Goal: Task Accomplishment & Management: Complete application form

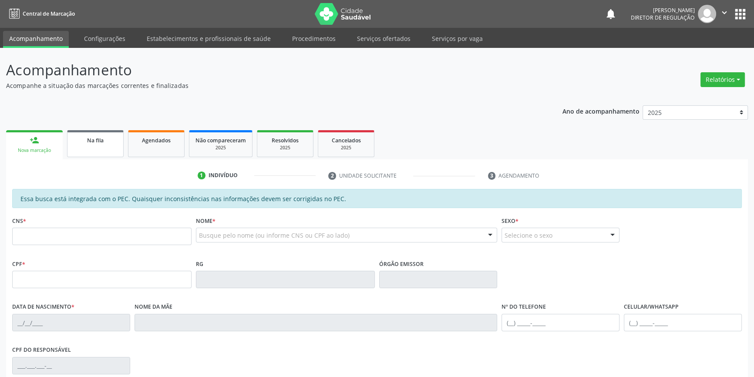
click at [110, 150] on link "Na fila" at bounding box center [95, 143] width 57 height 27
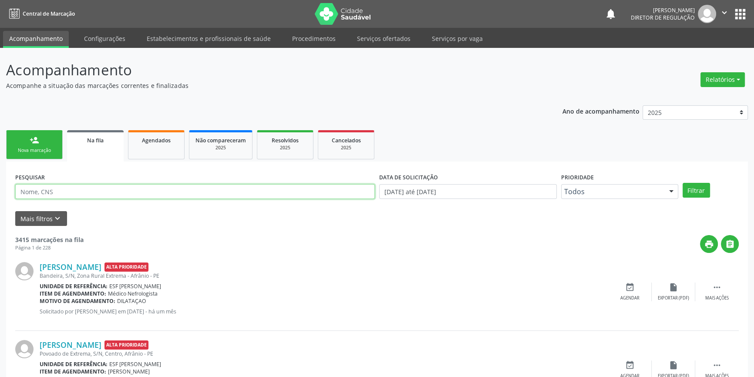
click at [91, 191] on input "text" at bounding box center [194, 191] width 359 height 15
type input "700904934628297"
click at [703, 189] on button "Filtrar" at bounding box center [695, 190] width 27 height 15
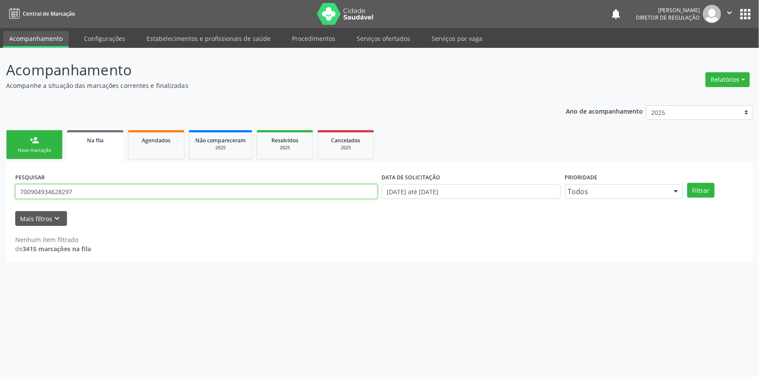
drag, startPoint x: 88, startPoint y: 194, endPoint x: 0, endPoint y: 191, distance: 88.4
click at [0, 191] on div "Acompanhamento Acompanhe a situação das marcações correntes e finalizadas Relat…" at bounding box center [379, 212] width 759 height 329
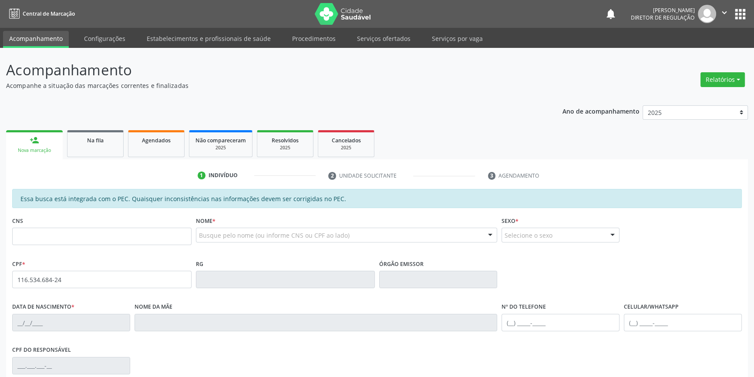
type input "116.534.684-24"
type input "704 4033 5940 3510"
type input "[DATE]"
type input "[PERSON_NAME]"
type input "[PHONE_NUMBER]"
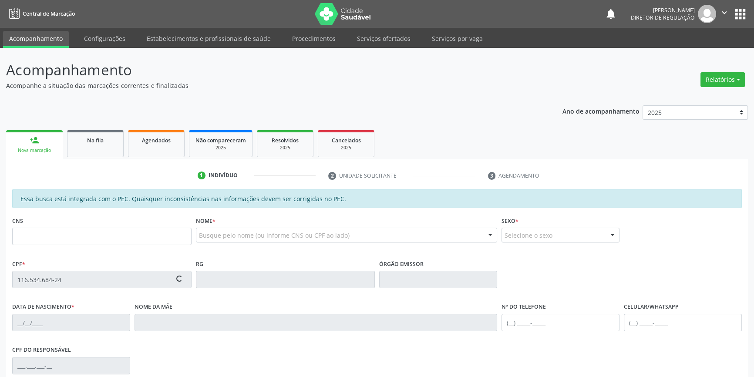
type input "(87) 98135-7019"
type input "113.719.994-65"
type input "250"
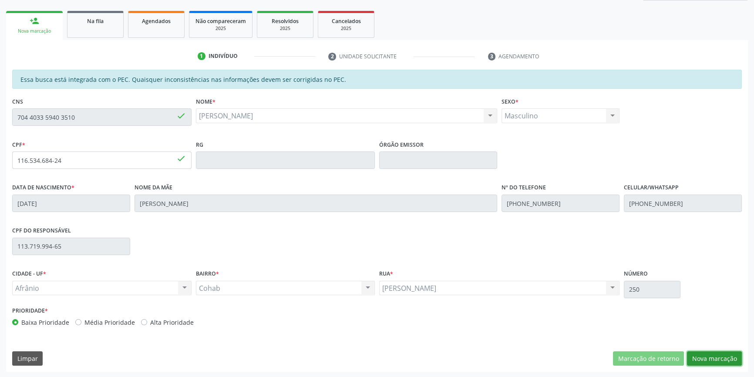
click at [701, 357] on button "Nova marcação" at bounding box center [714, 358] width 55 height 15
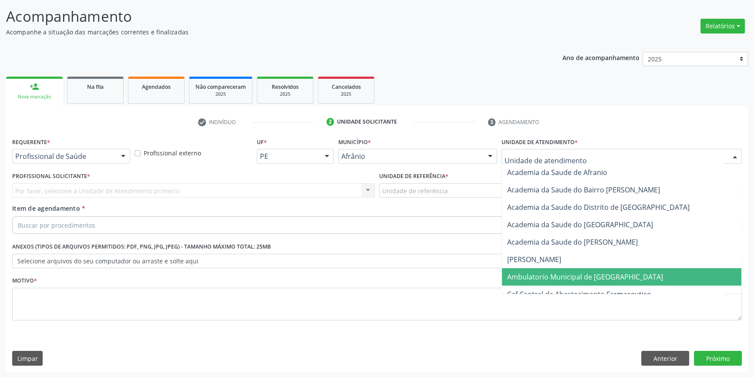
click at [564, 273] on span "Ambulatorio Municipal de [GEOGRAPHIC_DATA]" at bounding box center [585, 277] width 156 height 10
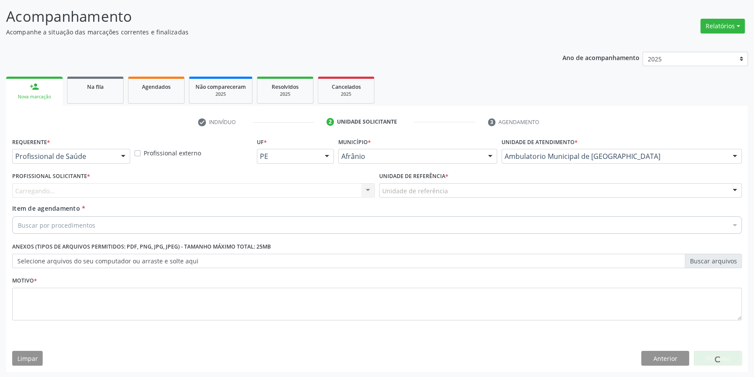
click at [452, 197] on div "Unidade de referência * Unidade de referência ESF de Extrema ESF de Barra das M…" at bounding box center [560, 187] width 367 height 34
click at [449, 195] on div "Unidade de referência" at bounding box center [560, 190] width 362 height 15
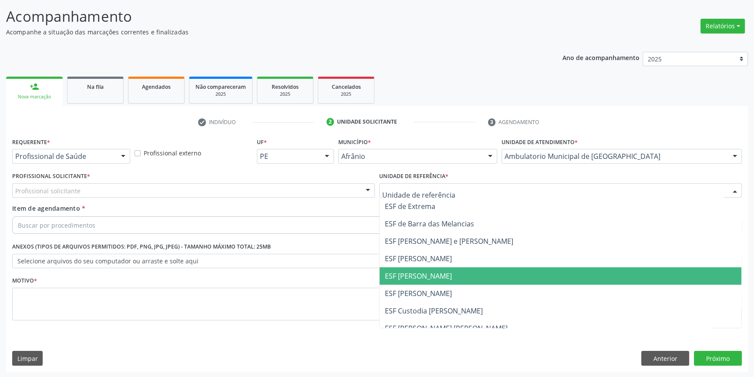
click at [426, 271] on span "ESF [PERSON_NAME]" at bounding box center [418, 276] width 67 height 10
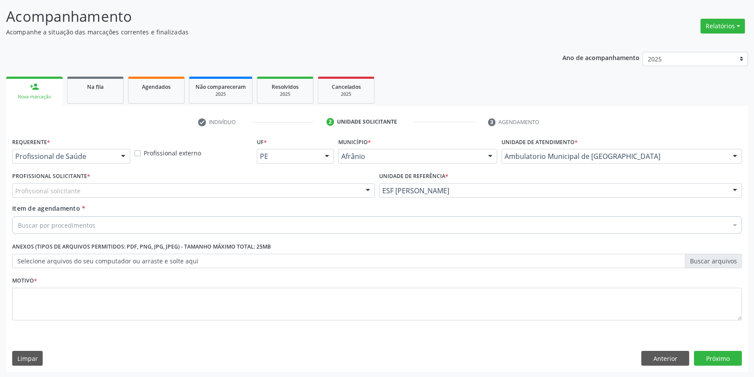
click at [246, 189] on div "Profissional solicitante" at bounding box center [193, 190] width 362 height 15
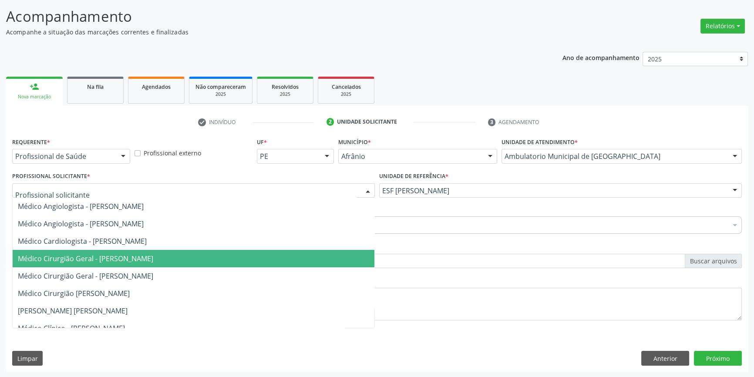
click at [152, 257] on span "Médico Cirurgião Geral - [PERSON_NAME]" at bounding box center [85, 259] width 135 height 10
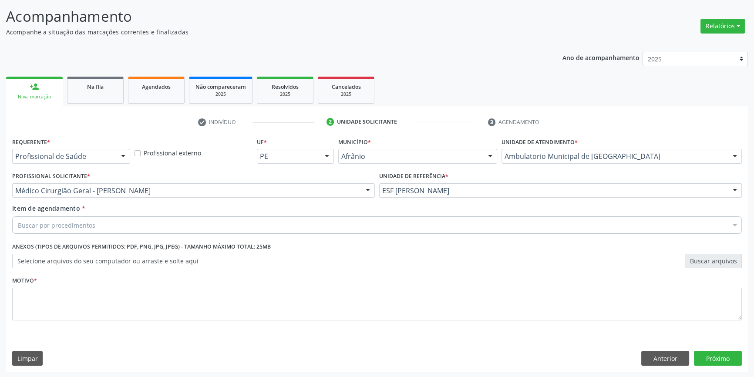
click at [135, 220] on div "Buscar por procedimentos" at bounding box center [376, 224] width 729 height 17
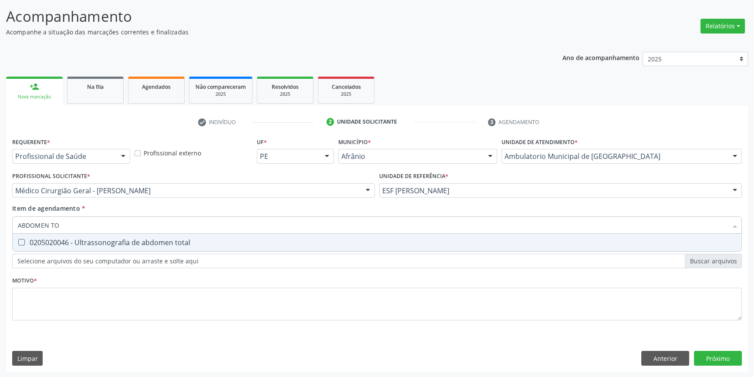
type input "ABDOMEN TOT"
click at [74, 236] on span "0205020046 - Ultrassonografia de abdomen total" at bounding box center [377, 242] width 728 height 17
checkbox total "true"
type input "ABDOMEN TOT"
click at [73, 282] on div "Requerente * Profissional de Saúde Profissional de Saúde Paciente Nenhum result…" at bounding box center [376, 233] width 729 height 197
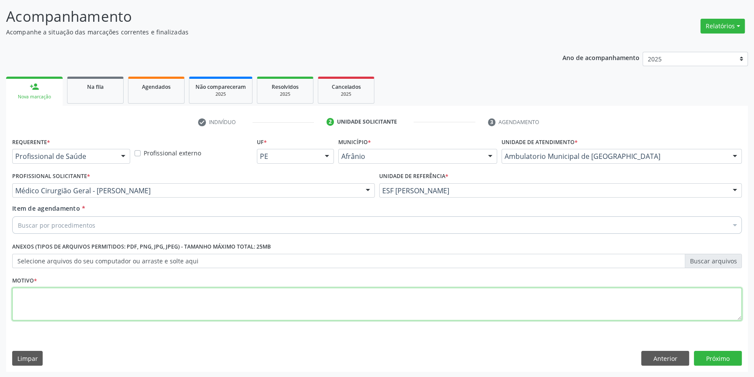
click at [73, 290] on textarea at bounding box center [376, 304] width 729 height 33
type textarea "'"
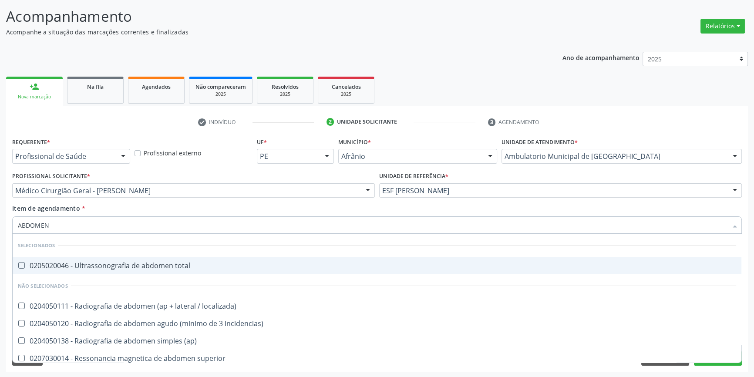
type input "ABDOMEN T"
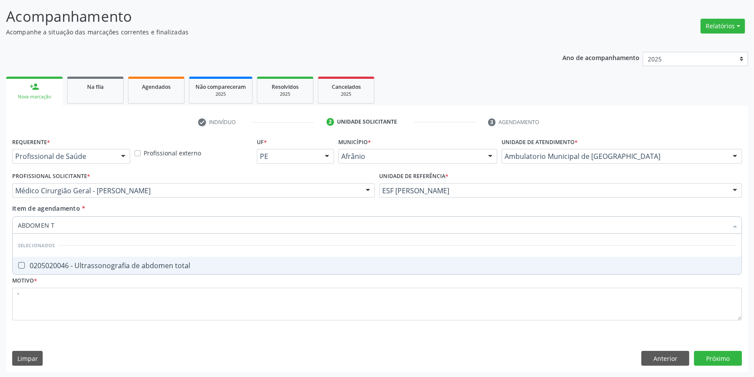
click at [100, 262] on div "0205020046 - Ultrassonografia de abdomen total" at bounding box center [377, 265] width 718 height 7
checkbox total "true"
click at [711, 352] on div "Requerente * Profissional de Saúde Profissional de Saúde Paciente Nenhum result…" at bounding box center [376, 253] width 741 height 236
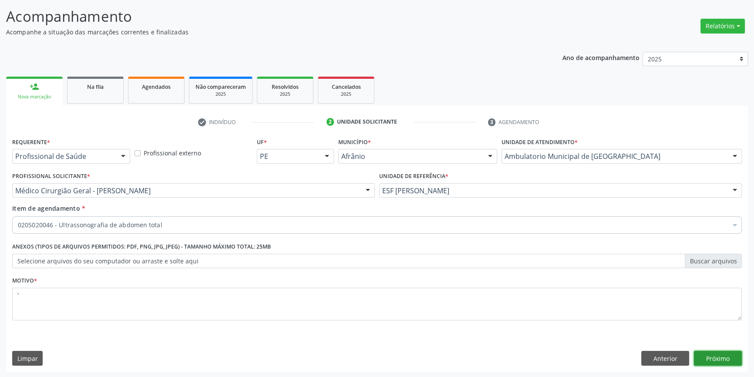
click at [715, 357] on button "Próximo" at bounding box center [717, 358] width 48 height 15
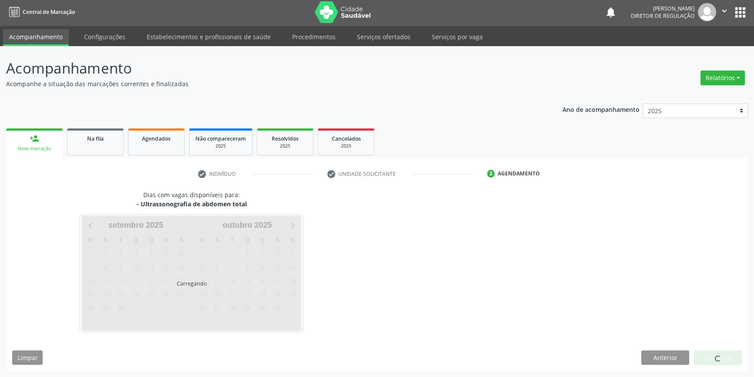
scroll to position [1, 0]
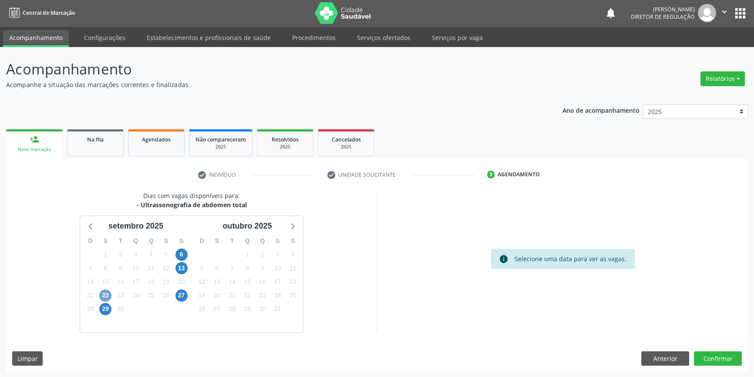
click at [108, 291] on span "22" at bounding box center [105, 295] width 12 height 12
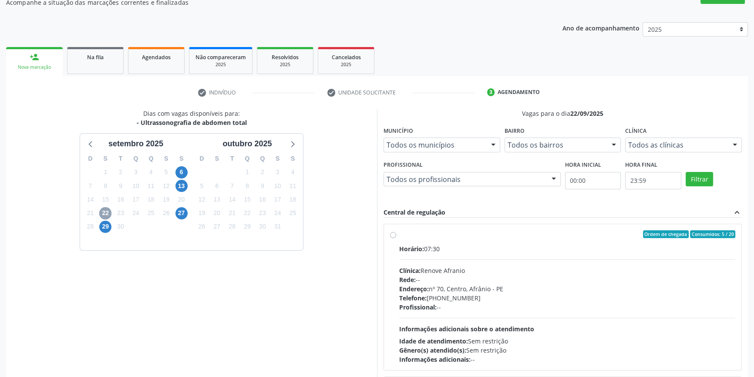
scroll to position [0, 0]
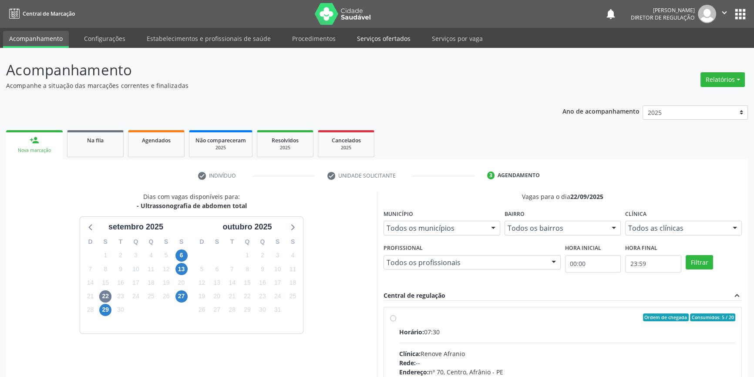
click at [382, 42] on link "Serviços ofertados" at bounding box center [384, 38] width 66 height 15
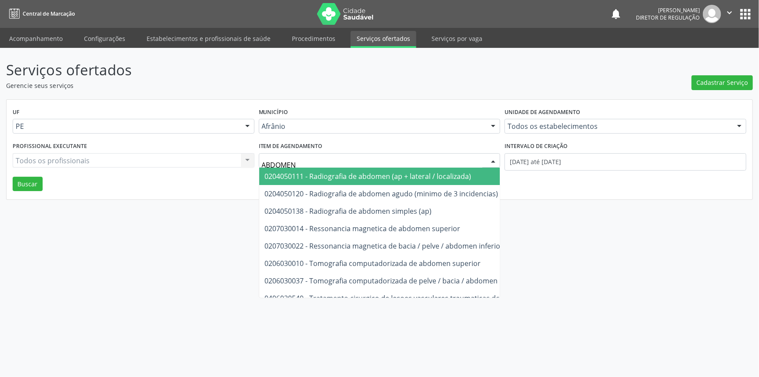
type input "ABDOMEN T"
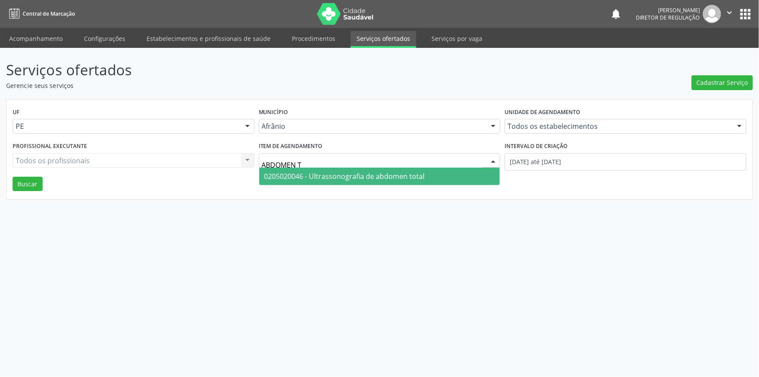
click at [303, 175] on span "0205020046 - Ultrassonografia de abdomen total" at bounding box center [345, 176] width 161 height 10
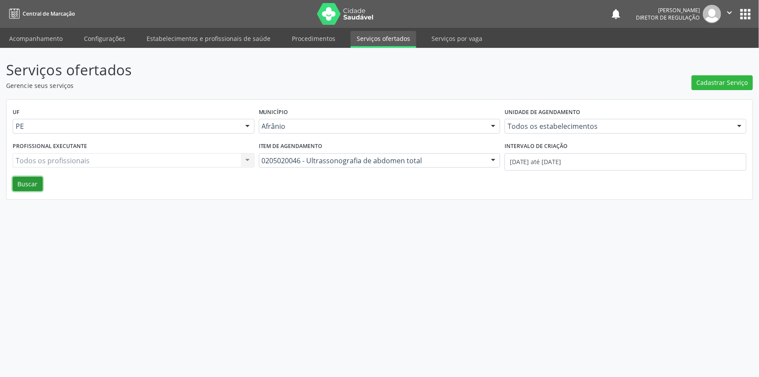
click at [22, 184] on button "Buscar" at bounding box center [28, 184] width 30 height 15
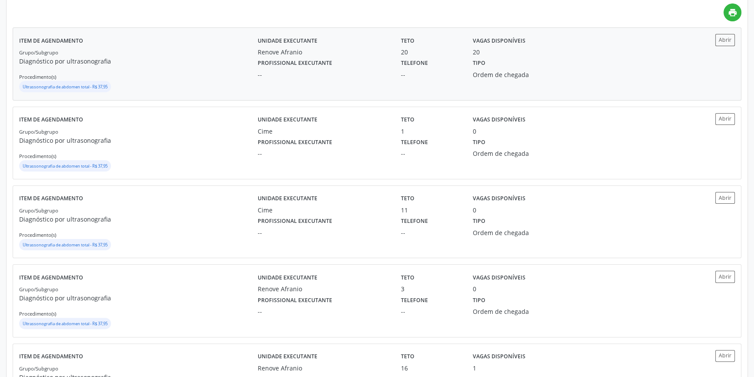
scroll to position [158, 0]
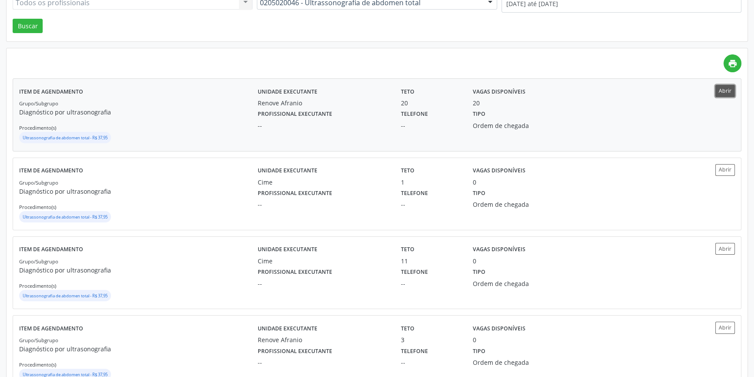
click at [723, 86] on button "Abrir" at bounding box center [725, 91] width 20 height 12
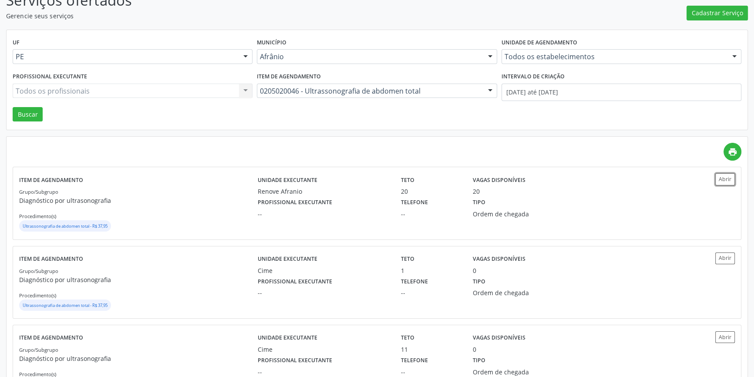
scroll to position [0, 0]
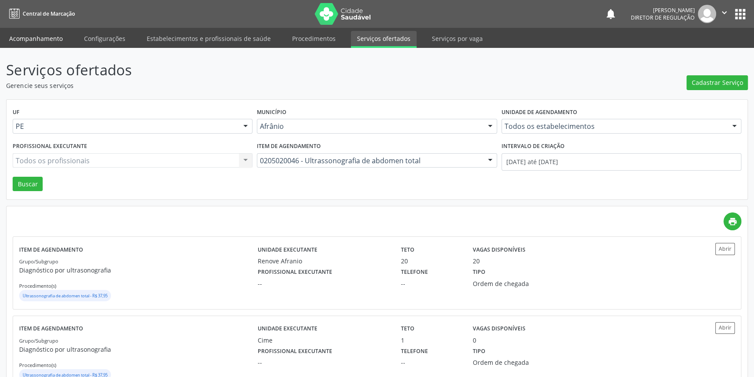
click at [32, 36] on link "Acompanhamento" at bounding box center [36, 38] width 66 height 15
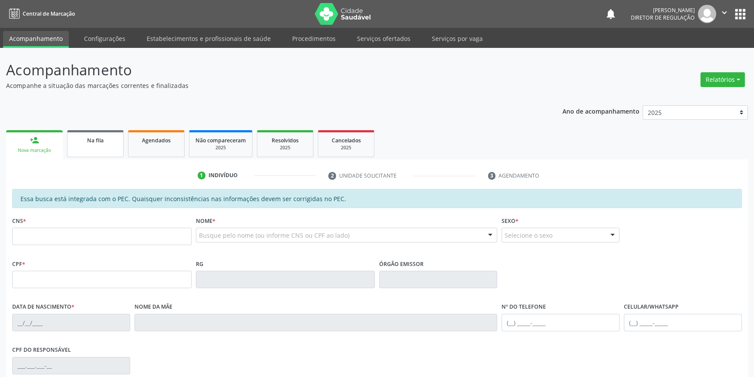
click at [100, 137] on span "Na fila" at bounding box center [95, 140] width 17 height 7
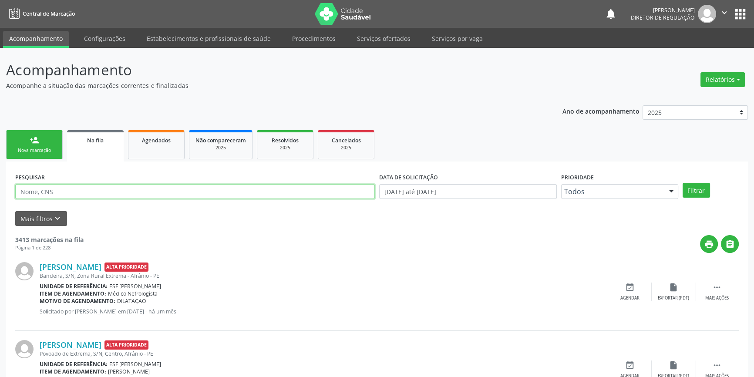
click at [54, 190] on input "text" at bounding box center [194, 191] width 359 height 15
type input "700405406829344"
click at [690, 189] on button "Filtrar" at bounding box center [695, 190] width 27 height 15
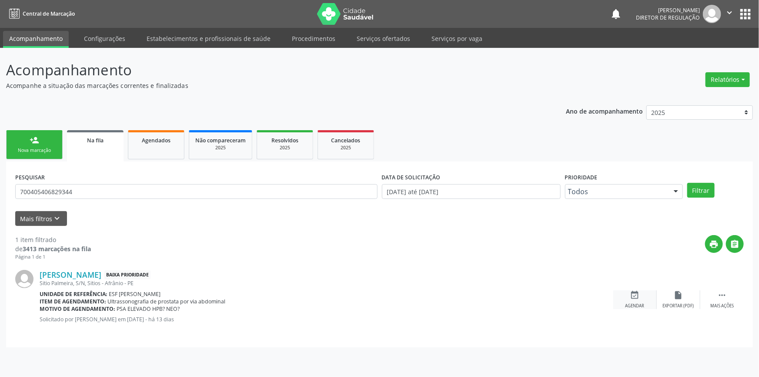
click at [627, 301] on div "event_available Agendar" at bounding box center [635, 299] width 44 height 19
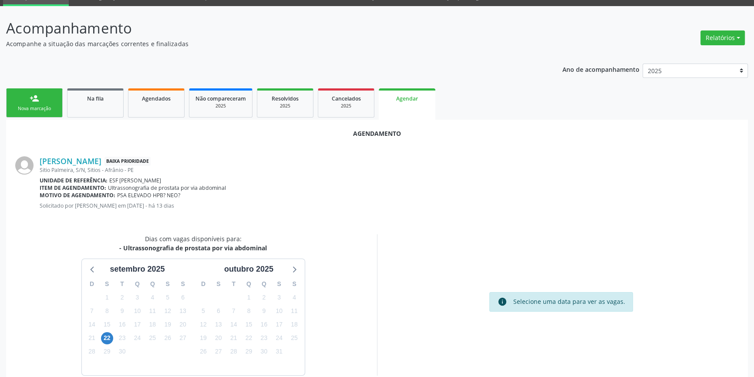
scroll to position [75, 0]
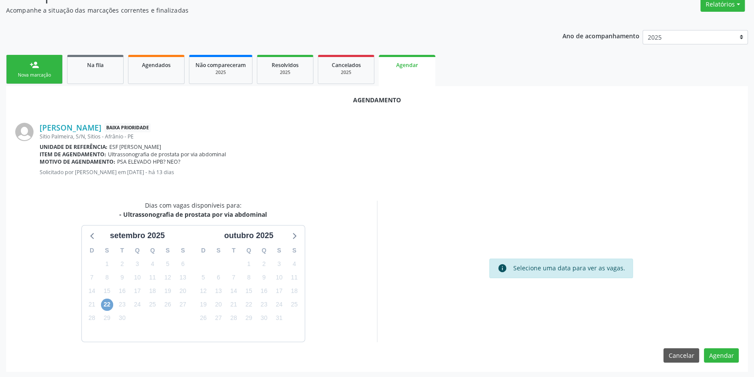
click at [109, 304] on span "22" at bounding box center [107, 304] width 12 height 12
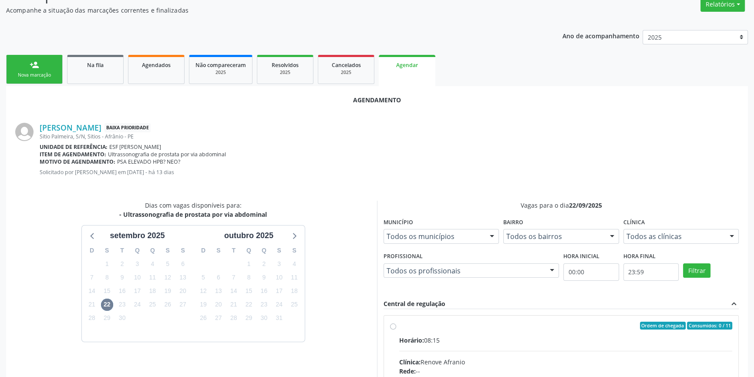
click at [396, 329] on input "Ordem de chegada Consumidos: 0 / 11 Horário: 08:15 Clínica: Renove Afranio Rede…" at bounding box center [393, 326] width 6 height 8
radio input "true"
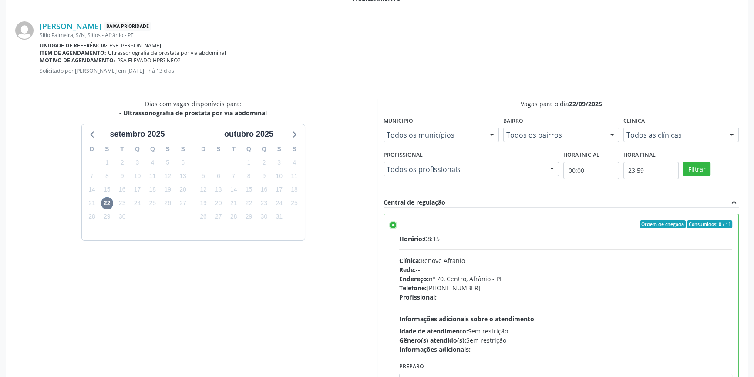
scroll to position [217, 0]
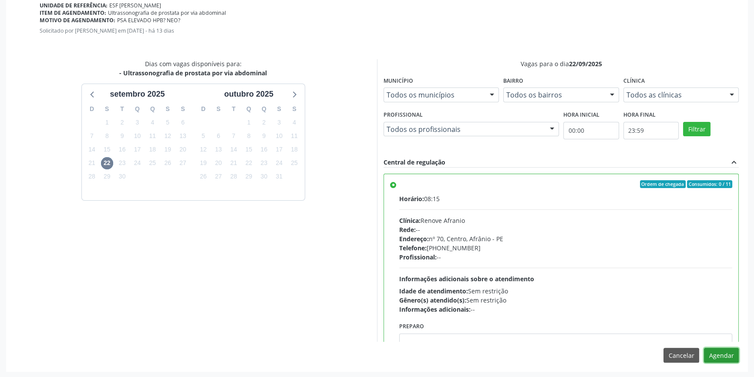
click at [723, 351] on button "Agendar" at bounding box center [720, 355] width 35 height 15
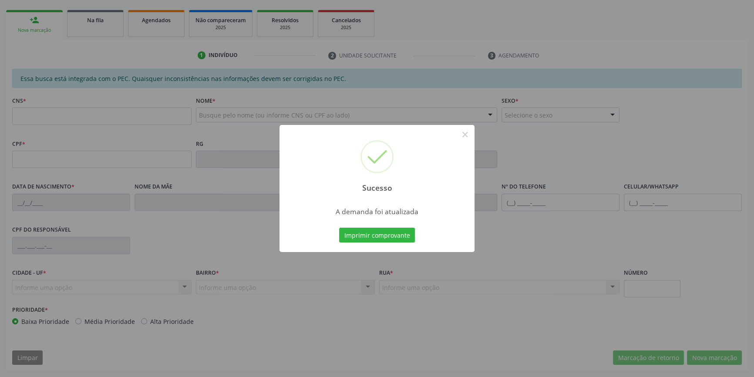
scroll to position [119, 0]
click at [400, 241] on button "Imprimir comprovante" at bounding box center [377, 235] width 76 height 15
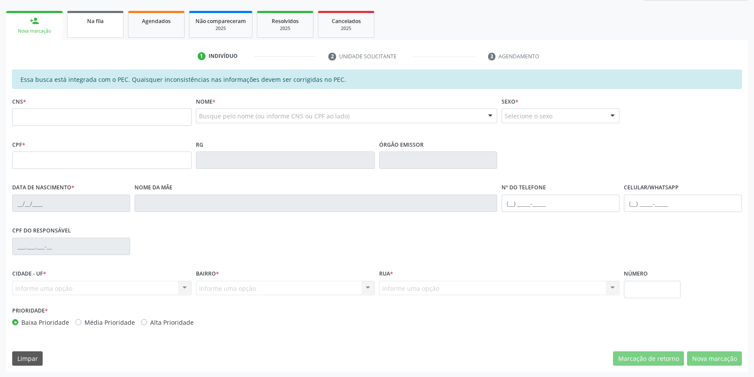
click at [95, 22] on span "Na fila" at bounding box center [95, 20] width 17 height 7
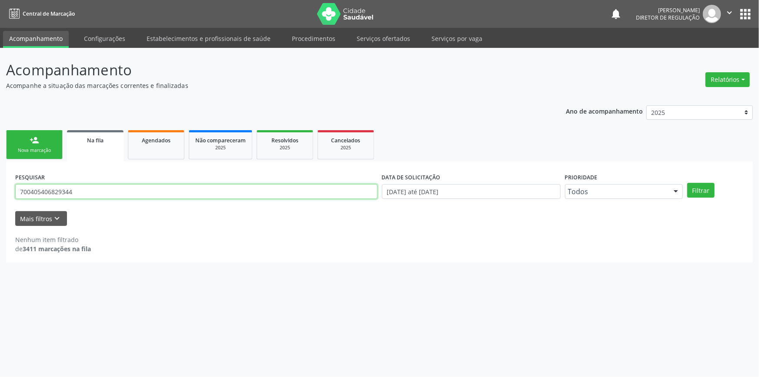
drag, startPoint x: 87, startPoint y: 186, endPoint x: 0, endPoint y: 198, distance: 87.7
click at [0, 198] on div "Acompanhamento Acompanhe a situação das marcações correntes e finalizadas Relat…" at bounding box center [379, 212] width 759 height 329
type input "704804558463049"
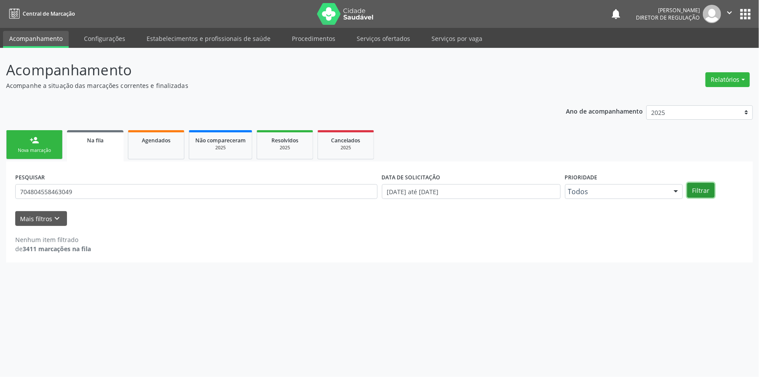
click at [707, 191] on button "Filtrar" at bounding box center [700, 190] width 27 height 15
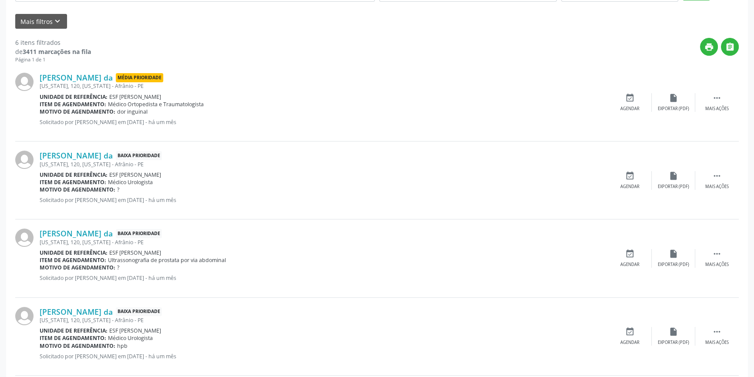
scroll to position [198, 0]
click at [645, 252] on div "event_available Agendar" at bounding box center [630, 257] width 44 height 19
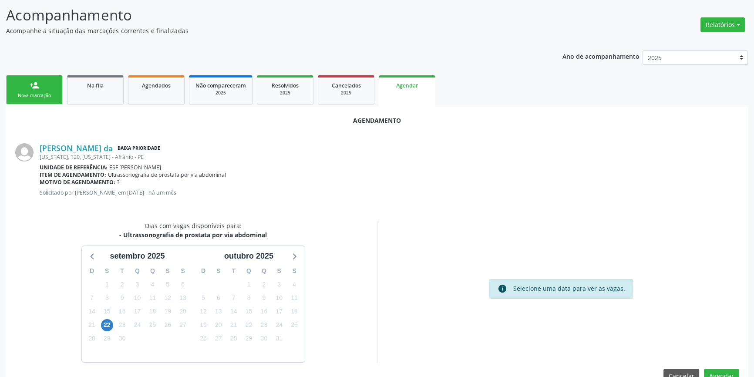
scroll to position [75, 0]
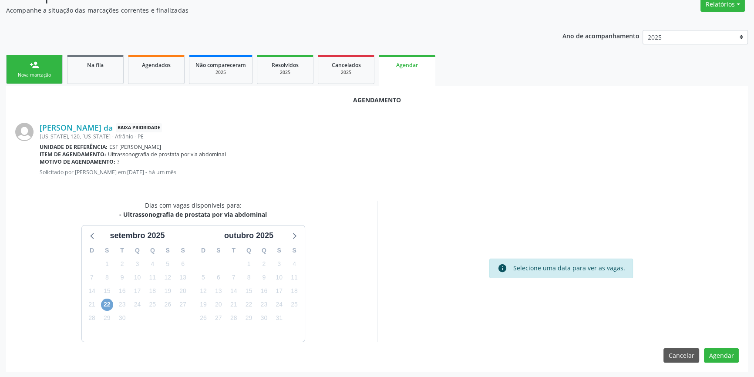
click at [109, 303] on span "22" at bounding box center [107, 304] width 12 height 12
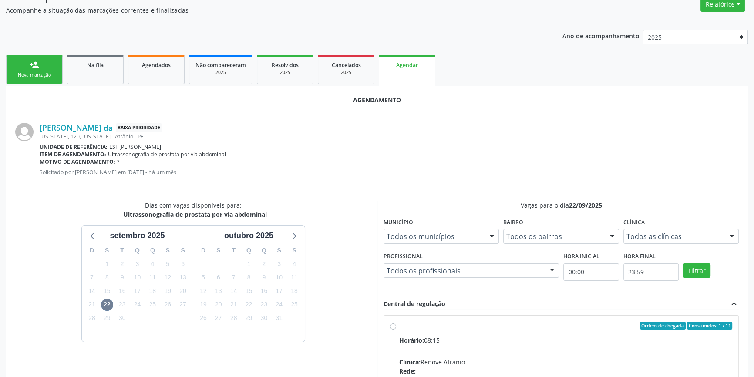
radio input "true"
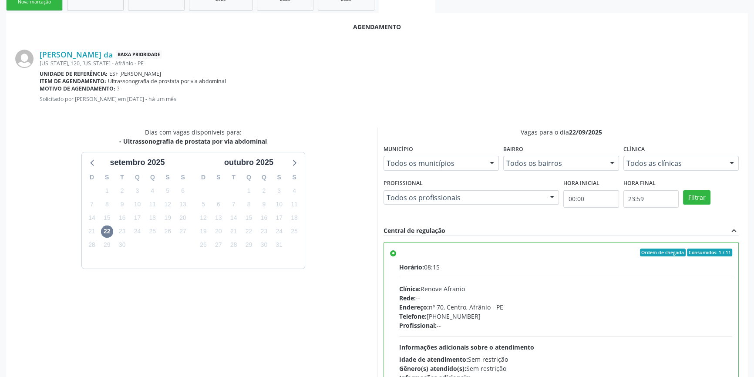
scroll to position [217, 0]
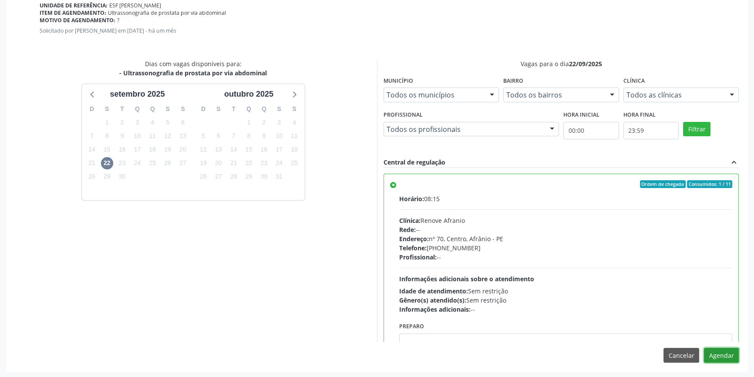
click at [712, 348] on button "Agendar" at bounding box center [720, 355] width 35 height 15
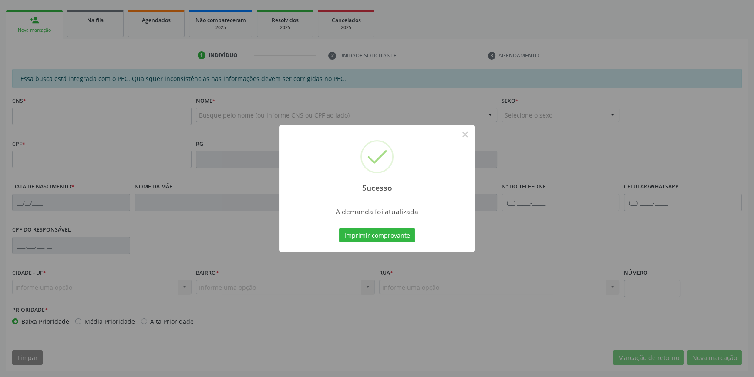
scroll to position [119, 0]
click at [393, 238] on button "Imprimir comprovante" at bounding box center [377, 235] width 76 height 15
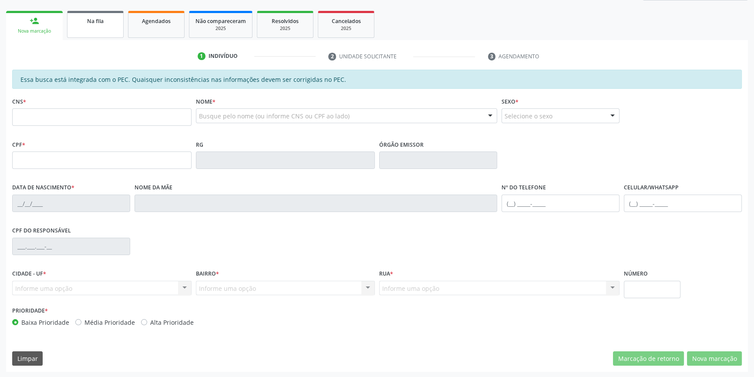
click at [93, 27] on link "Na fila" at bounding box center [95, 24] width 57 height 27
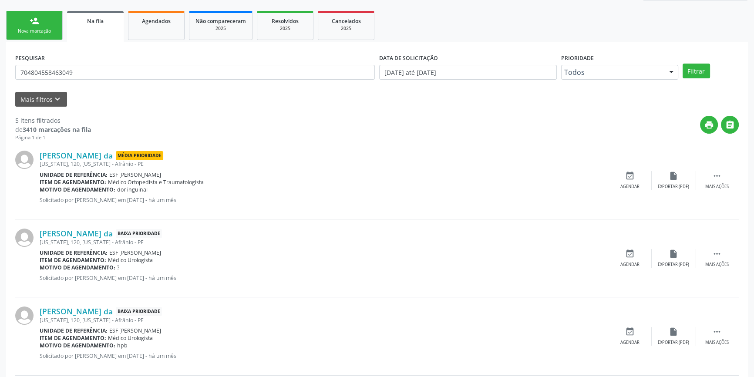
scroll to position [0, 0]
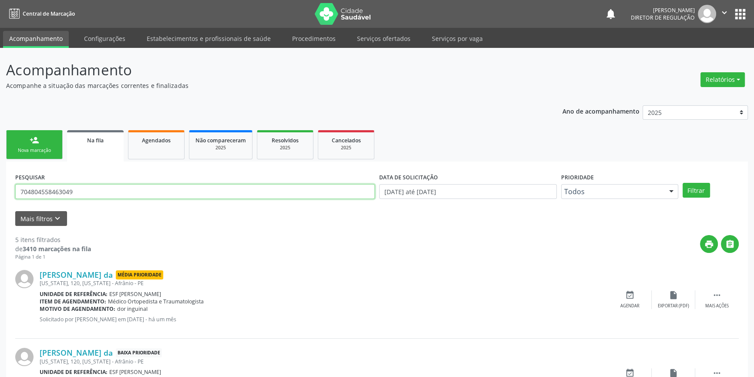
drag, startPoint x: 100, startPoint y: 191, endPoint x: 32, endPoint y: 111, distance: 104.9
click at [0, 188] on div "Acompanhamento Acompanhe a situação das marcações correntes e finalizadas Relat…" at bounding box center [377, 356] width 754 height 617
type input "709204219504636"
click at [693, 189] on button "Filtrar" at bounding box center [695, 190] width 27 height 15
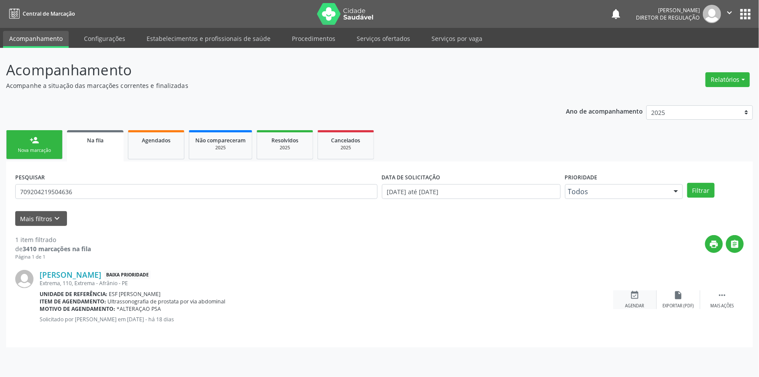
click at [637, 300] on div "event_available Agendar" at bounding box center [635, 299] width 44 height 19
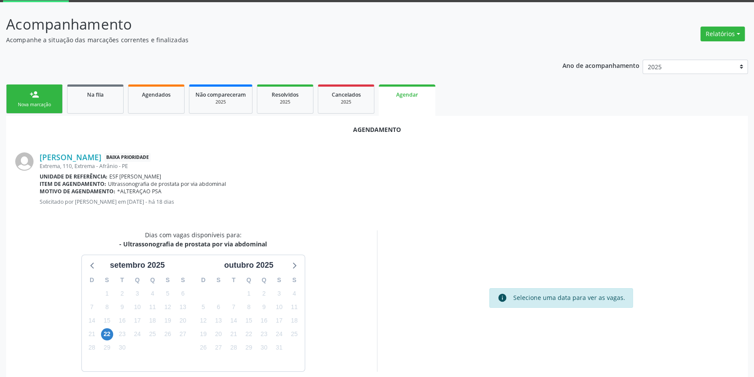
scroll to position [75, 0]
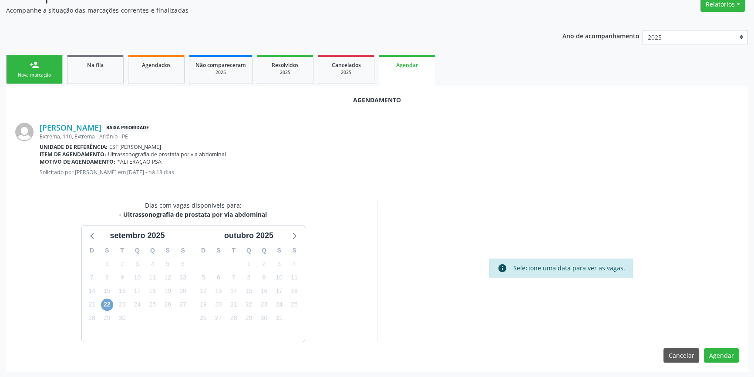
click at [101, 304] on span "22" at bounding box center [107, 304] width 12 height 12
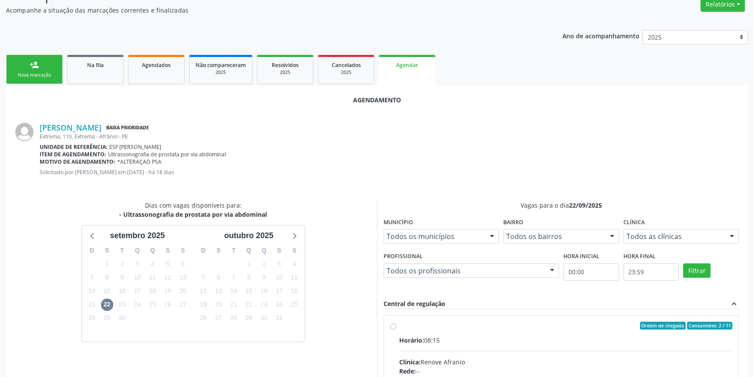
click at [416, 328] on div "Ordem de chegada Consumidos: 2 / 11" at bounding box center [565, 326] width 333 height 8
click at [396, 328] on input "Ordem de chegada Consumidos: 2 / 11 Horário: 08:15 Clínica: Renove Afranio Rede…" at bounding box center [393, 326] width 6 height 8
radio input "true"
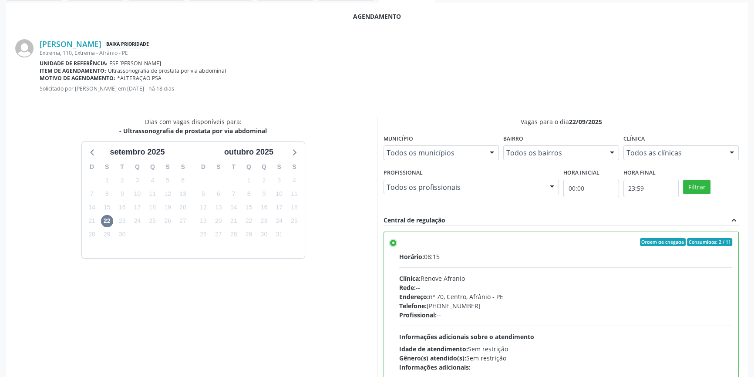
scroll to position [217, 0]
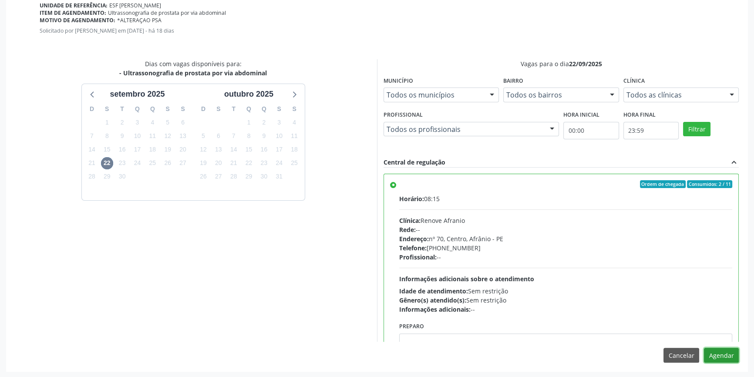
click at [710, 358] on button "Agendar" at bounding box center [720, 355] width 35 height 15
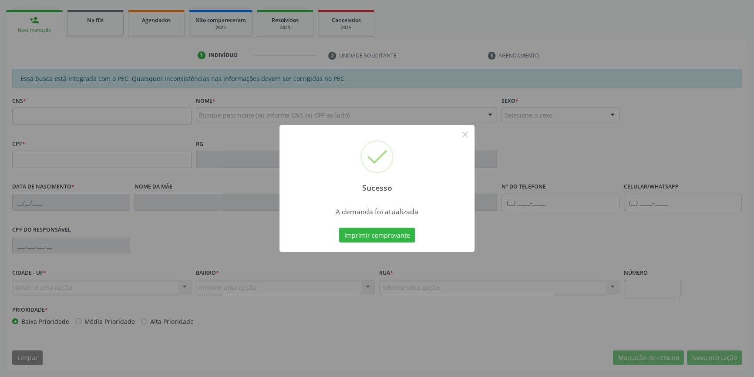
scroll to position [119, 0]
click at [366, 231] on button "Imprimir comprovante" at bounding box center [377, 235] width 76 height 15
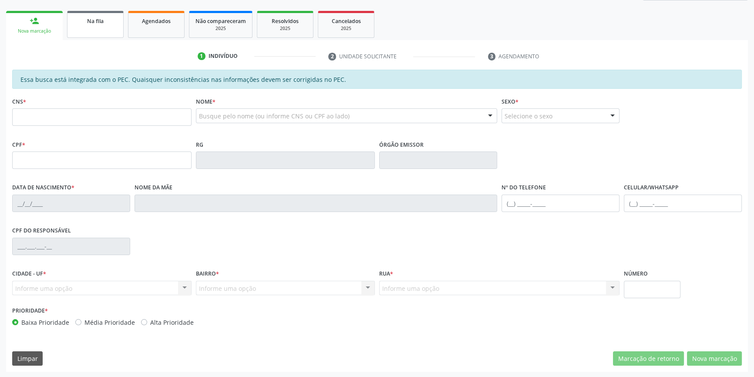
click at [104, 30] on link "Na fila" at bounding box center [95, 24] width 57 height 27
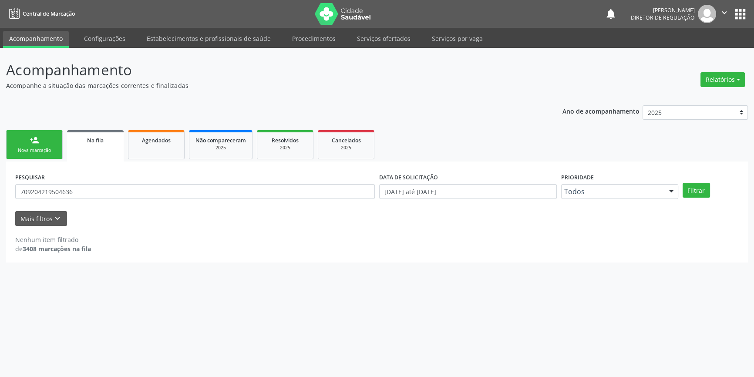
scroll to position [0, 0]
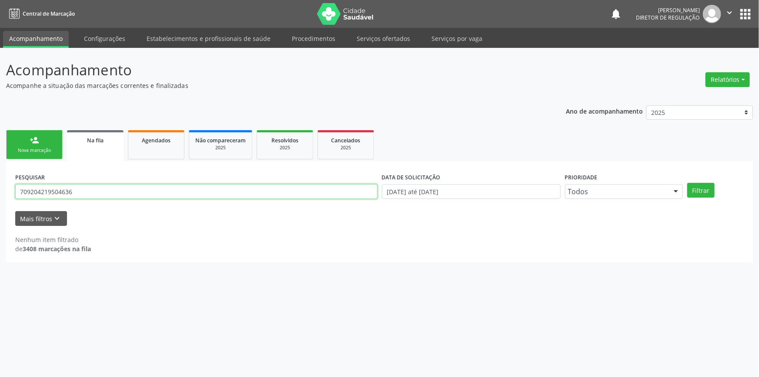
drag, startPoint x: 101, startPoint y: 186, endPoint x: 0, endPoint y: 171, distance: 102.5
click at [0, 171] on div "Acompanhamento Acompanhe a situação das marcações correntes e finalizadas Relat…" at bounding box center [379, 212] width 759 height 329
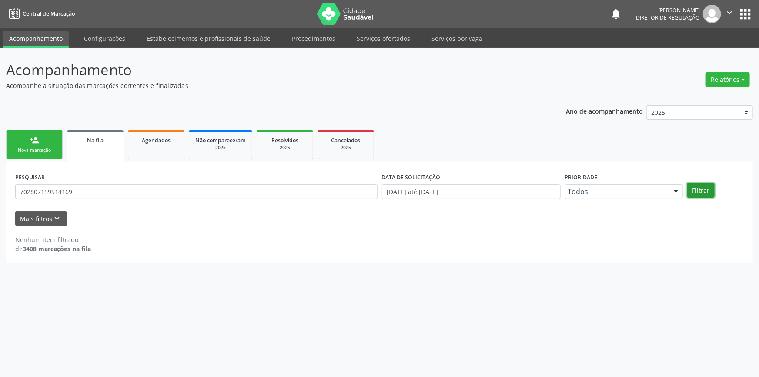
click at [697, 188] on button "Filtrar" at bounding box center [700, 190] width 27 height 15
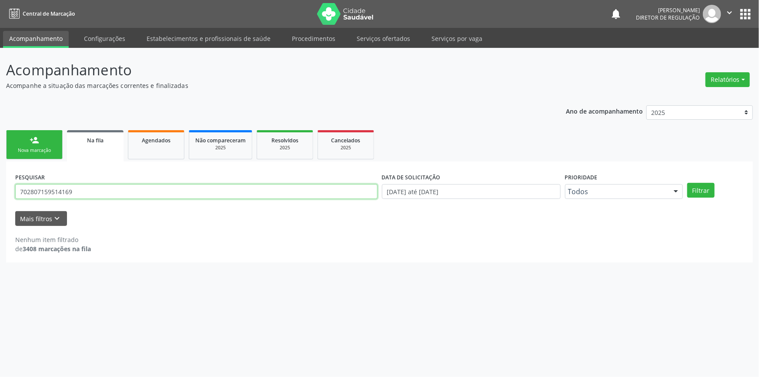
drag, startPoint x: 128, startPoint y: 192, endPoint x: 402, endPoint y: 153, distance: 276.4
click at [0, 209] on div "Acompanhamento Acompanhe a situação das marcações correntes e finalizadas Relat…" at bounding box center [379, 212] width 759 height 329
type input "702807159514169"
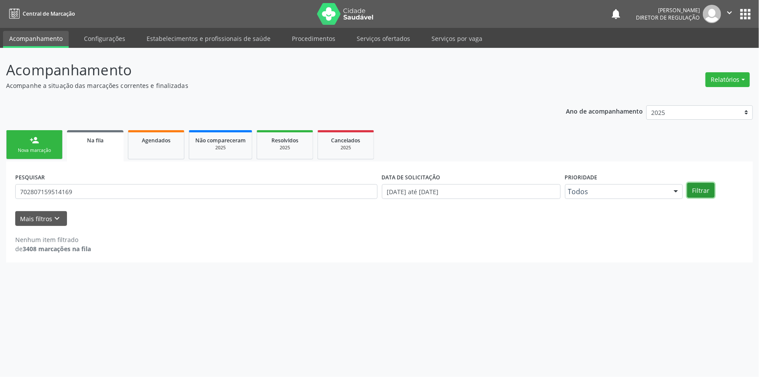
click at [706, 189] on button "Filtrar" at bounding box center [700, 190] width 27 height 15
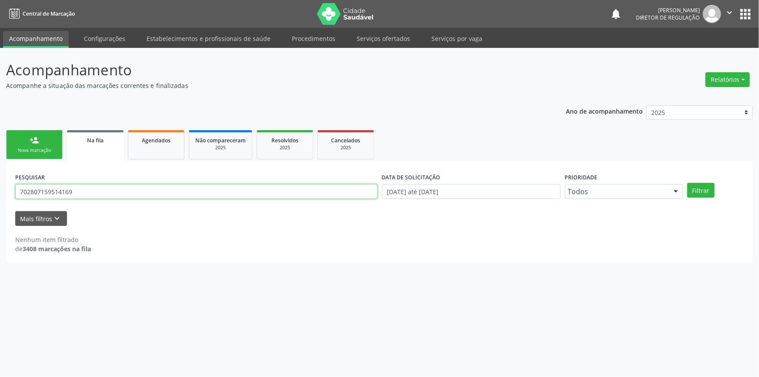
drag, startPoint x: 97, startPoint y: 195, endPoint x: 0, endPoint y: 192, distance: 96.6
click at [0, 192] on div "Acompanhamento Acompanhe a situação das marcações correntes e finalizadas Relat…" at bounding box center [379, 212] width 759 height 329
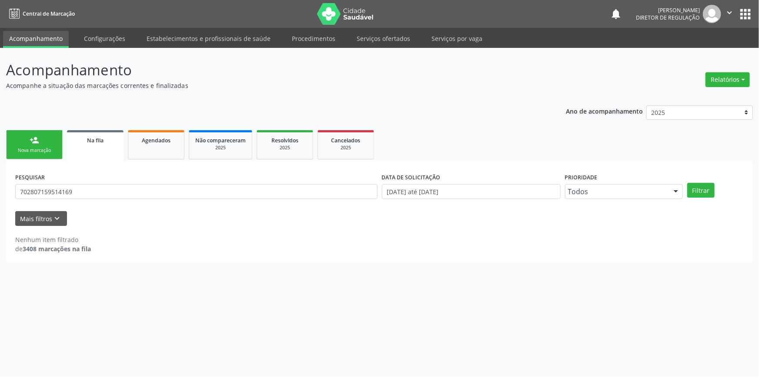
click at [26, 150] on div "Nova marcação" at bounding box center [35, 150] width 44 height 7
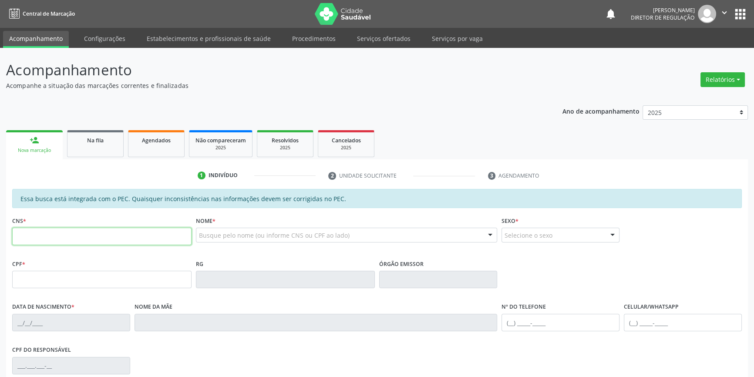
click at [63, 238] on input "text" at bounding box center [101, 236] width 179 height 17
paste input "702 8071 5951 4169"
type input "702 8071 5951 4169"
type input "034.594.734-79"
type input "06/07/1958"
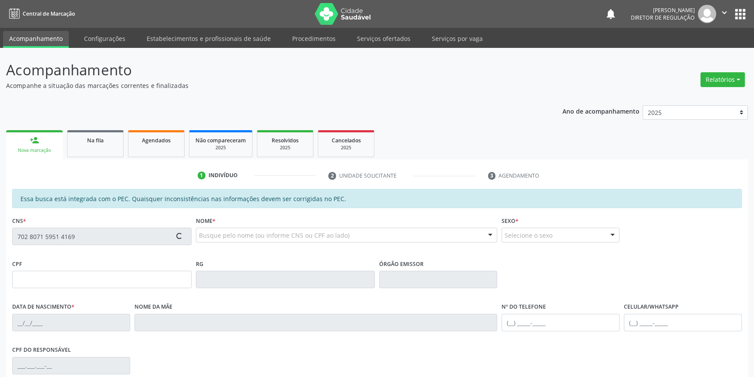
type input "Bibiana Raimunda de Sousa"
type input "(87) 98847-4553"
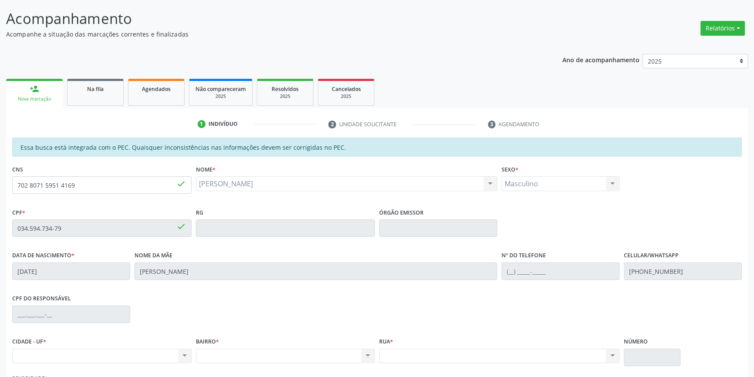
scroll to position [119, 0]
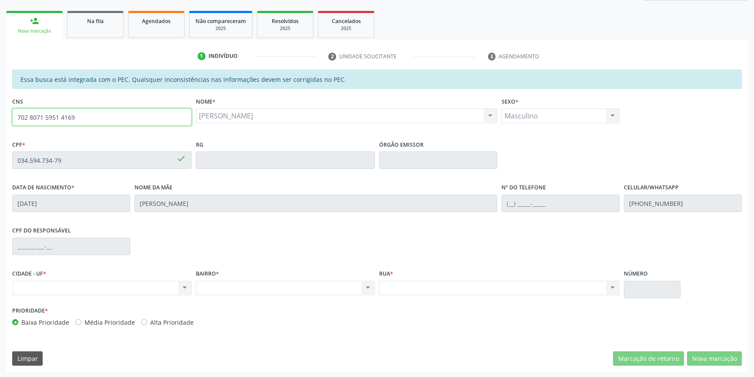
drag, startPoint x: 114, startPoint y: 111, endPoint x: 0, endPoint y: 91, distance: 116.1
click at [0, 91] on div "Acompanhamento Acompanhe a situação das marcações correntes e finalizadas Relat…" at bounding box center [377, 153] width 754 height 449
click at [111, 30] on link "Na fila" at bounding box center [95, 24] width 57 height 27
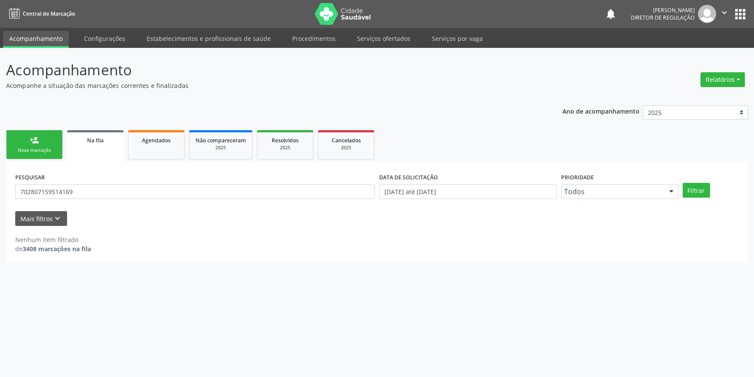
scroll to position [0, 0]
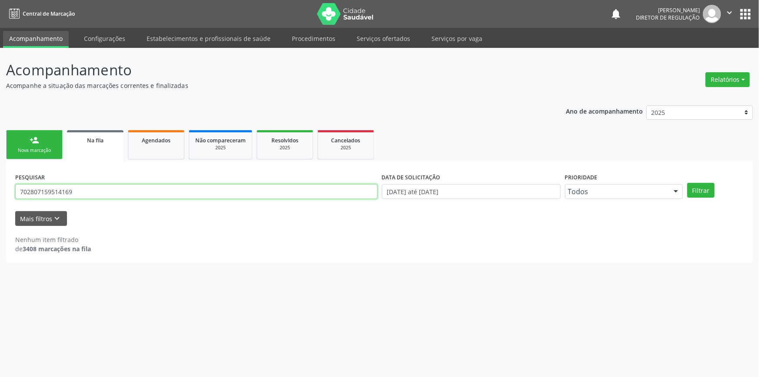
drag, startPoint x: 99, startPoint y: 195, endPoint x: 0, endPoint y: 193, distance: 99.2
click at [0, 193] on div "Acompanhamento Acompanhe a situação das marcações correntes e finalizadas Relat…" at bounding box center [379, 212] width 759 height 329
type input "706905108823334"
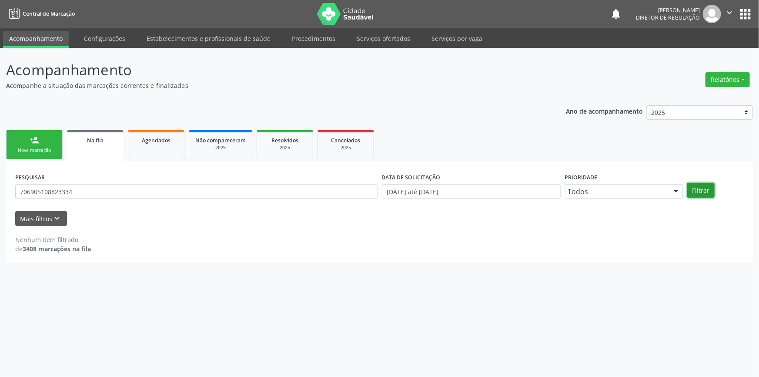
click at [698, 196] on button "Filtrar" at bounding box center [700, 190] width 27 height 15
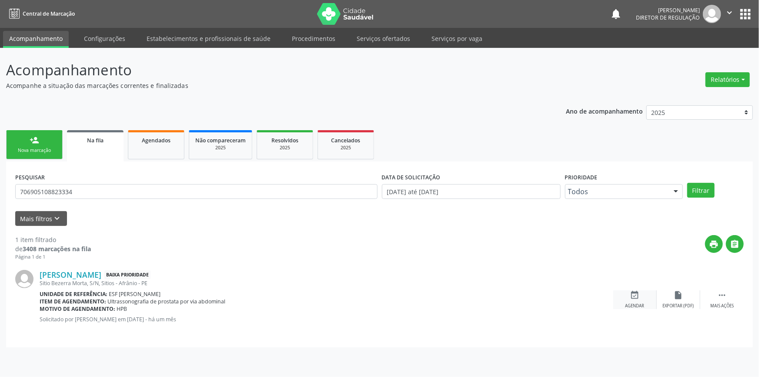
click at [628, 295] on div "event_available Agendar" at bounding box center [635, 299] width 44 height 19
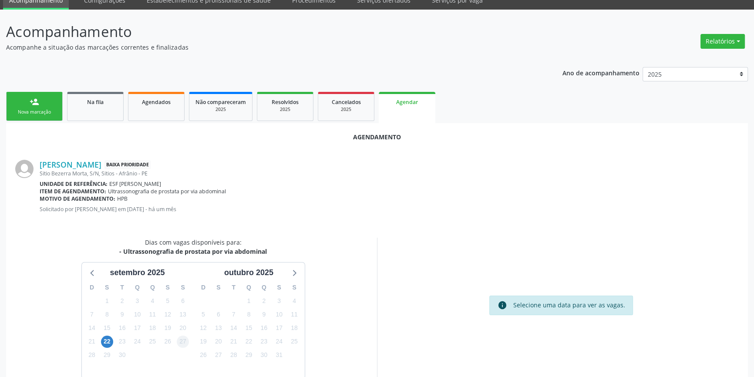
scroll to position [75, 0]
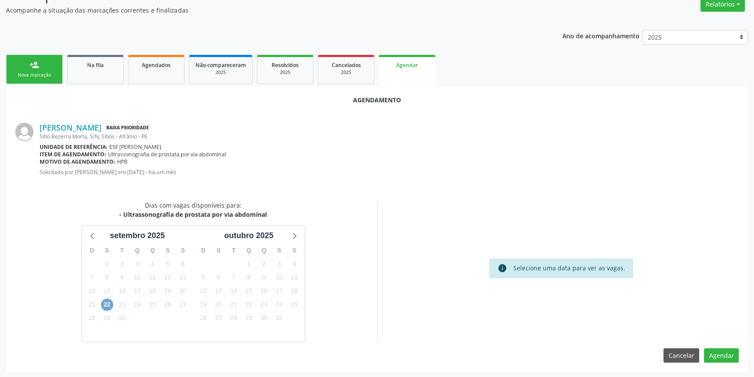
click at [109, 305] on span "22" at bounding box center [107, 304] width 12 height 12
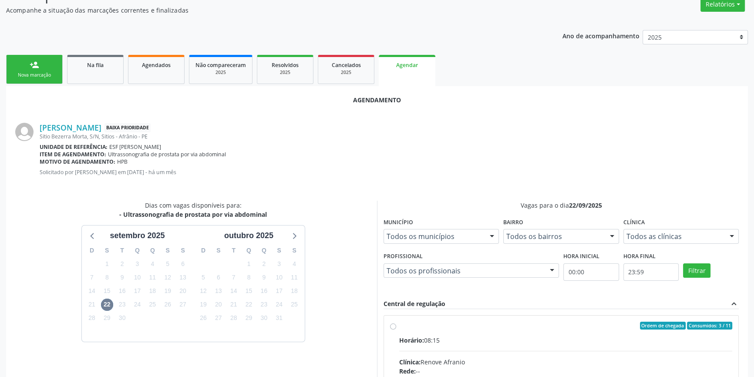
click at [396, 329] on input "Ordem de chegada Consumidos: 3 / 11 Horário: 08:15 Clínica: Renove Afranio Rede…" at bounding box center [393, 326] width 6 height 8
radio input "true"
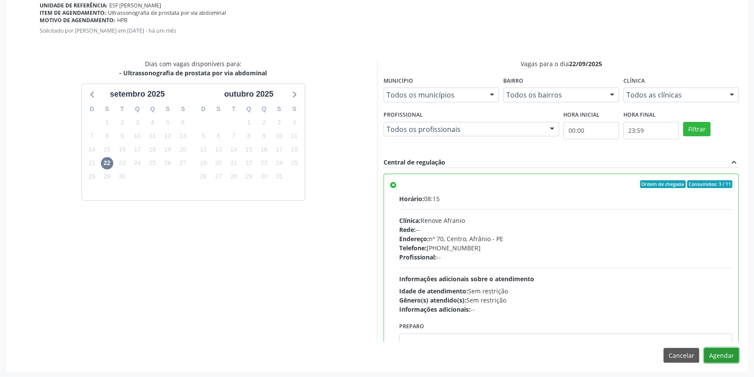
click at [713, 354] on button "Agendar" at bounding box center [720, 355] width 35 height 15
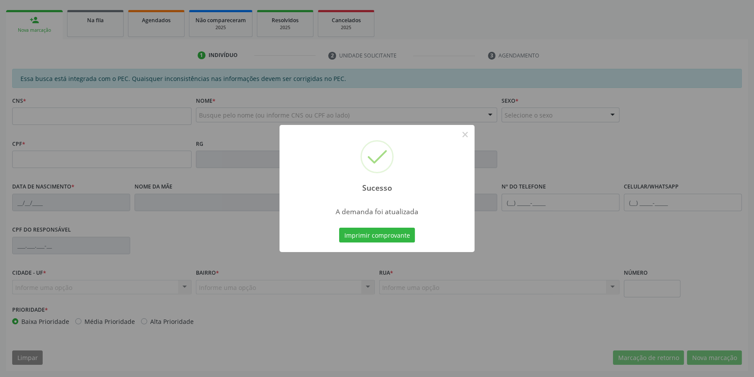
scroll to position [119, 0]
click at [382, 235] on button "Imprimir comprovante" at bounding box center [377, 235] width 76 height 15
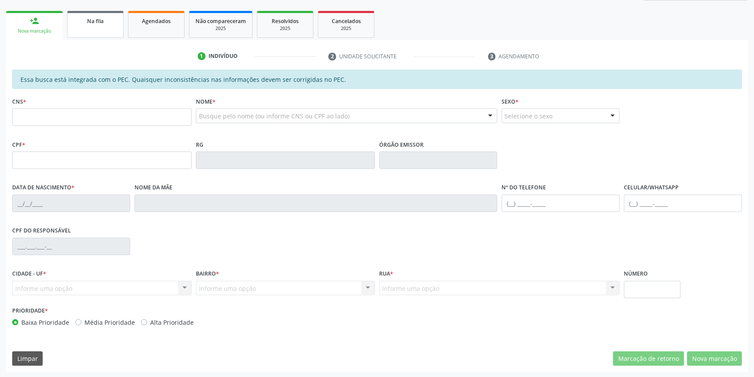
click at [92, 30] on link "Na fila" at bounding box center [95, 24] width 57 height 27
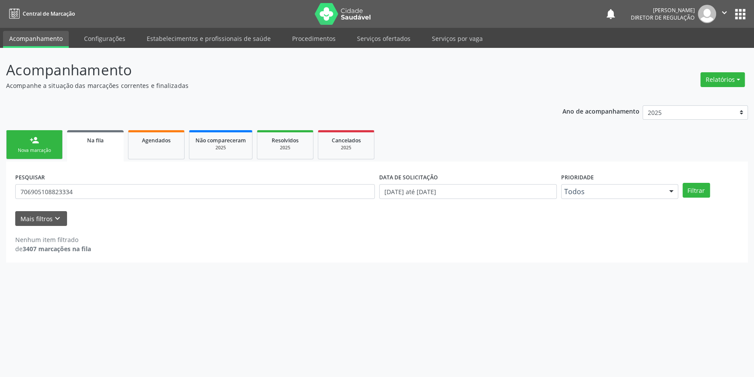
scroll to position [0, 0]
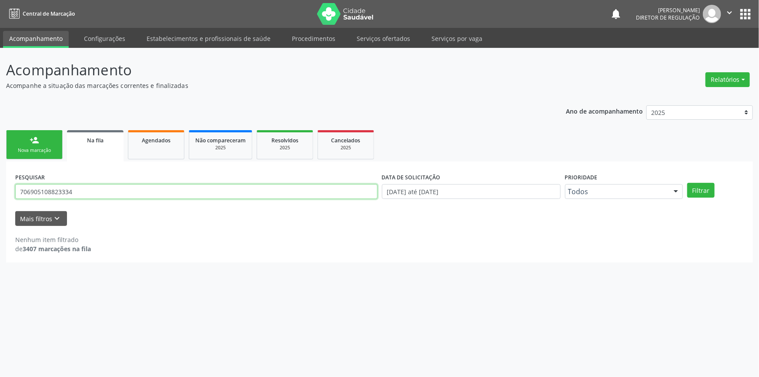
drag, startPoint x: 53, startPoint y: 184, endPoint x: 1, endPoint y: 176, distance: 52.5
click at [0, 176] on div "Acompanhamento Acompanhe a situação das marcações correntes e finalizadas Relat…" at bounding box center [379, 212] width 759 height 329
type input "708606086257889"
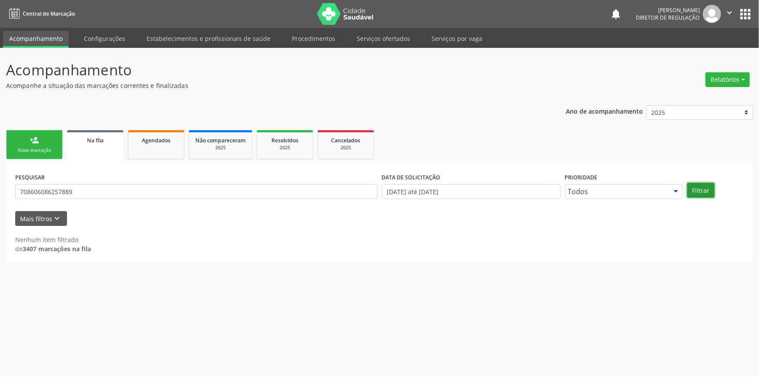
click at [702, 191] on button "Filtrar" at bounding box center [700, 190] width 27 height 15
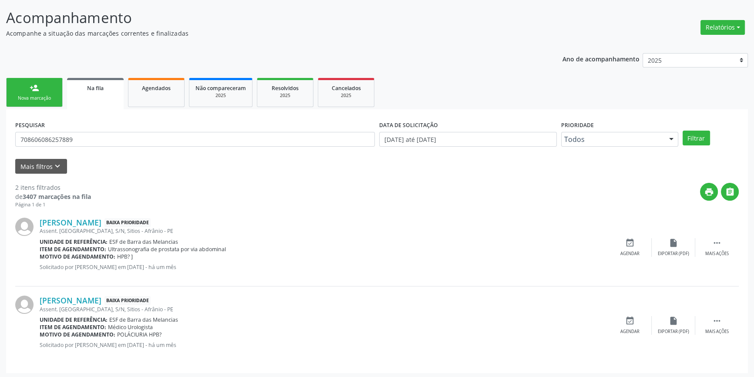
scroll to position [54, 0]
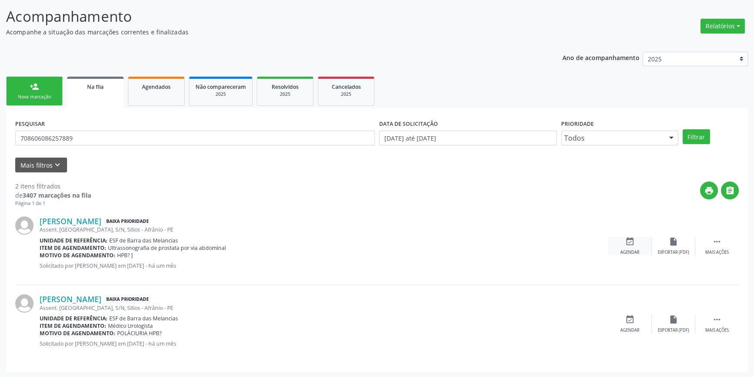
click at [633, 244] on icon "event_available" at bounding box center [630, 242] width 10 height 10
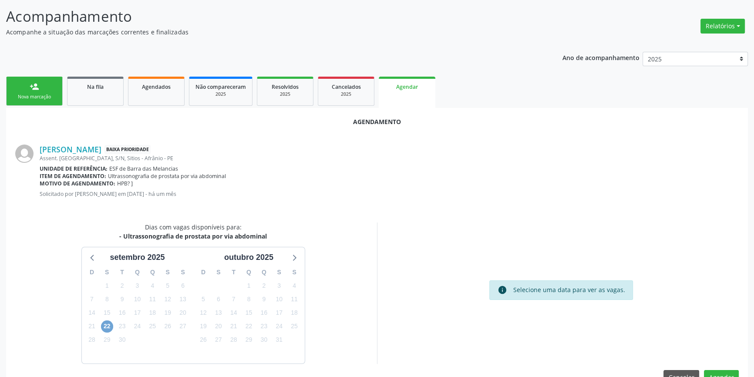
click at [106, 325] on span "22" at bounding box center [107, 326] width 12 height 12
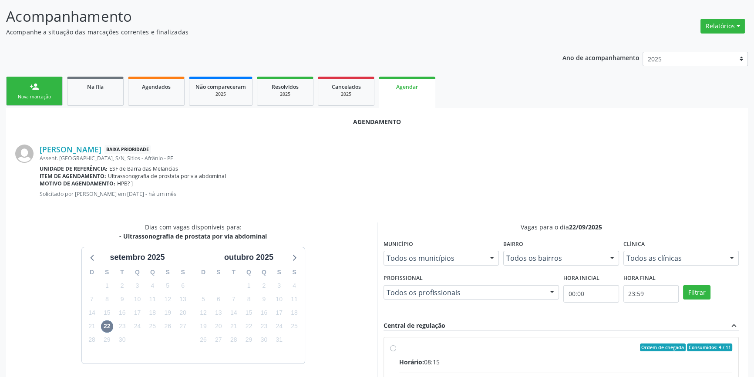
click at [396, 351] on input "Ordem de chegada Consumidos: 4 / 11 Horário: 08:15 Clínica: Renove Afranio Rede…" at bounding box center [393, 347] width 6 height 8
radio input "true"
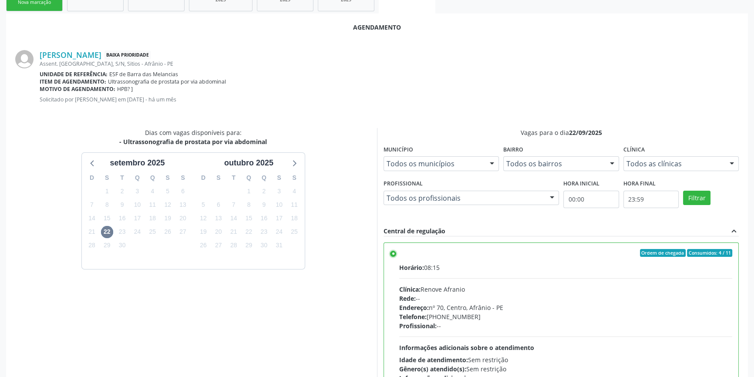
scroll to position [217, 0]
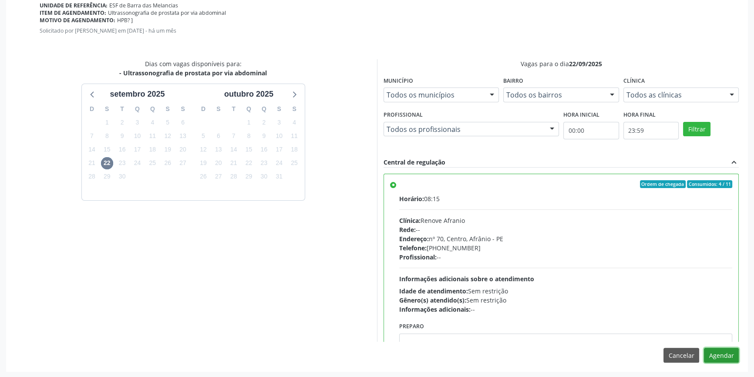
click at [718, 353] on button "Agendar" at bounding box center [720, 355] width 35 height 15
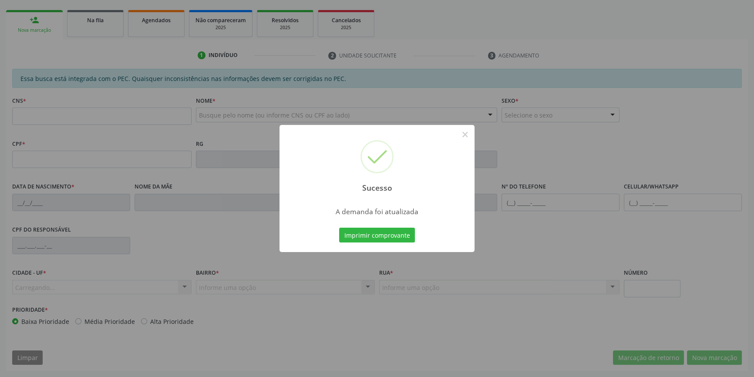
scroll to position [119, 0]
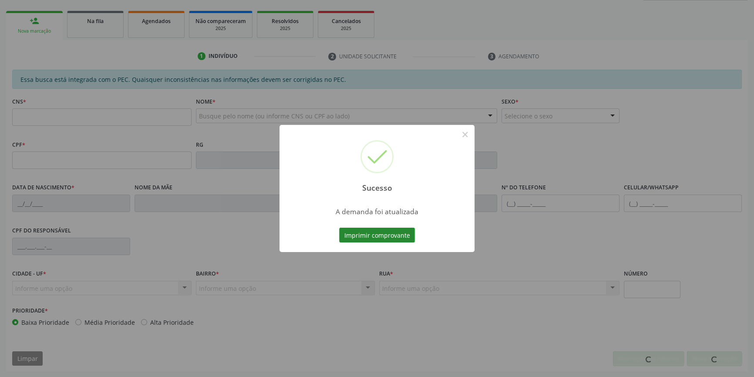
click at [380, 236] on button "Imprimir comprovante" at bounding box center [377, 235] width 76 height 15
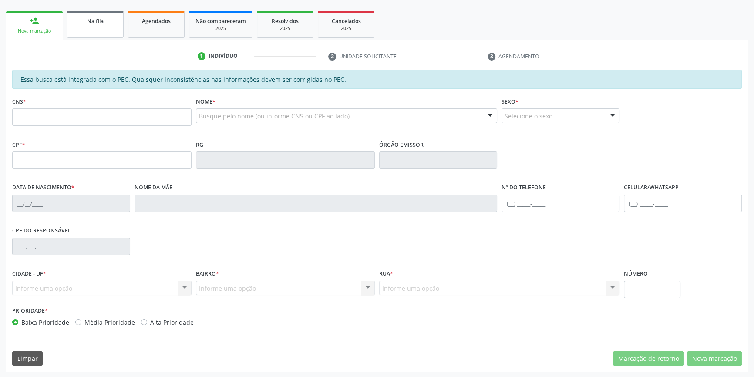
click at [96, 26] on link "Na fila" at bounding box center [95, 24] width 57 height 27
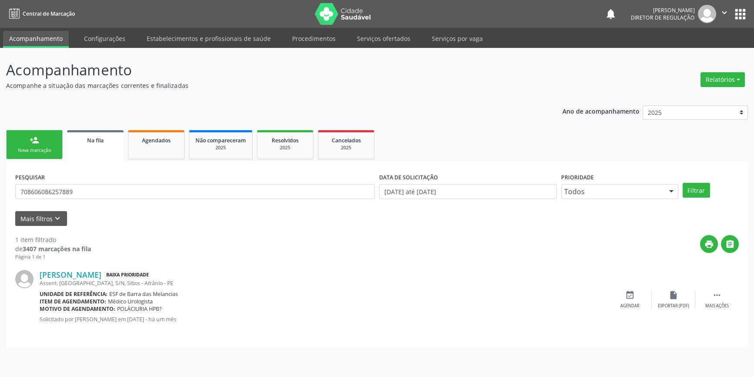
scroll to position [0, 0]
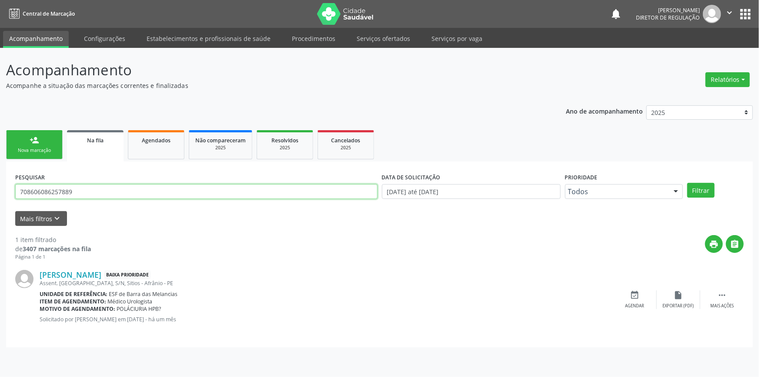
click at [0, 193] on div "Acompanhamento Acompanhe a situação das marcações correntes e finalizadas Relat…" at bounding box center [379, 212] width 759 height 329
type input "707309058552070"
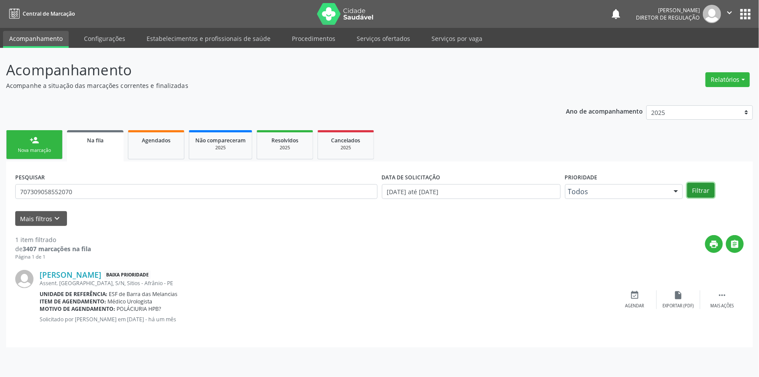
click at [706, 191] on button "Filtrar" at bounding box center [700, 190] width 27 height 15
click at [626, 291] on div "event_available Agendar" at bounding box center [635, 299] width 44 height 19
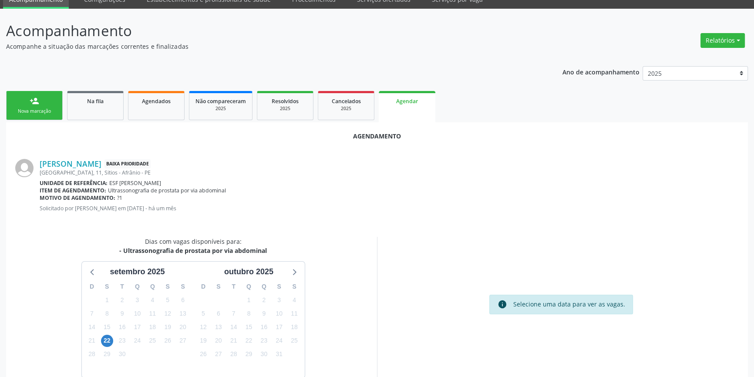
scroll to position [75, 0]
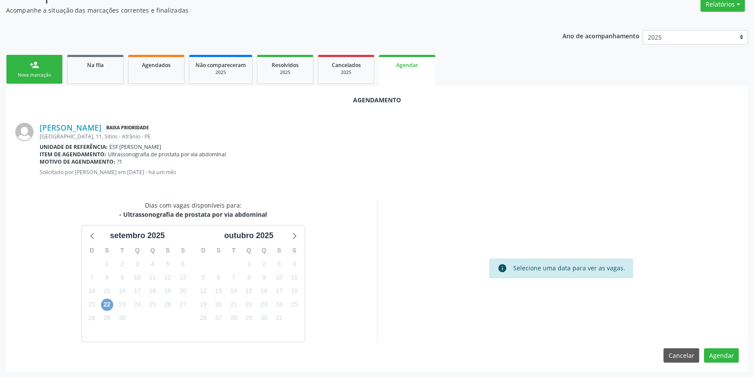
click at [107, 305] on span "22" at bounding box center [107, 304] width 12 height 12
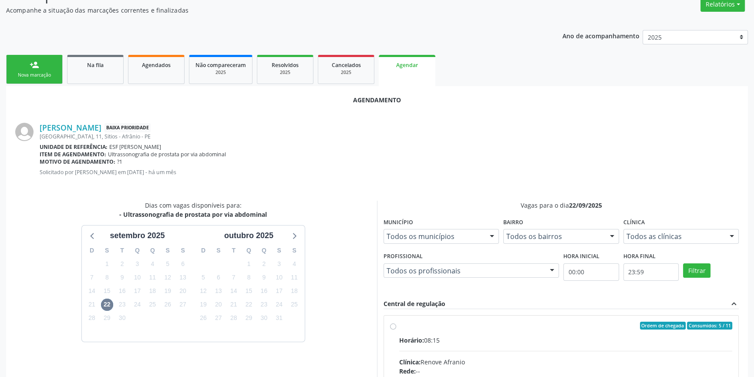
click at [401, 325] on div "Ordem de chegada Consumidos: 5 / 11" at bounding box center [565, 326] width 333 height 8
click at [396, 325] on input "Ordem de chegada Consumidos: 5 / 11 Horário: 08:15 Clínica: Renove Afranio Rede…" at bounding box center [393, 326] width 6 height 8
radio input "true"
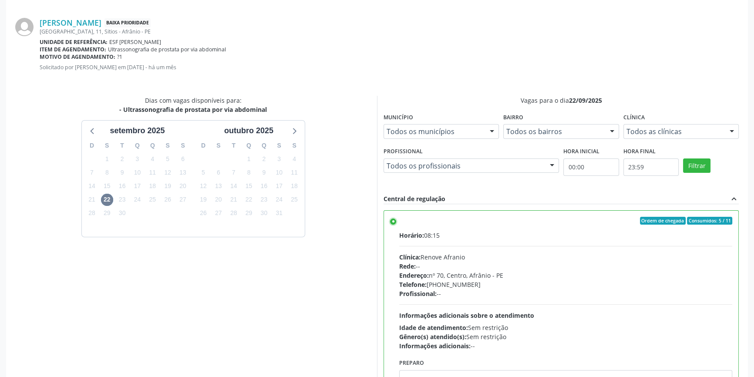
scroll to position [217, 0]
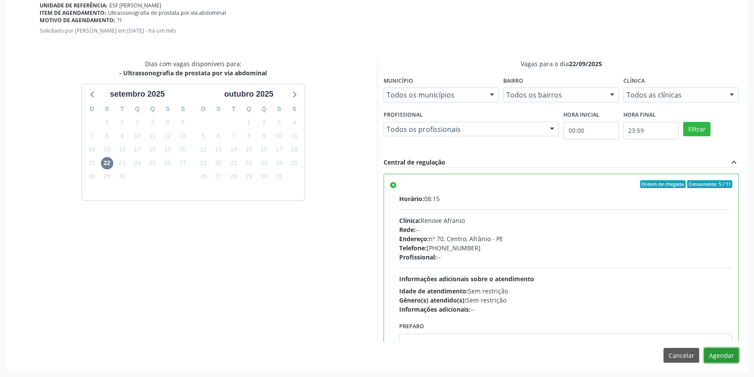
click at [715, 358] on button "Agendar" at bounding box center [720, 355] width 35 height 15
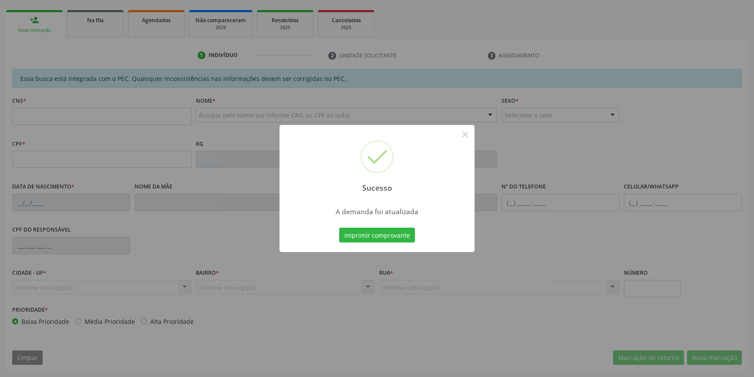
scroll to position [119, 0]
click at [361, 236] on button "Imprimir comprovante" at bounding box center [377, 235] width 76 height 15
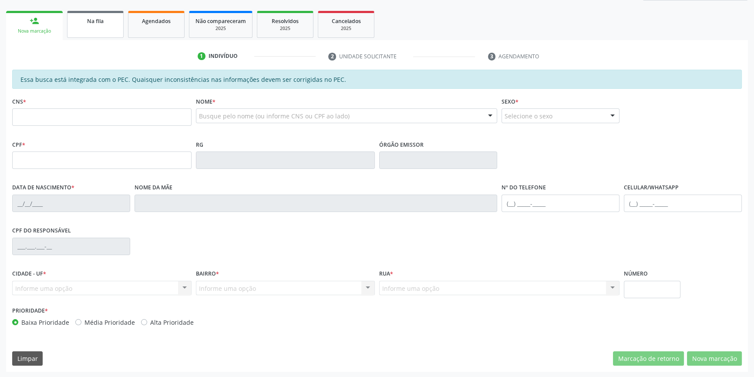
click at [90, 30] on link "Na fila" at bounding box center [95, 24] width 57 height 27
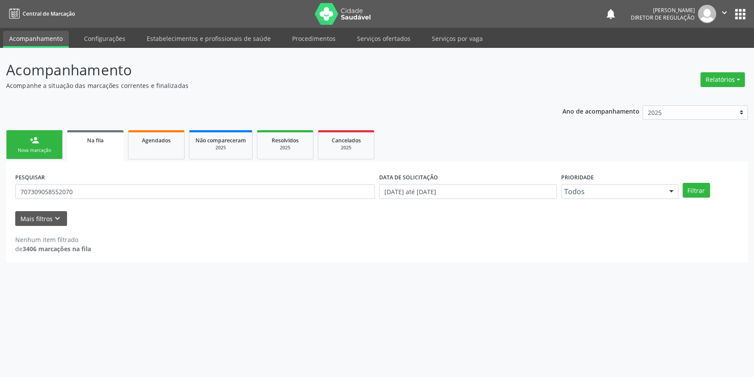
scroll to position [0, 0]
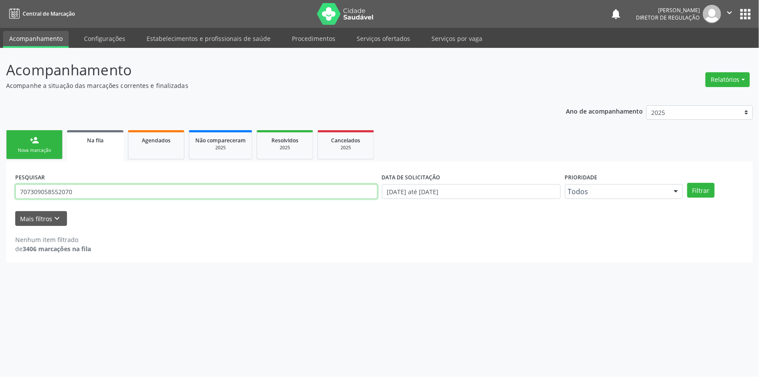
drag, startPoint x: 100, startPoint y: 188, endPoint x: 0, endPoint y: 187, distance: 99.6
click at [0, 187] on div "Acompanhamento Acompanhe a situação das marcações correntes e finalizadas Relat…" at bounding box center [379, 212] width 759 height 329
type input "706008844047342"
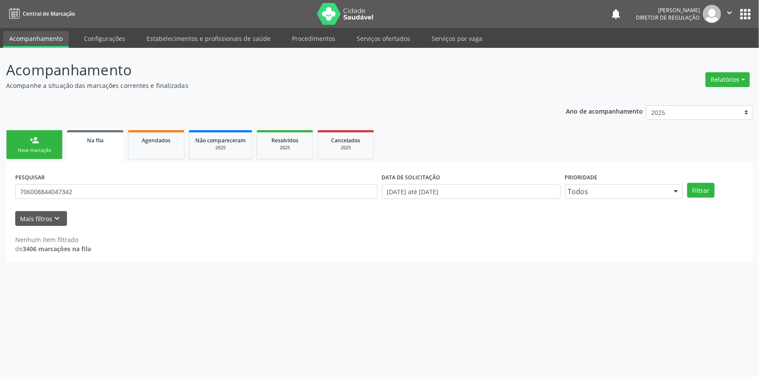
drag, startPoint x: 759, startPoint y: 7, endPoint x: 759, endPoint y: 50, distance: 42.2
click at [753, 50] on div "Central de Marcação notifications Maria Aparecida Rodrigues da Silva Diretor de…" at bounding box center [379, 188] width 759 height 377
click at [135, 268] on div "Acompanhamento Acompanhe a situação das marcações correntes e finalizadas Relat…" at bounding box center [379, 212] width 759 height 329
click at [709, 193] on button "Filtrar" at bounding box center [700, 190] width 27 height 15
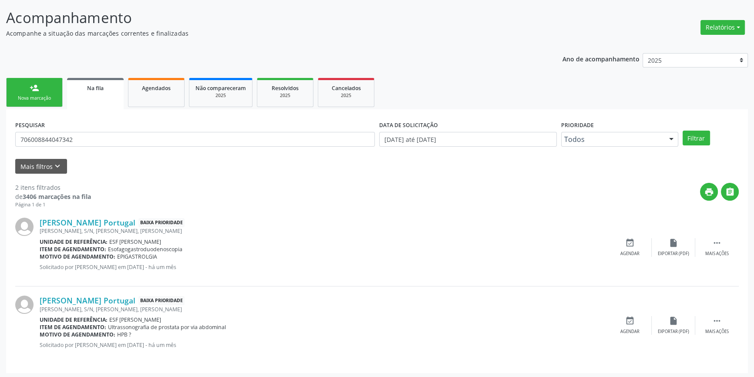
scroll to position [54, 0]
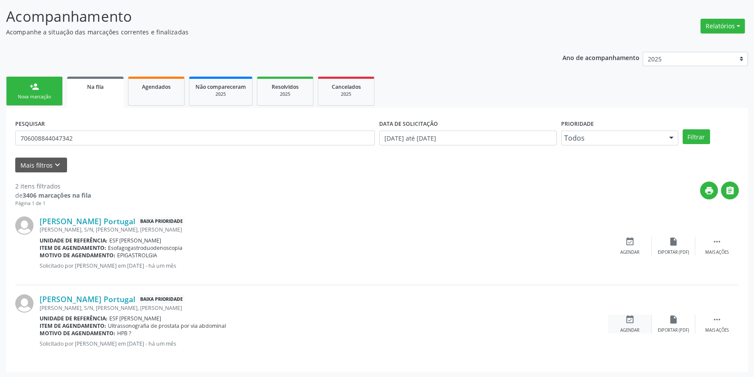
click at [625, 322] on icon "event_available" at bounding box center [630, 320] width 10 height 10
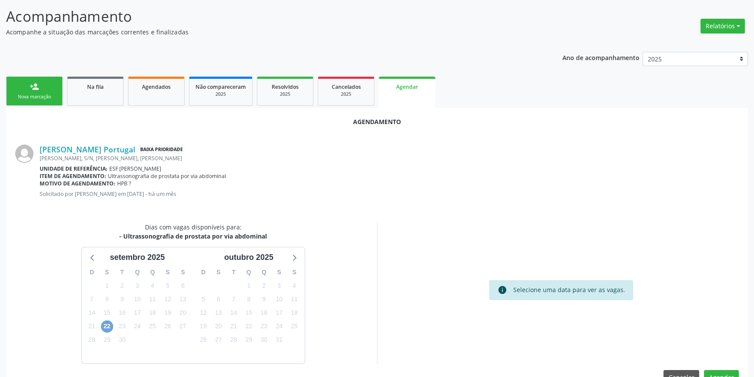
click at [106, 328] on span "22" at bounding box center [107, 326] width 12 height 12
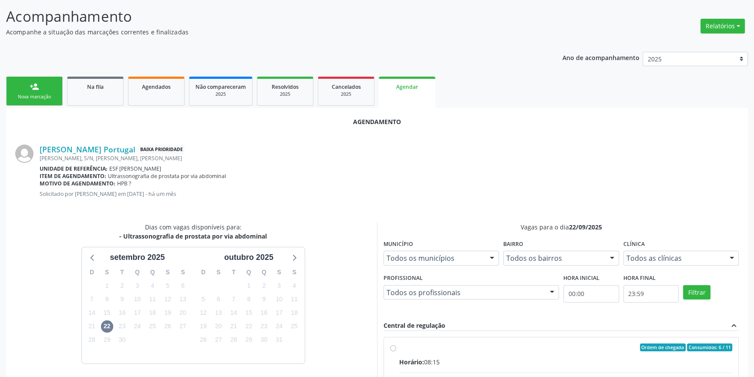
radio input "true"
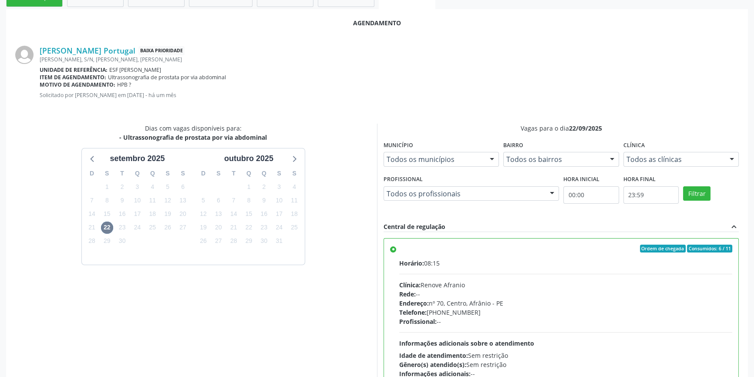
scroll to position [212, 0]
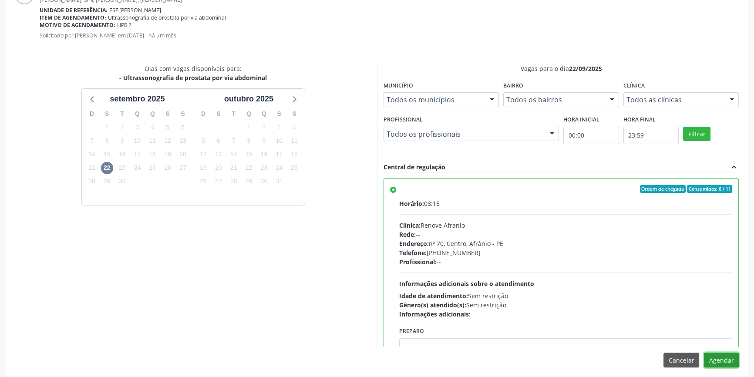
click at [709, 352] on button "Agendar" at bounding box center [720, 359] width 35 height 15
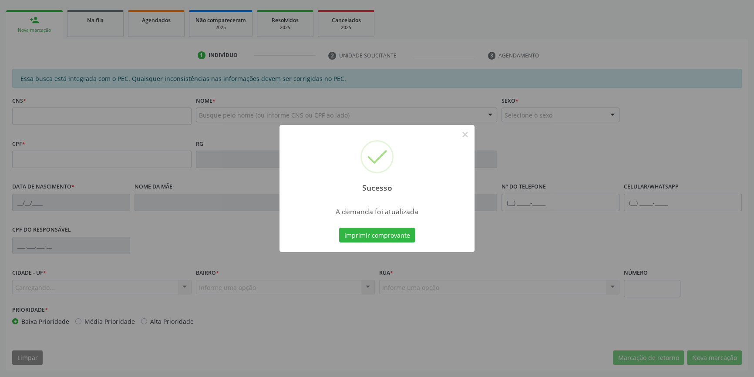
scroll to position [119, 0]
click at [409, 245] on div "Sucesso × A demanda foi atualizada Imprimir comprovante Cancel" at bounding box center [376, 188] width 195 height 127
click at [398, 232] on button "Imprimir comprovante" at bounding box center [377, 235] width 76 height 15
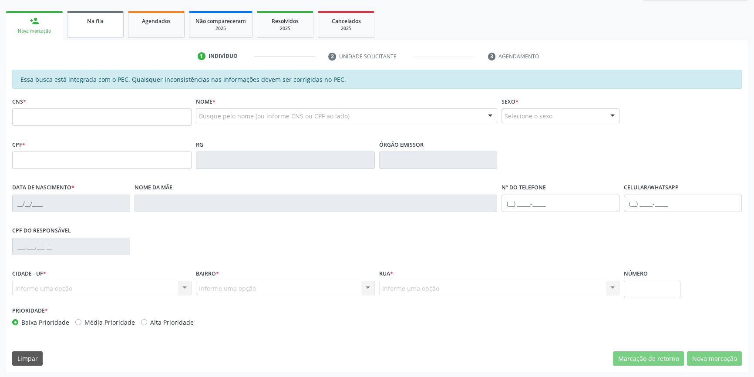
click at [96, 17] on span "Na fila" at bounding box center [95, 20] width 17 height 7
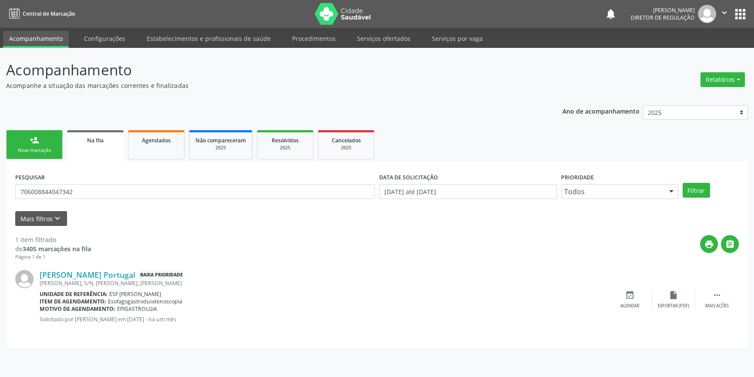
scroll to position [0, 0]
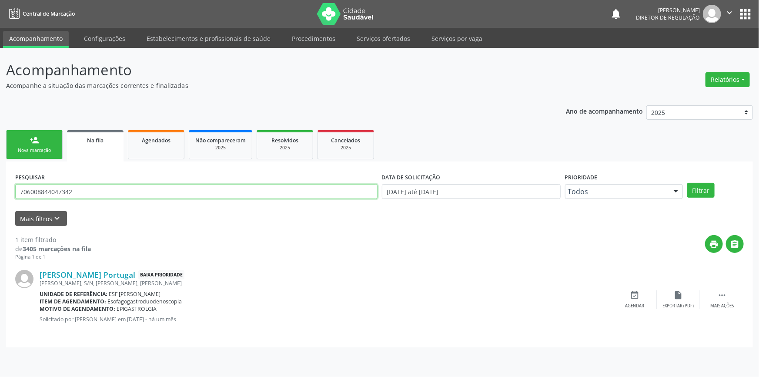
drag, startPoint x: 77, startPoint y: 187, endPoint x: 0, endPoint y: 174, distance: 77.7
click at [0, 176] on div "Acompanhamento Acompanhe a situação das marcações correntes e finalizadas Relat…" at bounding box center [379, 212] width 759 height 329
type input "704804558463049"
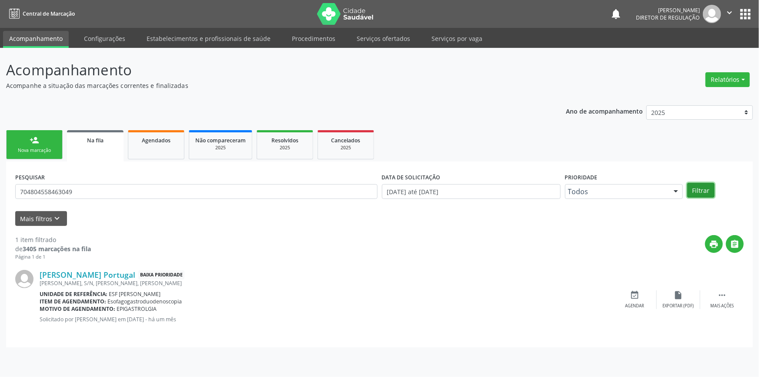
click at [712, 187] on button "Filtrar" at bounding box center [700, 190] width 27 height 15
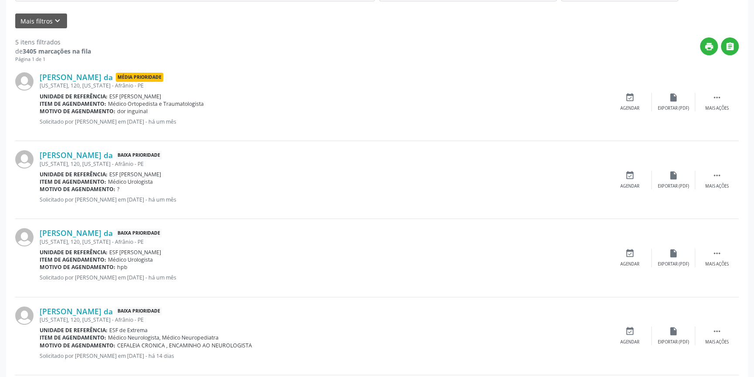
scroll to position [277, 0]
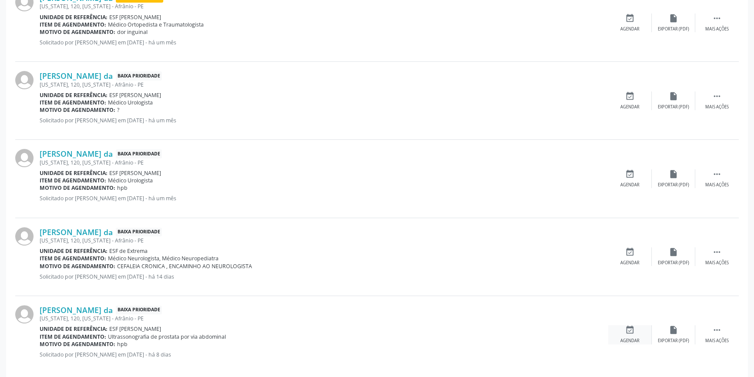
click at [640, 327] on div "event_available Agendar" at bounding box center [630, 334] width 44 height 19
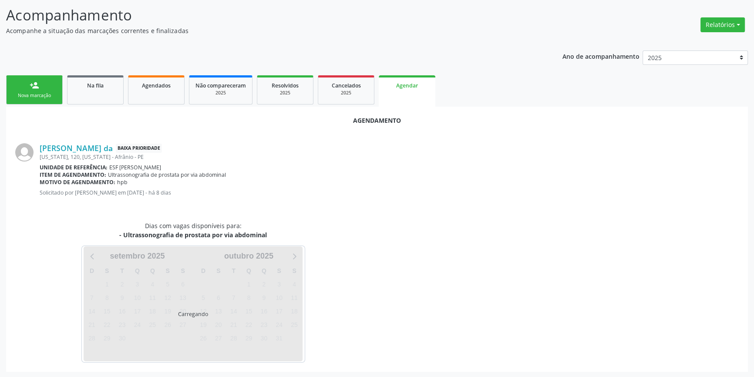
scroll to position [75, 0]
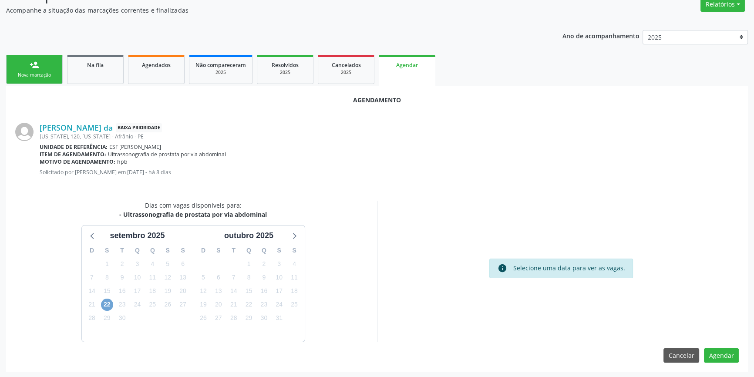
click at [110, 302] on span "22" at bounding box center [107, 304] width 12 height 12
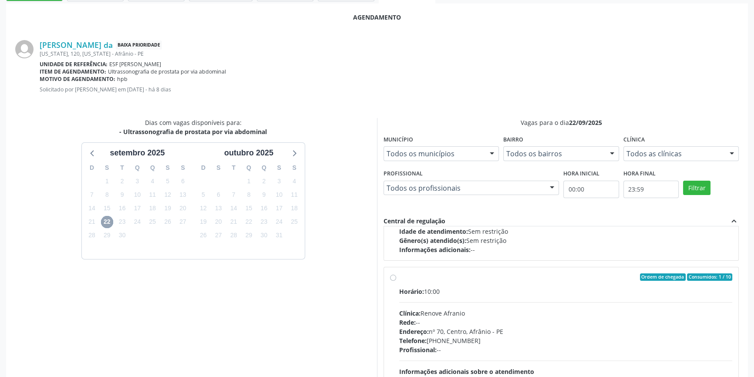
scroll to position [0, 0]
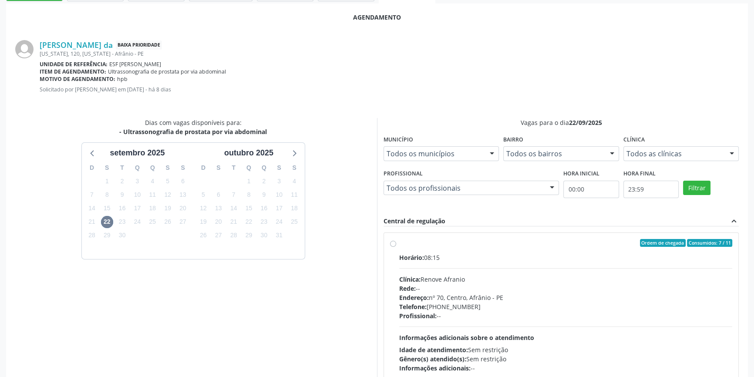
click at [396, 265] on div "Ordem de chegada Consumidos: 7 / 11 Horário: 08:15 Clínica: Renove Afranio Rede…" at bounding box center [561, 306] width 342 height 134
radio input "true"
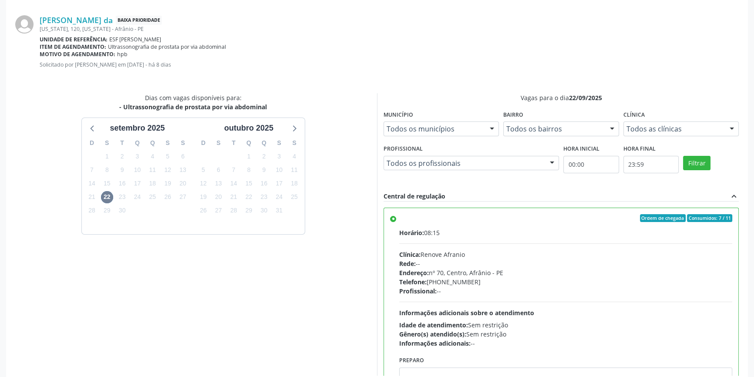
scroll to position [217, 0]
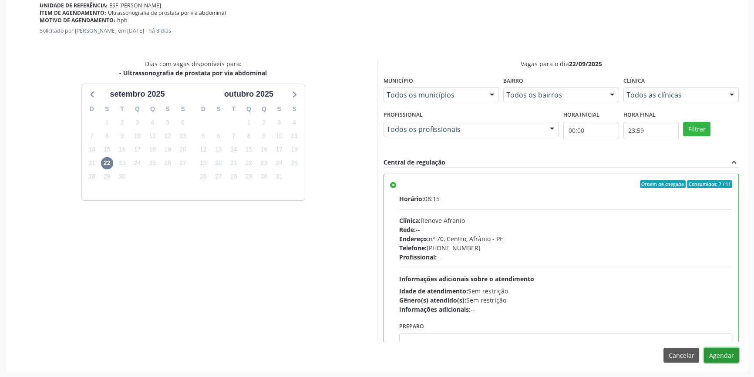
click at [728, 352] on button "Agendar" at bounding box center [720, 355] width 35 height 15
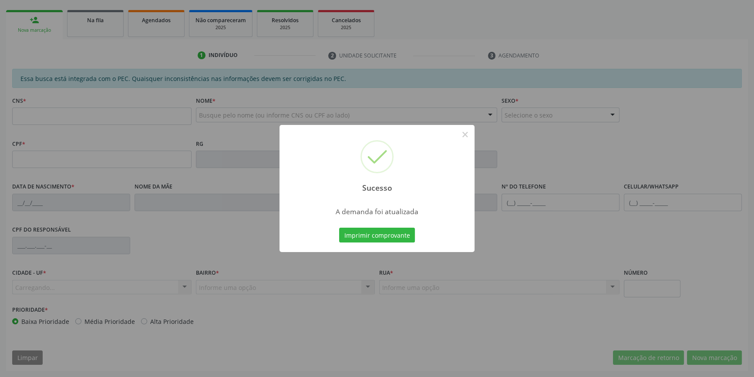
click at [380, 238] on div "Sucesso × A demanda foi atualizada Imprimir comprovante Cancel" at bounding box center [377, 188] width 754 height 377
click at [380, 238] on button "Imprimir comprovante" at bounding box center [377, 235] width 76 height 15
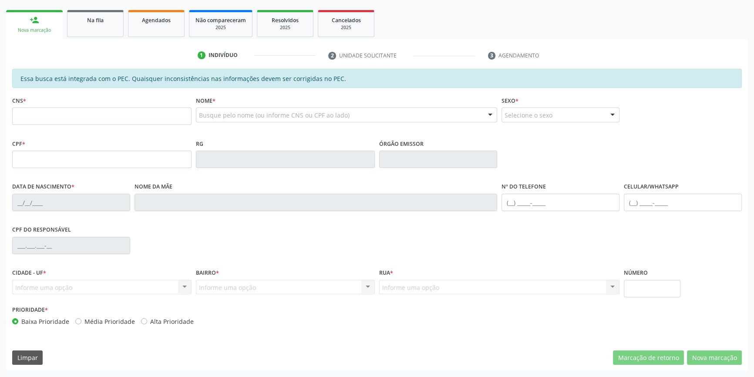
scroll to position [119, 0]
click at [87, 26] on link "Na fila" at bounding box center [95, 24] width 57 height 27
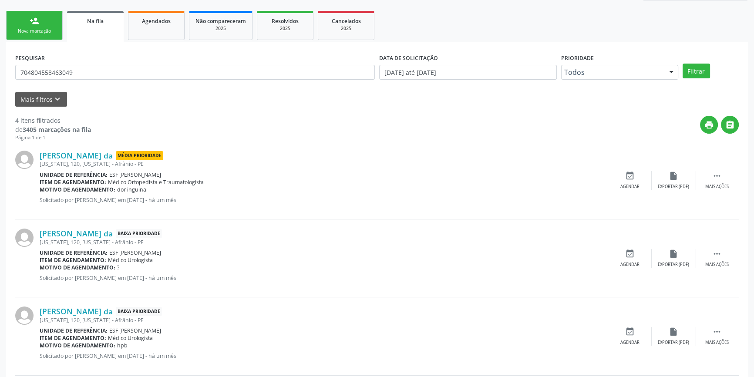
scroll to position [0, 0]
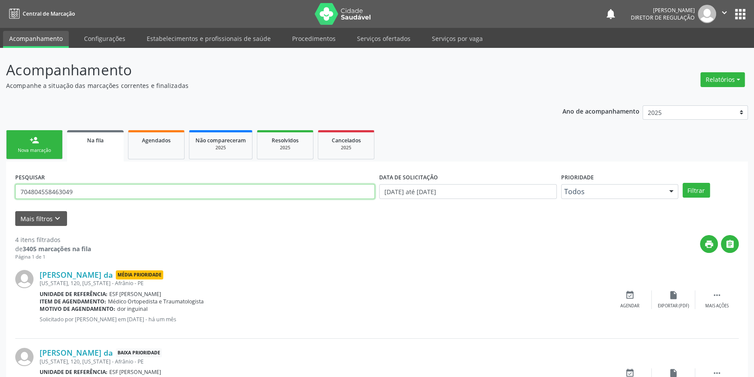
drag, startPoint x: 100, startPoint y: 192, endPoint x: 0, endPoint y: 181, distance: 100.7
click at [0, 183] on div "Acompanhamento Acompanhe a situação das marcações correntes e finalizadas Relat…" at bounding box center [377, 317] width 754 height 539
type input "700008969342901"
click at [687, 187] on button "Filtrar" at bounding box center [695, 190] width 27 height 15
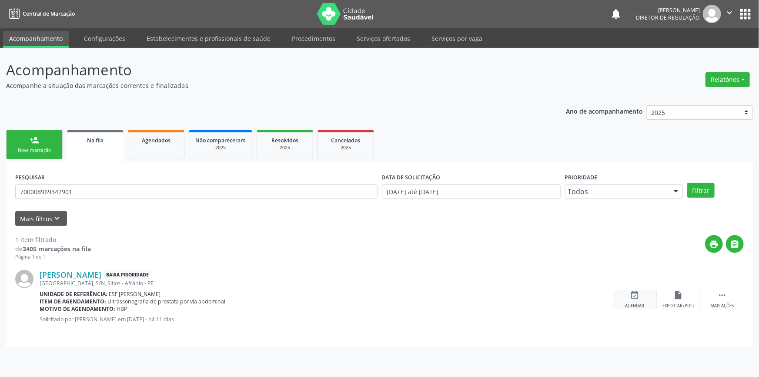
click at [622, 295] on div "event_available Agendar" at bounding box center [635, 299] width 44 height 19
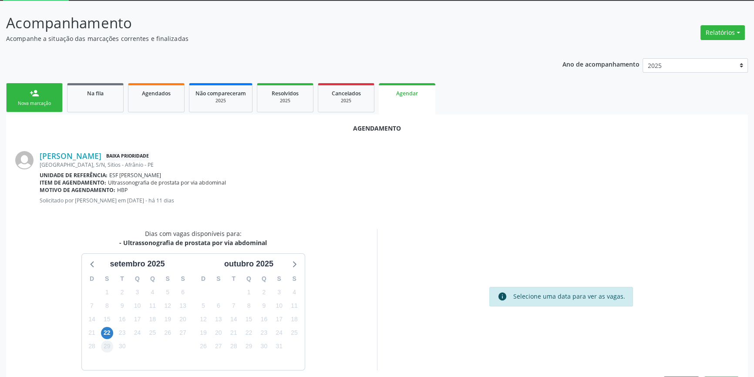
scroll to position [75, 0]
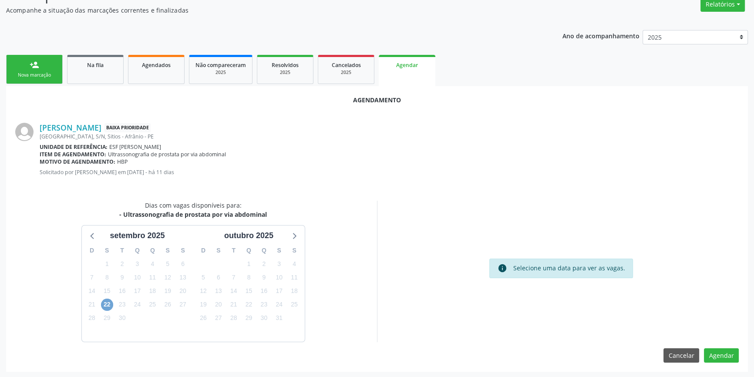
click at [106, 301] on span "22" at bounding box center [107, 304] width 12 height 12
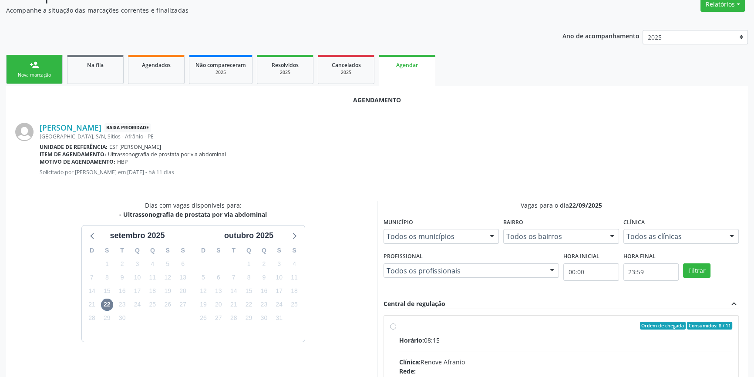
click at [405, 339] on span "Horário:" at bounding box center [411, 340] width 25 height 8
click at [396, 329] on input "Ordem de chegada Consumidos: 8 / 11 Horário: 08:15 Clínica: Renove Afranio Rede…" at bounding box center [393, 326] width 6 height 8
radio input "true"
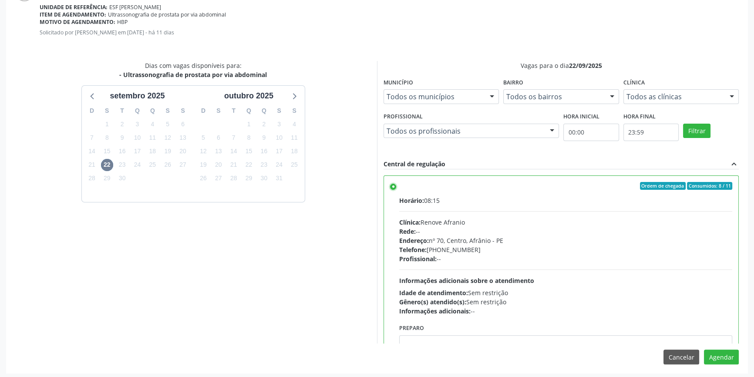
scroll to position [217, 0]
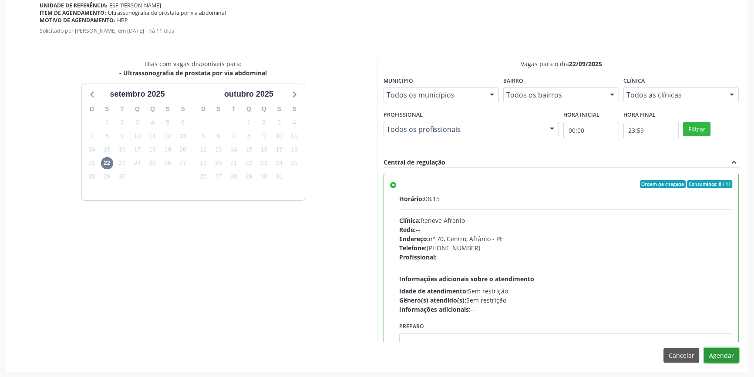
click at [726, 350] on button "Agendar" at bounding box center [720, 355] width 35 height 15
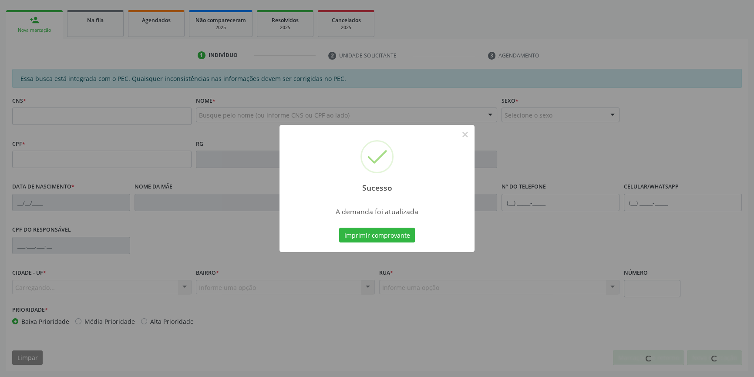
scroll to position [119, 0]
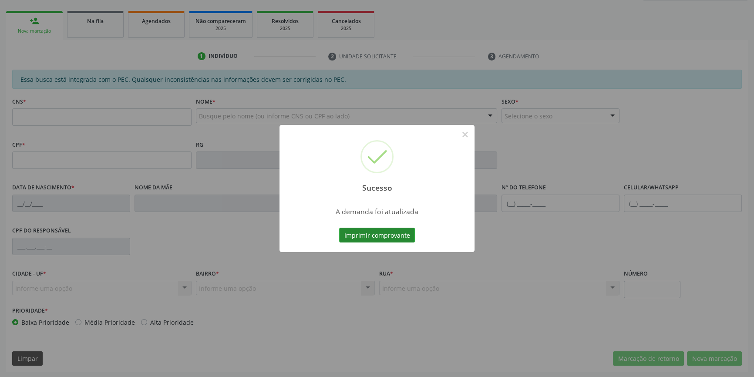
click at [366, 240] on button "Imprimir comprovante" at bounding box center [377, 235] width 76 height 15
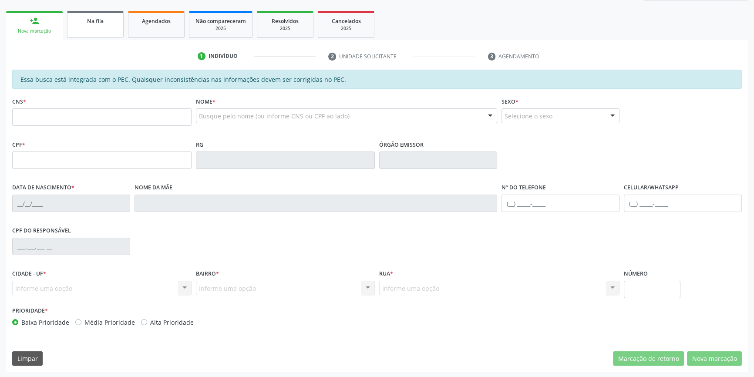
click at [91, 36] on link "Na fila" at bounding box center [95, 24] width 57 height 27
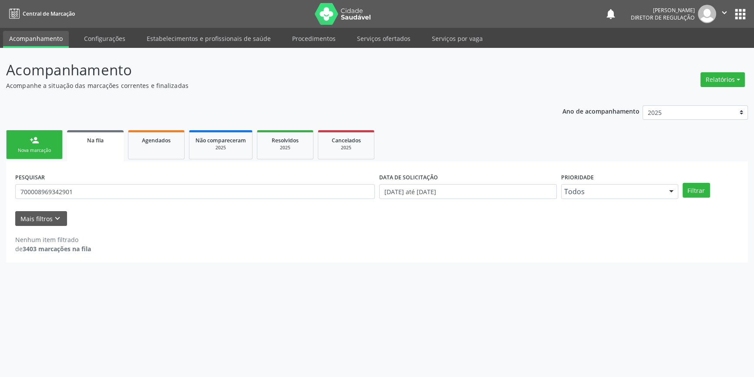
scroll to position [0, 0]
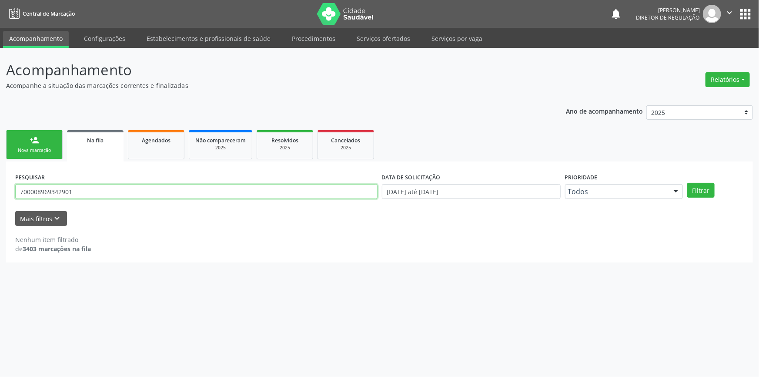
drag, startPoint x: 84, startPoint y: 192, endPoint x: 0, endPoint y: 158, distance: 90.6
click at [0, 158] on div "Acompanhamento Acompanhe a situação das marcações correntes e finalizadas Relat…" at bounding box center [379, 212] width 759 height 329
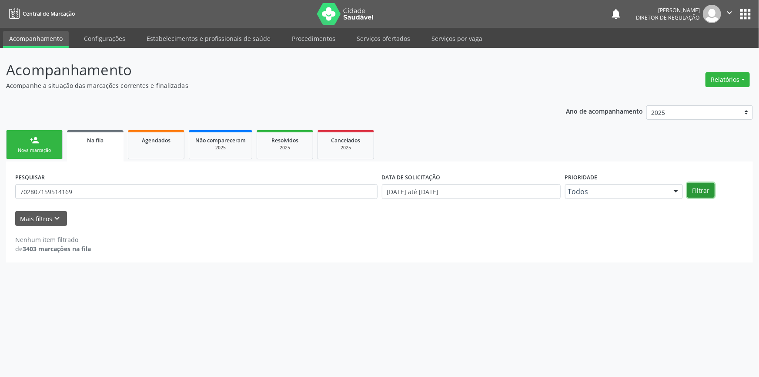
click at [705, 190] on button "Filtrar" at bounding box center [700, 190] width 27 height 15
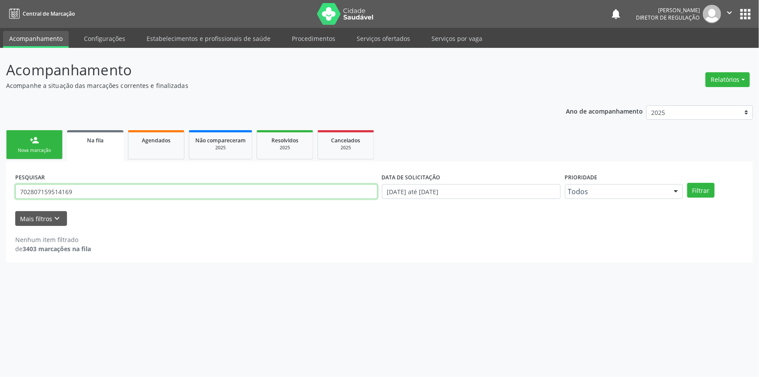
drag, startPoint x: 75, startPoint y: 197, endPoint x: 39, endPoint y: 195, distance: 36.6
click at [39, 195] on input "702807159514169" at bounding box center [196, 191] width 362 height 15
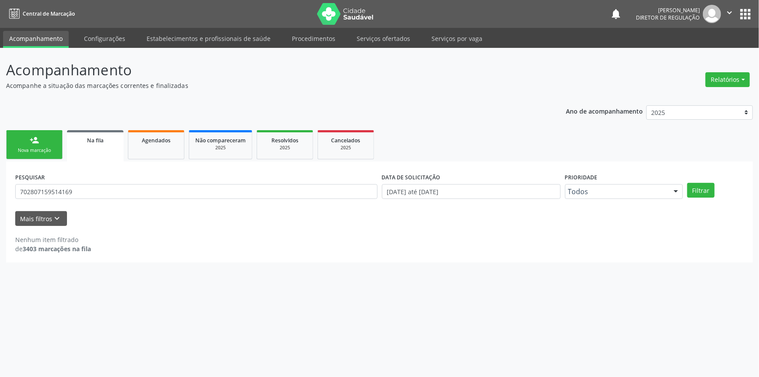
click at [91, 202] on div "PESQUISAR 702807159514169" at bounding box center [196, 188] width 367 height 34
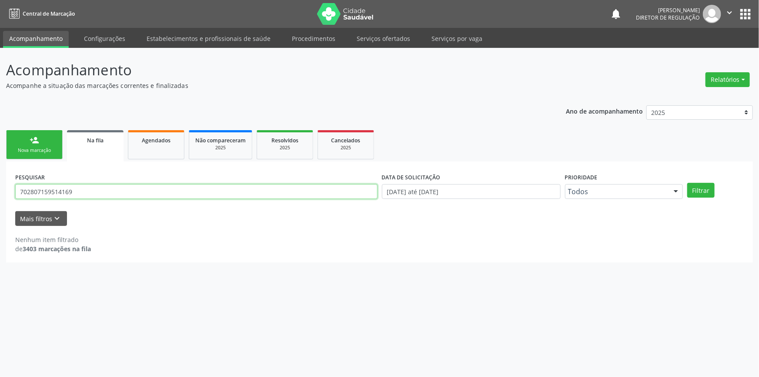
drag, startPoint x: 92, startPoint y: 192, endPoint x: 9, endPoint y: 193, distance: 83.1
click at [9, 193] on div "PESQUISAR 702807159514169 DATA DE SOLICITAÇÃO 01/01/2018 até 09/09/2025 Priorid…" at bounding box center [379, 211] width 747 height 101
paste input "text"
type input "7159514169"
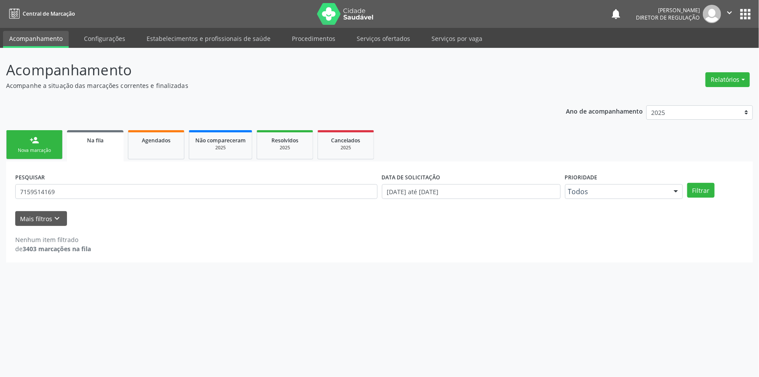
click at [50, 139] on link "person_add Nova marcação" at bounding box center [34, 144] width 57 height 29
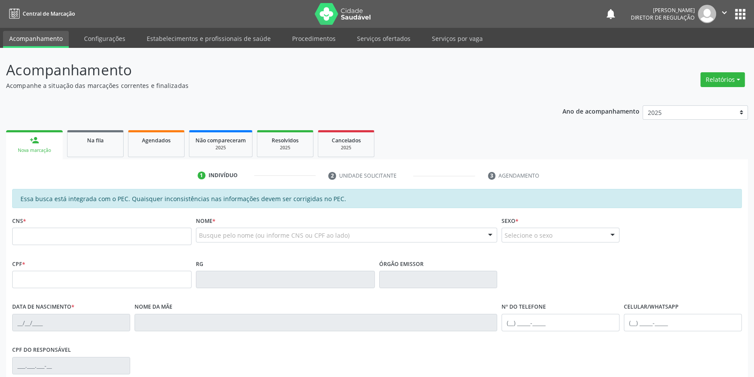
click at [53, 254] on div "CNS *" at bounding box center [102, 235] width 184 height 43
click at [57, 239] on input "text" at bounding box center [101, 236] width 179 height 17
type input "702 8071 5951 4169"
type input "034.594.734-79"
type input "06/07/1958"
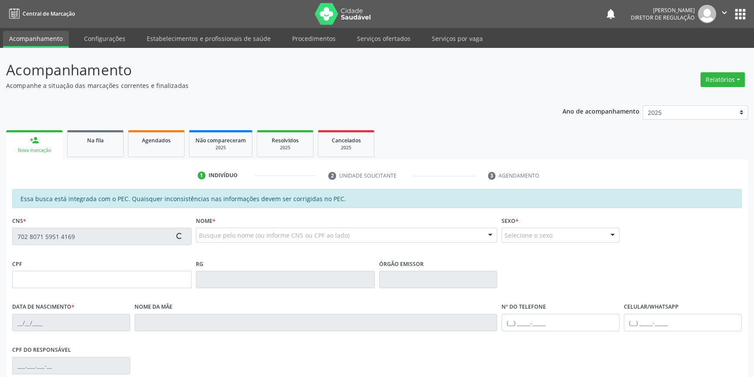
type input "Bibiana Raimunda de Sousa"
type input "(87) 98847-4553"
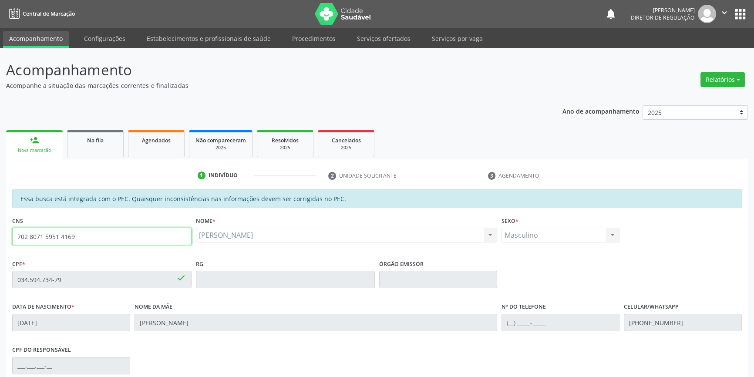
drag, startPoint x: 87, startPoint y: 231, endPoint x: 0, endPoint y: 232, distance: 86.6
click at [0, 232] on div "Acompanhamento Acompanhe a situação das marcações correntes e finalizadas Relat…" at bounding box center [377, 272] width 754 height 449
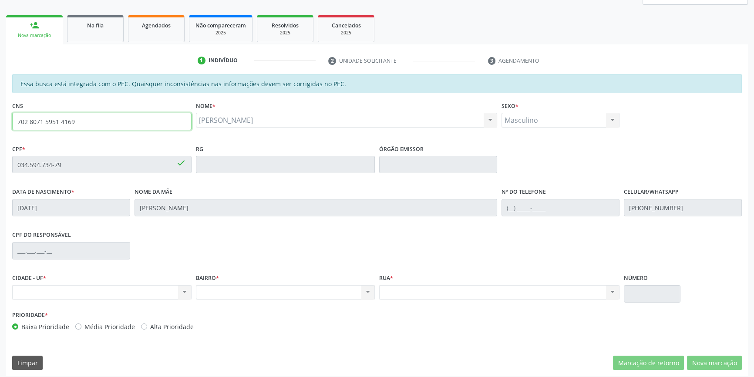
scroll to position [119, 0]
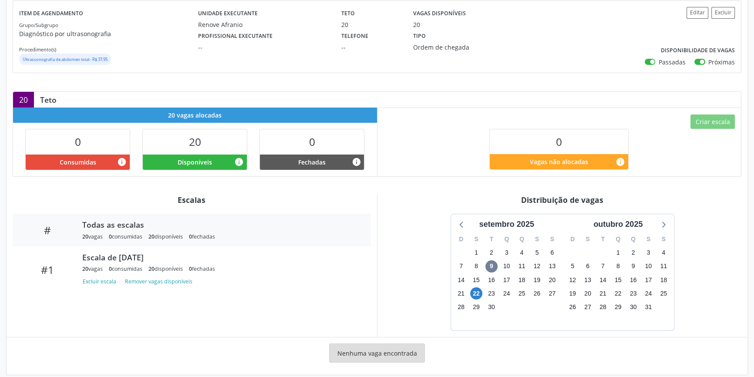
scroll to position [114, 0]
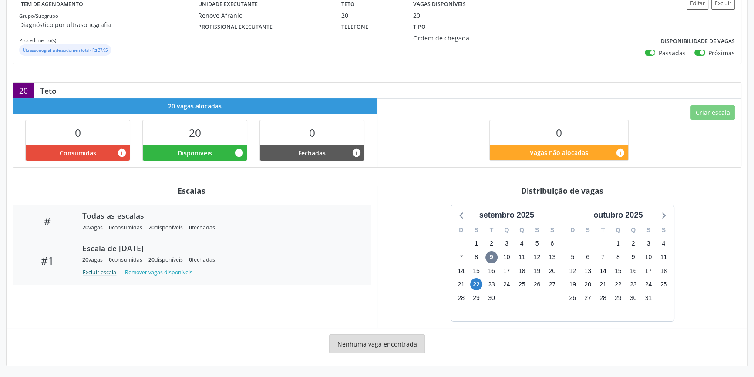
click at [104, 275] on button "Excluir escala" at bounding box center [100, 272] width 37 height 12
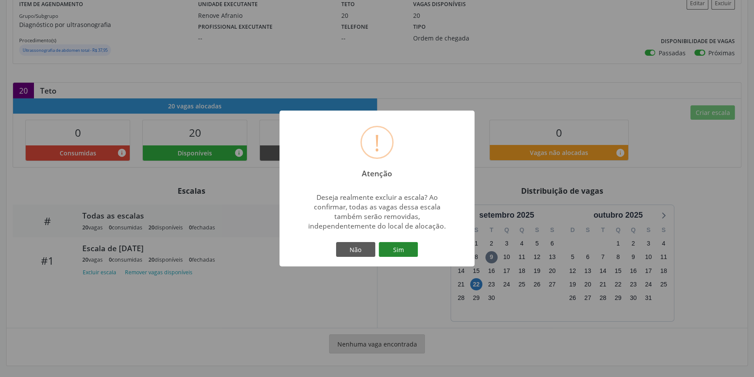
click at [402, 251] on button "Sim" at bounding box center [397, 249] width 39 height 15
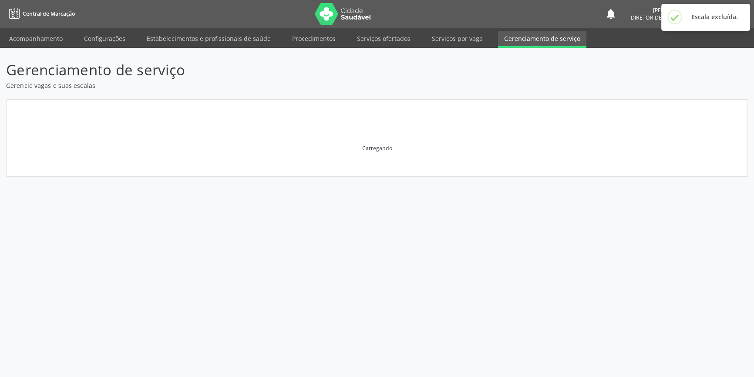
scroll to position [0, 0]
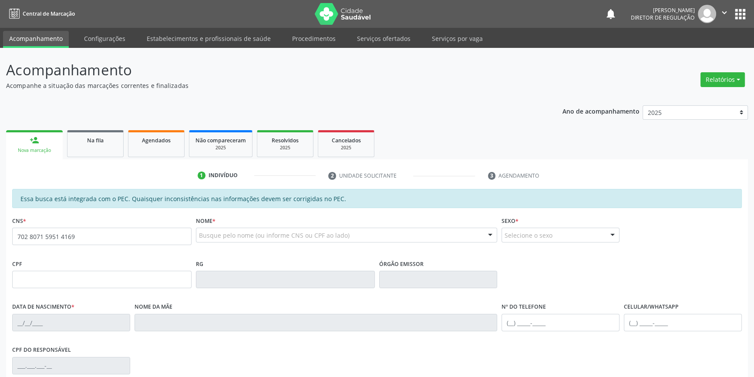
type input "702 8071 5951 4169"
type input "034.594.734-79"
type input "06/07/1958"
type input "Bibiana Raimunda de Sousa"
type input "(87) 98847-4553"
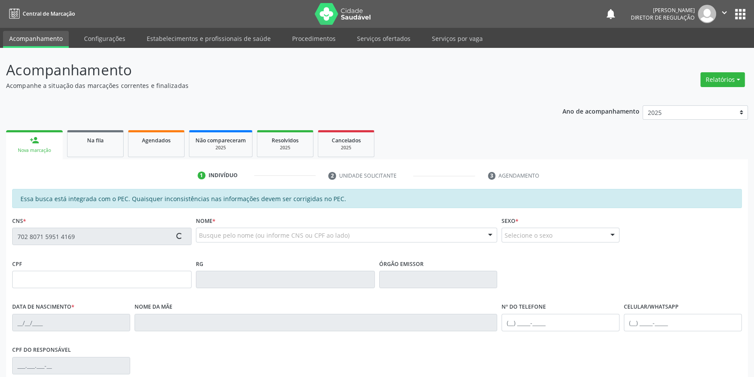
type input "S/N"
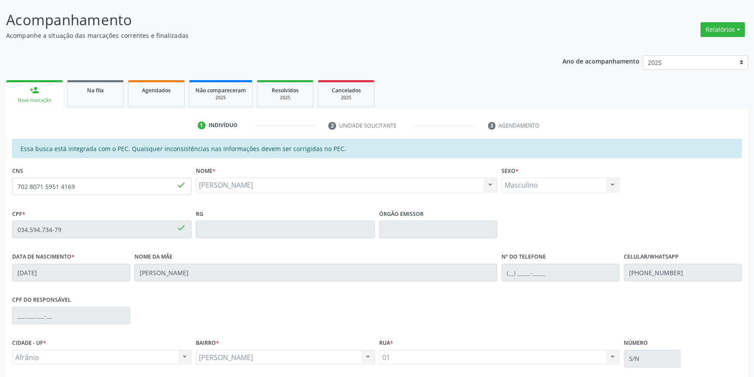
scroll to position [119, 0]
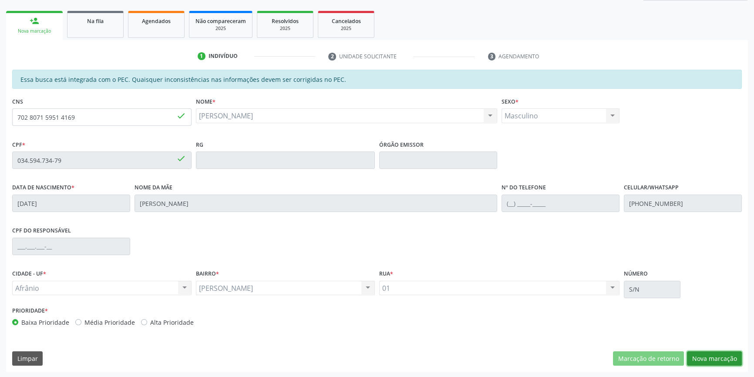
click at [719, 360] on button "Nova marcação" at bounding box center [714, 358] width 55 height 15
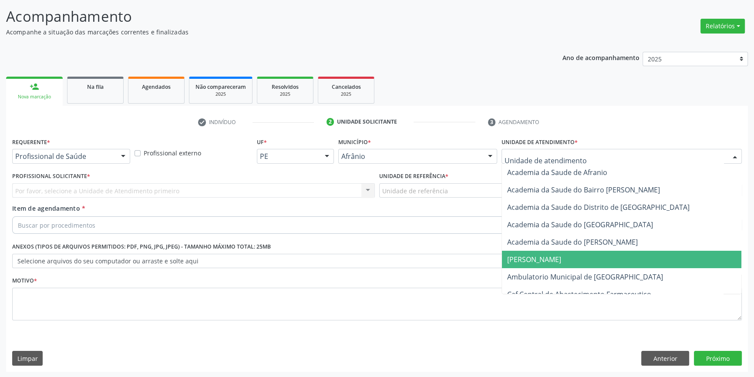
click at [545, 272] on span "Ambulatorio Municipal de [GEOGRAPHIC_DATA]" at bounding box center [585, 277] width 156 height 10
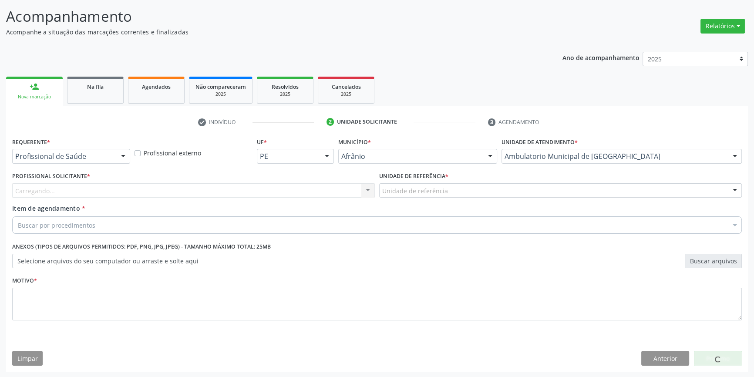
click at [455, 191] on div "Unidade de referência" at bounding box center [560, 190] width 362 height 15
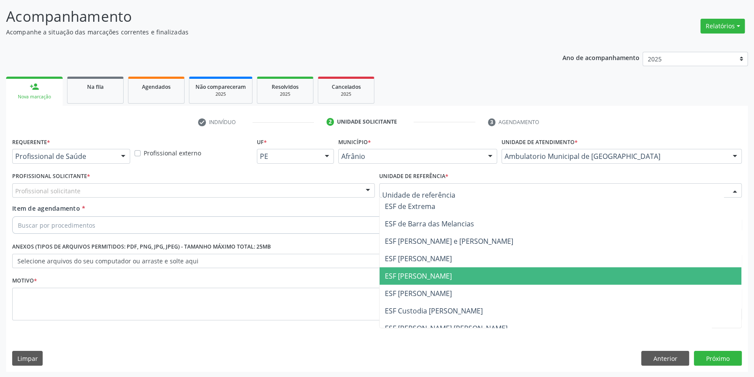
click at [425, 268] on span "ESF [PERSON_NAME]" at bounding box center [560, 275] width 362 height 17
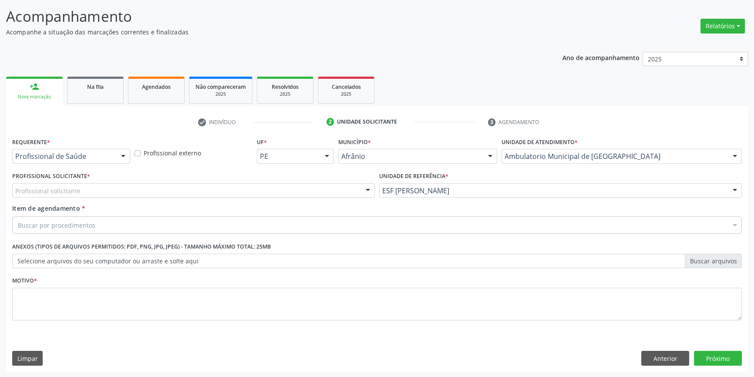
drag, startPoint x: 287, startPoint y: 193, endPoint x: 278, endPoint y: 195, distance: 9.8
click at [280, 195] on div "Profissional solicitante" at bounding box center [193, 190] width 362 height 15
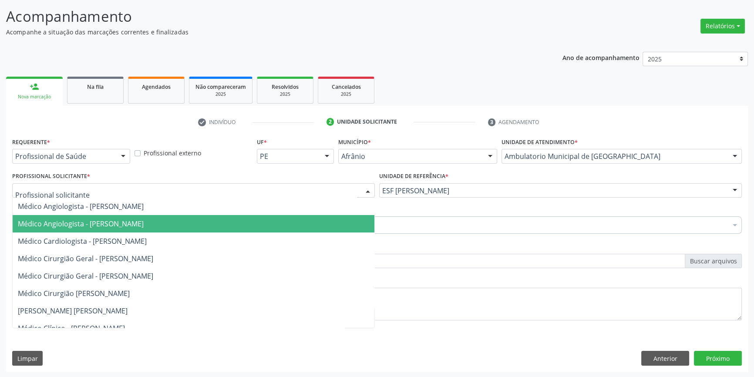
click at [144, 224] on span "Médico Angiologista - [PERSON_NAME]" at bounding box center [81, 224] width 126 height 10
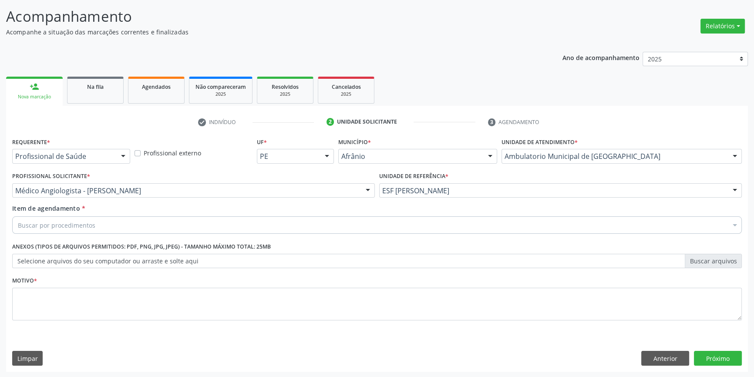
click at [132, 227] on div "Buscar por procedimentos" at bounding box center [376, 224] width 729 height 17
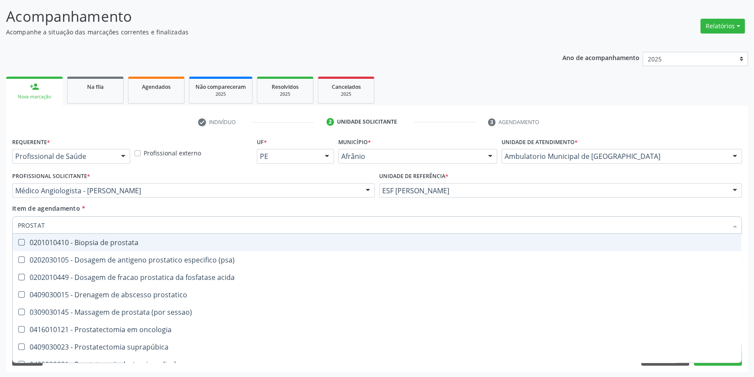
type input "PROSTATA"
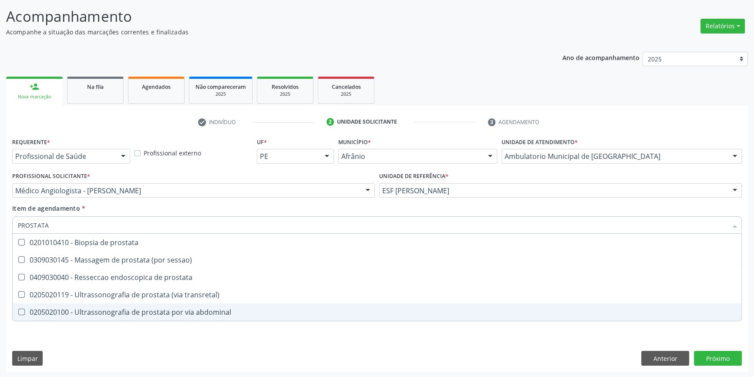
click at [154, 308] on div "0205020100 - Ultrassonografia de prostata por via abdominal" at bounding box center [377, 311] width 718 height 7
checkbox abdominal "true"
click at [134, 333] on div "Requerente * Profissional de Saúde Profissional de Saúde Paciente Nenhum result…" at bounding box center [376, 253] width 741 height 236
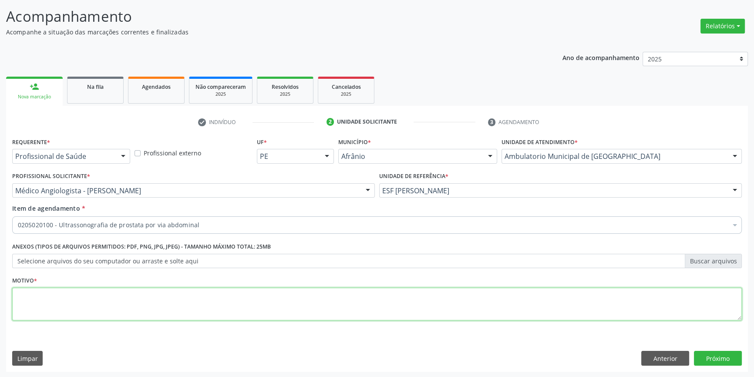
click at [127, 288] on textarea at bounding box center [376, 304] width 729 height 33
type textarea "'"
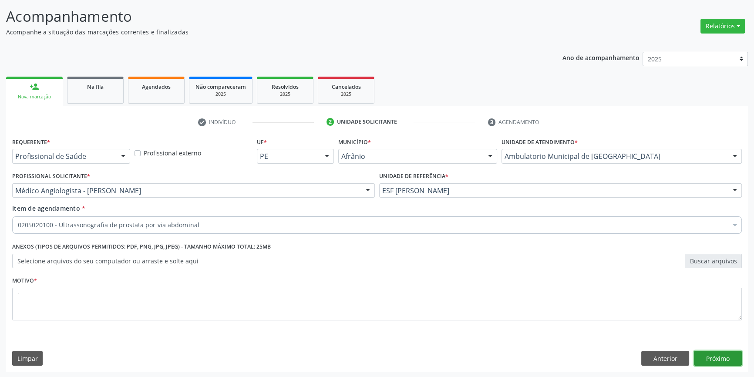
click at [715, 355] on button "Próximo" at bounding box center [717, 358] width 48 height 15
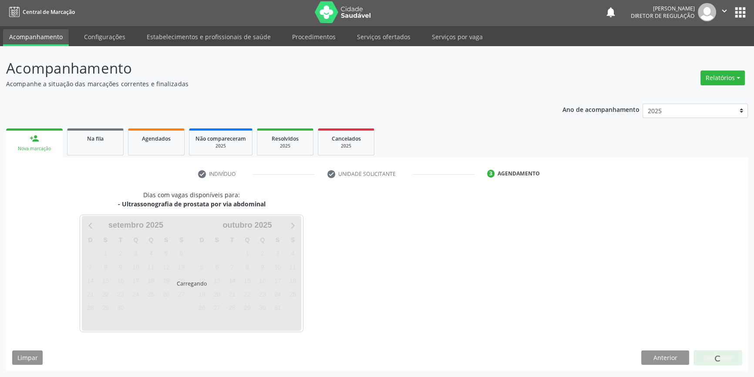
scroll to position [1, 0]
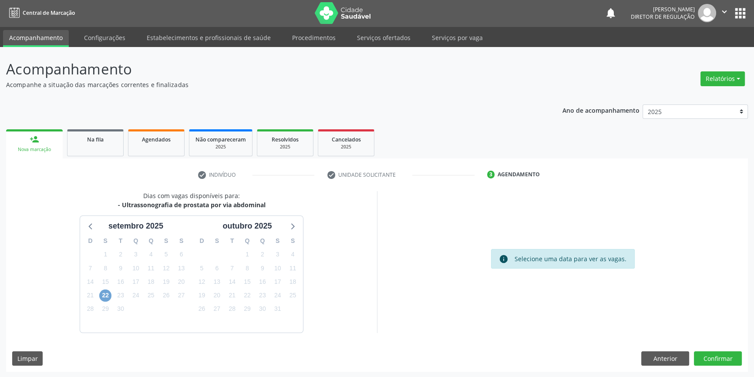
click at [105, 292] on span "22" at bounding box center [105, 295] width 12 height 12
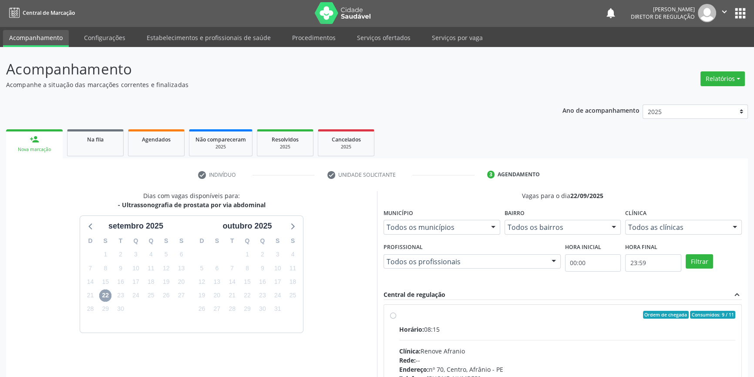
scroll to position [0, 0]
click at [399, 322] on label "Ordem de chegada Consumidos: 9 / 11 Horário: 08:15 Clínica: Renove Afranio Rede…" at bounding box center [567, 379] width 336 height 134
click at [396, 320] on input "Ordem de chegada Consumidos: 9 / 11 Horário: 08:15 Clínica: Renove Afranio Rede…" at bounding box center [393, 316] width 6 height 8
radio input "true"
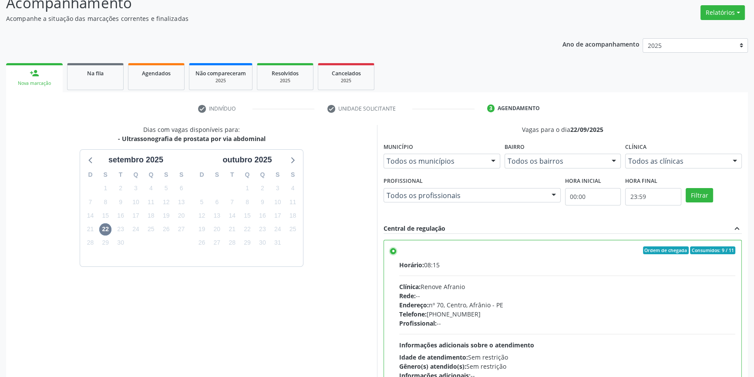
scroll to position [142, 0]
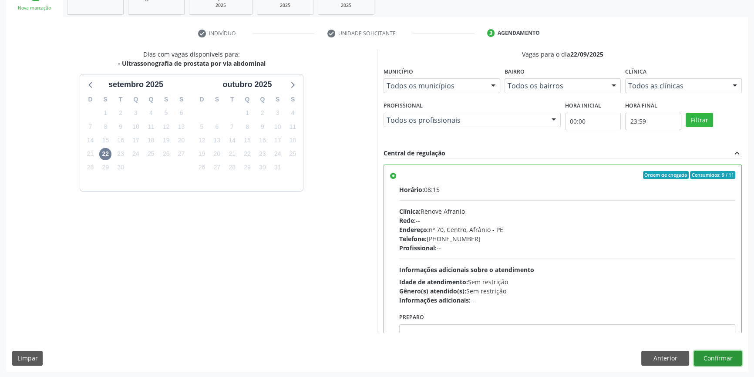
click at [726, 360] on button "Confirmar" at bounding box center [717, 358] width 48 height 15
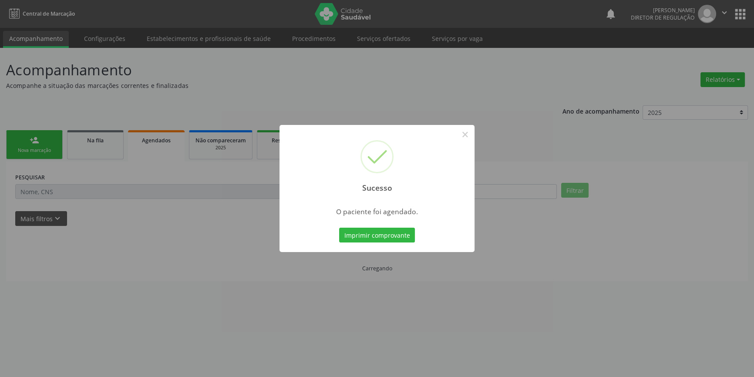
scroll to position [0, 0]
click at [394, 235] on button "Imprimir comprovante" at bounding box center [380, 235] width 76 height 15
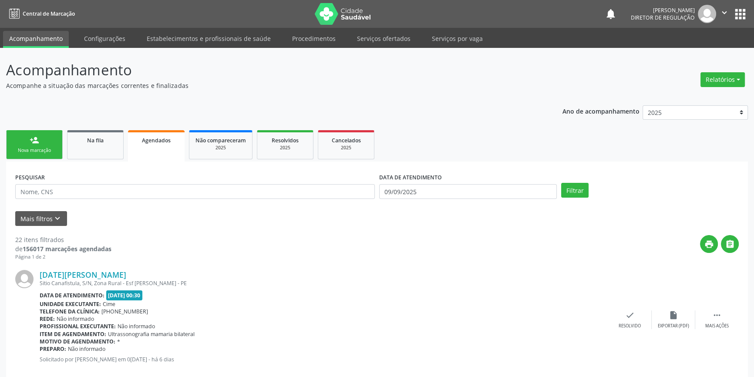
click at [43, 148] on div "Nova marcação" at bounding box center [35, 150] width 44 height 7
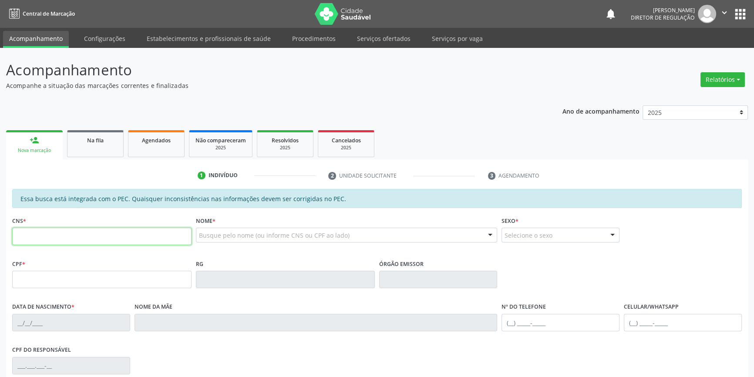
click at [57, 237] on input "text" at bounding box center [101, 236] width 179 height 17
type input "700 0015 2678 3503"
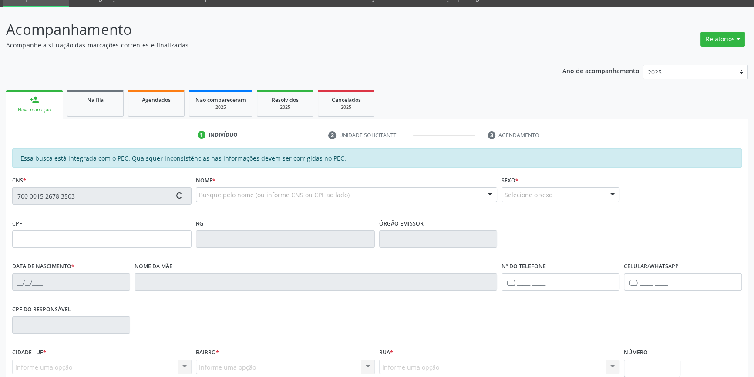
scroll to position [79, 0]
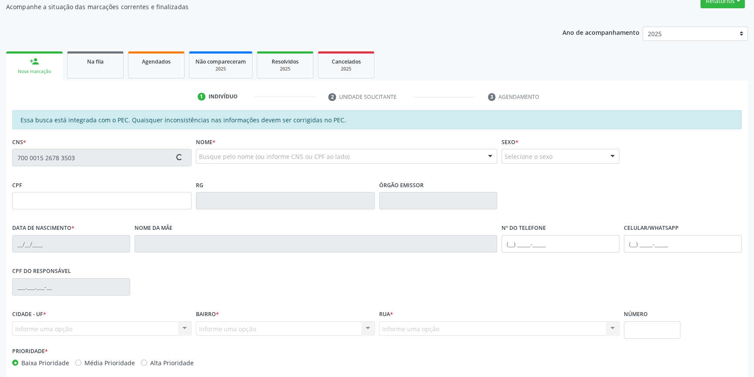
type input "350.886.304-25"
type input "27/10/1952"
type input "Angila Ana do Espiritosanto"
type input "(87) 98826-5262"
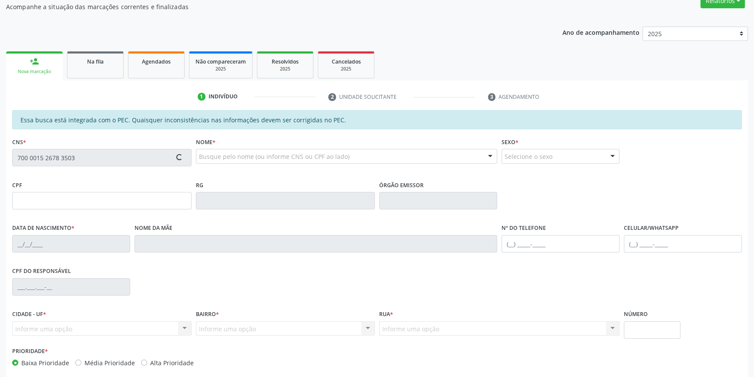
type input "S/N"
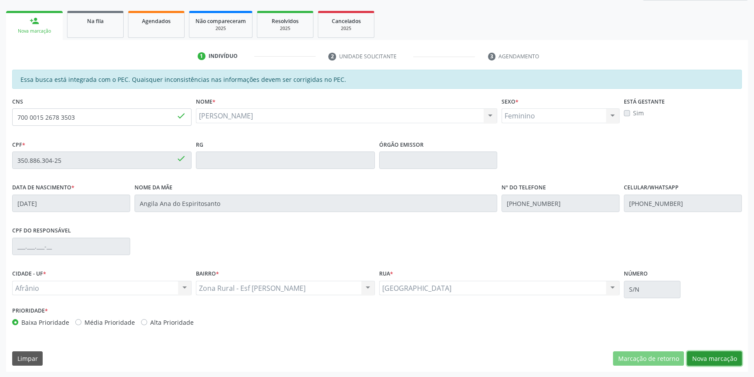
click at [702, 357] on button "Nova marcação" at bounding box center [714, 358] width 55 height 15
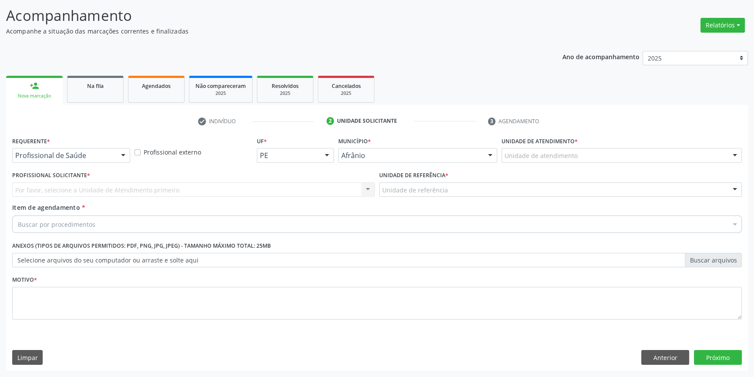
scroll to position [54, 0]
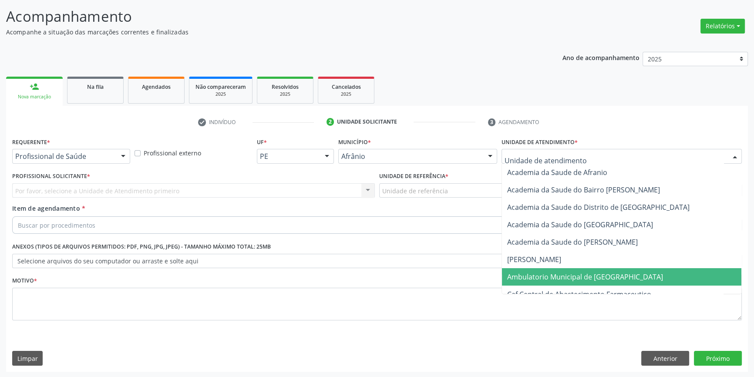
click at [570, 277] on span "Ambulatorio Municipal de [GEOGRAPHIC_DATA]" at bounding box center [585, 277] width 156 height 10
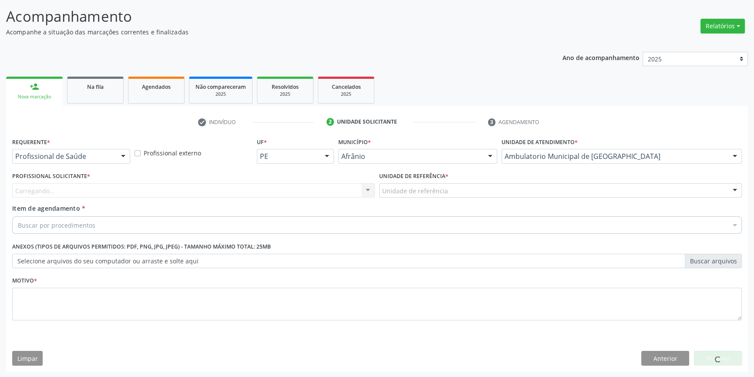
click at [447, 183] on div "Unidade de referência" at bounding box center [560, 190] width 362 height 15
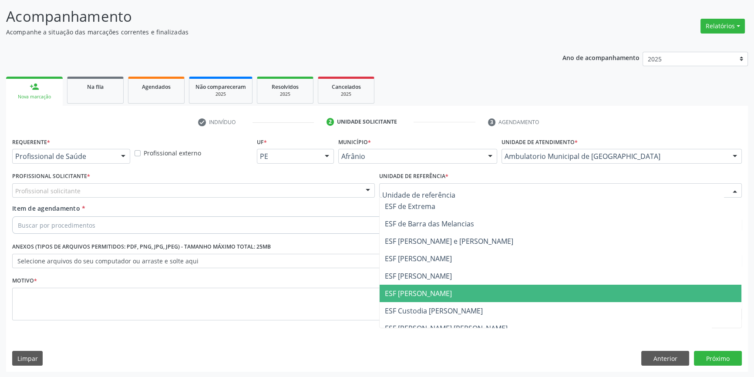
click at [427, 287] on span "ESF [PERSON_NAME]" at bounding box center [560, 293] width 362 height 17
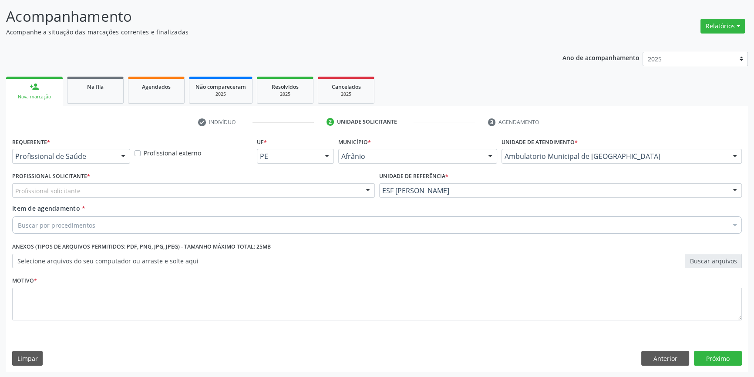
click at [275, 190] on div "Profissional solicitante" at bounding box center [193, 190] width 362 height 15
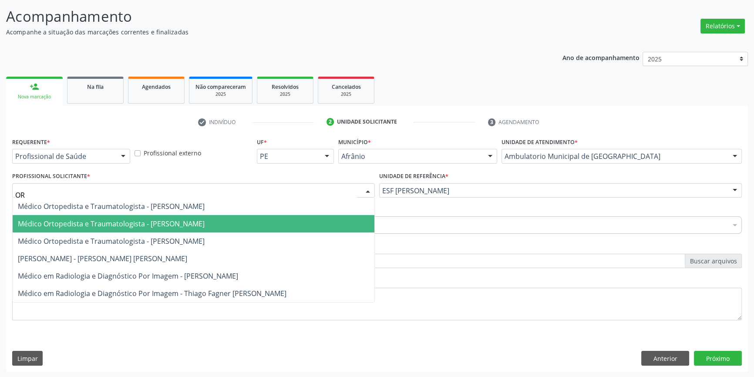
type input "O"
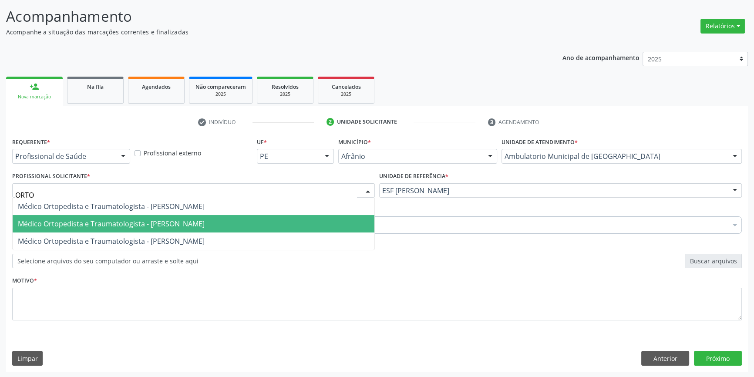
type input "ORTOP"
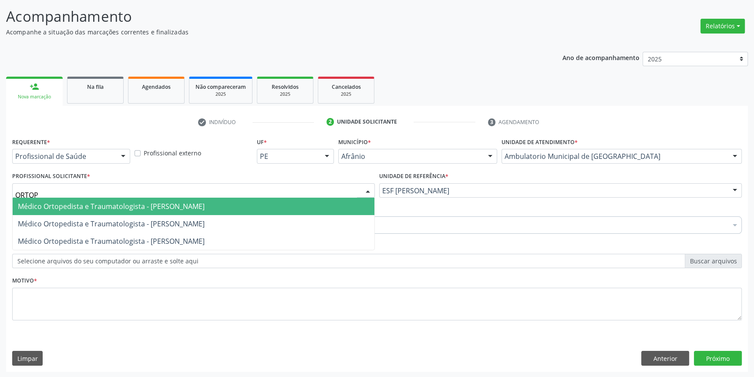
click at [135, 210] on span "Médico Ortopedista e Traumatologista - [PERSON_NAME]" at bounding box center [111, 206] width 187 height 10
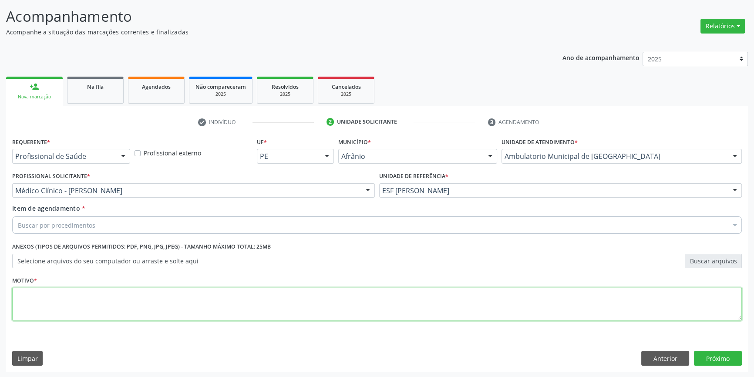
click at [110, 290] on textarea at bounding box center [376, 304] width 729 height 33
type textarea "'"
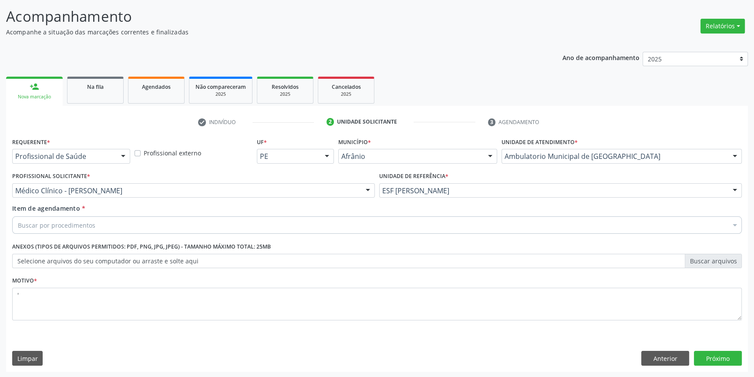
click at [104, 224] on div "Buscar por procedimentos" at bounding box center [376, 224] width 729 height 17
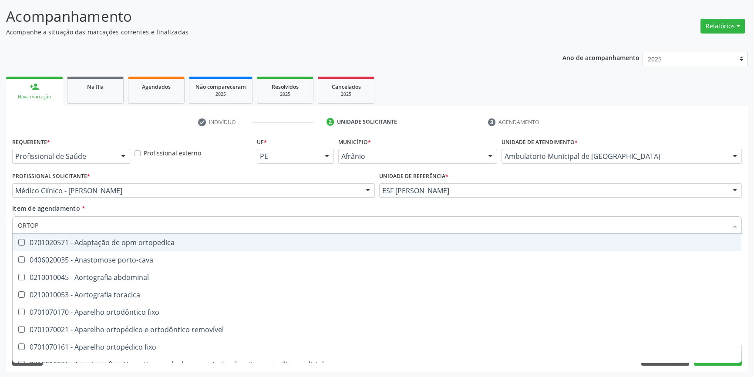
type input "ORTOPE"
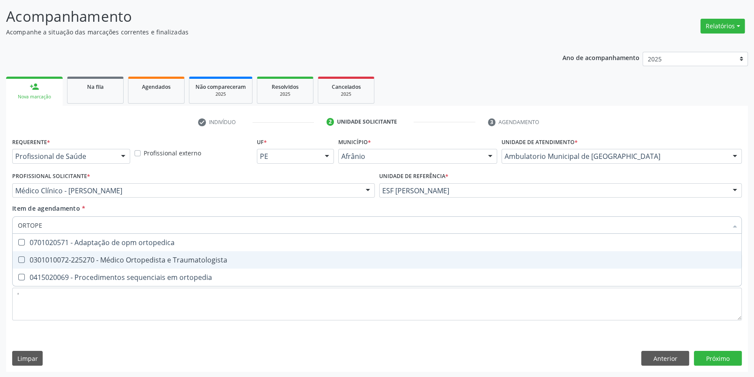
click at [143, 256] on div "0301010072-225270 - Médico Ortopedista e Traumatologista" at bounding box center [377, 259] width 718 height 7
checkbox Traumatologista "true"
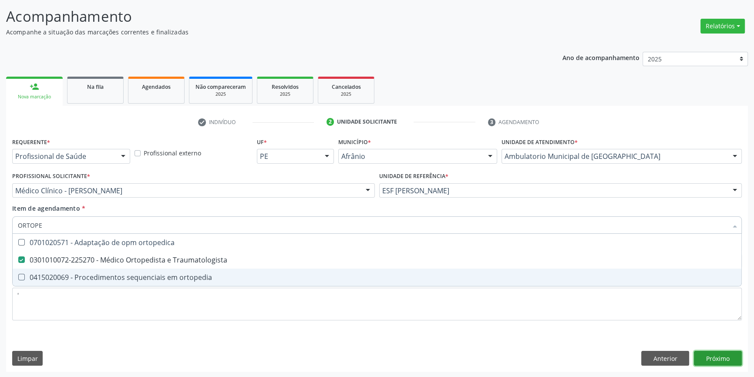
click at [729, 355] on div "Requerente * Profissional de Saúde Profissional de Saúde Paciente Nenhum result…" at bounding box center [376, 253] width 741 height 236
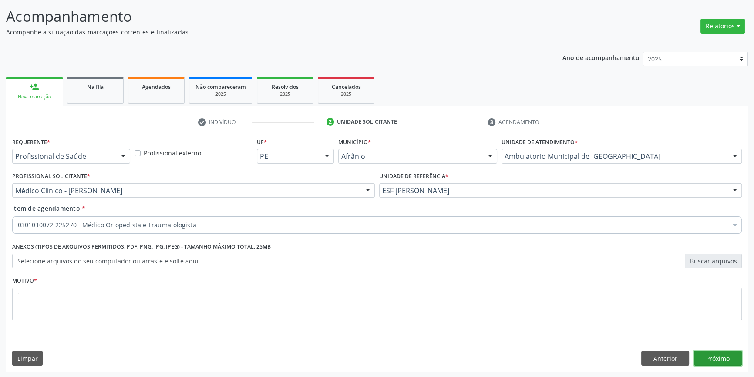
click at [722, 361] on button "Próximo" at bounding box center [717, 358] width 48 height 15
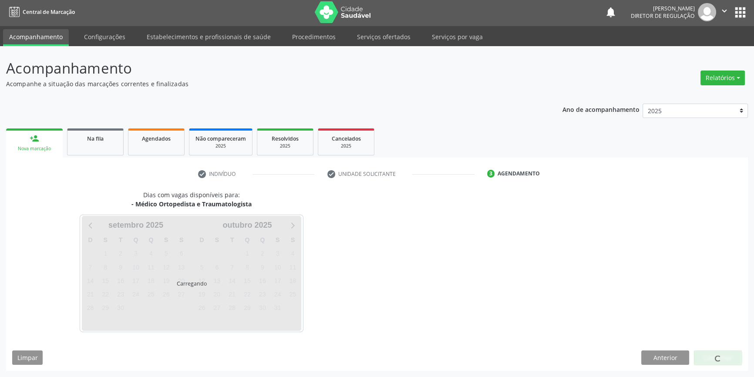
scroll to position [1, 0]
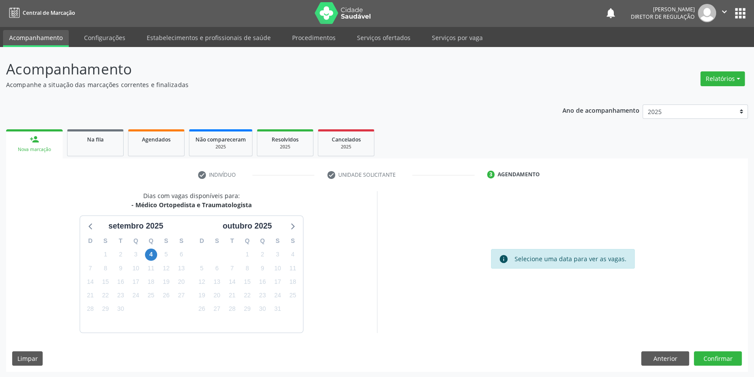
click at [147, 259] on div "4" at bounding box center [151, 254] width 12 height 13
click at [148, 257] on span "4" at bounding box center [151, 254] width 12 height 12
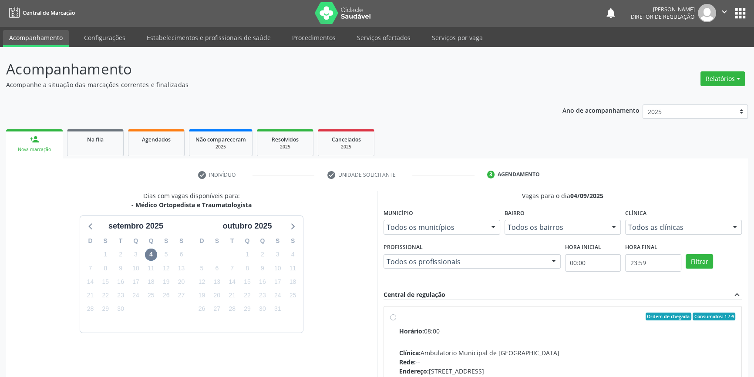
click at [419, 331] on span "Horário:" at bounding box center [411, 331] width 25 height 8
click at [396, 320] on input "Ordem de chegada Consumidos: 1 / 4 Horário: 08:00 Clínica: Ambulatorio Municipa…" at bounding box center [393, 316] width 6 height 8
radio input "true"
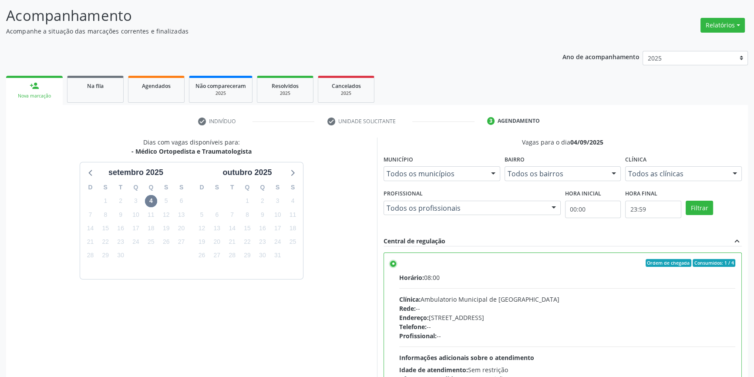
scroll to position [142, 0]
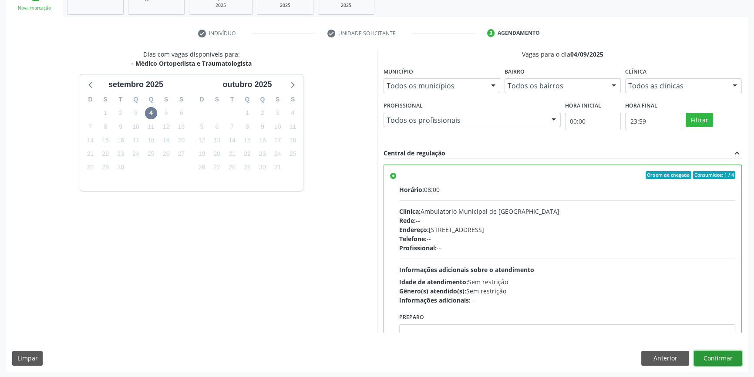
click at [724, 358] on button "Confirmar" at bounding box center [717, 358] width 48 height 15
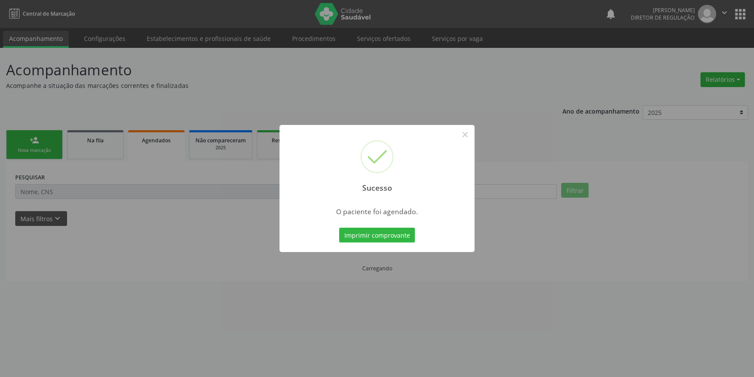
scroll to position [0, 0]
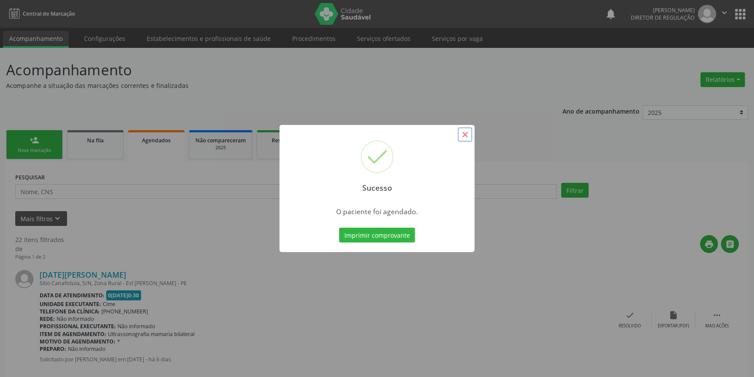
click at [463, 137] on button "×" at bounding box center [464, 134] width 15 height 15
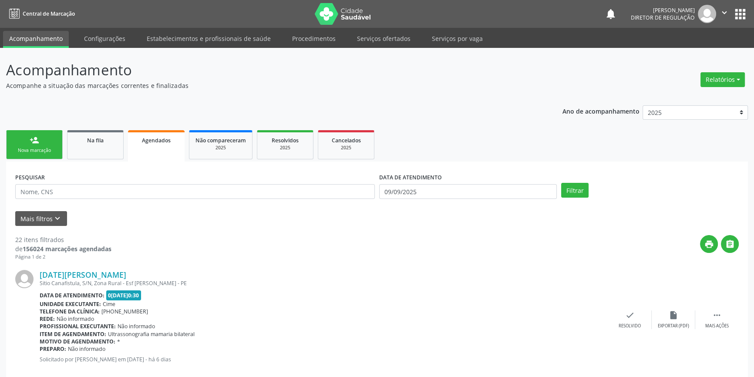
click at [62, 140] on link "person_add Nova marcação" at bounding box center [34, 144] width 57 height 29
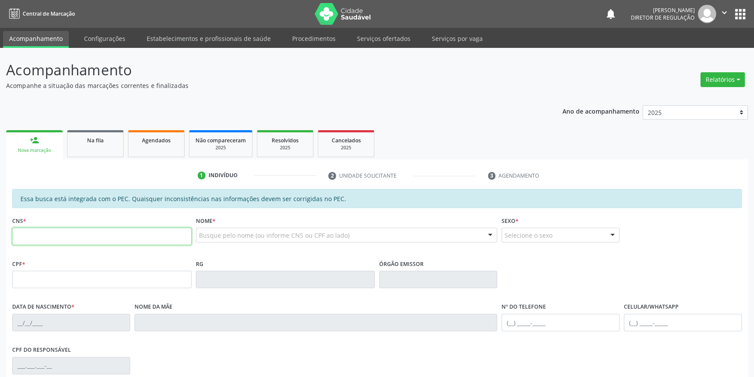
click at [97, 243] on input "text" at bounding box center [101, 236] width 179 height 17
type input "7"
click at [134, 275] on input "text" at bounding box center [101, 279] width 179 height 17
type input "149.081.464-70"
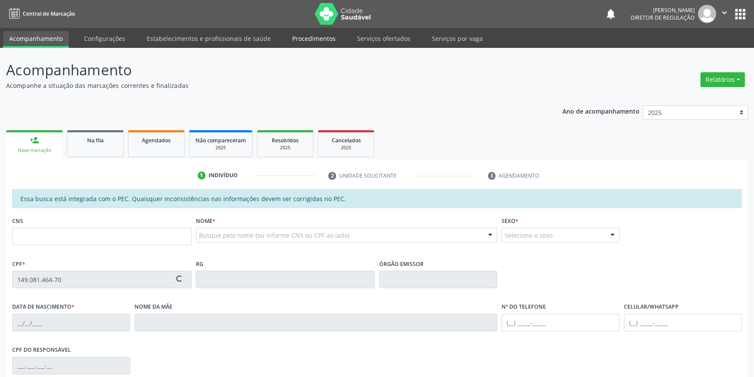
type input "898 0041 8086 4233"
type input "16/01/2014"
type input "Laise do Nascimento Lucas"
type input "(87) 98834-6195"
type input "S/N"
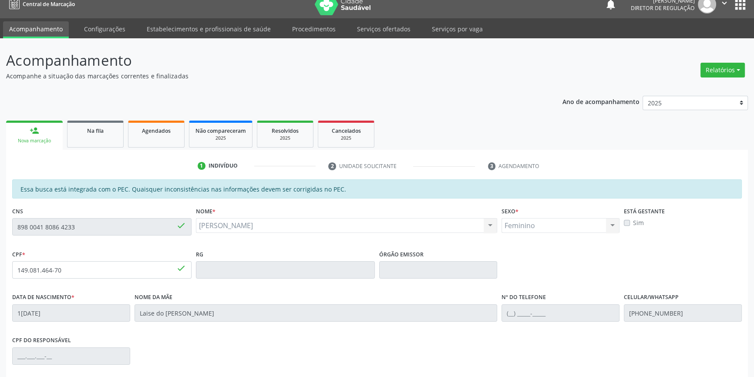
scroll to position [119, 0]
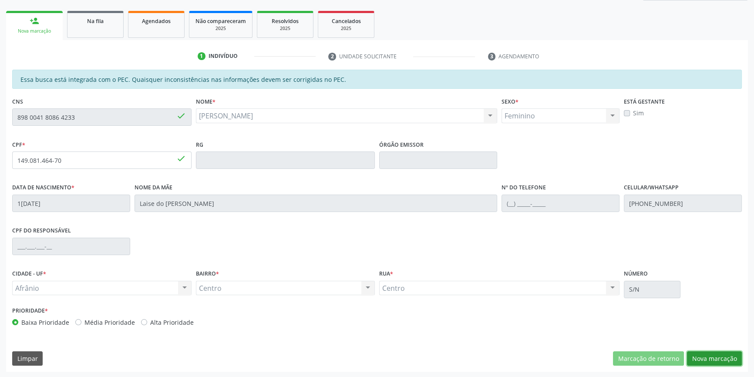
click at [704, 354] on button "Nova marcação" at bounding box center [714, 358] width 55 height 15
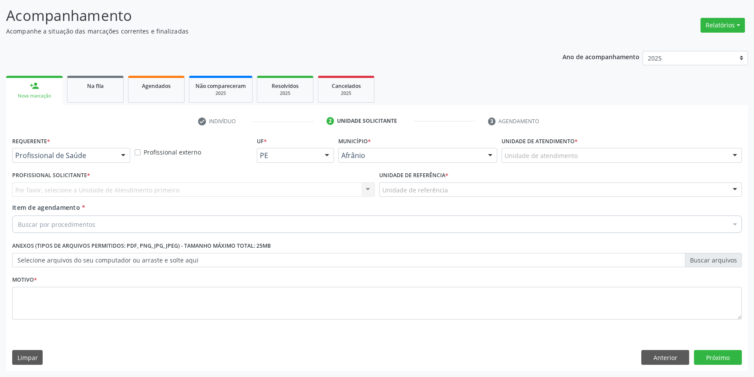
scroll to position [54, 0]
click at [585, 164] on div "Unidade de atendimento * Unidade de atendimento Academia da Saude de Afranio Ac…" at bounding box center [621, 152] width 244 height 34
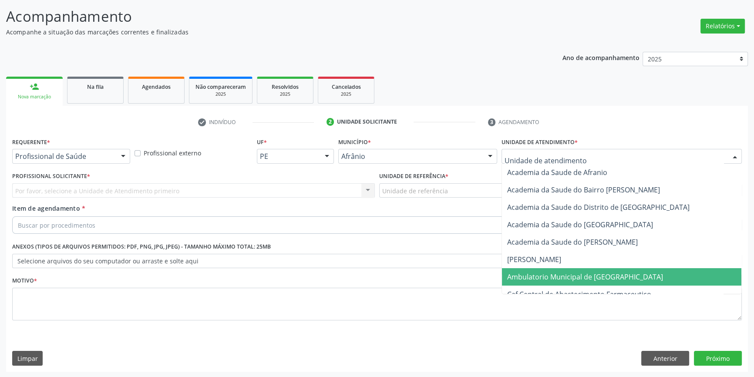
drag, startPoint x: 574, startPoint y: 274, endPoint x: 487, endPoint y: 222, distance: 100.9
click at [573, 275] on span "Ambulatorio Municipal de [GEOGRAPHIC_DATA]" at bounding box center [585, 277] width 156 height 10
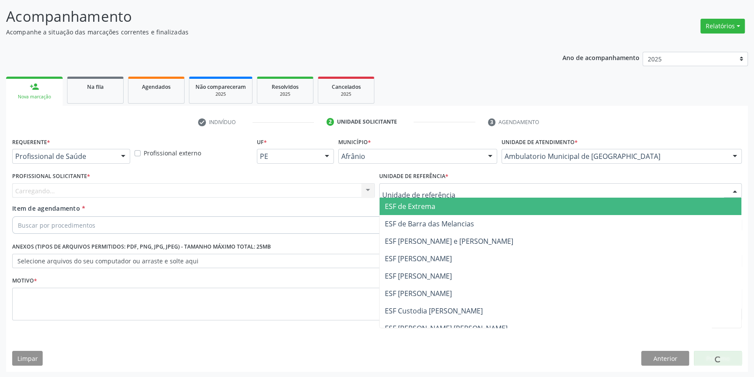
click at [452, 193] on div at bounding box center [560, 190] width 362 height 15
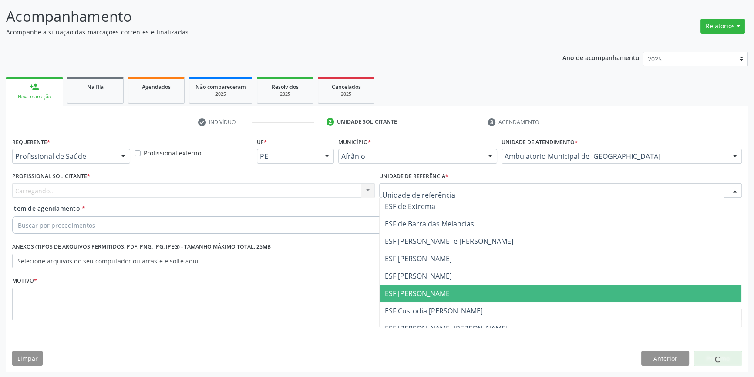
drag, startPoint x: 435, startPoint y: 285, endPoint x: 400, endPoint y: 267, distance: 38.9
click at [434, 285] on span "ESF [PERSON_NAME]" at bounding box center [560, 293] width 362 height 17
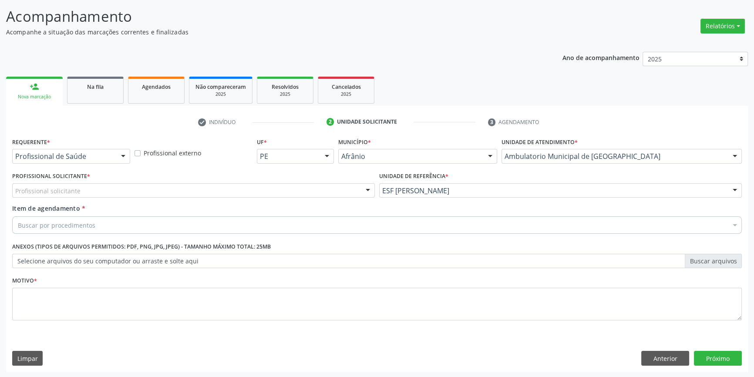
click at [258, 194] on div "Profissional solicitante" at bounding box center [193, 190] width 362 height 15
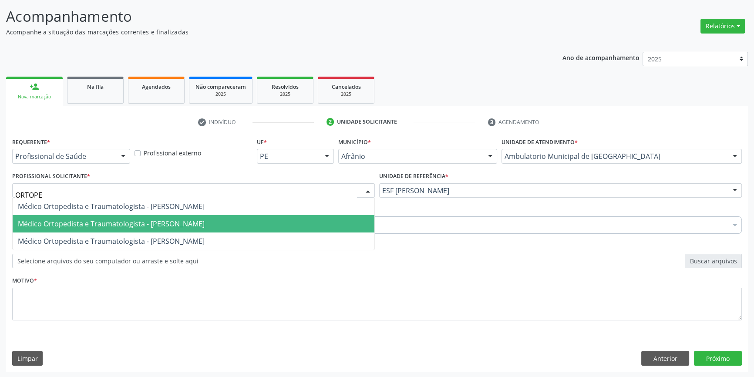
click at [157, 220] on span "Médico Ortopedista e Traumatologista - [PERSON_NAME]" at bounding box center [111, 224] width 187 height 10
type input "ORTOPE"
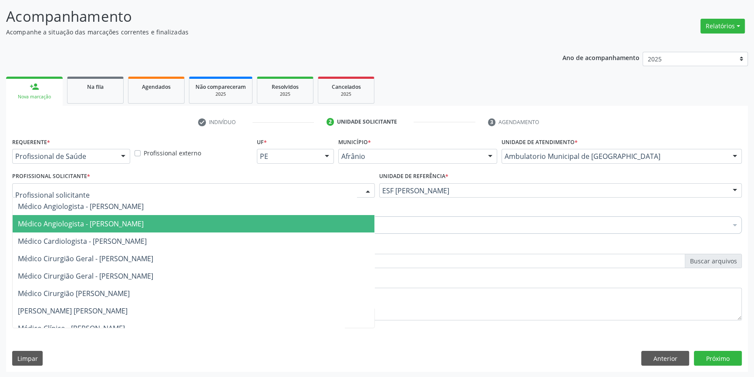
click at [178, 195] on div at bounding box center [193, 190] width 362 height 15
type input "R"
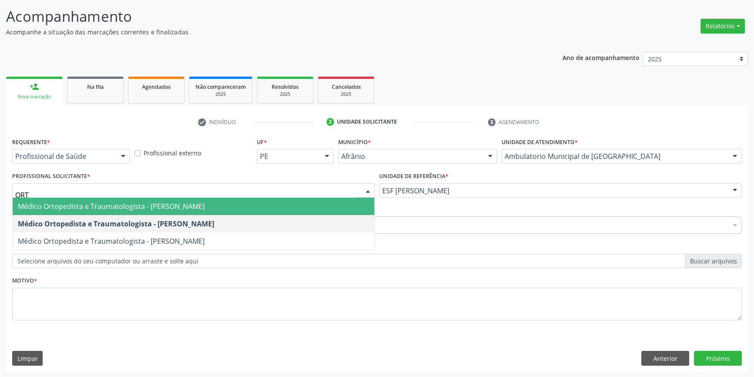
type input "ORTO"
click at [174, 201] on span "Médico Ortopedista e Traumatologista - [PERSON_NAME]" at bounding box center [111, 206] width 187 height 10
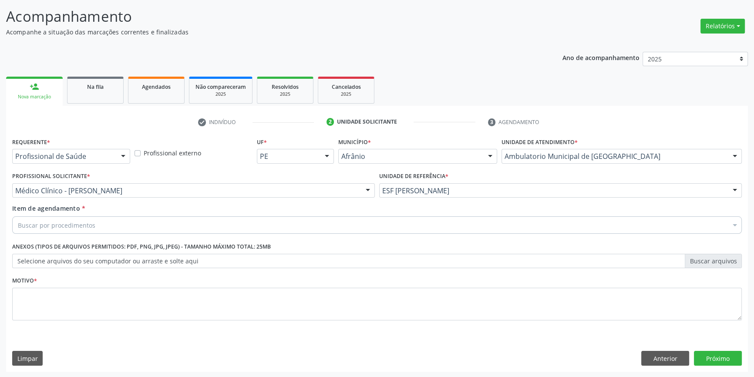
click at [154, 282] on div "Motivo *" at bounding box center [376, 297] width 729 height 46
click at [132, 230] on div "Buscar por procedimentos" at bounding box center [376, 224] width 729 height 17
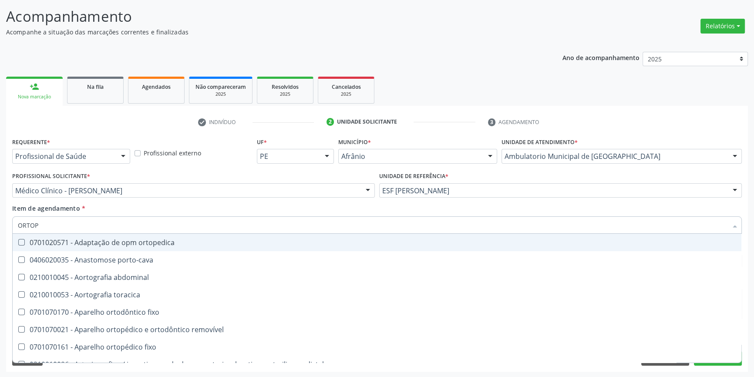
type input "ORTOPE"
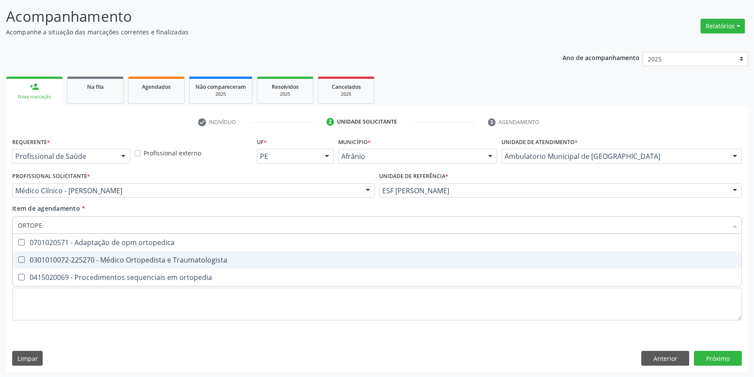
click at [157, 261] on div "0301010072-225270 - Médico Ortopedista e Traumatologista" at bounding box center [377, 259] width 718 height 7
checkbox Traumatologista "true"
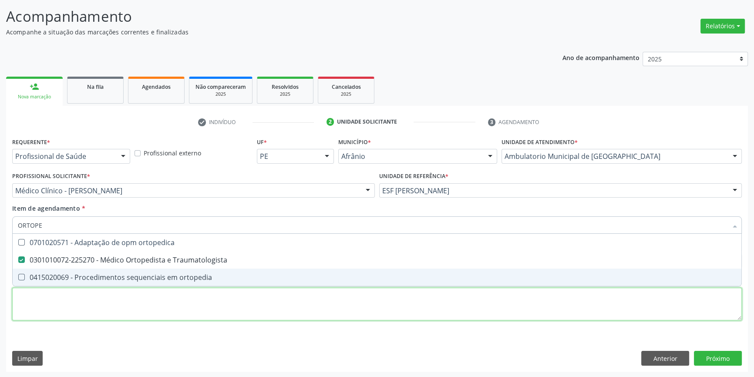
click at [133, 312] on div "Requerente * Profissional de Saúde Profissional de Saúde Paciente Nenhum result…" at bounding box center [376, 233] width 729 height 197
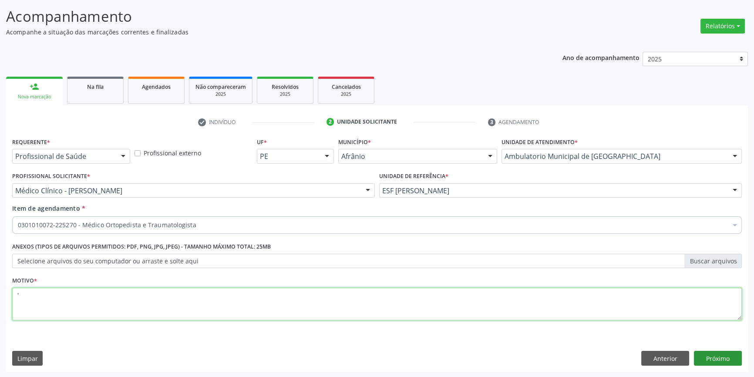
type textarea "'"
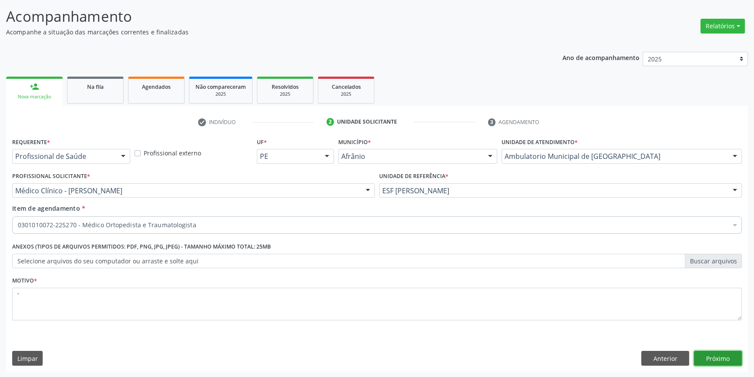
click at [708, 356] on button "Próximo" at bounding box center [717, 358] width 48 height 15
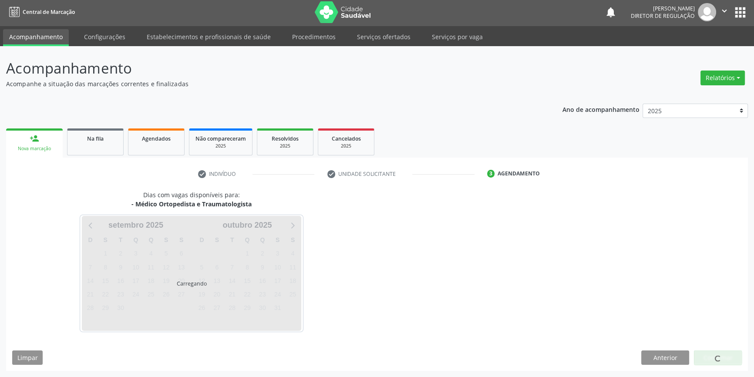
scroll to position [1, 0]
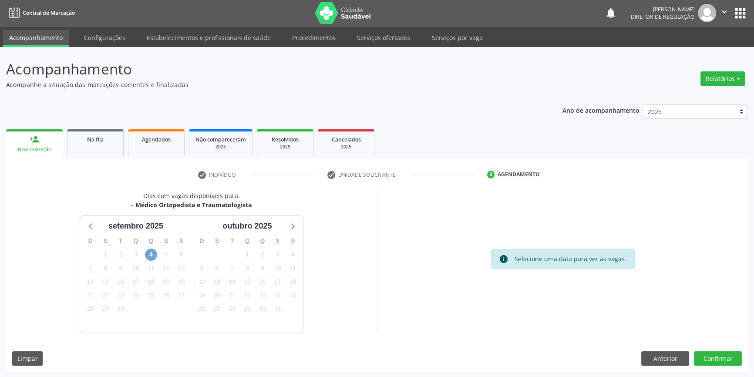
click at [152, 255] on span "4" at bounding box center [151, 254] width 12 height 12
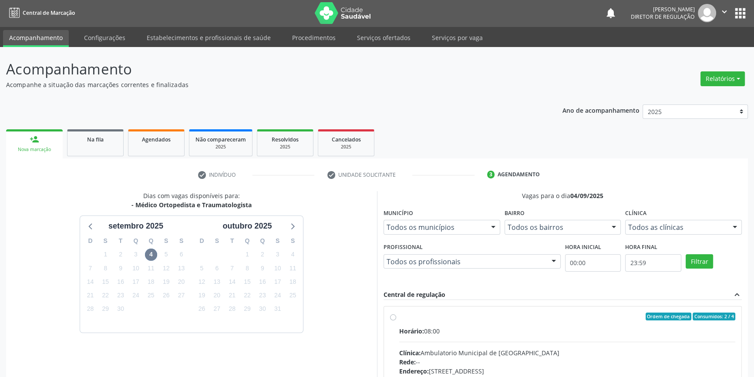
click at [462, 321] on label "Ordem de chegada Consumidos: 2 / 4 Horário: 08:00 Clínica: Ambulatorio Municipa…" at bounding box center [567, 379] width 336 height 134
click at [396, 320] on input "Ordem de chegada Consumidos: 2 / 4 Horário: 08:00 Clínica: Ambulatorio Municipa…" at bounding box center [393, 316] width 6 height 8
radio input "true"
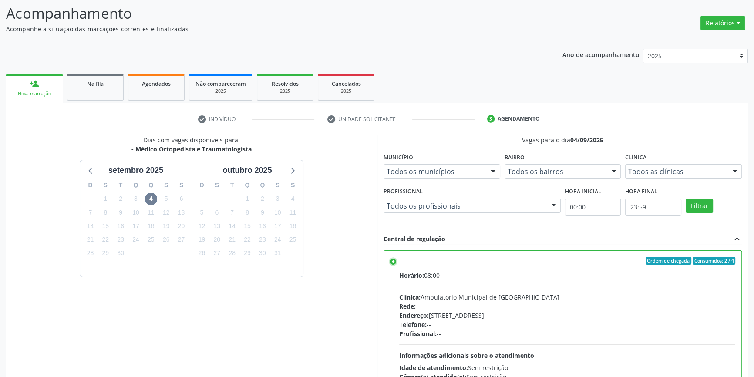
scroll to position [142, 0]
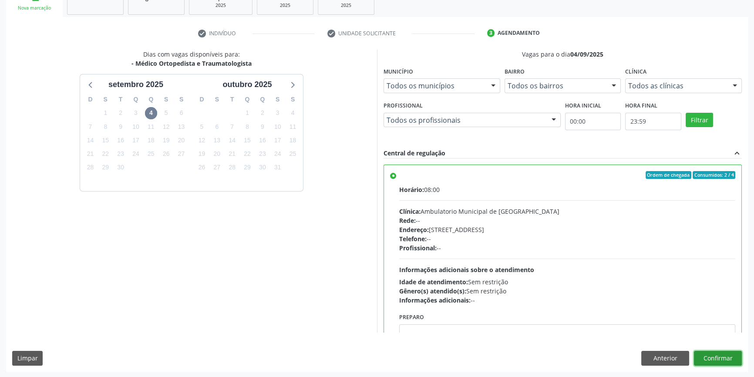
click at [721, 353] on button "Confirmar" at bounding box center [717, 358] width 48 height 15
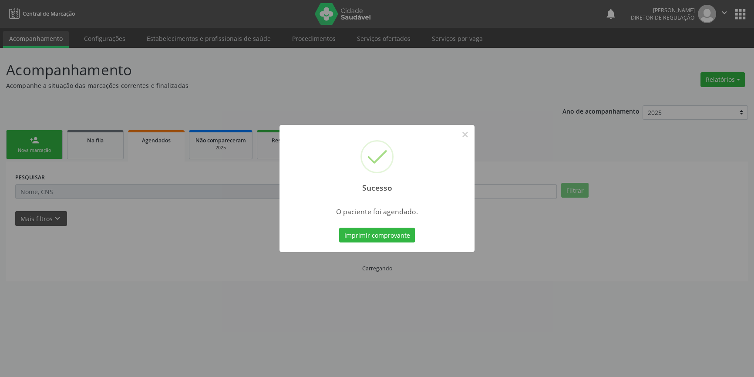
scroll to position [0, 0]
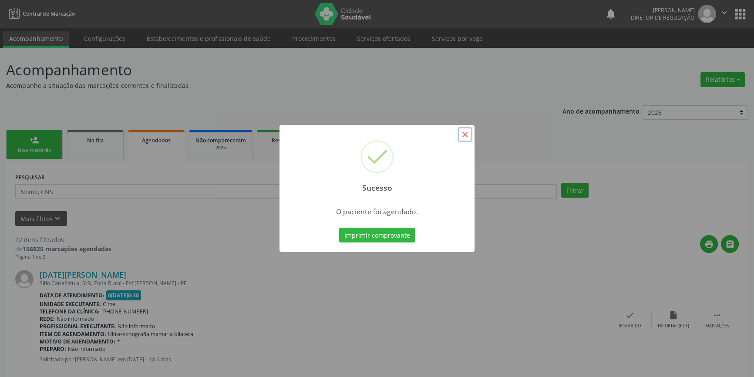
click at [468, 133] on button "×" at bounding box center [464, 134] width 15 height 15
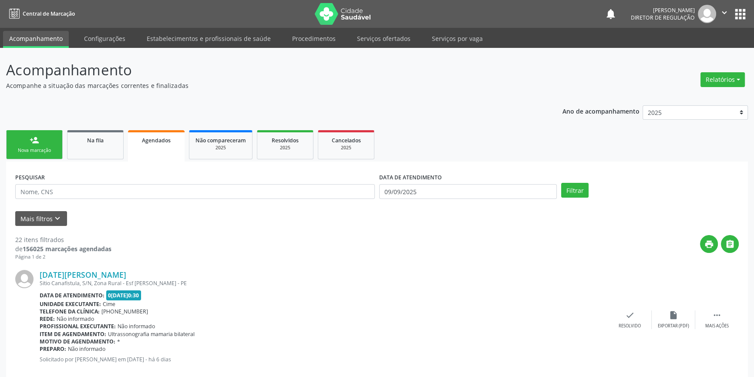
click at [55, 151] on div "Nova marcação" at bounding box center [35, 150] width 44 height 7
click at [54, 151] on div "Nova marcação" at bounding box center [35, 150] width 44 height 7
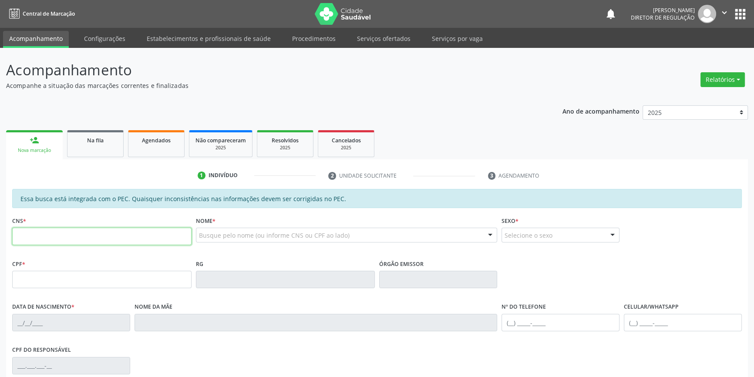
click at [73, 235] on input "text" at bounding box center [101, 236] width 179 height 17
type input "702 0068 4040 9989"
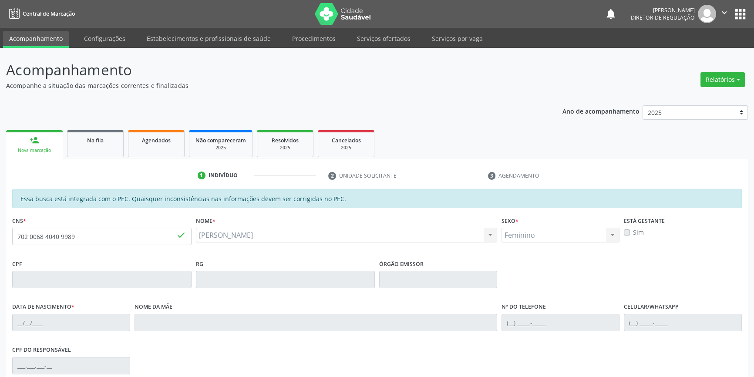
type input "27/03/1977"
type input "Isaura Luna Pereira Carvalho"
type input "(87) 98876-0241"
type input "S/N"
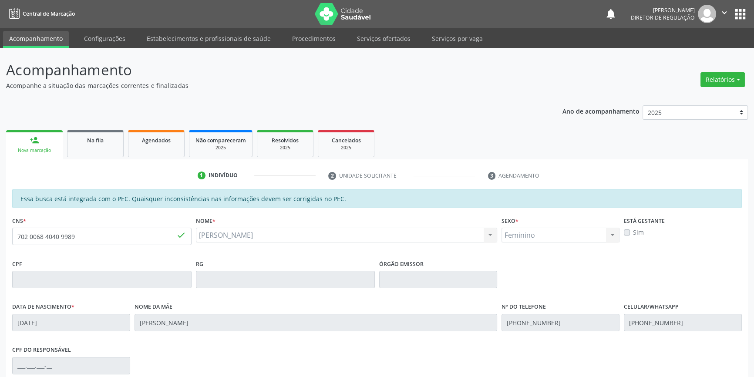
scroll to position [119, 0]
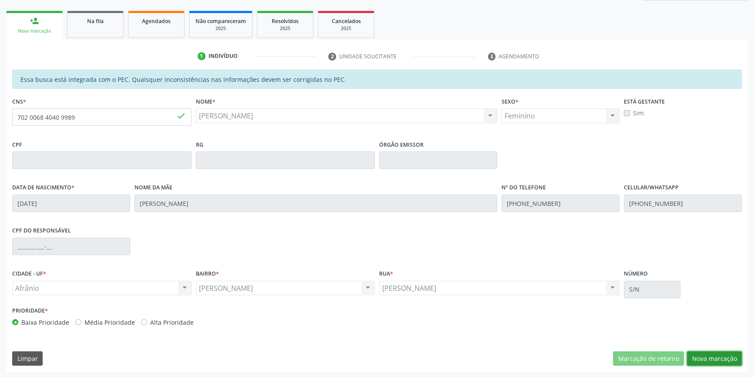
click at [713, 355] on button "Nova marcação" at bounding box center [714, 358] width 55 height 15
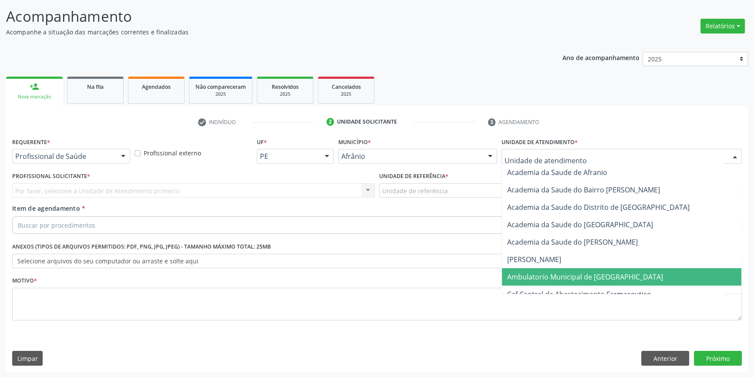
click at [583, 269] on span "Ambulatorio Municipal de [GEOGRAPHIC_DATA]" at bounding box center [621, 276] width 239 height 17
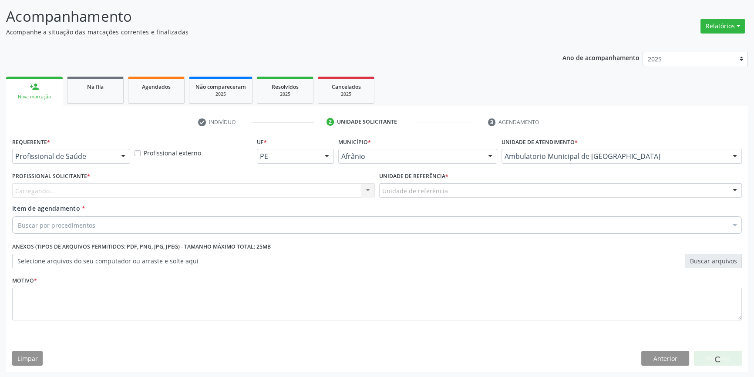
click at [461, 193] on div "Unidade de referência" at bounding box center [560, 190] width 362 height 15
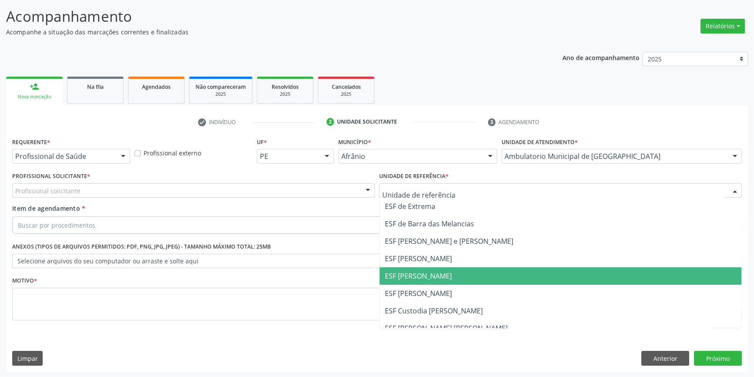
drag, startPoint x: 436, startPoint y: 271, endPoint x: 262, endPoint y: 202, distance: 187.4
click at [435, 271] on span "ESF [PERSON_NAME]" at bounding box center [418, 276] width 67 height 10
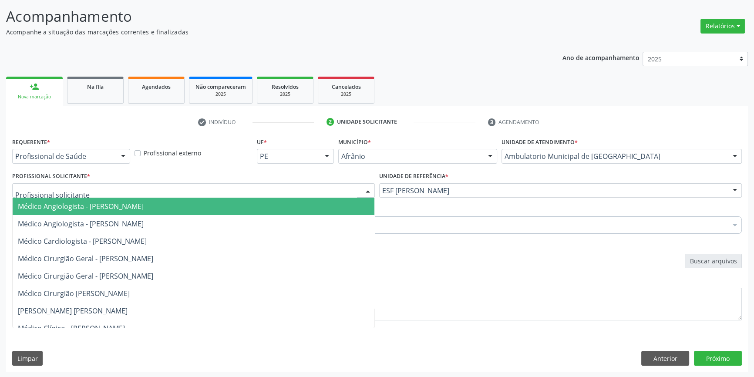
click at [214, 183] on div at bounding box center [193, 190] width 362 height 15
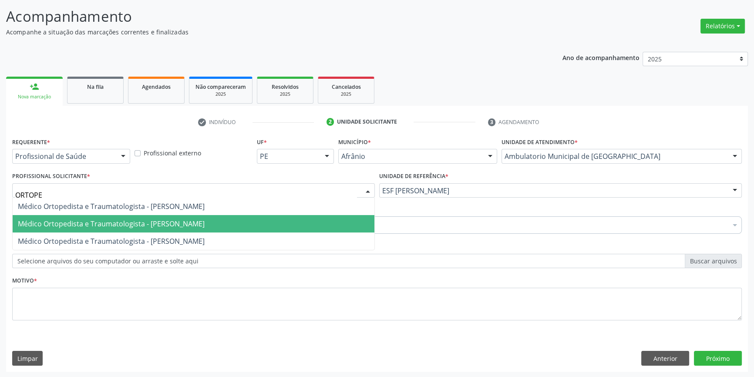
click at [149, 220] on span "Médico Ortopedista e Traumatologista - [PERSON_NAME]" at bounding box center [111, 224] width 187 height 10
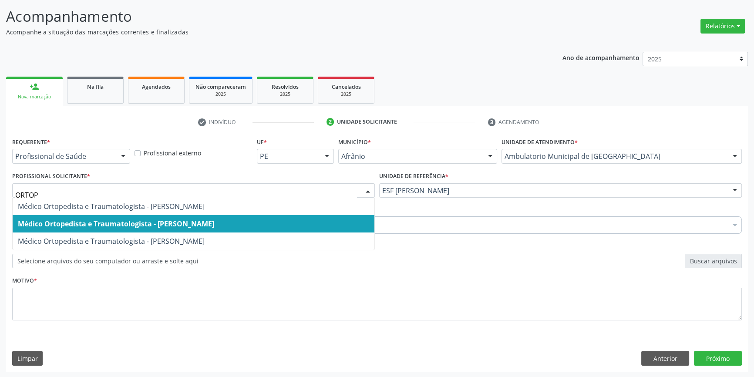
type input "ORTOPE"
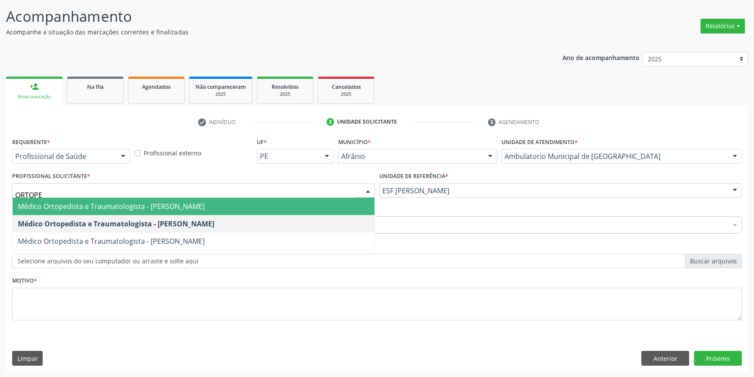
click at [204, 207] on span "Médico Ortopedista e Traumatologista - [PERSON_NAME]" at bounding box center [111, 206] width 187 height 10
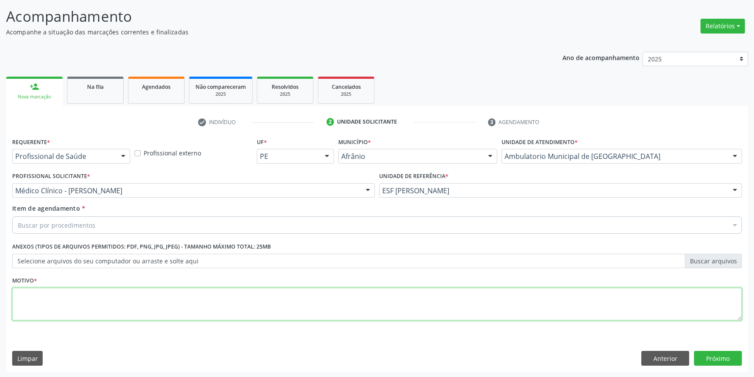
click at [149, 288] on textarea at bounding box center [376, 304] width 729 height 33
type textarea "'"
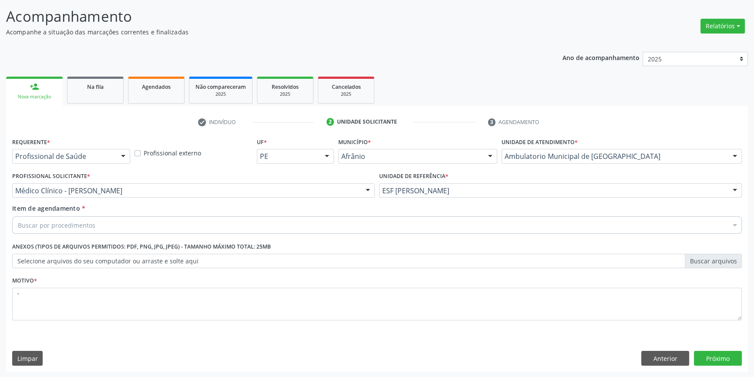
click at [165, 218] on div "Buscar por procedimentos" at bounding box center [376, 224] width 729 height 17
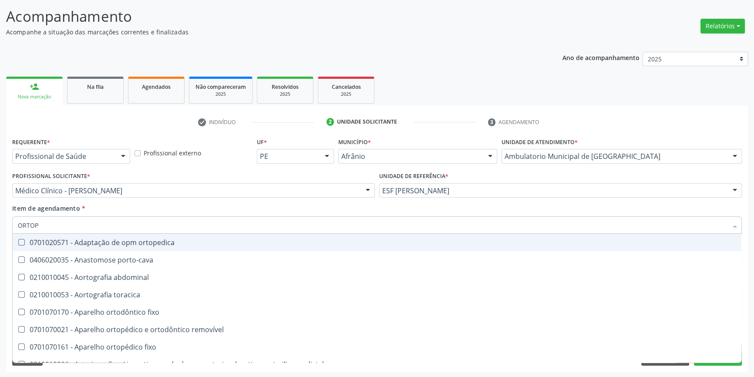
type input "ORTOPE"
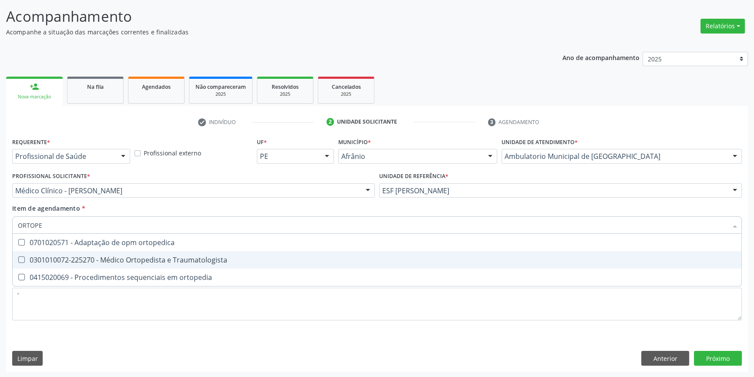
click at [166, 261] on div "0301010072-225270 - Médico Ortopedista e Traumatologista" at bounding box center [377, 259] width 718 height 7
checkbox Traumatologista "true"
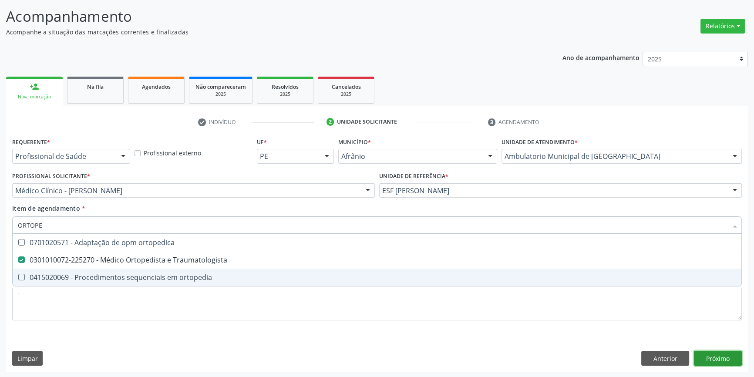
click at [700, 360] on div "Requerente * Profissional de Saúde Profissional de Saúde Paciente Nenhum result…" at bounding box center [376, 253] width 741 height 236
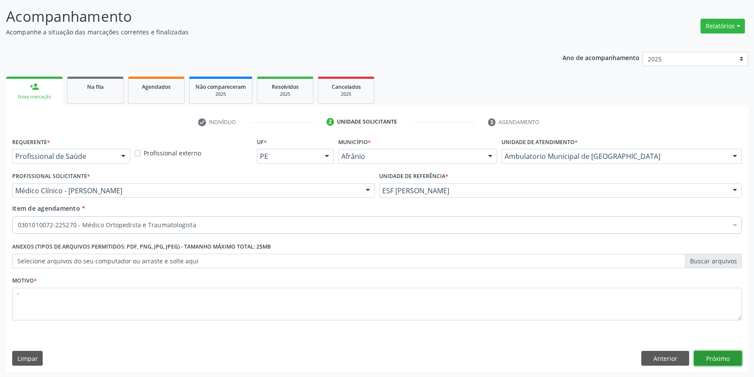
click at [717, 354] on button "Próximo" at bounding box center [717, 358] width 48 height 15
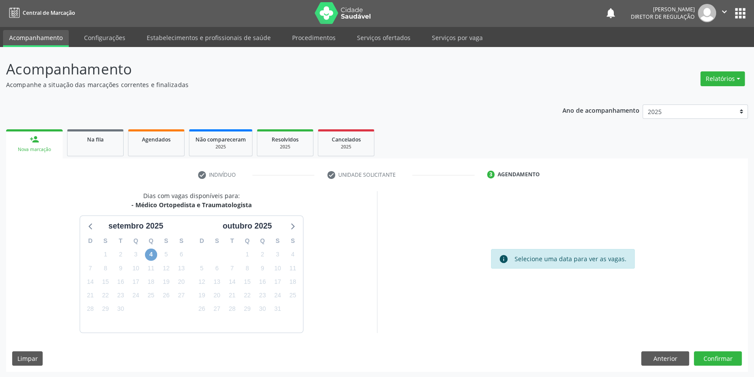
click at [153, 257] on span "4" at bounding box center [151, 254] width 12 height 12
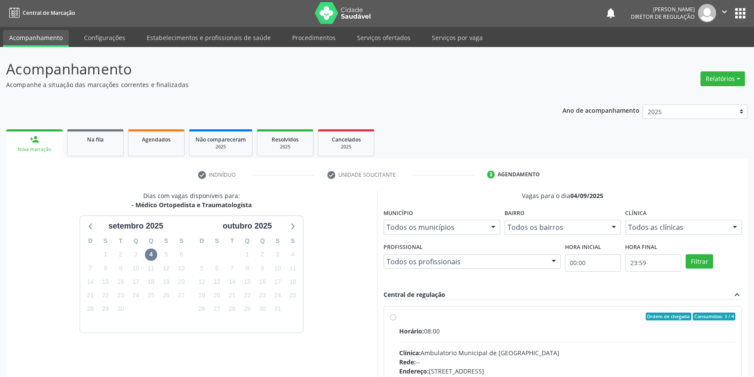
click at [426, 316] on div "Ordem de chegada Consumidos: 3 / 4" at bounding box center [567, 316] width 336 height 8
click at [396, 316] on input "Ordem de chegada Consumidos: 3 / 4 Horário: 08:00 Clínica: Ambulatorio Municipa…" at bounding box center [393, 316] width 6 height 8
radio input "true"
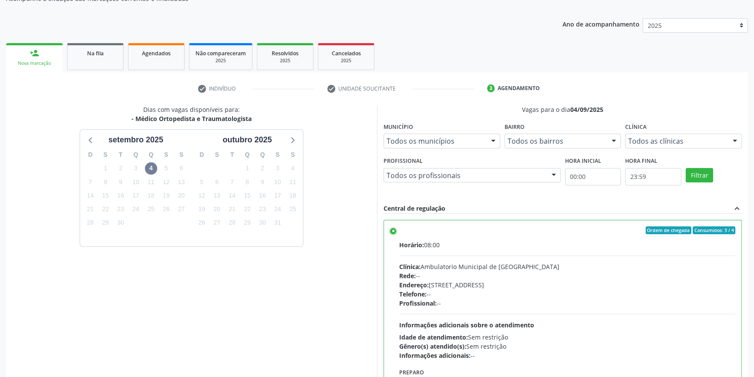
scroll to position [142, 0]
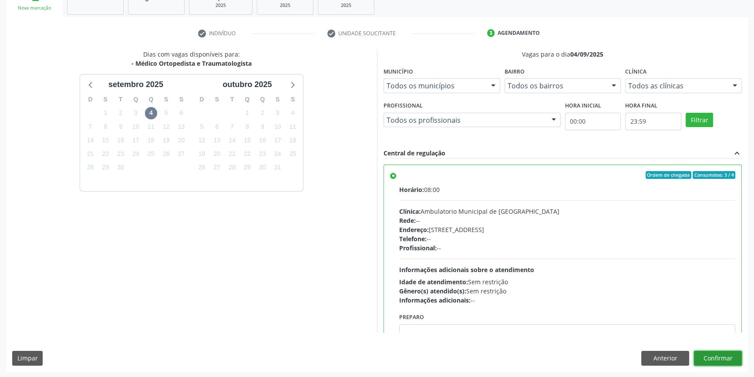
click at [712, 361] on button "Confirmar" at bounding box center [717, 358] width 48 height 15
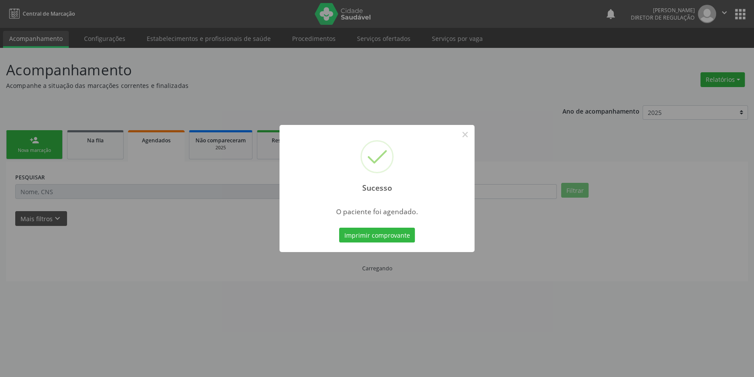
scroll to position [0, 0]
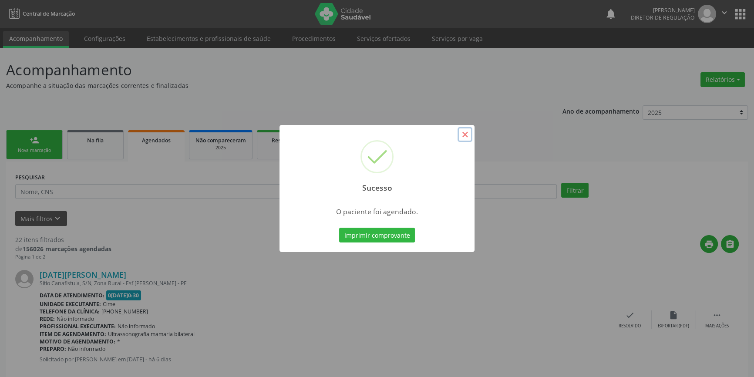
click at [469, 138] on button "×" at bounding box center [464, 134] width 15 height 15
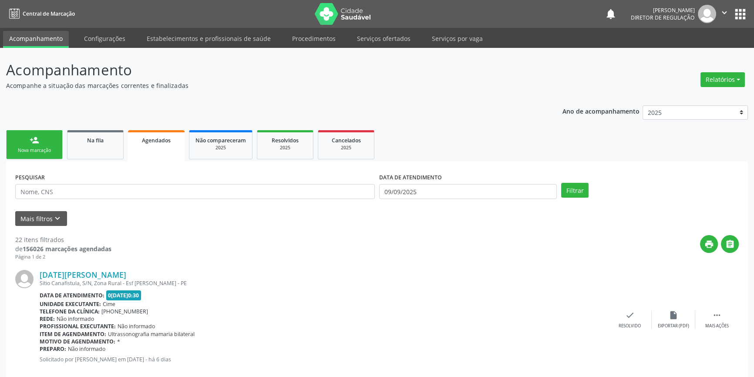
click at [39, 153] on div "Nova marcação" at bounding box center [35, 150] width 44 height 7
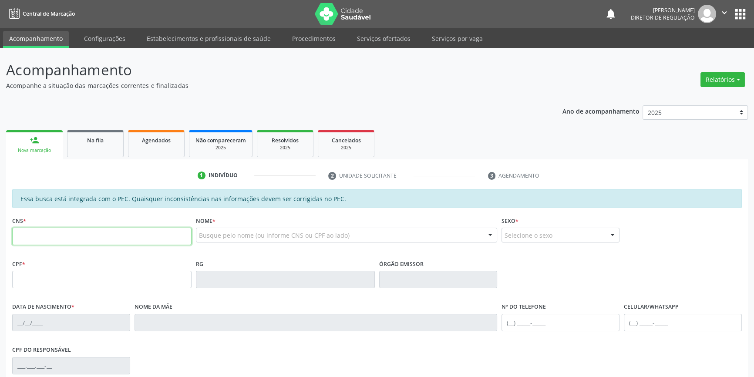
click at [88, 234] on input "text" at bounding box center [101, 236] width 179 height 17
type input "702 5013 2557 0032"
type input "117.082.284-38"
type input "09/08/1995"
type input "Marlene Rodrigues de Santana"
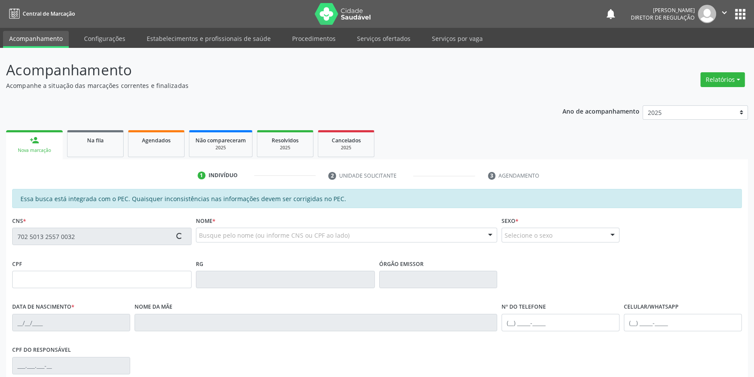
type input "(87) 8872-4336"
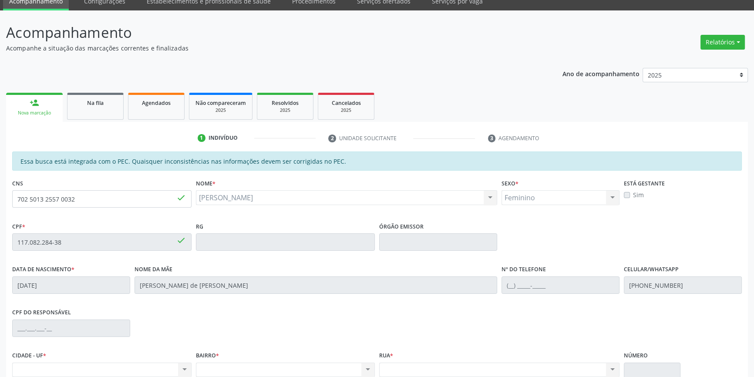
scroll to position [79, 0]
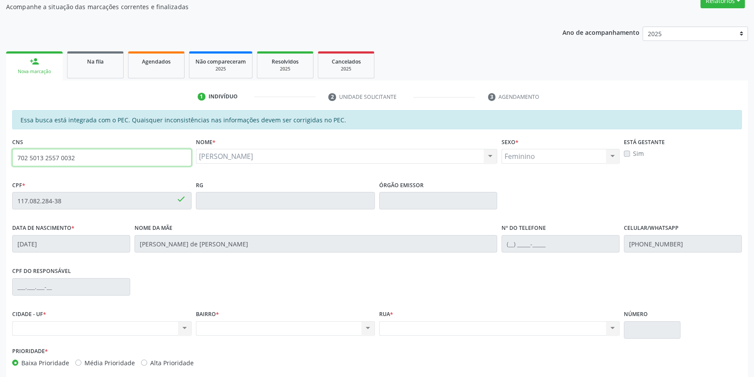
drag, startPoint x: 96, startPoint y: 157, endPoint x: 0, endPoint y: 161, distance: 96.2
click at [0, 161] on div "Acompanhamento Acompanhe a situação das marcações correntes e finalizadas Relat…" at bounding box center [377, 193] width 754 height 449
type input "700 6044 8811 1768"
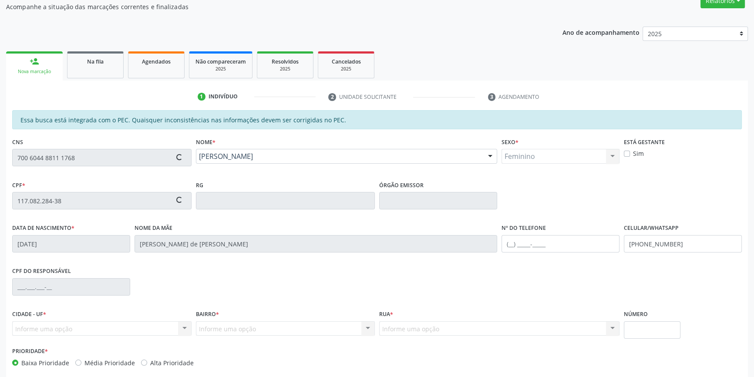
type input "111.827.104-17"
type input "07/06/1995"
type input "Gecianne da Cruz Silva"
type input "(87) 98121-3659"
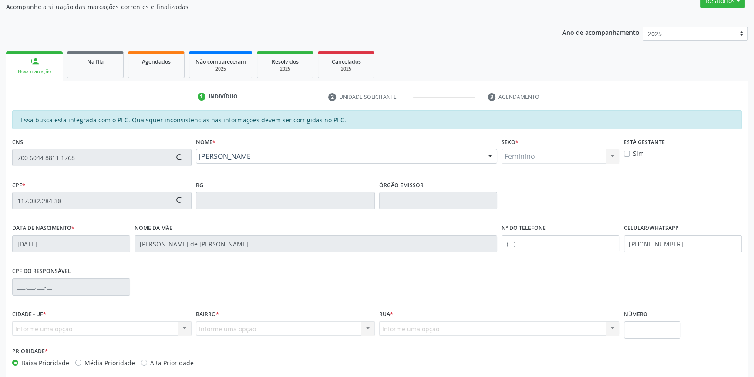
type input "S/N"
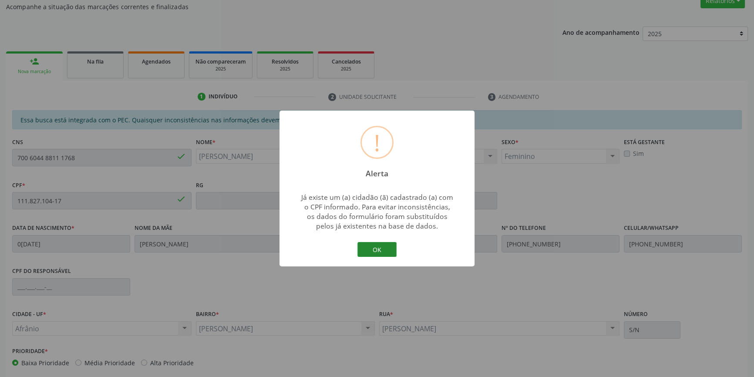
click at [377, 247] on button "OK" at bounding box center [376, 249] width 39 height 15
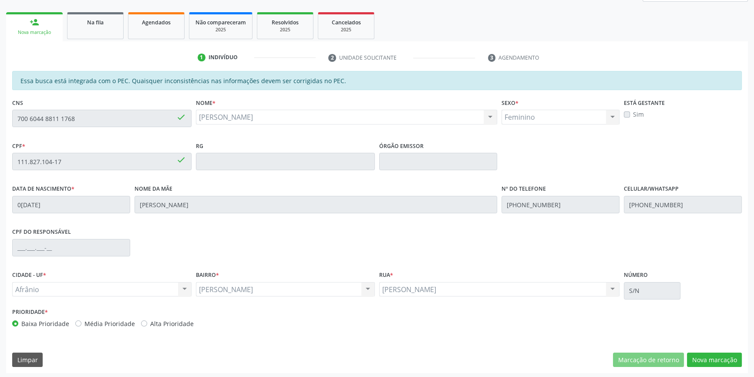
scroll to position [119, 0]
click at [721, 356] on button "Nova marcação" at bounding box center [714, 358] width 55 height 15
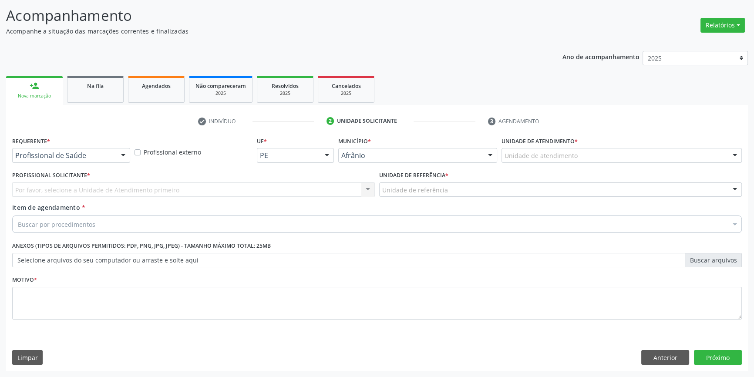
scroll to position [54, 0]
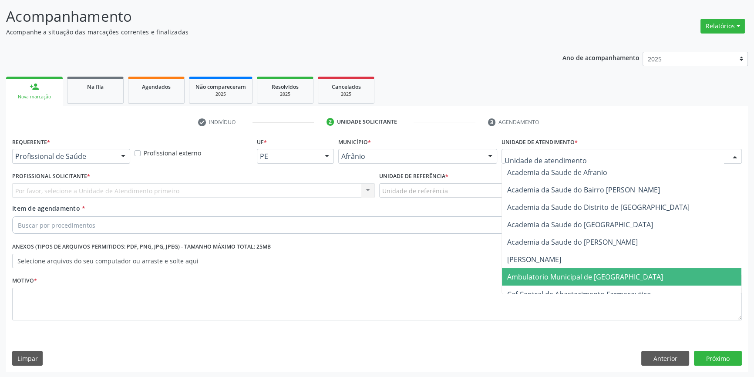
click at [567, 273] on span "Ambulatorio Municipal de [GEOGRAPHIC_DATA]" at bounding box center [585, 277] width 156 height 10
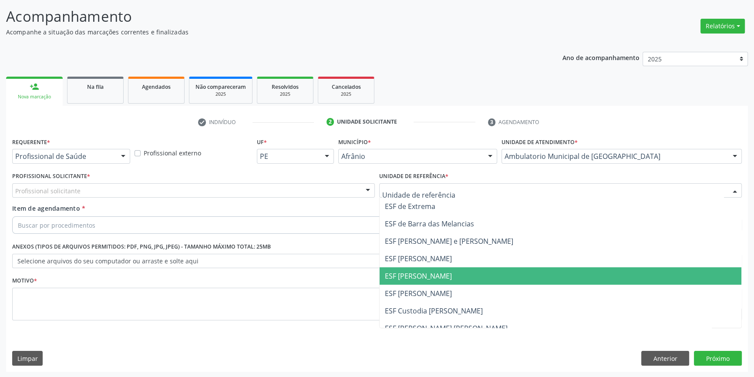
click at [430, 269] on span "ESF [PERSON_NAME]" at bounding box center [560, 275] width 362 height 17
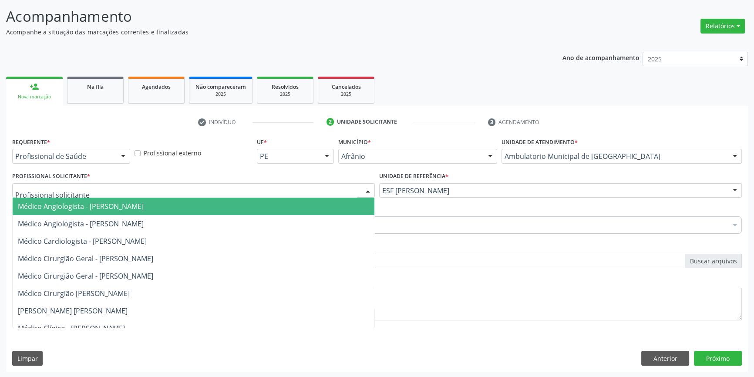
drag, startPoint x: 161, startPoint y: 188, endPoint x: 147, endPoint y: 184, distance: 14.0
click at [155, 187] on div at bounding box center [193, 190] width 362 height 15
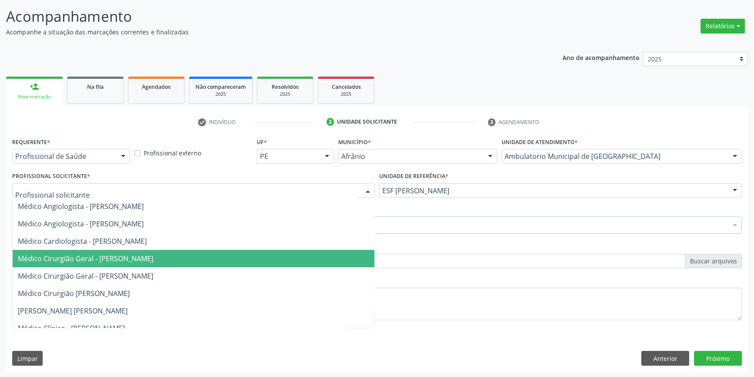
click at [122, 262] on span "Médico Cirurgião Geral - [PERSON_NAME]" at bounding box center [194, 258] width 362 height 17
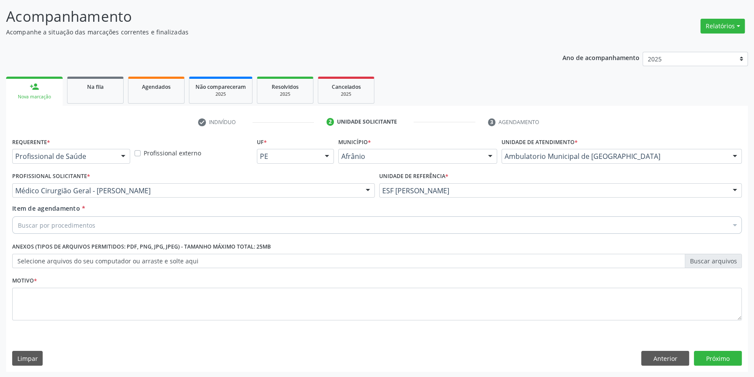
click at [117, 230] on div "Buscar por procedimentos" at bounding box center [376, 224] width 729 height 17
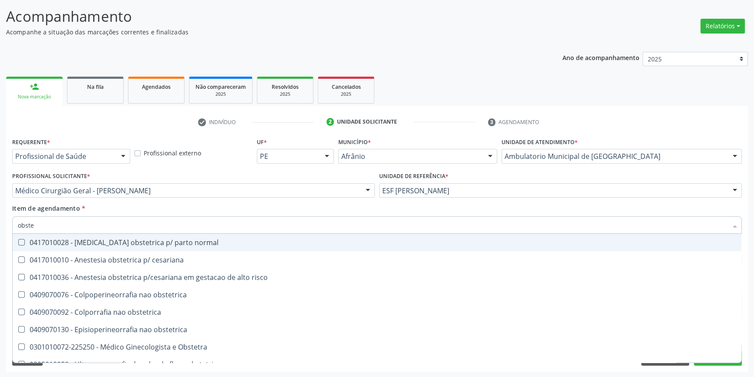
type input "obstet"
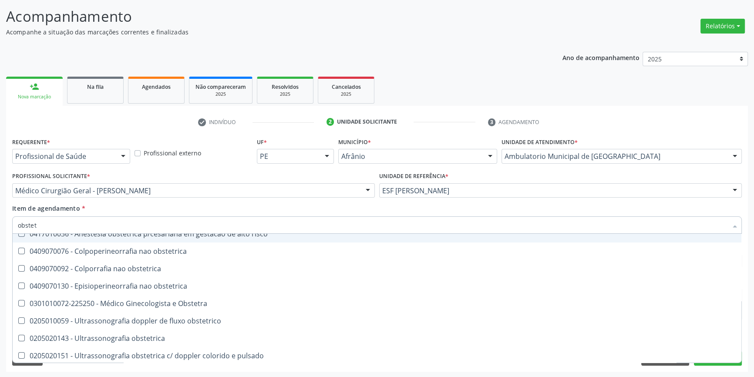
scroll to position [45, 0]
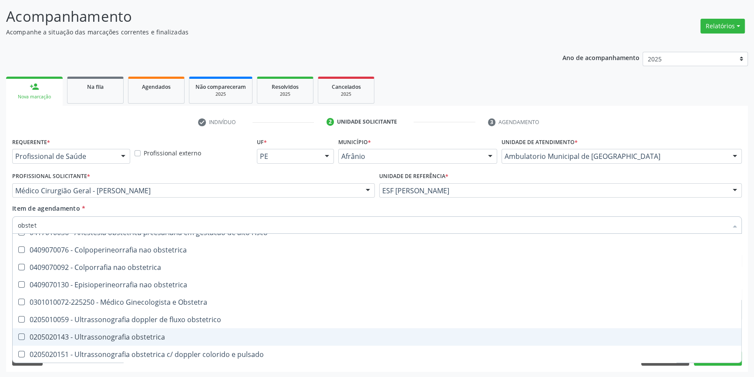
click at [166, 329] on span "0205020143 - Ultrassonografia obstetrica" at bounding box center [377, 336] width 728 height 17
checkbox obstetrica "true"
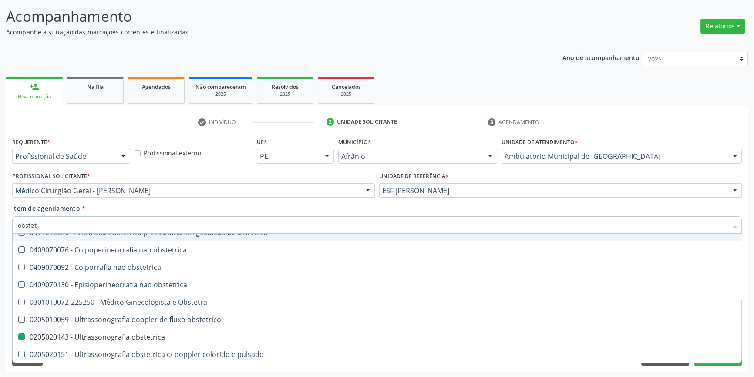
click at [203, 209] on div "Item de agendamento * obstet Desfazer seleção 0417010028 - Analgesia obstetrica…" at bounding box center [376, 217] width 729 height 27
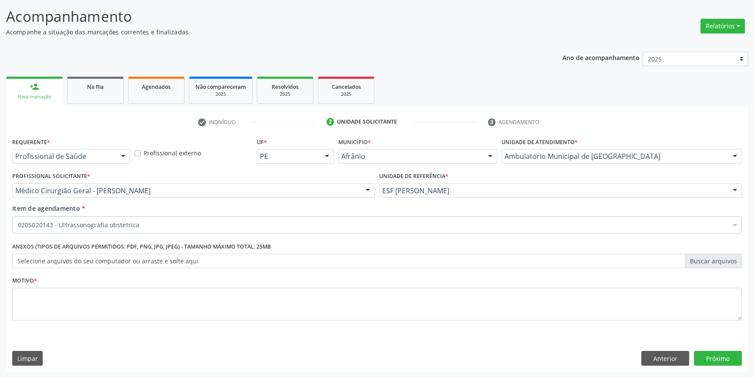
scroll to position [0, 0]
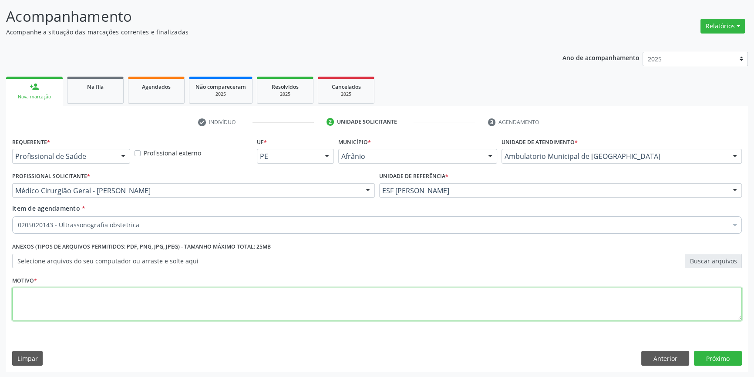
click at [131, 303] on textarea at bounding box center [376, 304] width 729 height 33
type textarea "'"
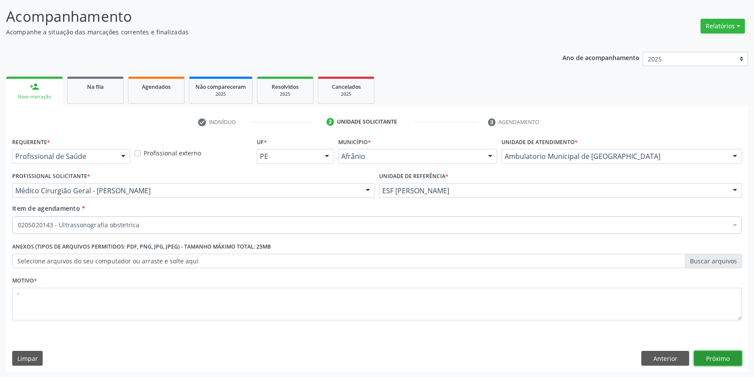
click at [723, 358] on button "Próximo" at bounding box center [717, 358] width 48 height 15
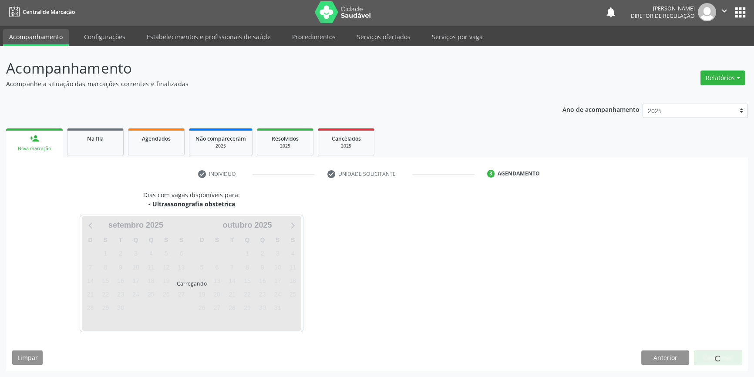
scroll to position [1, 0]
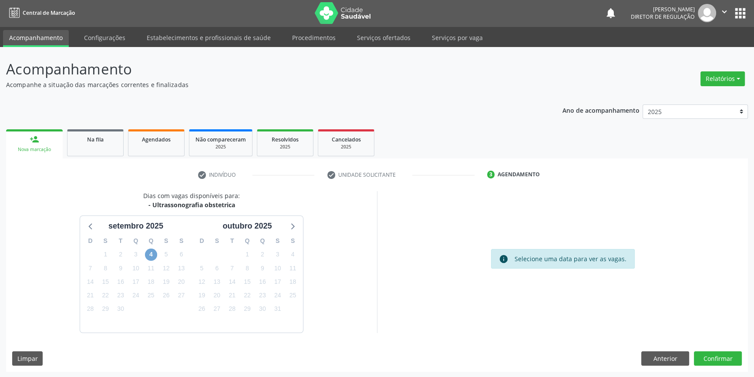
click at [154, 252] on span "4" at bounding box center [151, 254] width 12 height 12
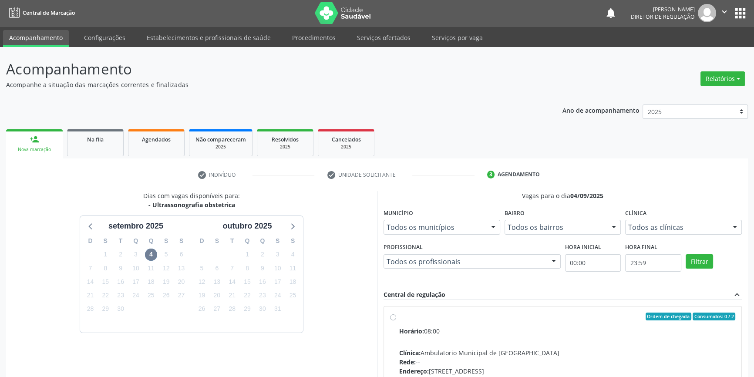
click at [412, 327] on span "Horário:" at bounding box center [411, 331] width 25 height 8
click at [396, 320] on input "Ordem de chegada Consumidos: 0 / 2 Horário: 08:00 Clínica: Ambulatorio Municipa…" at bounding box center [393, 316] width 6 height 8
radio input "true"
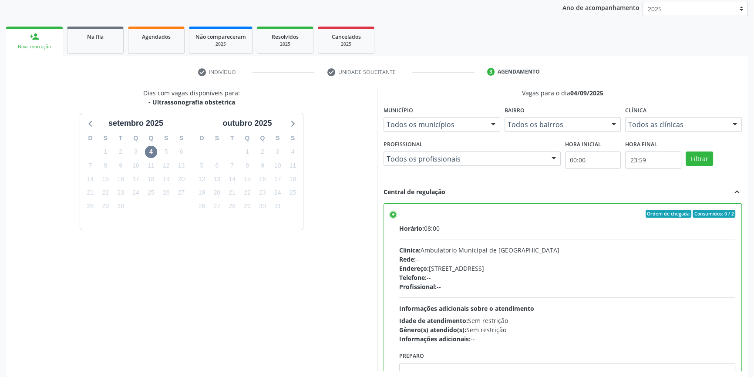
scroll to position [142, 0]
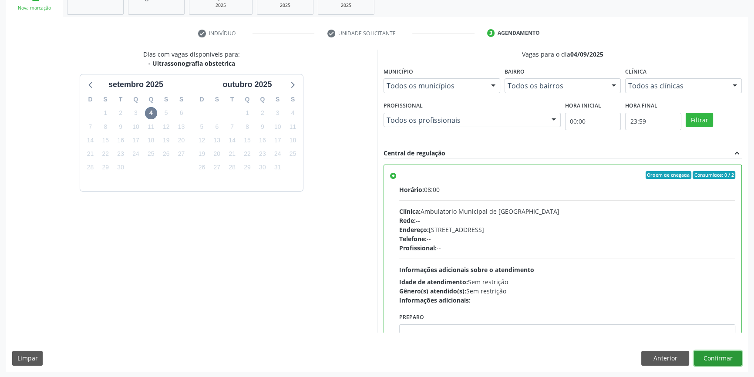
click at [732, 356] on button "Confirmar" at bounding box center [717, 358] width 48 height 15
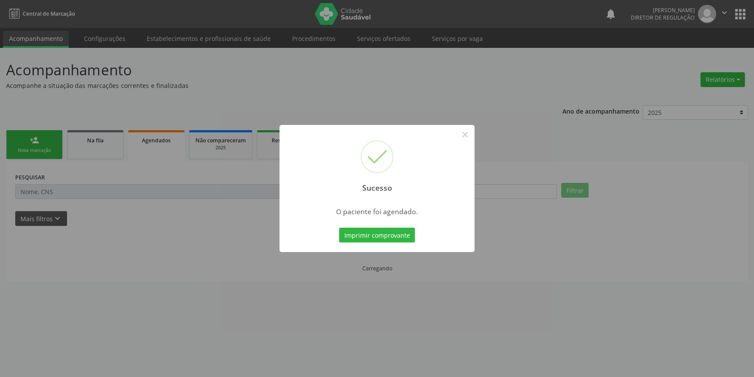
scroll to position [0, 0]
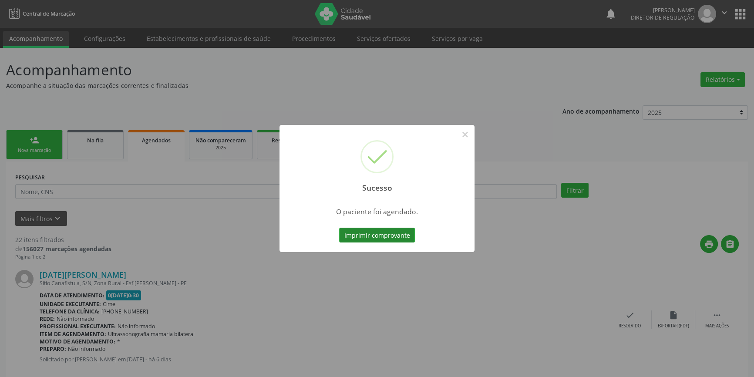
click at [379, 234] on button "Imprimir comprovante" at bounding box center [377, 235] width 76 height 15
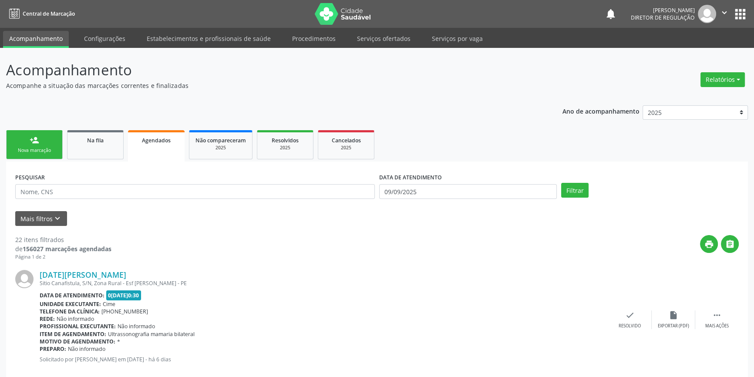
click at [52, 144] on link "person_add Nova marcação" at bounding box center [34, 144] width 57 height 29
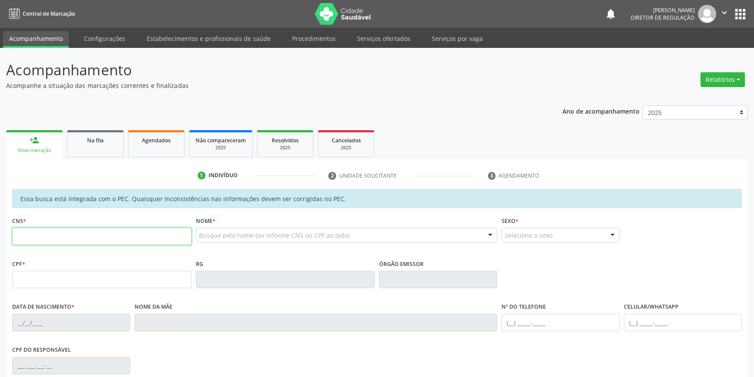
click at [109, 241] on input "text" at bounding box center [101, 236] width 179 height 17
paste input "702 5013 2557 0032"
type input "702 5013 2557 0032"
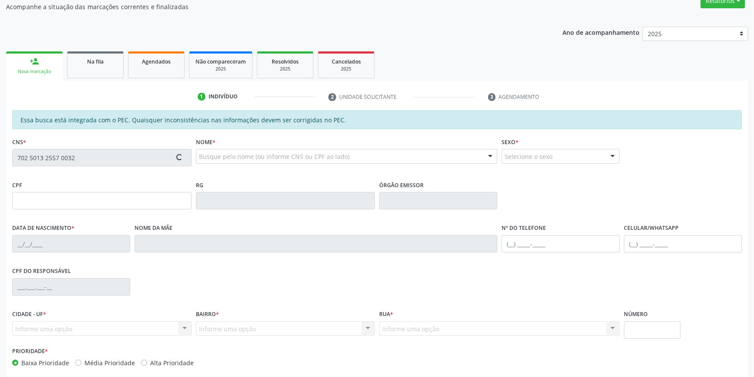
type input "117.082.284-38"
type input "09/08/1995"
type input "Marlene Rodrigues de Santana"
type input "(87) 8872-4336"
type input "S/N"
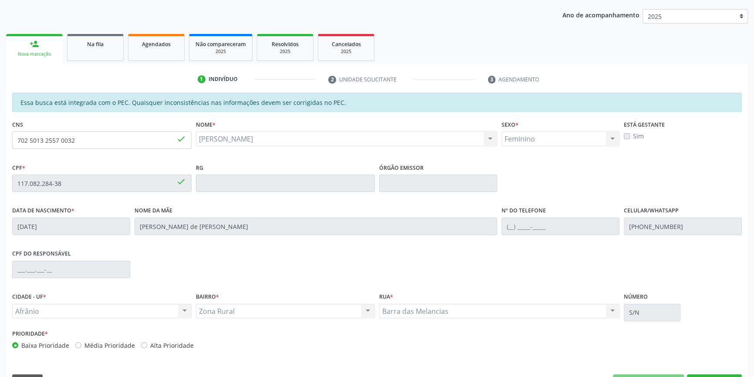
scroll to position [119, 0]
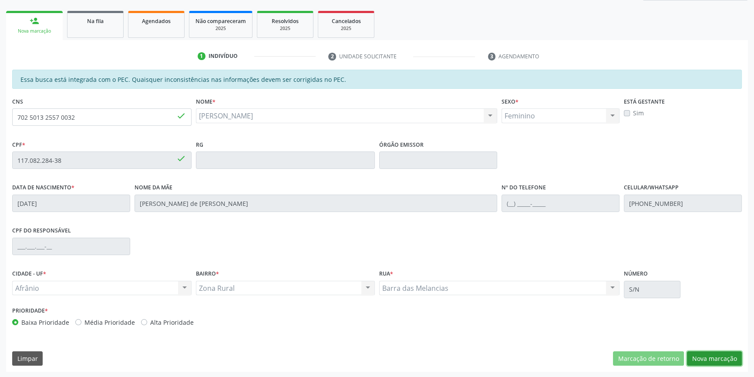
click at [710, 355] on button "Nova marcação" at bounding box center [714, 358] width 55 height 15
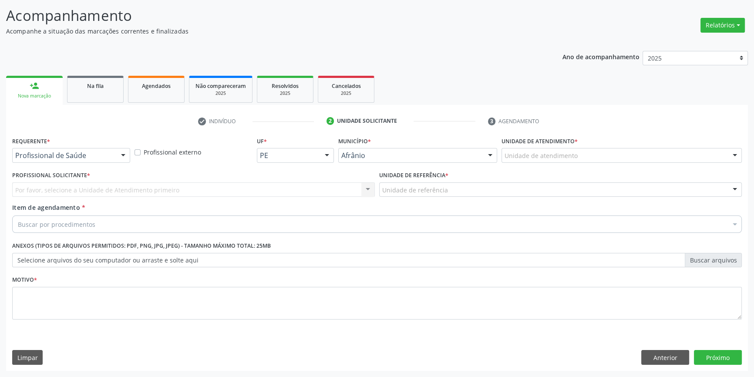
scroll to position [54, 0]
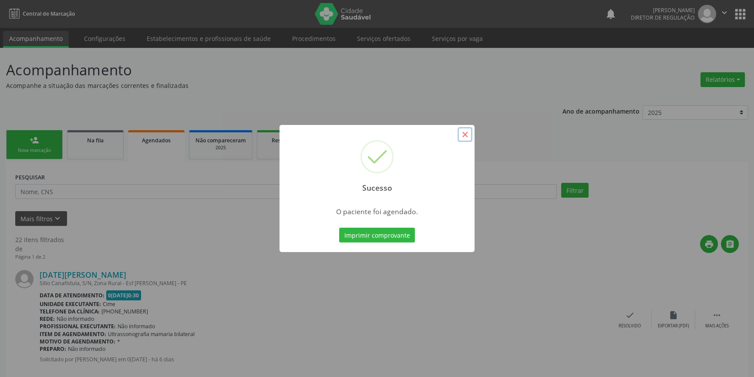
click at [467, 132] on button "×" at bounding box center [464, 134] width 15 height 15
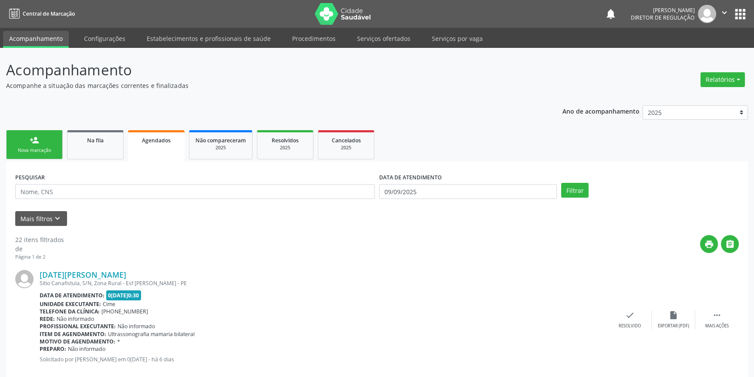
click at [25, 141] on link "person_add Nova marcação" at bounding box center [34, 144] width 57 height 29
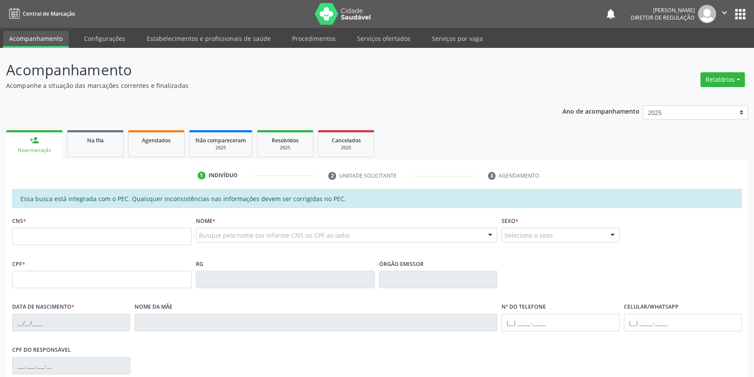
click at [96, 157] on ul "person_add Nova marcação Na fila Agendados Não compareceram 2025 Resolvidos 202…" at bounding box center [376, 143] width 741 height 31
click at [96, 153] on link "Na fila" at bounding box center [95, 143] width 57 height 27
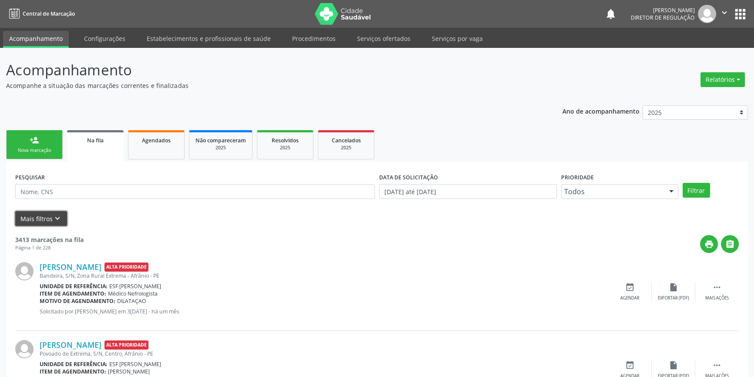
click at [44, 222] on button "Mais filtros keyboard_arrow_down" at bounding box center [41, 218] width 52 height 15
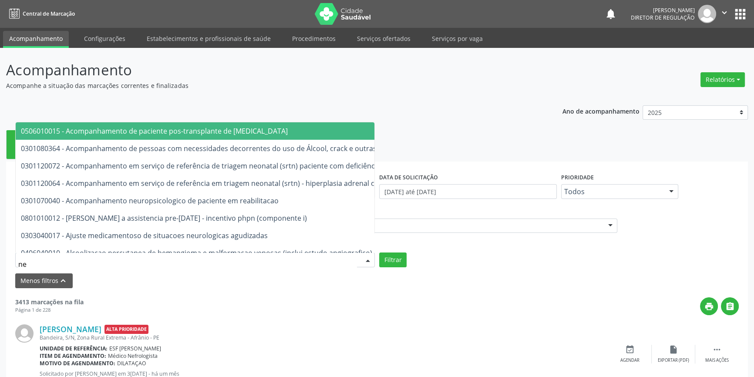
type input "n"
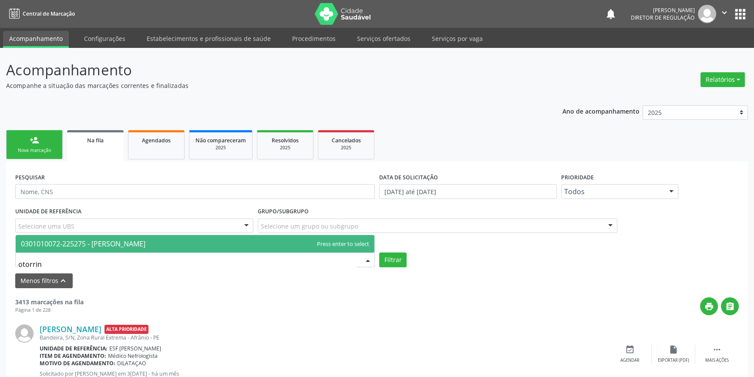
type input "otorrino"
click at [97, 246] on span "0301010072-225275 - Médico Otorrinolaringologista" at bounding box center [83, 244] width 124 height 10
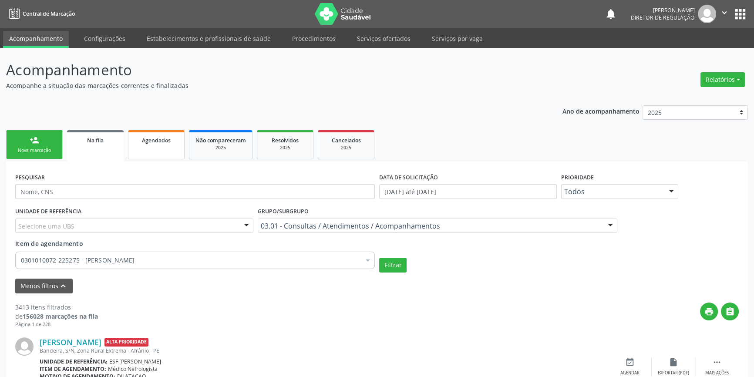
click at [167, 135] on div "Agendados" at bounding box center [156, 139] width 44 height 9
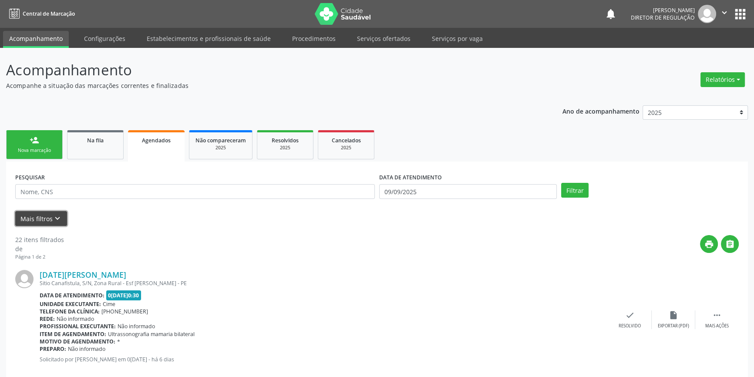
click at [29, 217] on button "Mais filtros keyboard_arrow_down" at bounding box center [41, 218] width 52 height 15
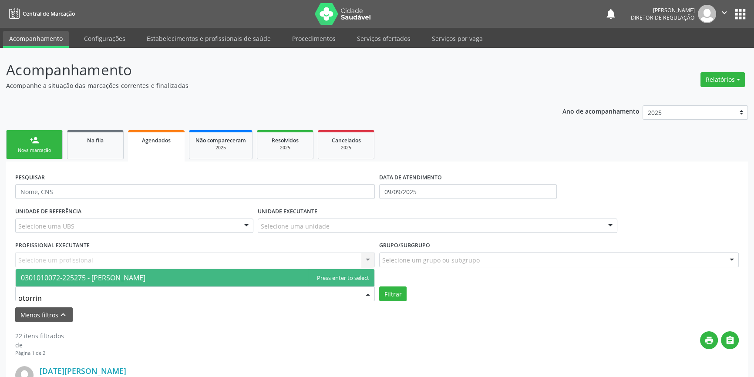
type input "otorrino"
click at [117, 277] on span "0301010072-225275 - Médico Otorrinolaringologista" at bounding box center [83, 278] width 124 height 10
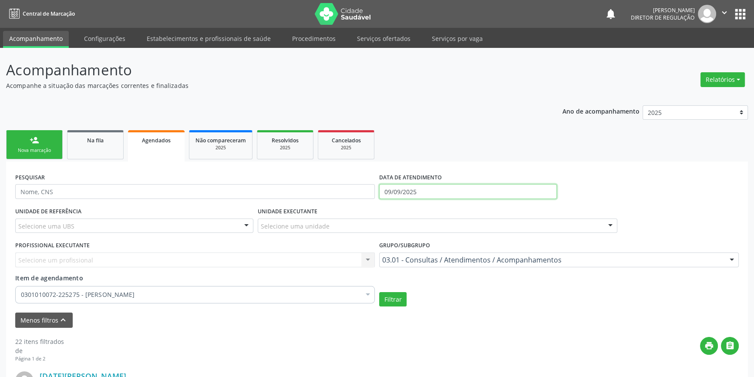
click at [413, 187] on input "09/09/2025" at bounding box center [468, 191] width 178 height 15
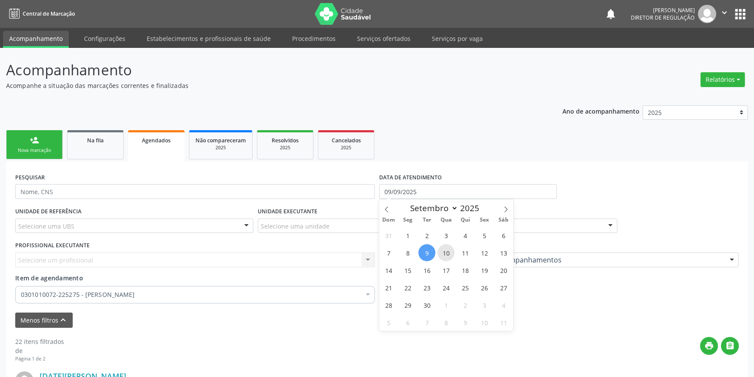
click at [446, 253] on span "10" at bounding box center [445, 252] width 17 height 17
type input "10/09/2025"
click at [446, 253] on span "10" at bounding box center [445, 252] width 17 height 17
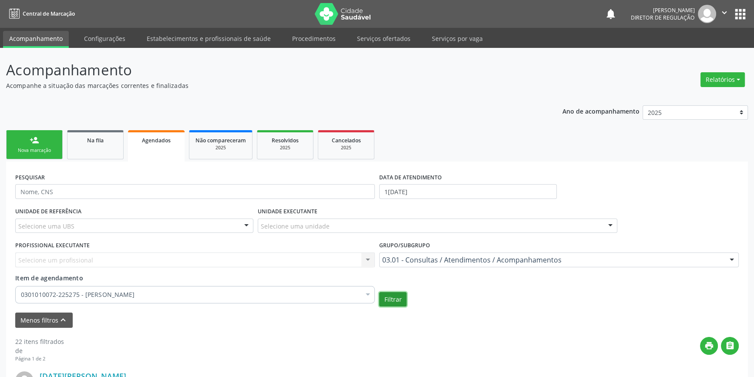
click at [402, 299] on button "Filtrar" at bounding box center [392, 299] width 27 height 15
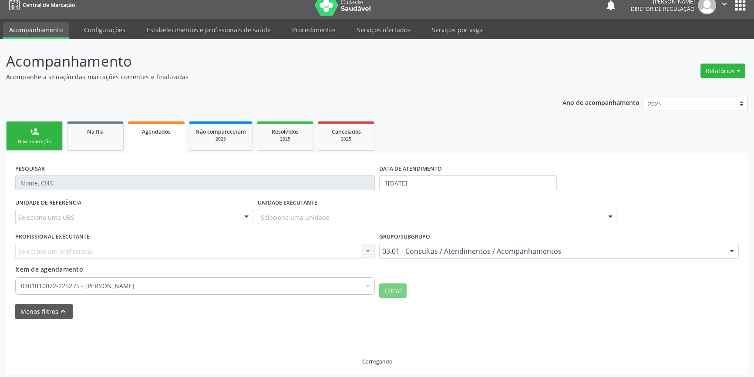
scroll to position [11, 0]
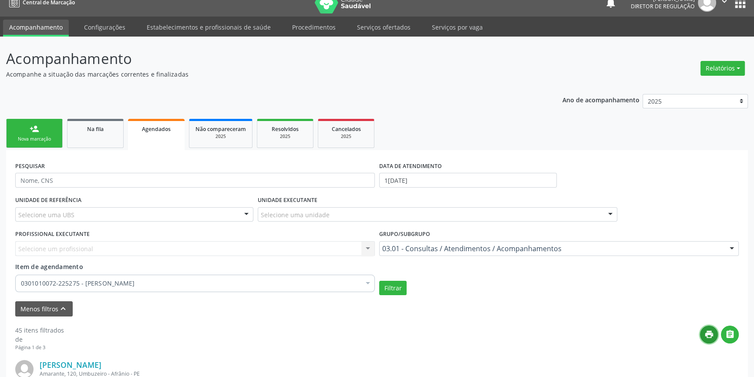
click at [706, 339] on button "print" at bounding box center [709, 334] width 18 height 18
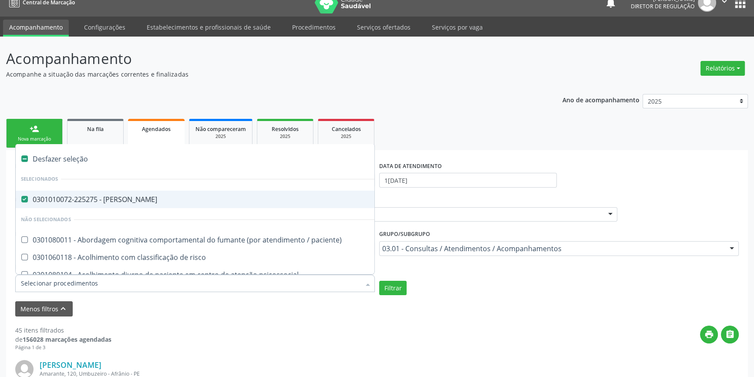
click at [66, 163] on div "Desfazer seleção" at bounding box center [475, 158] width 919 height 17
checkbox Otorrinolaringologista "false"
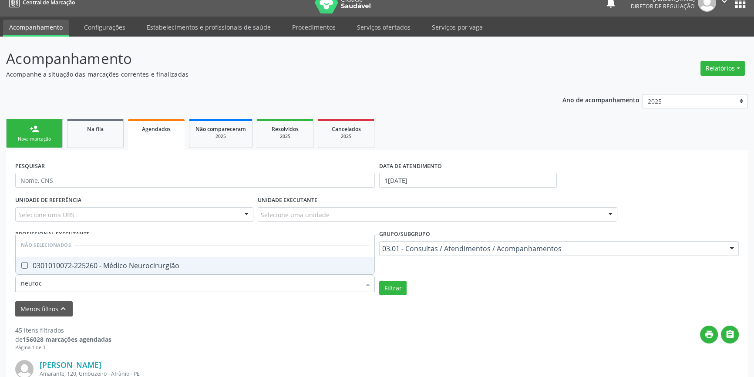
type input "neuroci"
click at [87, 267] on div "0301010072-225260 - Médico Neurocirurgião" at bounding box center [195, 265] width 348 height 7
checkbox Neurocirurgião "true"
click at [412, 174] on input "10/09/2025" at bounding box center [468, 180] width 178 height 15
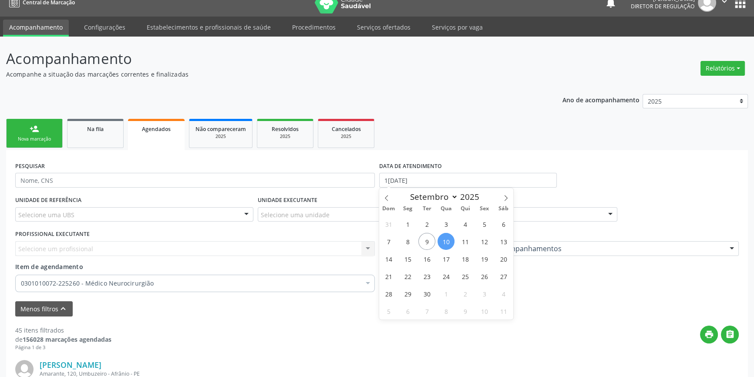
click at [445, 237] on span "10" at bounding box center [445, 241] width 17 height 17
type input "10/09/2025"
click at [486, 243] on span "12" at bounding box center [484, 241] width 17 height 17
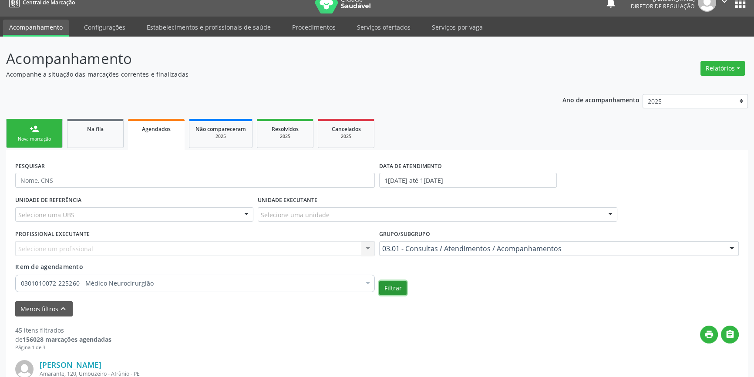
click at [397, 287] on button "Filtrar" at bounding box center [392, 288] width 27 height 15
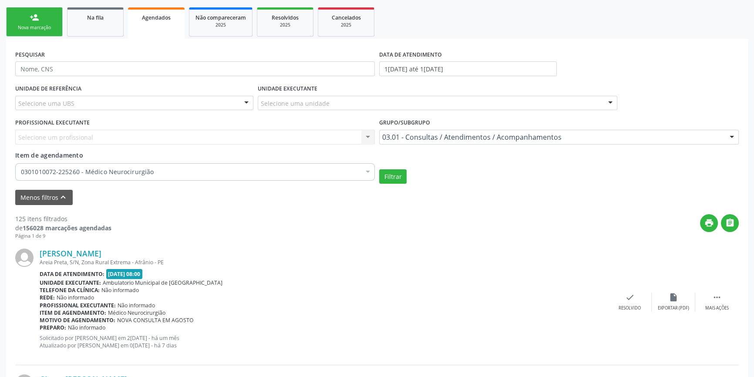
scroll to position [130, 0]
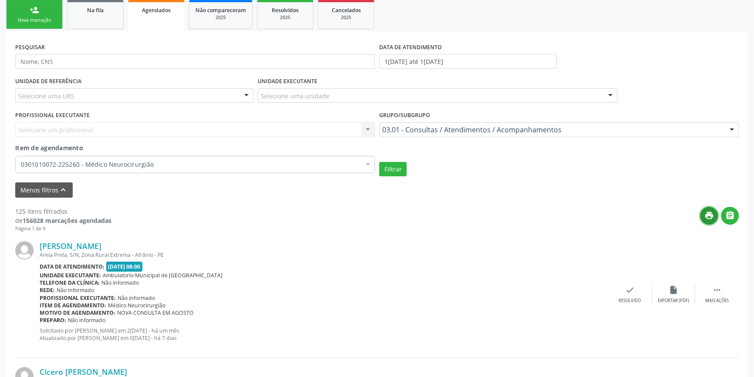
click at [707, 215] on icon "print" at bounding box center [709, 216] width 10 height 10
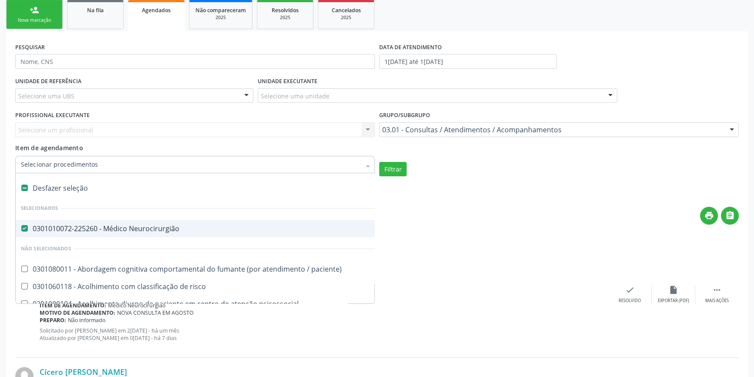
click at [77, 187] on div "Desfazer seleção" at bounding box center [475, 187] width 919 height 17
checkbox Neurocirurgião "false"
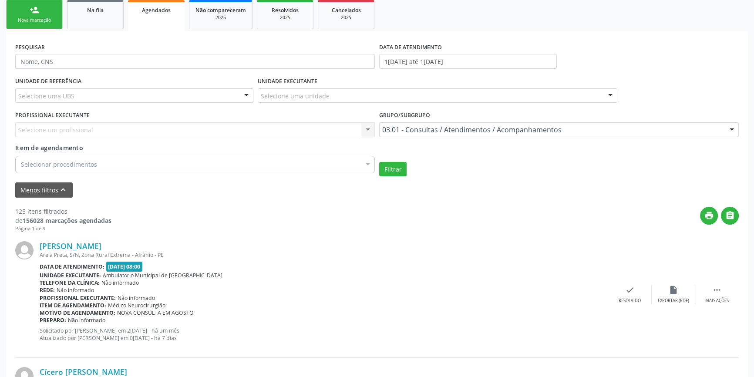
click at [90, 174] on div "Item de agendamento Selecionar procedimentos Selecionar todos 0301080011 - Abor…" at bounding box center [195, 159] width 364 height 33
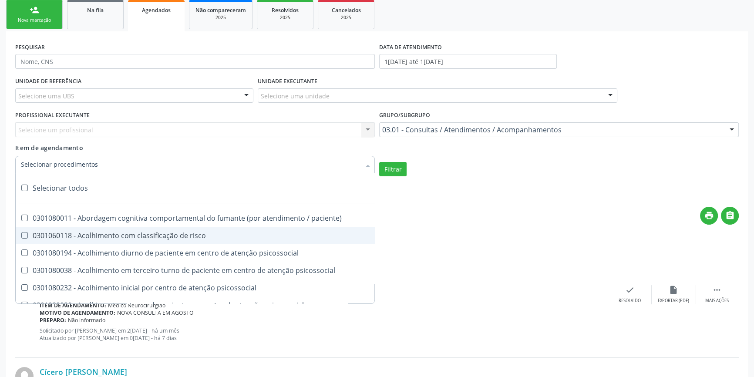
click at [97, 171] on div at bounding box center [194, 164] width 359 height 17
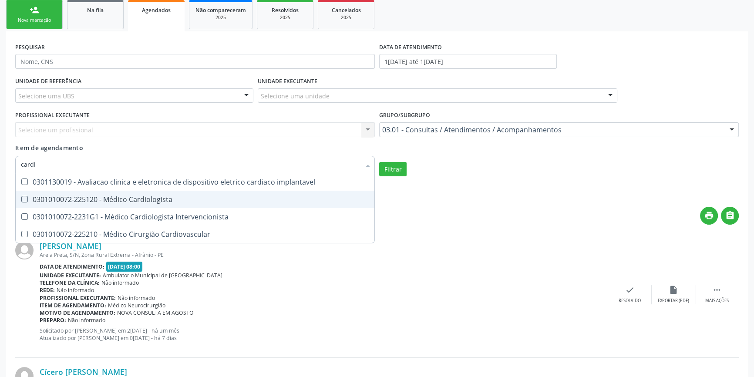
type input "cardio"
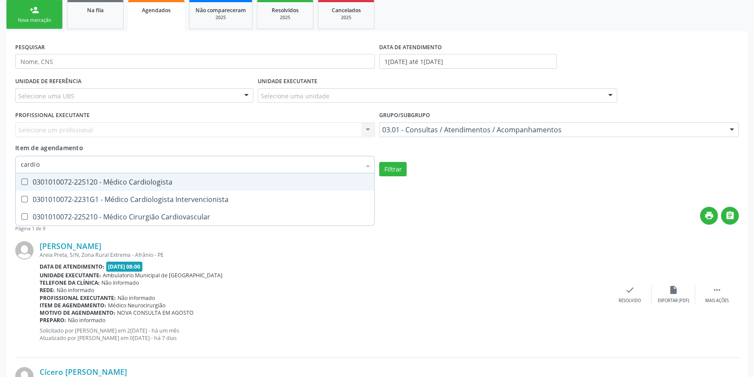
click at [102, 175] on span "0301010072-225120 - Médico Cardiologista" at bounding box center [195, 181] width 358 height 17
checkbox Cardiologista "true"
click at [411, 60] on body "Central de Marcação notifications Maria Aparecida Rodrigues da Silva Diretor de…" at bounding box center [377, 58] width 754 height 377
checkbox Intervencionista "true"
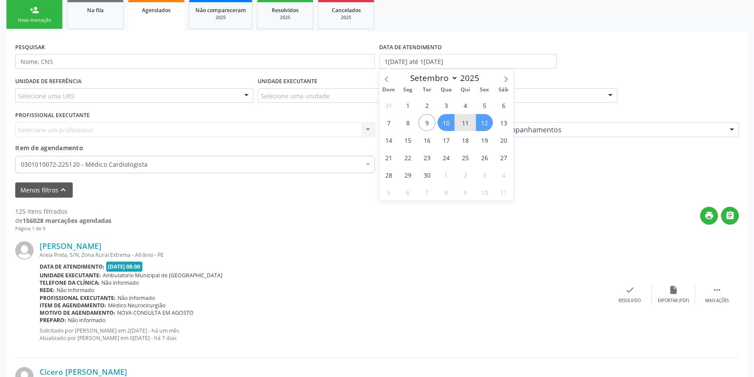
click at [451, 123] on span "10" at bounding box center [445, 122] width 17 height 17
type input "10/09/2025"
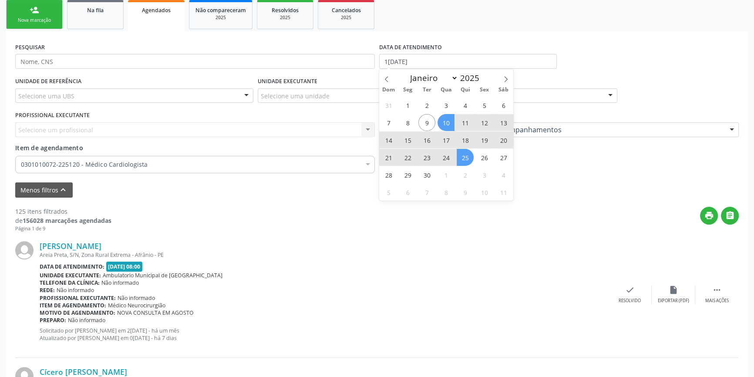
click at [462, 157] on span "25" at bounding box center [464, 157] width 17 height 17
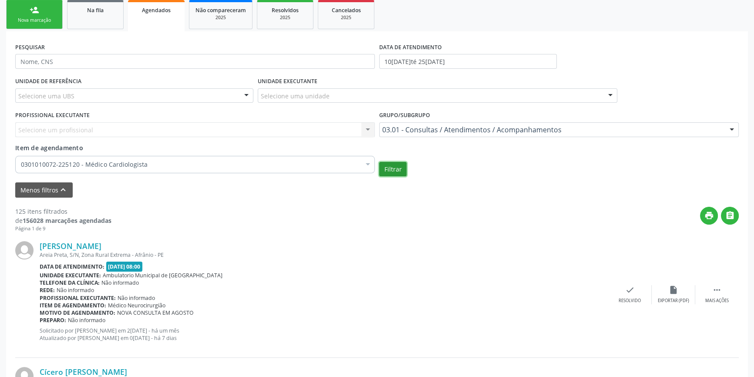
click at [398, 171] on button "Filtrar" at bounding box center [392, 169] width 27 height 15
click at [706, 215] on icon "print" at bounding box center [709, 216] width 10 height 10
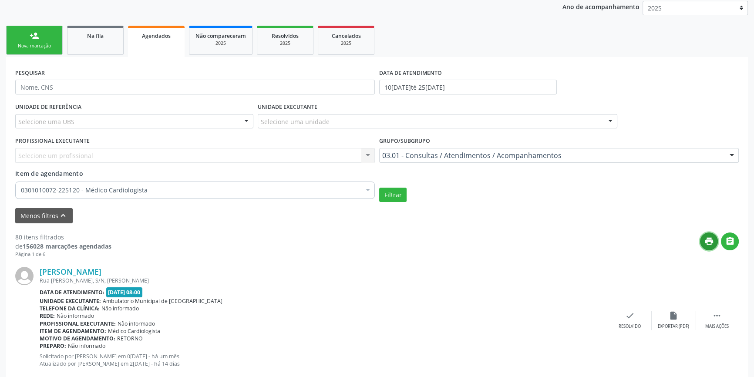
scroll to position [90, 0]
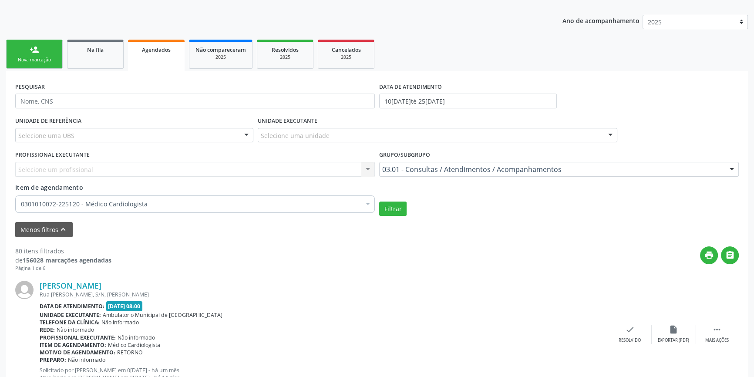
click at [34, 53] on div "person_add" at bounding box center [35, 50] width 10 height 10
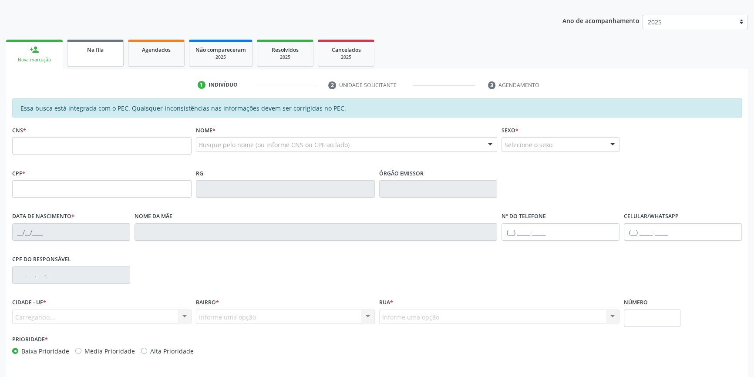
click at [100, 61] on link "Na fila" at bounding box center [95, 53] width 57 height 27
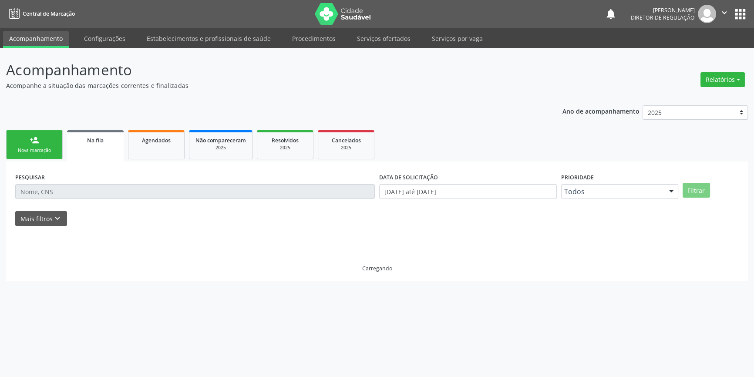
scroll to position [0, 0]
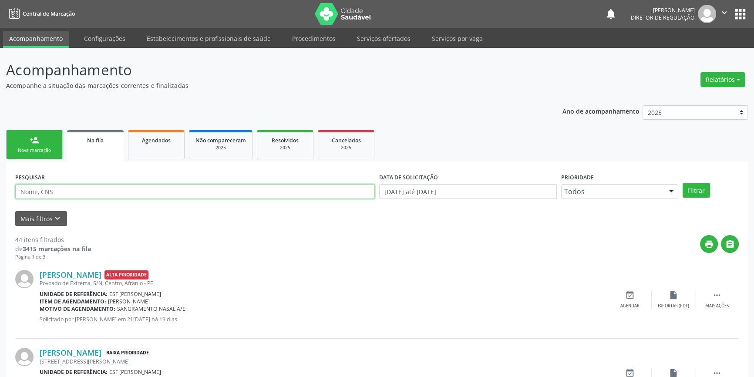
click at [89, 194] on input "text" at bounding box center [194, 191] width 359 height 15
paste input "700 4059 9830 2444"
click at [697, 189] on button "Filtrar" at bounding box center [695, 190] width 27 height 15
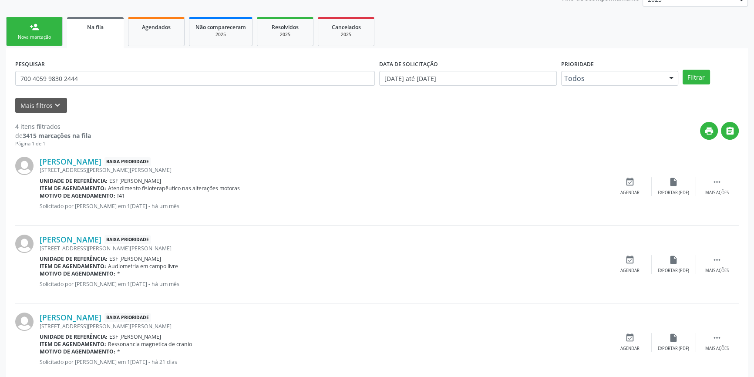
scroll to position [12, 0]
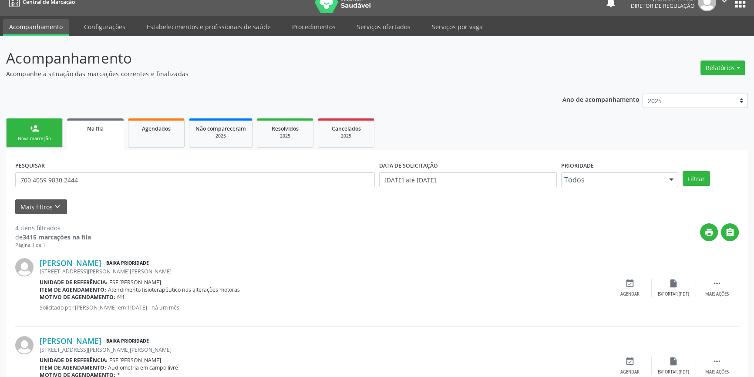
drag, startPoint x: 116, startPoint y: 171, endPoint x: 93, endPoint y: 172, distance: 23.1
click at [93, 172] on div "PESQUISAR 700 4059 9830 2444" at bounding box center [195, 176] width 364 height 34
drag, startPoint x: 74, startPoint y: 180, endPoint x: 0, endPoint y: 180, distance: 74.4
click at [0, 181] on div "Acompanhamento Acompanhe a situação das marcações correntes e finalizadas Relat…" at bounding box center [377, 305] width 754 height 539
paste input "2 4025 8895 2620"
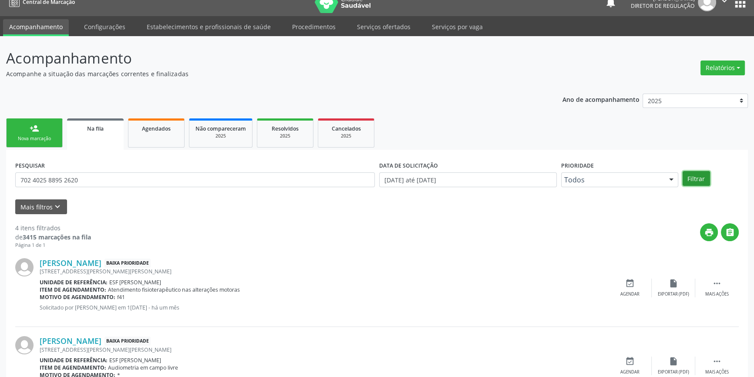
click at [691, 175] on button "Filtrar" at bounding box center [695, 178] width 27 height 15
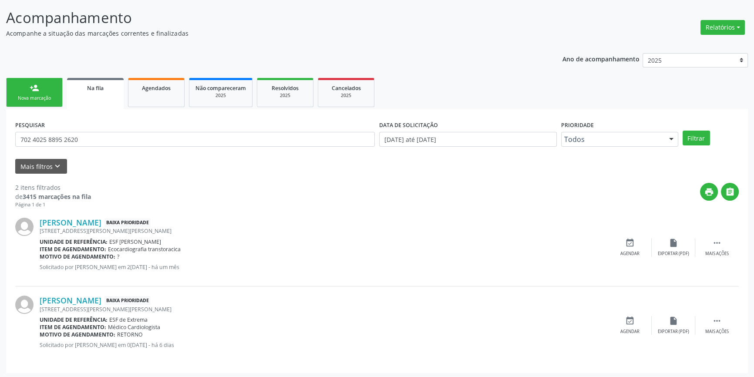
scroll to position [54, 0]
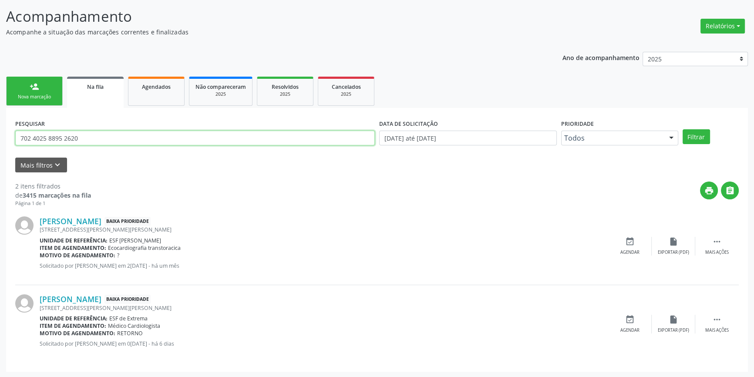
drag, startPoint x: 112, startPoint y: 140, endPoint x: 0, endPoint y: 136, distance: 111.9
click at [0, 136] on div "Acompanhamento Acompanhe a situação das marcações correntes e finalizadas Relat…" at bounding box center [377, 185] width 754 height 383
paste input "5203446619872"
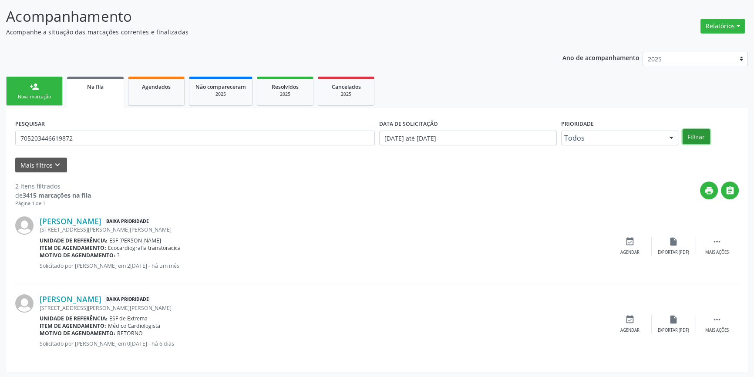
click at [705, 133] on button "Filtrar" at bounding box center [695, 136] width 27 height 15
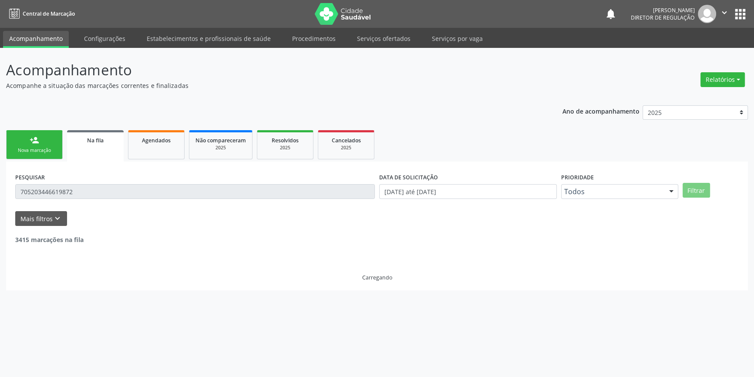
scroll to position [0, 0]
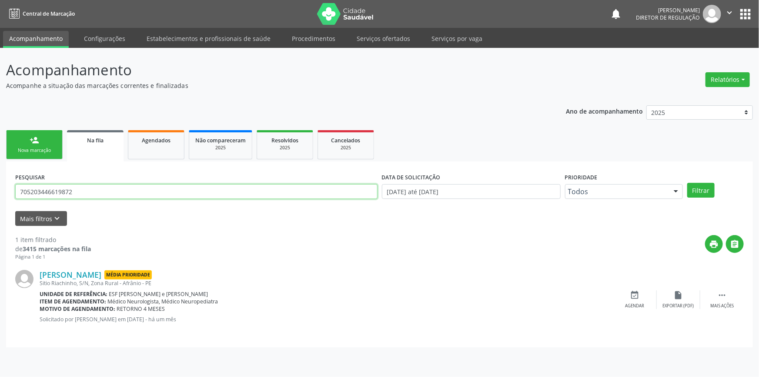
drag, startPoint x: 111, startPoint y: 194, endPoint x: 0, endPoint y: 180, distance: 112.2
click at [0, 181] on div "Acompanhamento Acompanhe a situação das marcações correntes e finalizadas Relat…" at bounding box center [379, 212] width 759 height 329
paste input "2004869948789"
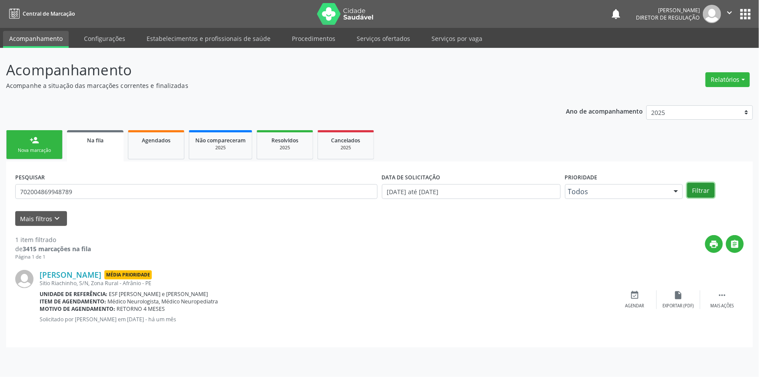
click at [688, 188] on button "Filtrar" at bounding box center [700, 190] width 27 height 15
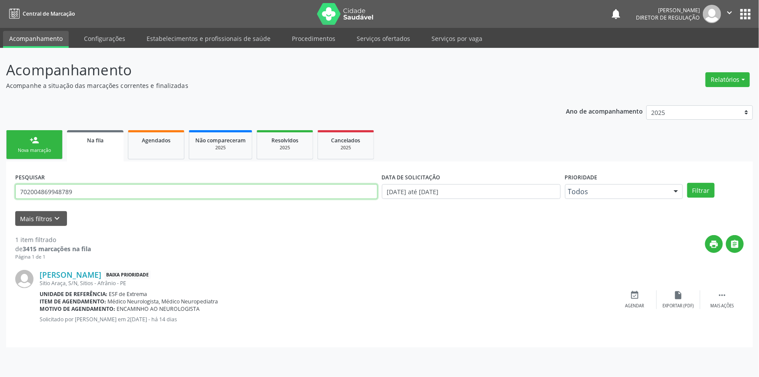
click at [117, 195] on input "702004869948789" at bounding box center [196, 191] width 362 height 15
drag, startPoint x: 117, startPoint y: 195, endPoint x: 0, endPoint y: 189, distance: 117.6
click at [0, 190] on div "Acompanhamento Acompanhe a situação das marcações correntes e finalizadas Relat…" at bounding box center [379, 212] width 759 height 329
paste input "5203446619872"
type input "705203446619872"
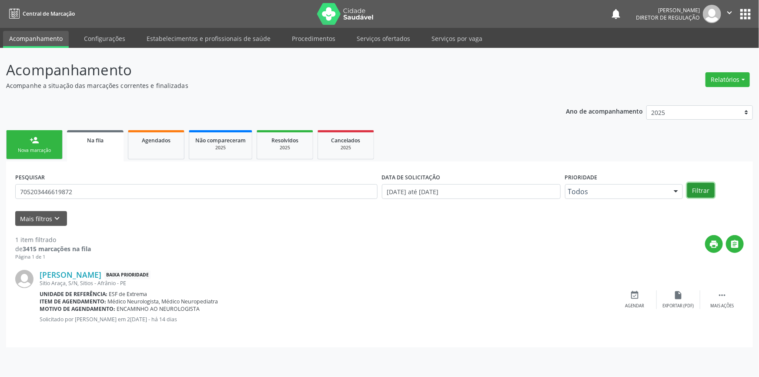
click at [703, 190] on button "Filtrar" at bounding box center [700, 190] width 27 height 15
click at [32, 133] on link "person_add Nova marcação" at bounding box center [34, 144] width 57 height 29
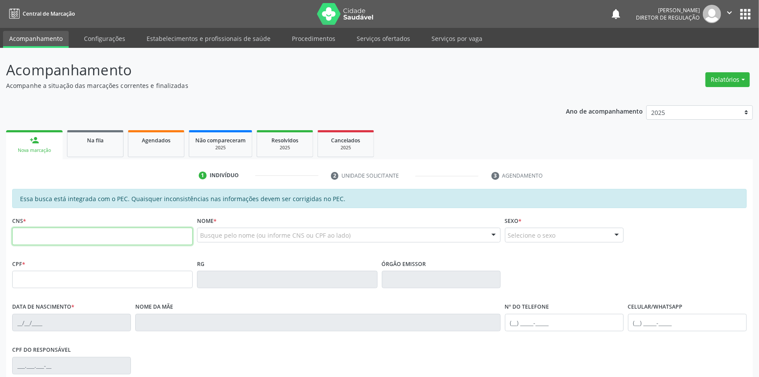
click at [104, 229] on input "text" at bounding box center [102, 236] width 181 height 17
type input "702 8081 2849 1168"
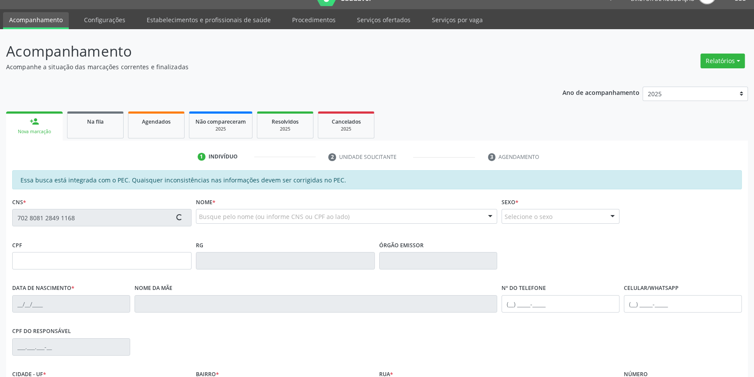
scroll to position [119, 0]
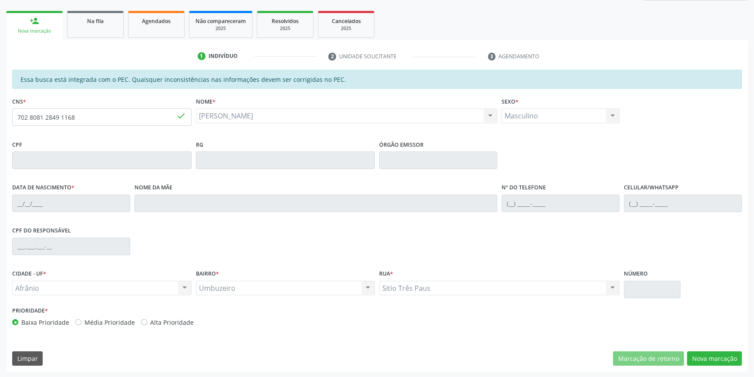
type input "29/06/1948"
type input "Senhorinha Eva Rodrigues"
type input "--"
click at [709, 359] on button "Nova marcação" at bounding box center [714, 358] width 55 height 15
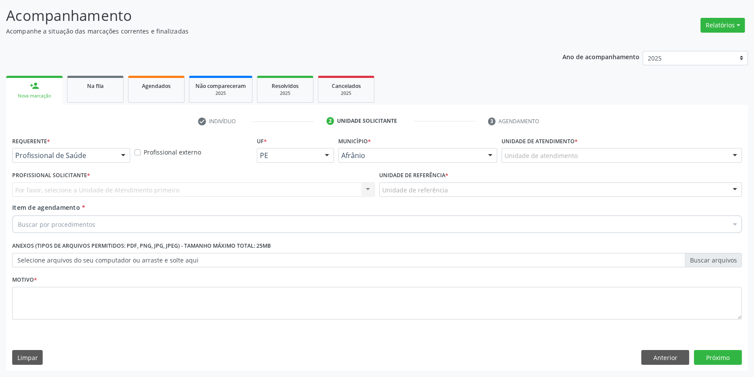
scroll to position [54, 0]
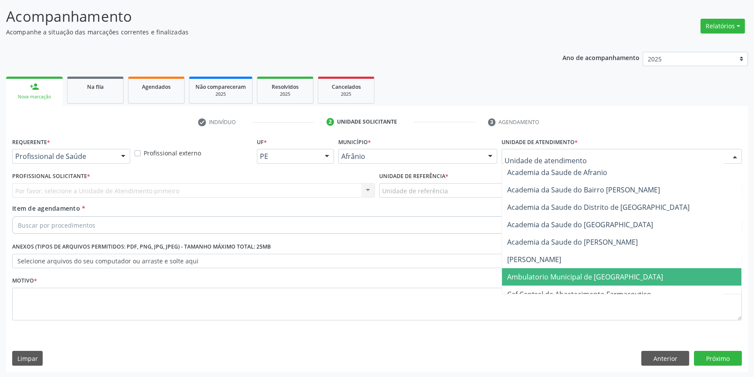
drag, startPoint x: 549, startPoint y: 277, endPoint x: 479, endPoint y: 221, distance: 89.2
click at [546, 274] on span "Ambulatorio Municipal de [GEOGRAPHIC_DATA]" at bounding box center [585, 277] width 156 height 10
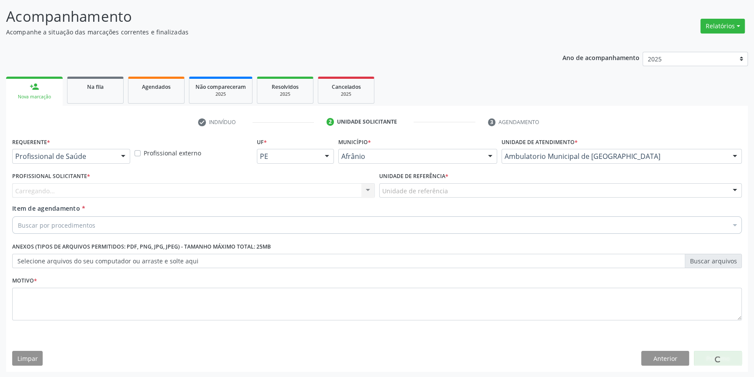
click at [446, 191] on div "Unidade de referência" at bounding box center [560, 190] width 362 height 15
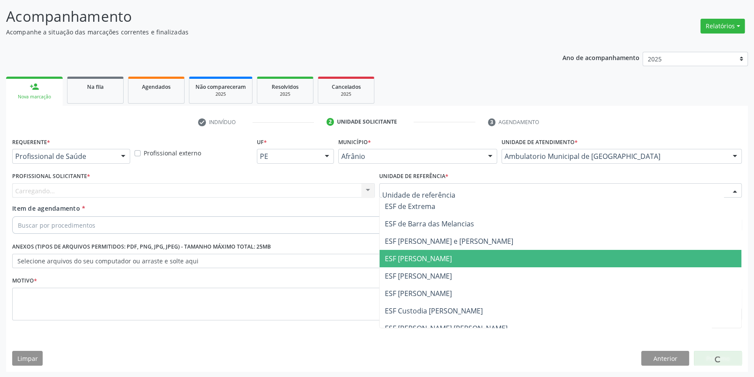
drag, startPoint x: 432, startPoint y: 269, endPoint x: 388, endPoint y: 258, distance: 45.4
click at [425, 270] on span "ESF [PERSON_NAME]" at bounding box center [560, 275] width 362 height 17
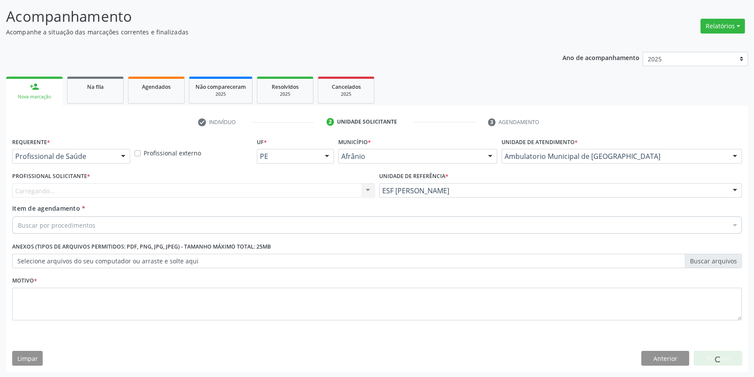
click at [275, 187] on div "Carregando... Nenhum resultado encontrado para: " " Não há nenhuma opção para s…" at bounding box center [193, 190] width 362 height 15
click at [263, 188] on div "Profissional solicitante" at bounding box center [193, 190] width 362 height 15
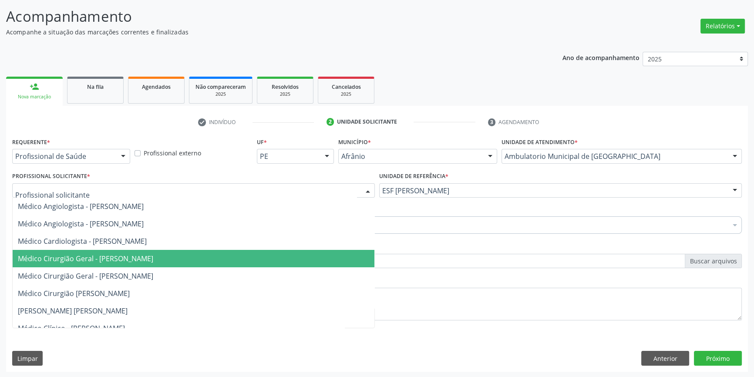
click at [135, 254] on span "Médico Cirurgião Geral - [PERSON_NAME]" at bounding box center [85, 259] width 135 height 10
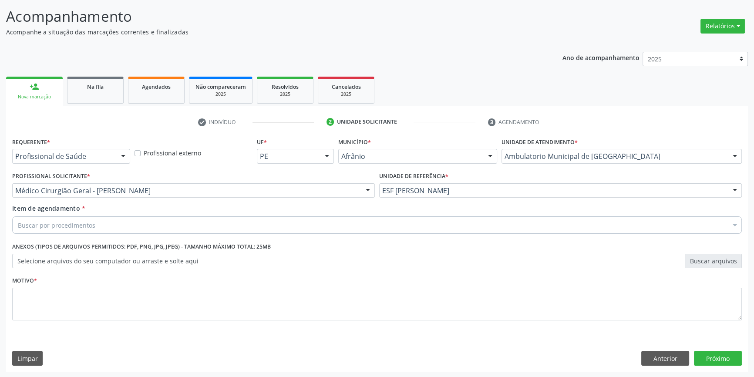
click at [107, 226] on div "Buscar por procedimentos" at bounding box center [376, 224] width 729 height 17
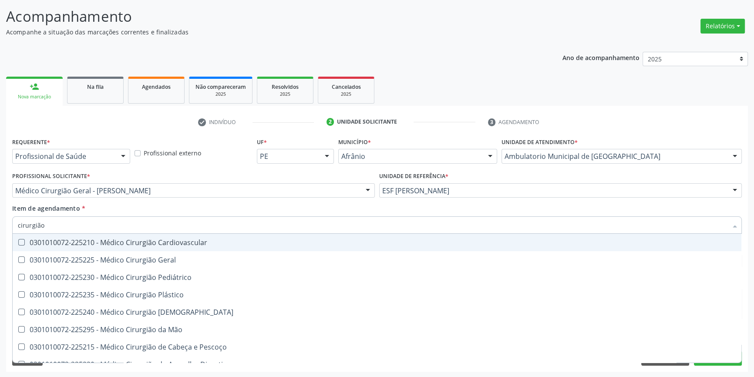
type input "cirurgião g"
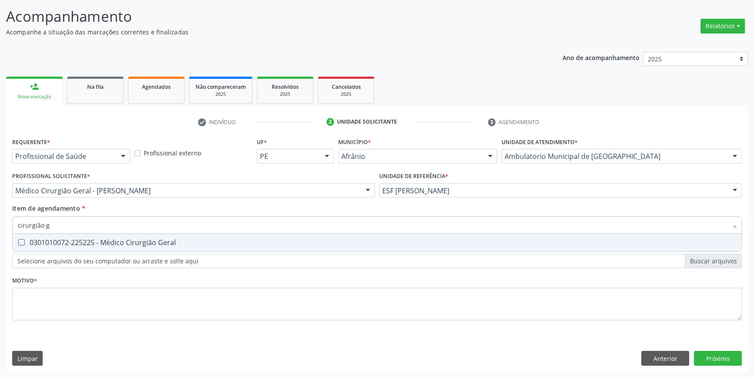
drag, startPoint x: 74, startPoint y: 226, endPoint x: 0, endPoint y: 222, distance: 73.7
click at [0, 222] on div "Acompanhamento Acompanhe a situação das marcações correntes e finalizadas Relat…" at bounding box center [377, 185] width 754 height 383
click at [54, 235] on span "0301010072-225225 - Médico Cirurgião Geral" at bounding box center [377, 242] width 728 height 17
checkbox Geral "true"
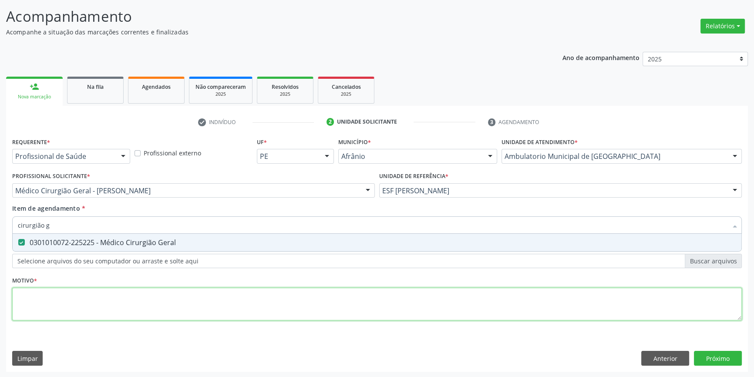
click at [50, 296] on div "Requerente * Profissional de Saúde Profissional de Saúde Paciente Nenhum result…" at bounding box center [376, 233] width 729 height 197
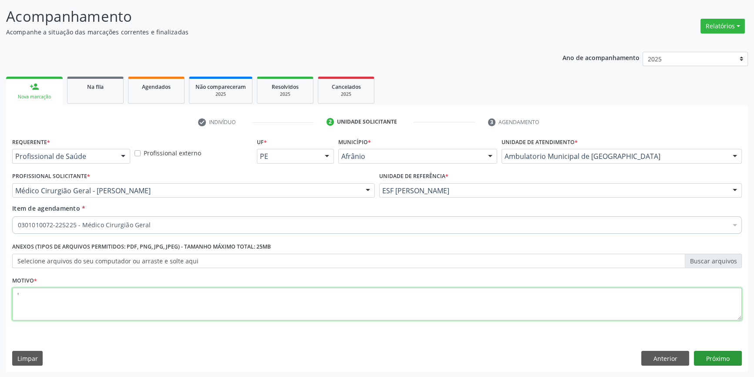
type textarea "'"
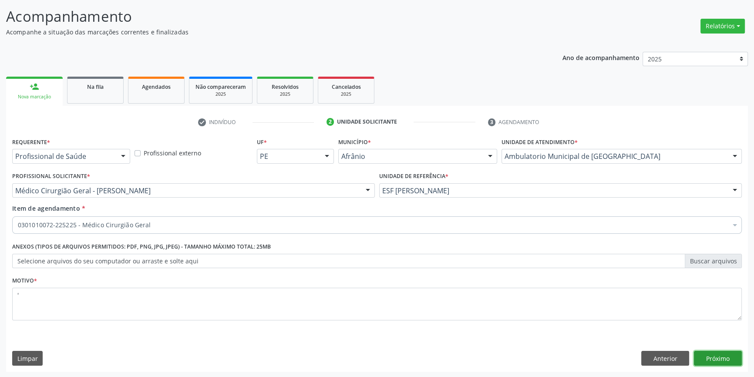
click at [720, 362] on button "Próximo" at bounding box center [717, 358] width 48 height 15
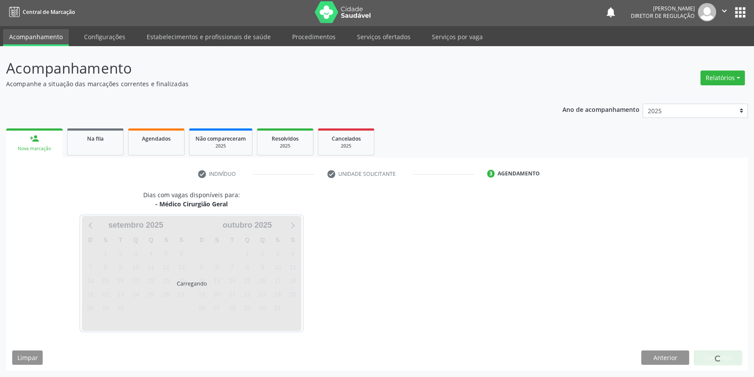
scroll to position [1, 0]
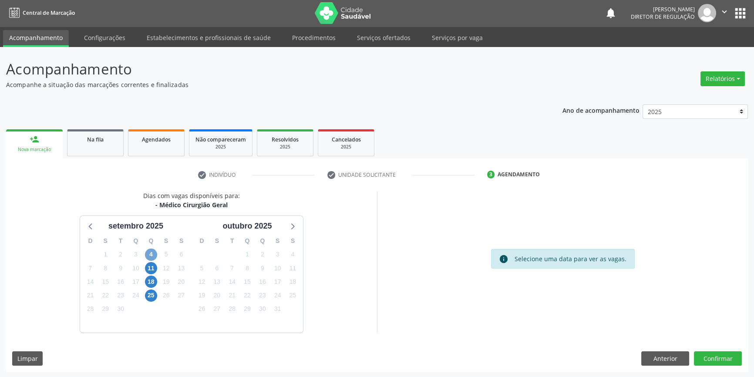
click at [148, 254] on span "4" at bounding box center [151, 254] width 12 height 12
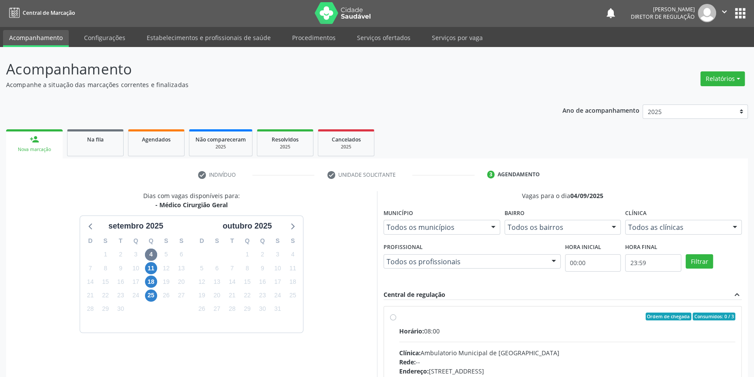
click at [414, 323] on label "Ordem de chegada Consumidos: 0 / 3 Horário: 08:00 Clínica: Ambulatorio Municipa…" at bounding box center [567, 379] width 336 height 134
click at [396, 320] on input "Ordem de chegada Consumidos: 0 / 3 Horário: 08:00 Clínica: Ambulatorio Municipa…" at bounding box center [393, 316] width 6 height 8
radio input "true"
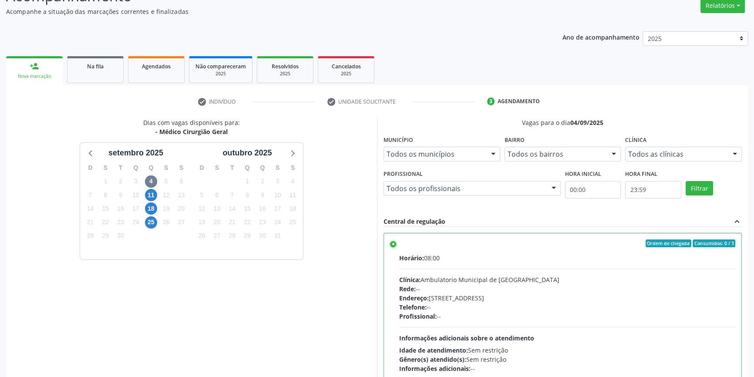
scroll to position [142, 0]
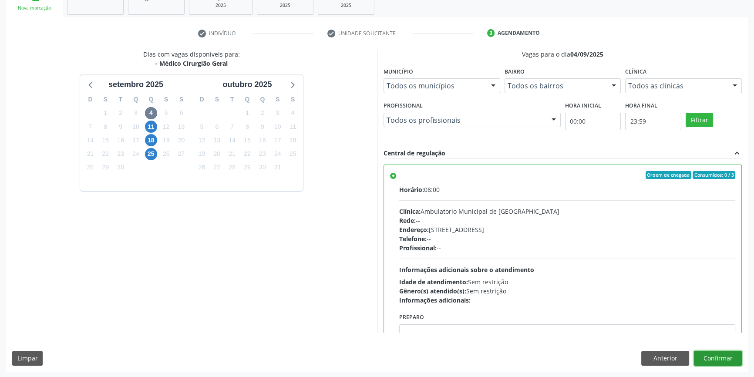
click at [710, 357] on button "Confirmar" at bounding box center [717, 358] width 48 height 15
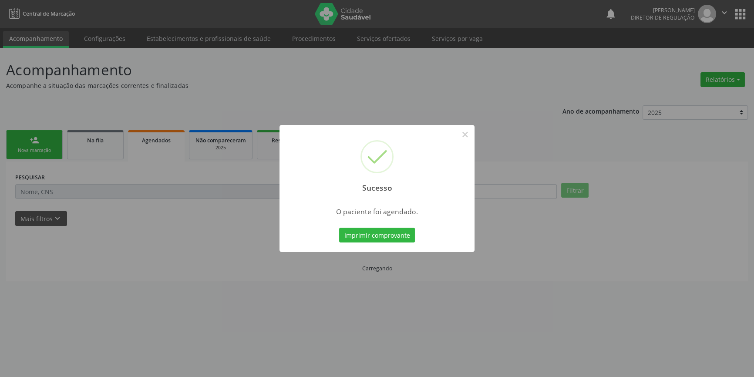
scroll to position [0, 0]
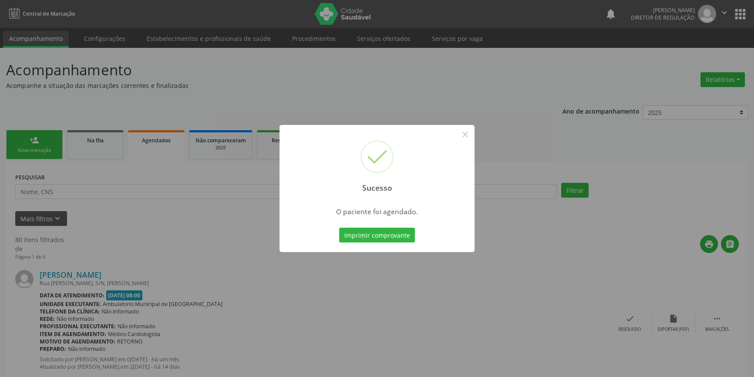
click at [176, 215] on div "Sucesso × O paciente foi agendado. Imprimir comprovante Cancel" at bounding box center [377, 188] width 754 height 377
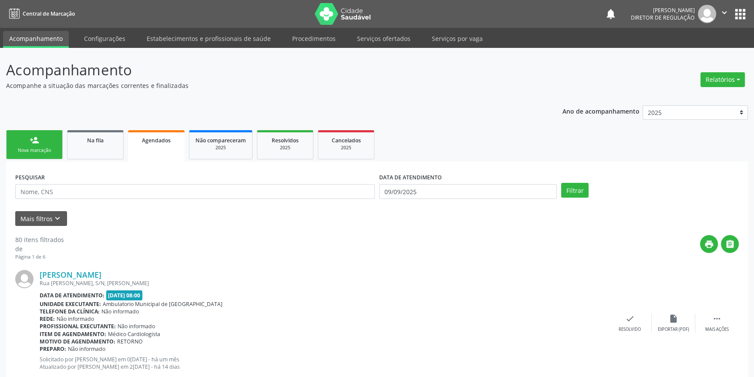
click at [21, 148] on div "Nova marcação" at bounding box center [35, 150] width 44 height 7
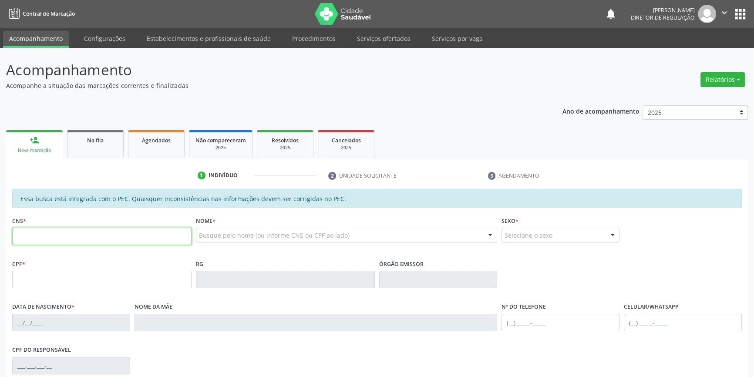
click at [45, 234] on input "text" at bounding box center [101, 236] width 179 height 17
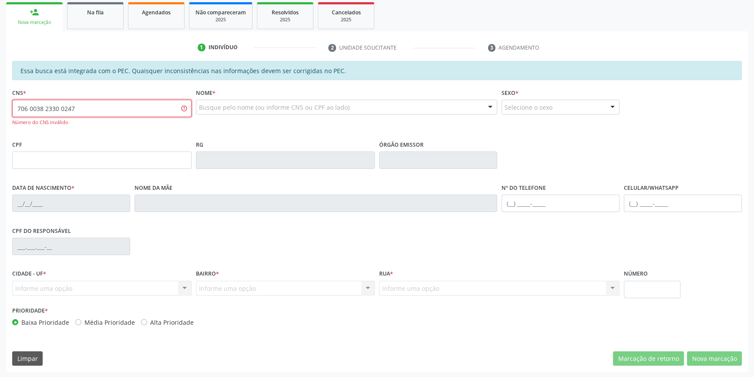
scroll to position [128, 0]
drag, startPoint x: 101, startPoint y: 106, endPoint x: 102, endPoint y: 17, distance: 88.8
click at [0, 89] on div "Acompanhamento Acompanhe a situação das marcações correntes e finalizadas Relat…" at bounding box center [377, 149] width 754 height 458
type input "706 0038 2330 0247"
drag, startPoint x: 90, startPoint y: 107, endPoint x: 0, endPoint y: 107, distance: 89.6
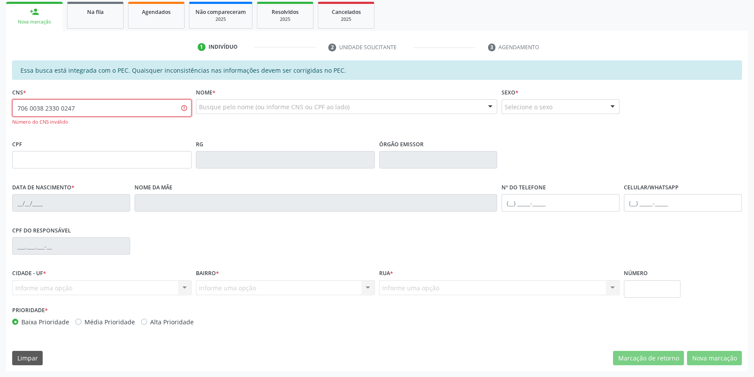
click at [0, 107] on div "Acompanhamento Acompanhe a situação das marcações correntes e finalizadas Relat…" at bounding box center [377, 149] width 754 height 458
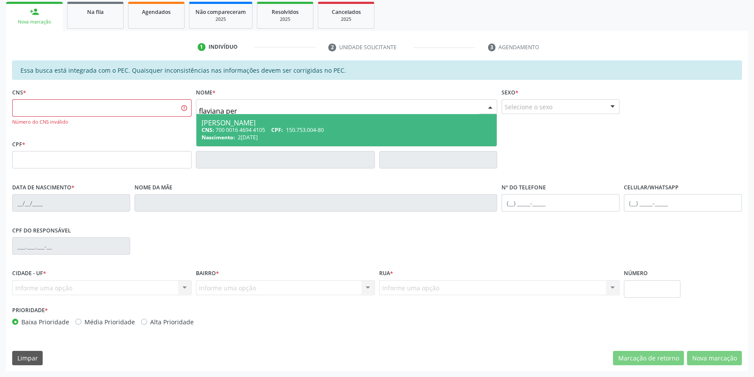
type input "flaviana pere"
type input "706 0038 2330 6247"
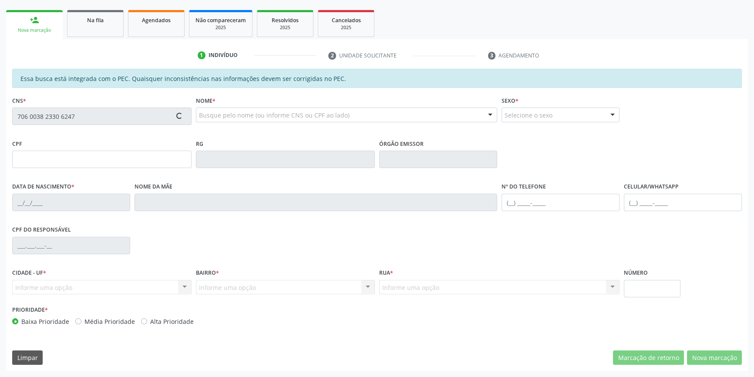
scroll to position [119, 0]
type input "034.483.094-27"
type input "22/11/1973"
type input "Valdelice Maria de Sousa Silva"
type input "(87) 8866-1162"
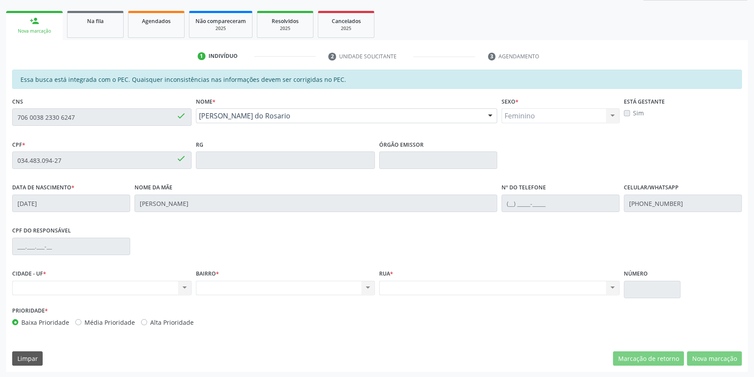
click at [0, 115] on div "Acompanhamento Acompanhe a situação das marcações correntes e finalizadas Relat…" at bounding box center [377, 153] width 754 height 449
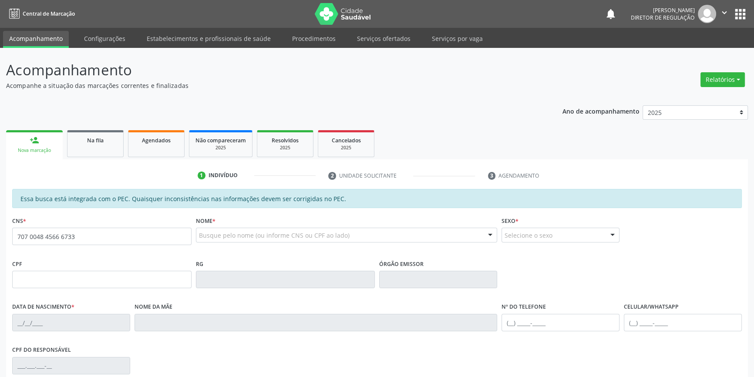
type input "707 0048 4566 6733"
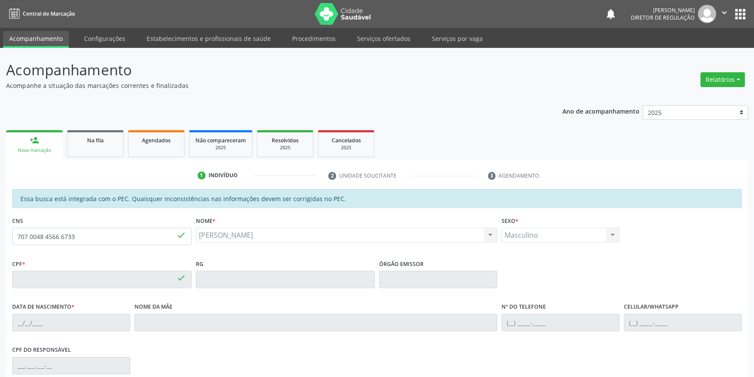
type input "634.514.688-91"
type input "0[DATE]"
type input "[PERSON_NAME] de Macedo"
type input "[PHONE_NUMBER]"
type input "200"
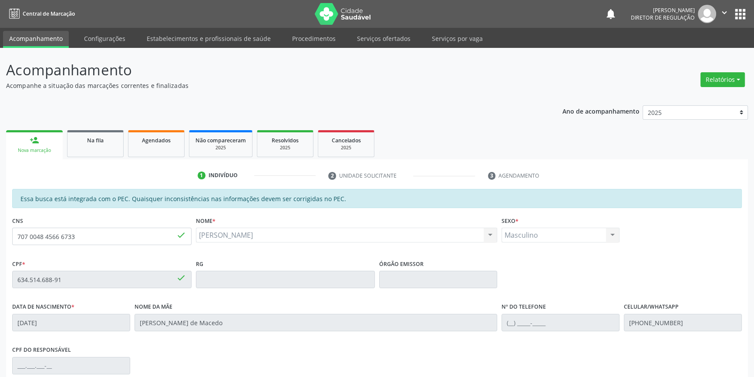
scroll to position [118, 0]
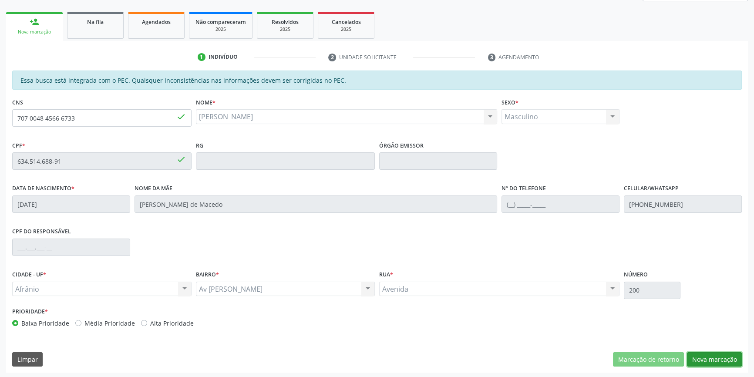
click at [726, 360] on button "Nova marcação" at bounding box center [714, 359] width 55 height 15
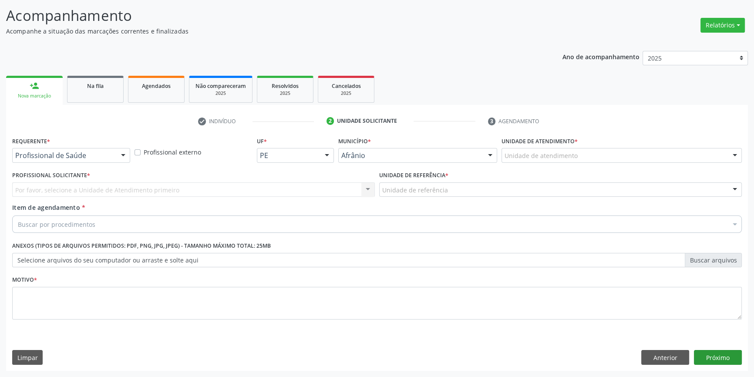
scroll to position [54, 0]
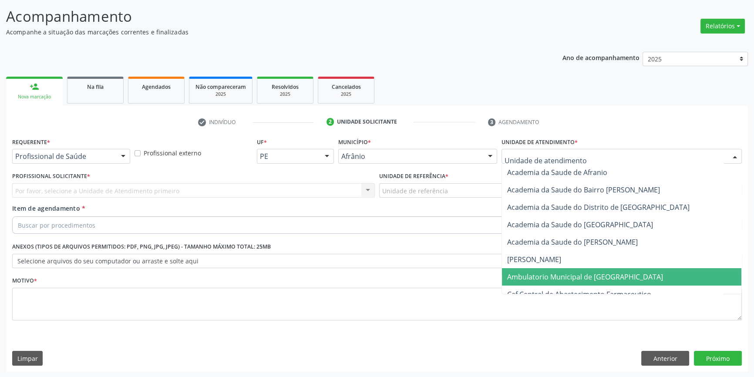
click at [550, 276] on span "Ambulatorio Municipal de [GEOGRAPHIC_DATA]" at bounding box center [585, 277] width 156 height 10
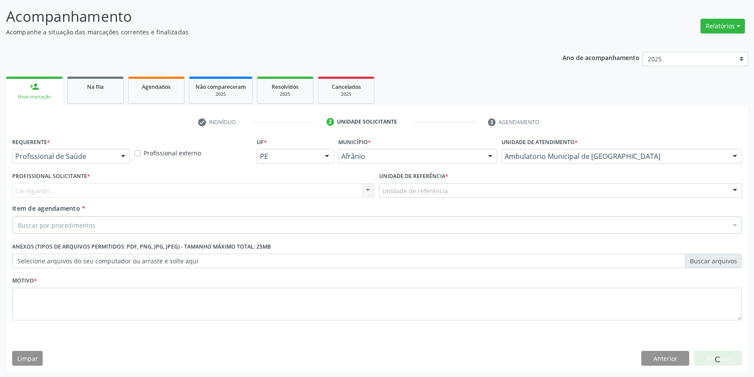
click at [301, 194] on div "Carregando... Nenhum resultado encontrado para: " " Não há nenhuma opção para s…" at bounding box center [193, 190] width 362 height 15
click at [124, 185] on div "Profissional solicitante" at bounding box center [193, 190] width 362 height 15
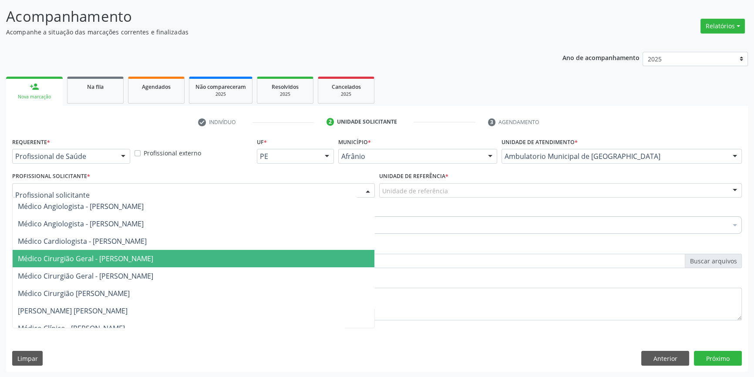
click at [98, 254] on span "Médico Cirurgião Geral - [PERSON_NAME]" at bounding box center [85, 259] width 135 height 10
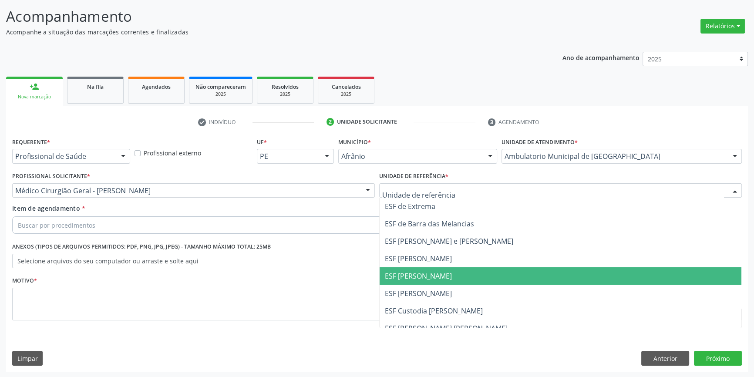
drag, startPoint x: 415, startPoint y: 271, endPoint x: 354, endPoint y: 250, distance: 64.7
click at [413, 271] on span "ESF [PERSON_NAME]" at bounding box center [418, 276] width 67 height 10
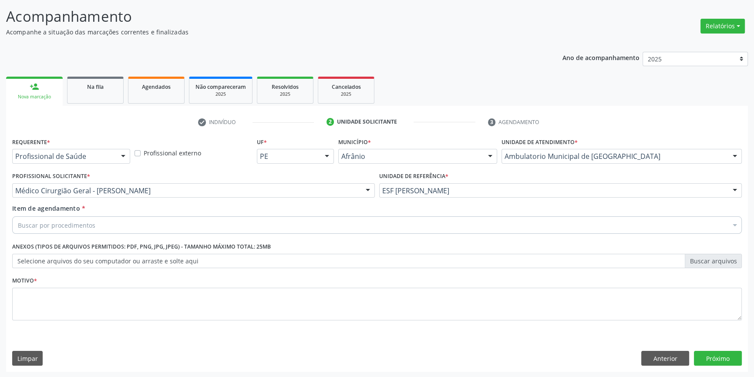
click at [184, 218] on div "Item de agendamento * Buscar por procedimentos Selecionar todos 0604320140 - Ab…" at bounding box center [376, 217] width 729 height 27
click at [162, 223] on div "Buscar por procedimentos" at bounding box center [376, 224] width 729 height 17
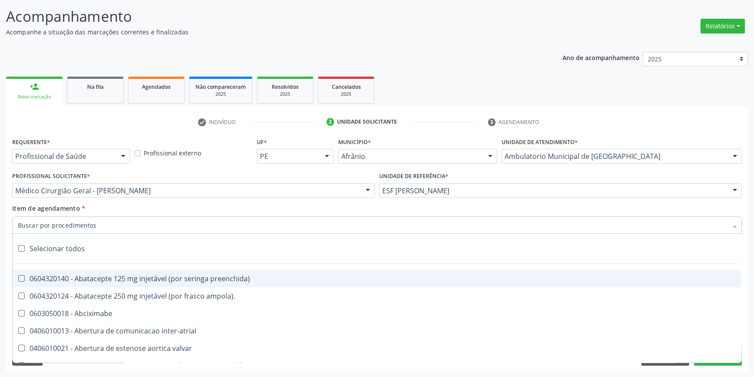
paste input "706 0038 2330 6247"
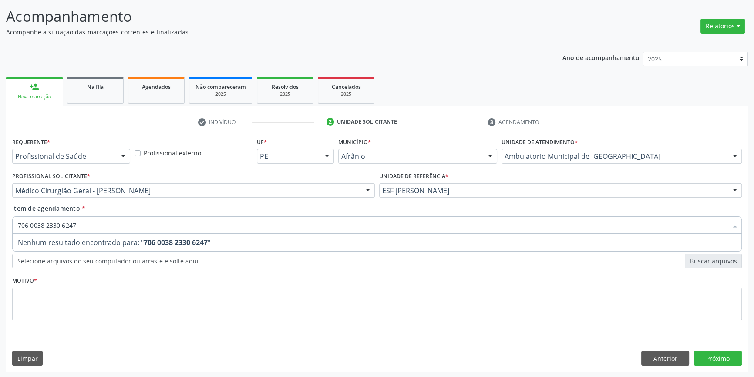
drag, startPoint x: 161, startPoint y: 222, endPoint x: 0, endPoint y: 221, distance: 161.0
click at [0, 221] on div "Acompanhamento Acompanhe a situação das marcações correntes e finalizadas Relat…" at bounding box center [377, 185] width 754 height 383
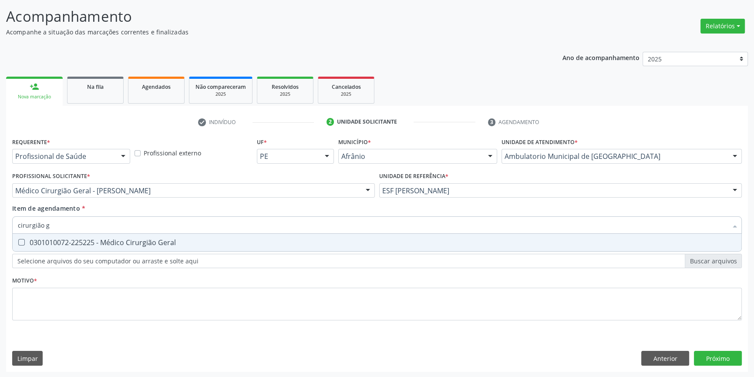
type input "cirurgião ge"
click at [42, 235] on span "0301010072-225225 - Médico Cirurgião Geral" at bounding box center [377, 242] width 728 height 17
checkbox Geral "true"
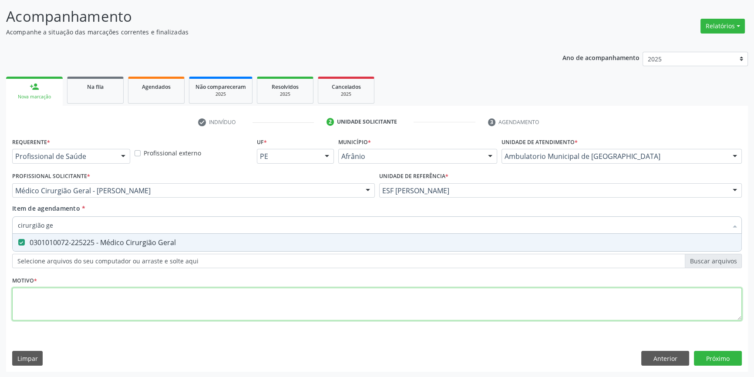
click at [66, 296] on div "Requerente * Profissional de Saúde Profissional de Saúde Paciente Nenhum result…" at bounding box center [376, 233] width 729 height 197
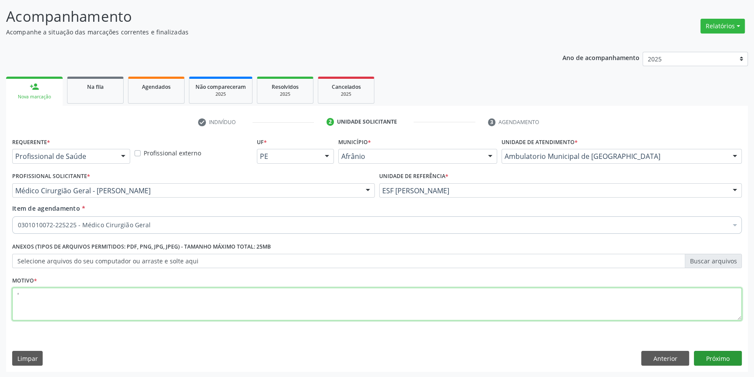
type textarea "'"
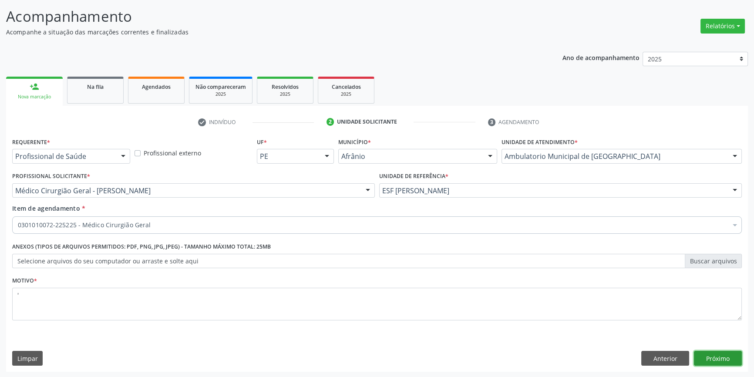
click at [729, 361] on button "Próximo" at bounding box center [717, 358] width 48 height 15
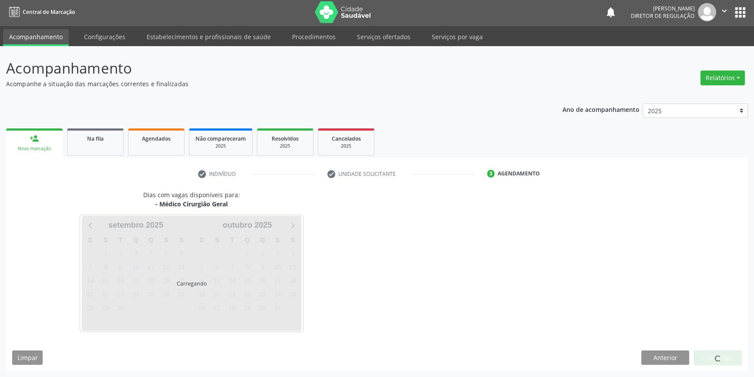
scroll to position [1, 0]
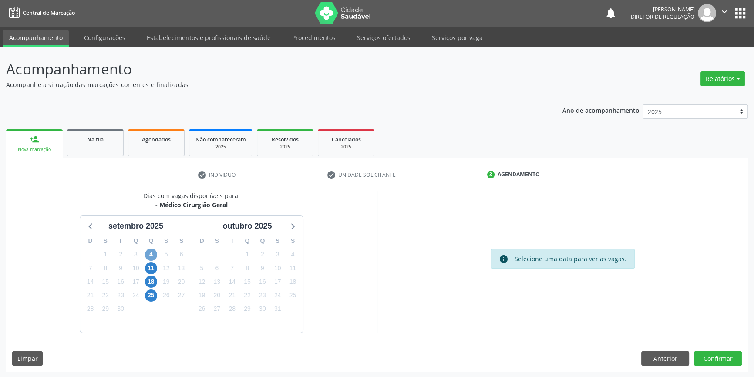
click at [151, 257] on span "4" at bounding box center [151, 254] width 12 height 12
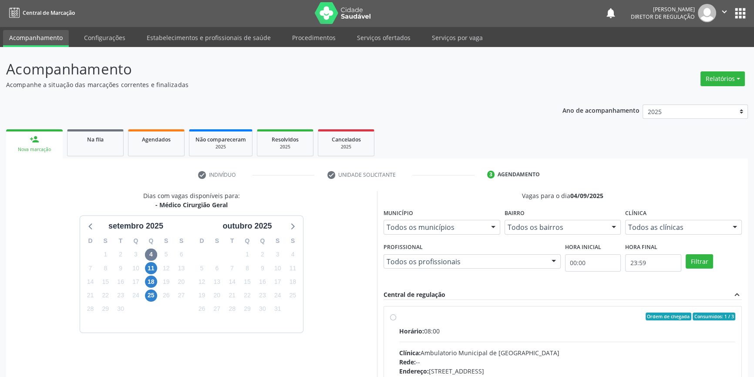
click at [422, 324] on label "Ordem de chegada Consumidos: 1 / 3 Horário: 08:00 Clínica: Ambulatorio Municipa…" at bounding box center [567, 379] width 336 height 134
click at [396, 320] on input "Ordem de chegada Consumidos: 1 / 3 Horário: 08:00 Clínica: Ambulatorio Municipa…" at bounding box center [393, 316] width 6 height 8
radio input "true"
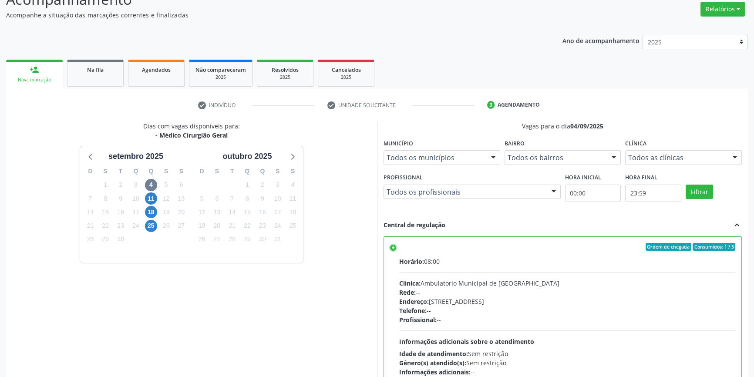
scroll to position [142, 0]
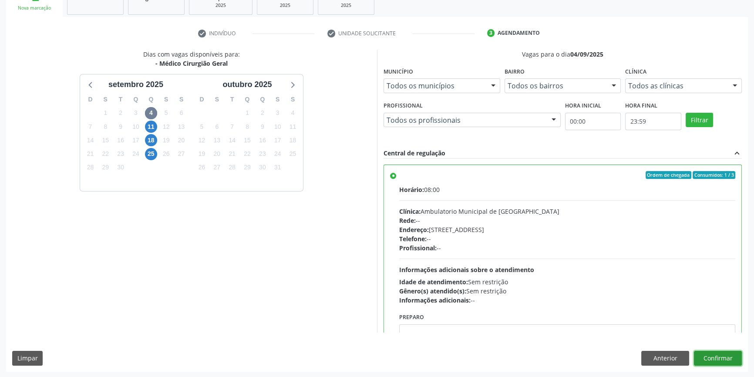
click at [724, 354] on button "Confirmar" at bounding box center [717, 358] width 48 height 15
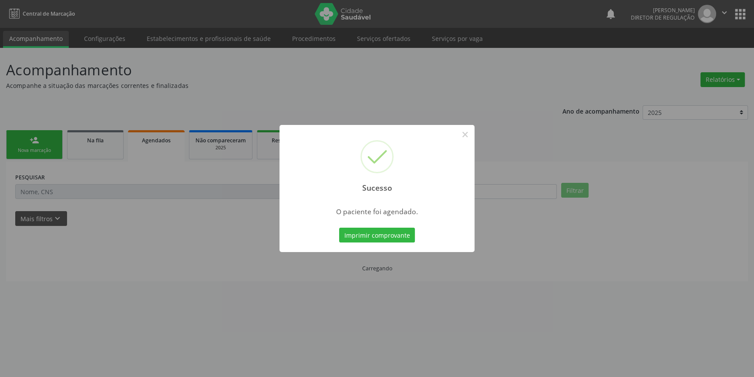
scroll to position [0, 0]
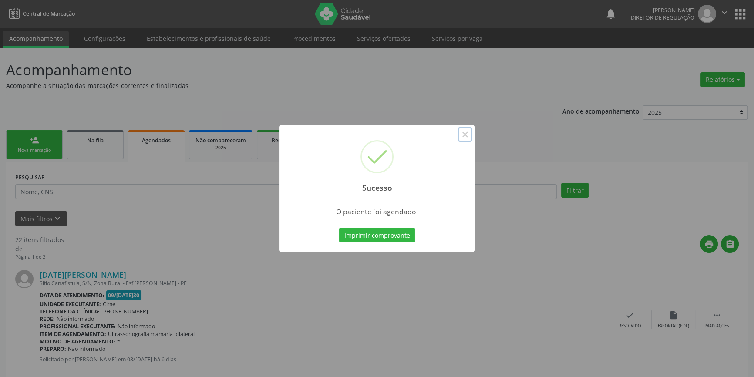
click at [464, 138] on button "×" at bounding box center [464, 134] width 15 height 15
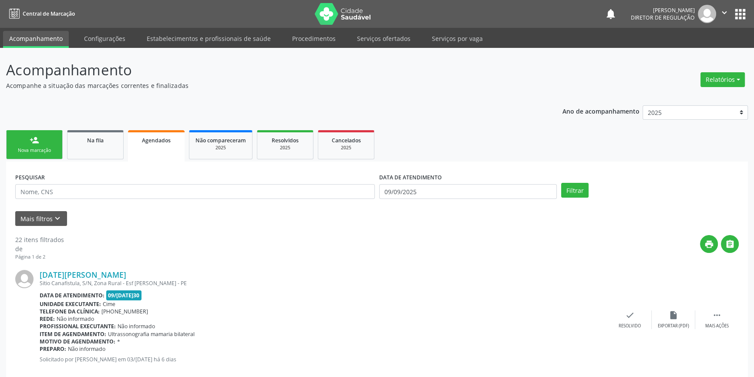
click at [15, 154] on link "person_add Nova marcação" at bounding box center [34, 144] width 57 height 29
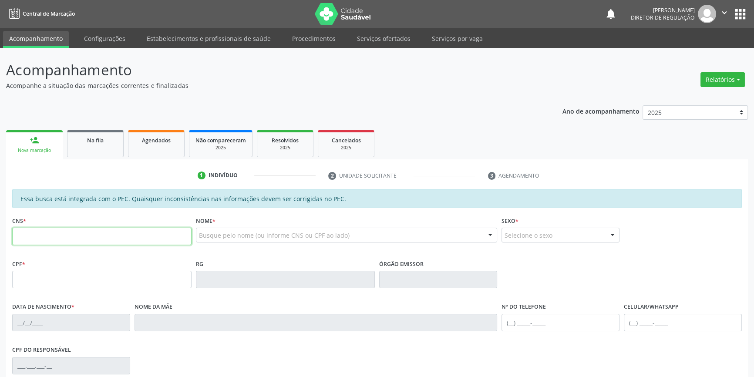
click at [90, 232] on input "text" at bounding box center [101, 236] width 179 height 17
type input "706 0038 2330 0247"
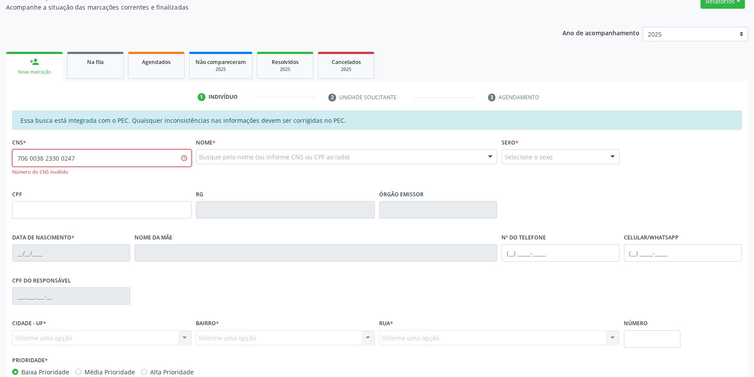
scroll to position [79, 0]
drag, startPoint x: 54, startPoint y: 160, endPoint x: 0, endPoint y: 124, distance: 64.6
click at [0, 137] on div "Acompanhamento Acompanhe a situação das marcações correntes e finalizadas Relat…" at bounding box center [377, 198] width 754 height 458
type input "flaviana pe"
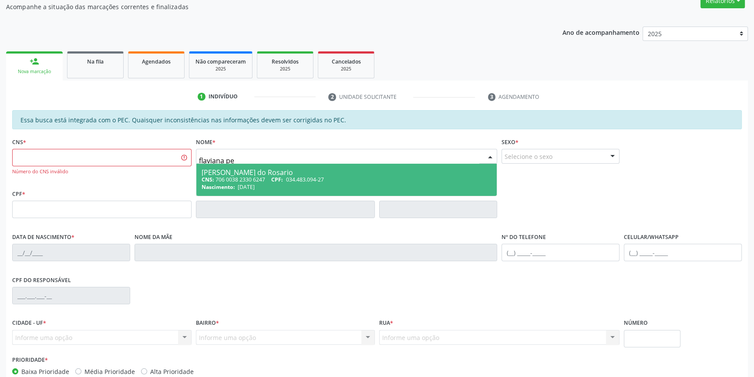
click at [231, 180] on div "CNS: 706 0038 2330 6247 CPF: 034.483.094-27" at bounding box center [346, 179] width 290 height 7
type input "706 0038 2330 6247"
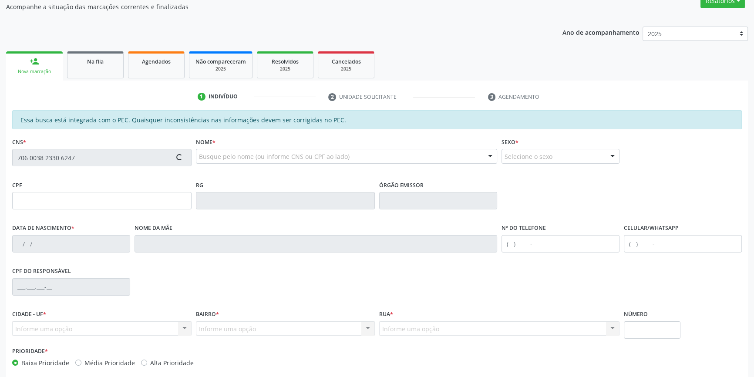
scroll to position [111, 0]
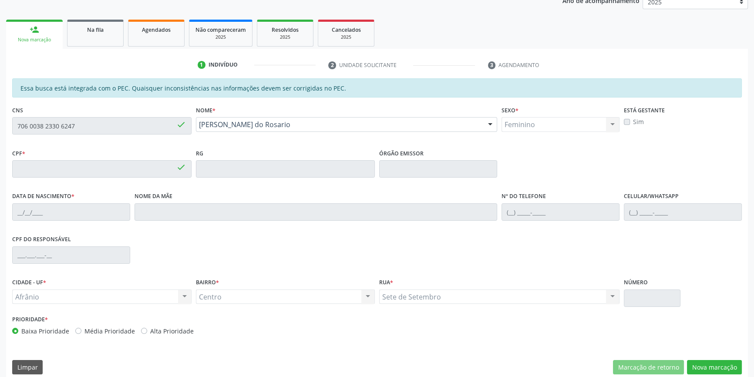
type input "034.483.094-27"
type input "22/[DATE]"
type input "[PERSON_NAME]"
type input "[PHONE_NUMBER]"
type input "S/N"
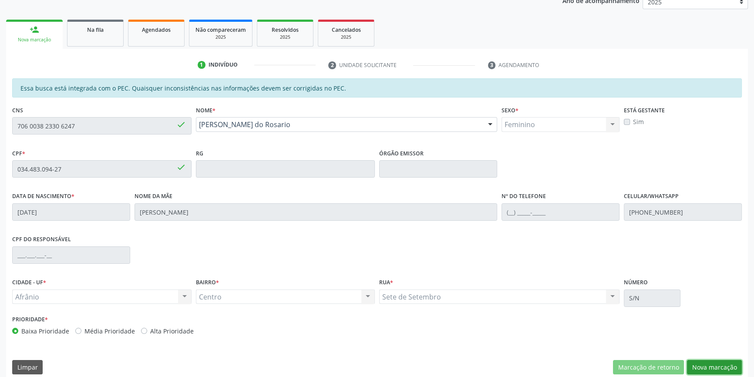
click at [713, 365] on button "Nova marcação" at bounding box center [714, 367] width 55 height 15
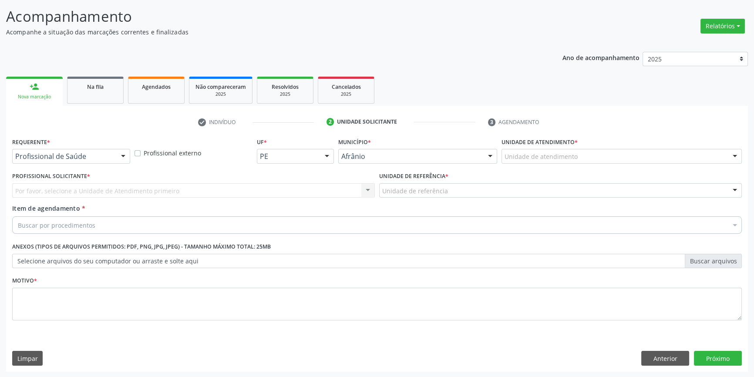
click at [568, 171] on div "Unidade de referência * Unidade de referência ESF de Extrema ESF de Barra das M…" at bounding box center [560, 184] width 362 height 28
click at [561, 162] on div "Unidade de atendimento" at bounding box center [621, 156] width 240 height 15
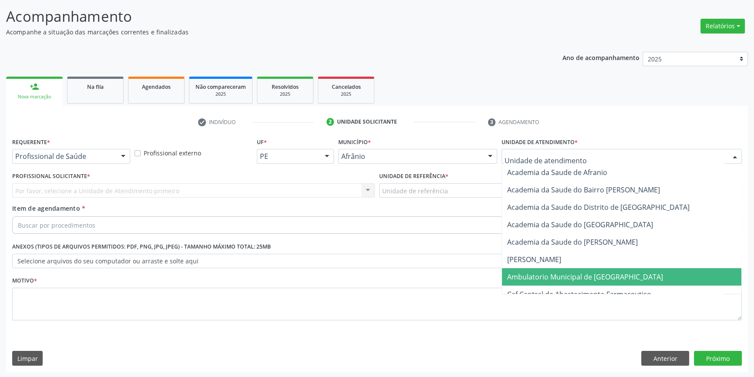
click at [560, 278] on span "Ambulatorio Municipal de [GEOGRAPHIC_DATA]" at bounding box center [585, 277] width 156 height 10
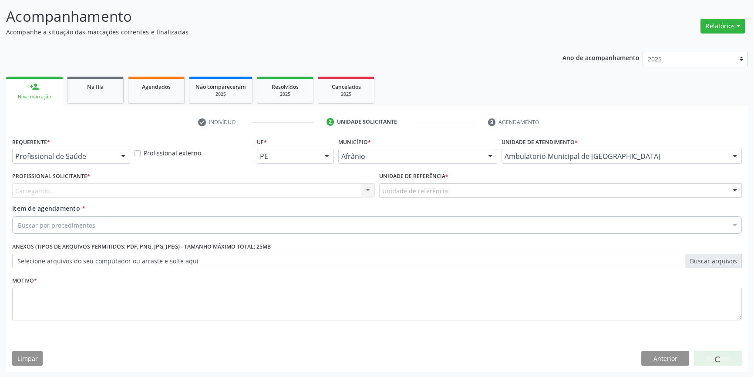
click at [429, 198] on div "Unidade de referência * Unidade de referência ESF de Extrema ESF de Barra das M…" at bounding box center [560, 187] width 367 height 34
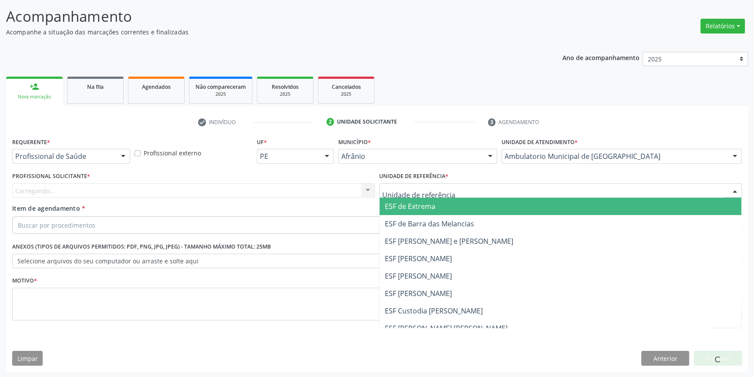
click at [428, 195] on div at bounding box center [560, 190] width 362 height 15
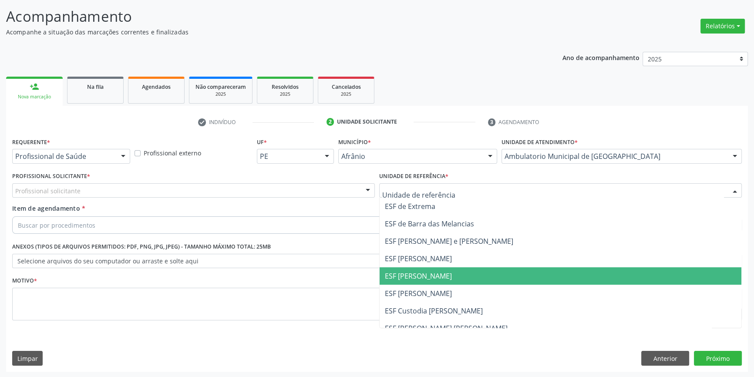
click at [420, 273] on span "ESF [PERSON_NAME]" at bounding box center [418, 276] width 67 height 10
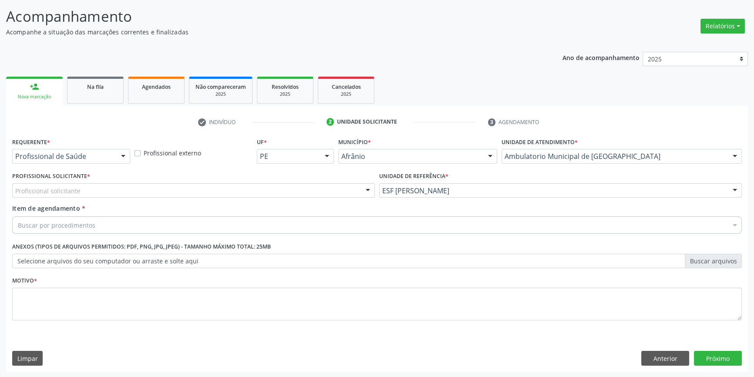
drag, startPoint x: 276, startPoint y: 191, endPoint x: 269, endPoint y: 193, distance: 7.2
click at [275, 191] on div "Profissional solicitante" at bounding box center [193, 190] width 362 height 15
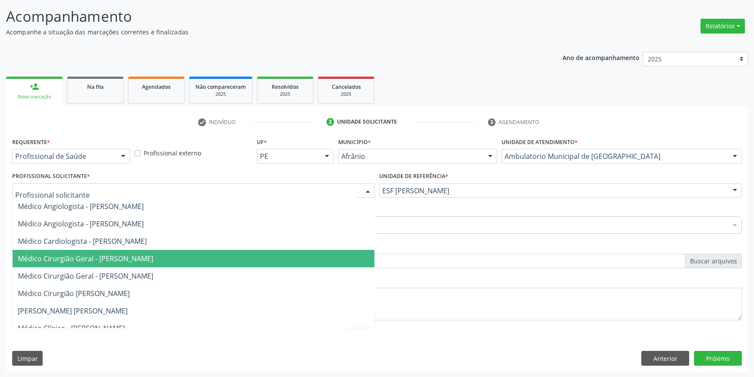
click at [133, 255] on span "Médico Cirurgião Geral - [PERSON_NAME]" at bounding box center [85, 259] width 135 height 10
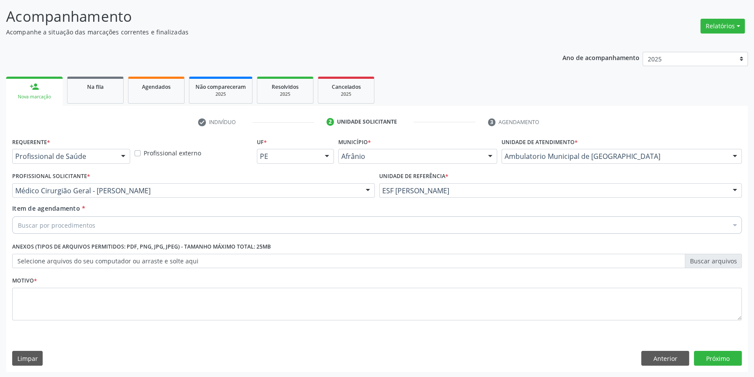
click at [129, 220] on div "Buscar por procedimentos" at bounding box center [376, 224] width 729 height 17
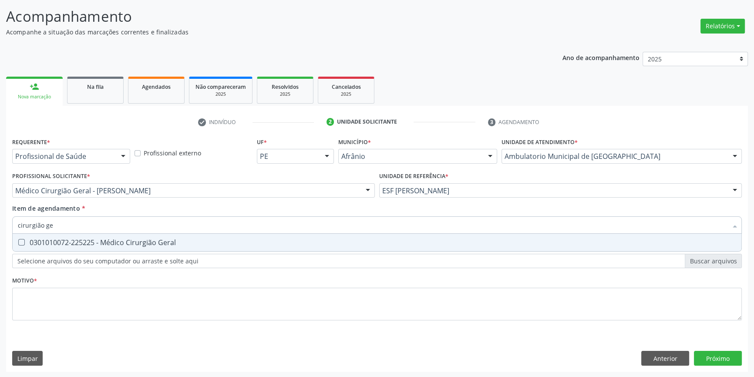
type input "cirurgião ger"
click at [115, 240] on div "0301010072-225225 - Médico Cirurgião Geral" at bounding box center [377, 242] width 718 height 7
checkbox Geral "true"
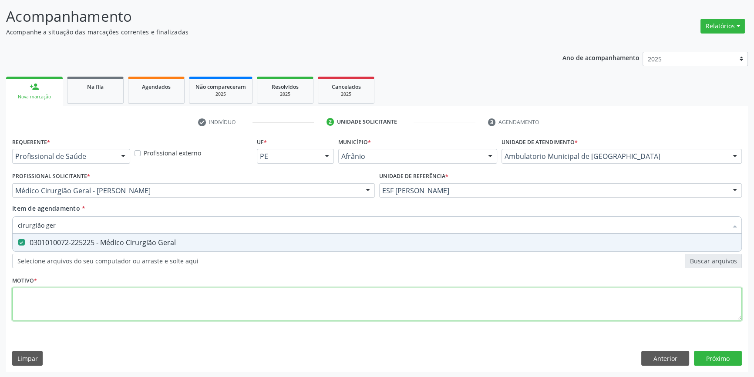
click at [98, 298] on div "Requerente * Profissional de Saúde Profissional de Saúde Paciente Nenhum result…" at bounding box center [376, 233] width 729 height 197
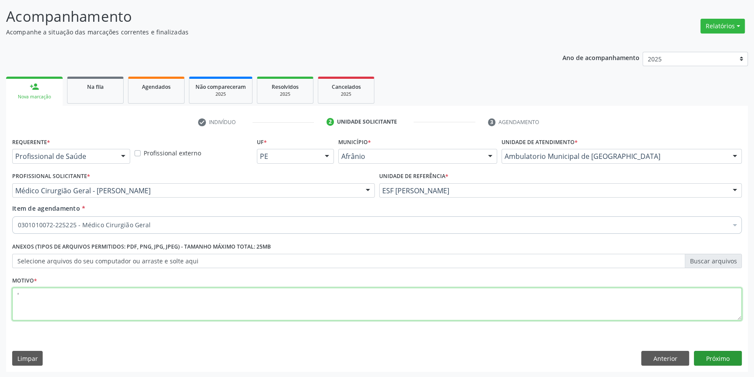
type textarea "'"
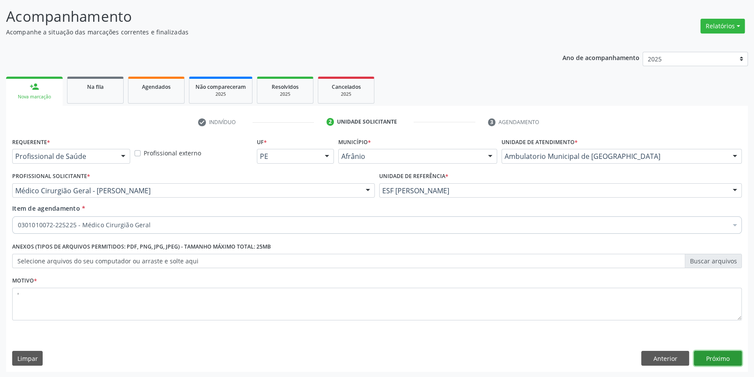
click at [698, 357] on button "Próximo" at bounding box center [717, 358] width 48 height 15
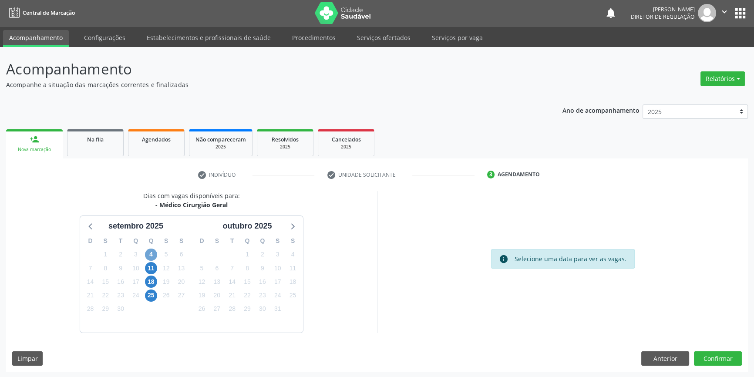
click at [151, 252] on span "4" at bounding box center [151, 254] width 12 height 12
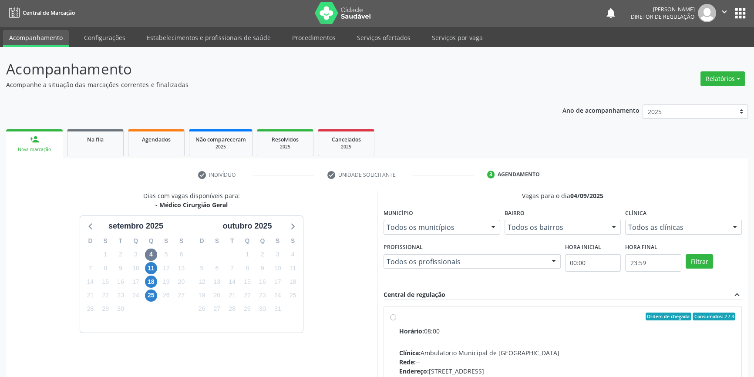
click at [412, 312] on div "Ordem de chegada Consumidos: 2 / 3" at bounding box center [567, 316] width 336 height 8
click at [396, 312] on input "Ordem de chegada Consumidos: 2 / 3 Horário: 08:00 Clínica: Ambulatorio Municipa…" at bounding box center [393, 316] width 6 height 8
radio input "true"
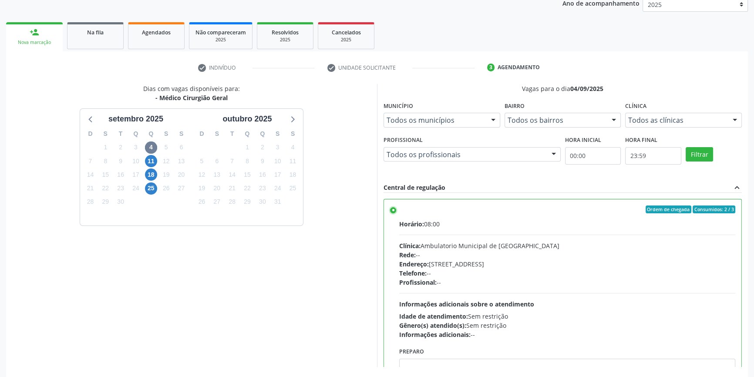
scroll to position [142, 0]
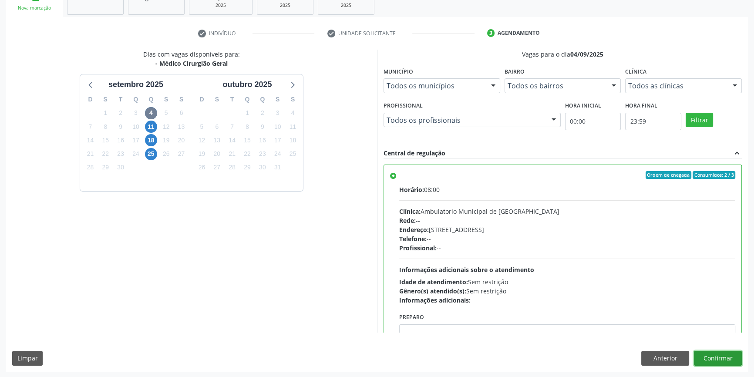
click at [713, 361] on button "Confirmar" at bounding box center [717, 358] width 48 height 15
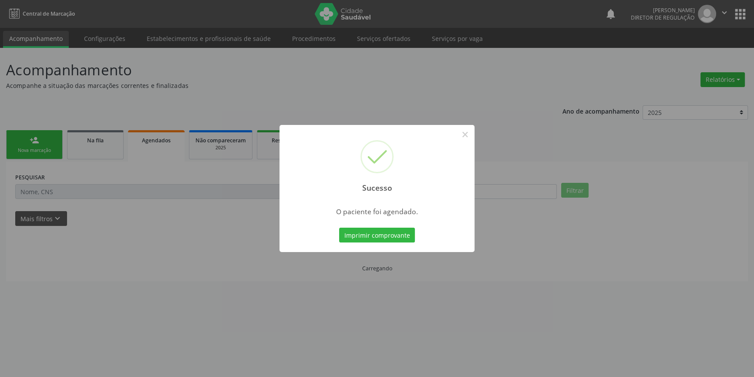
scroll to position [0, 0]
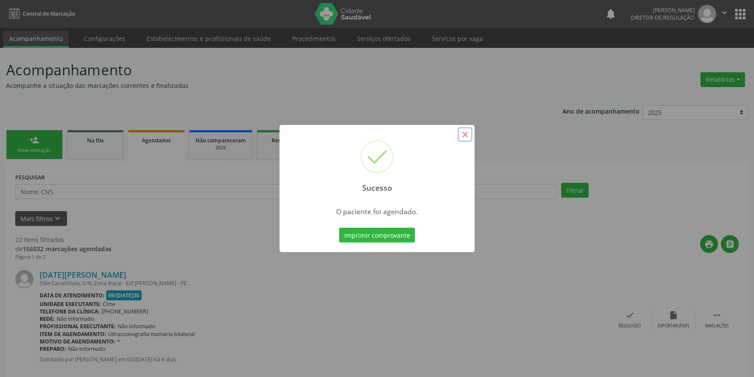
click at [464, 135] on button "×" at bounding box center [464, 134] width 15 height 15
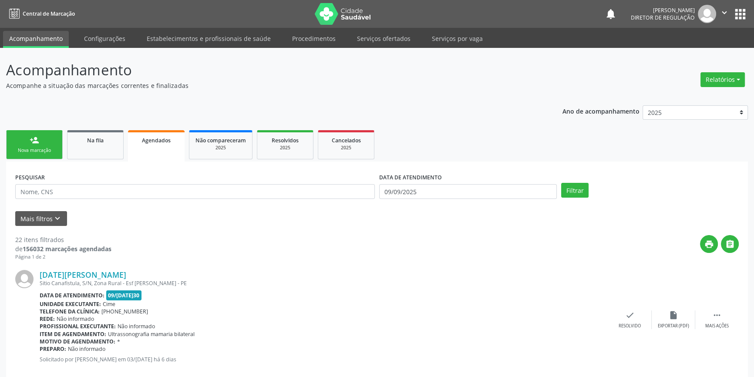
click at [22, 149] on div "Nova marcação" at bounding box center [35, 150] width 44 height 7
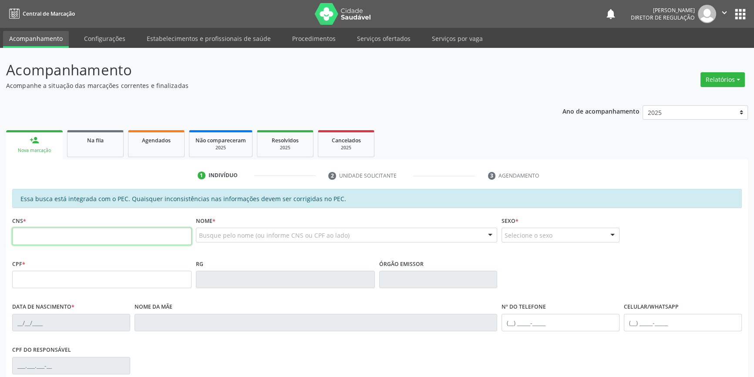
click at [52, 235] on input "text" at bounding box center [101, 236] width 179 height 17
type input "700 8084 4079 0187"
type input "029.462.574-79"
type input "1[DATE]"
type input "Benedita [PERSON_NAME]"
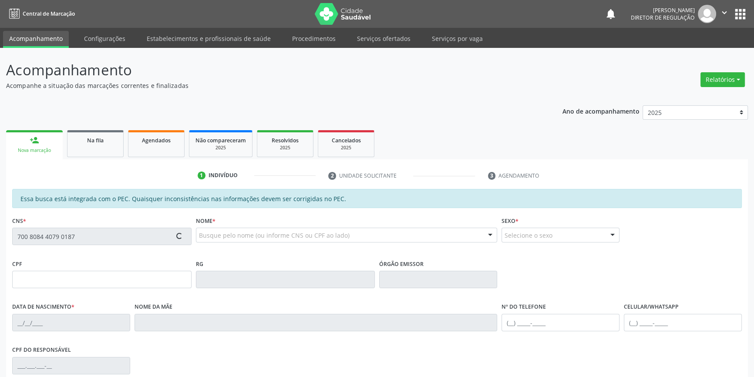
type input "[PHONE_NUMBER]"
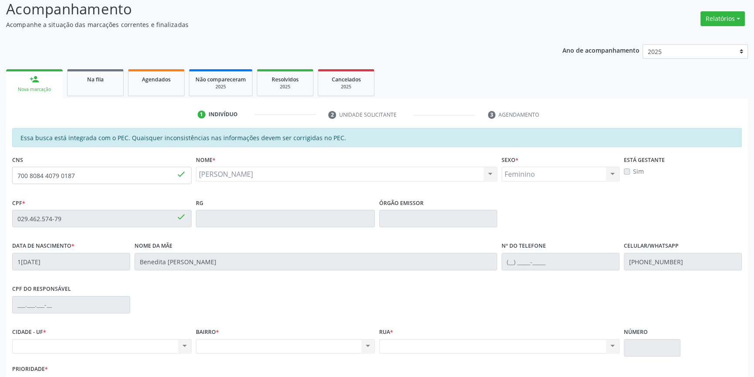
scroll to position [118, 0]
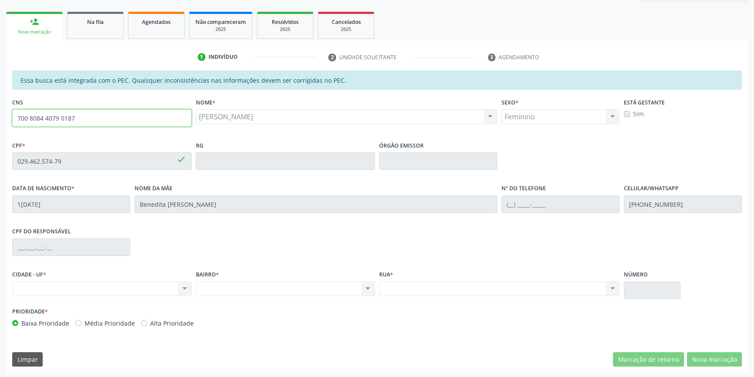
drag, startPoint x: 110, startPoint y: 114, endPoint x: 55, endPoint y: 100, distance: 56.6
click at [0, 114] on div "Acompanhamento Acompanhe a situação das marcações correntes e finalizadas Relat…" at bounding box center [377, 154] width 754 height 449
type input "708 6060 4533 7888"
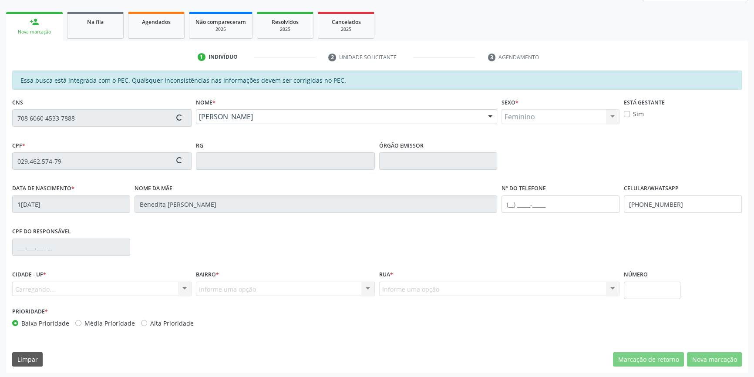
scroll to position [119, 0]
type input "169.303.394-15"
type input "1[DATE]"
type input "[PERSON_NAME]"
type input "[PHONE_NUMBER]"
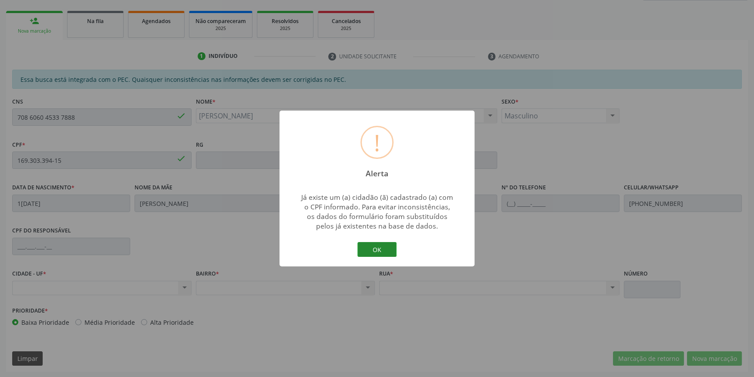
click at [372, 247] on button "OK" at bounding box center [376, 249] width 39 height 15
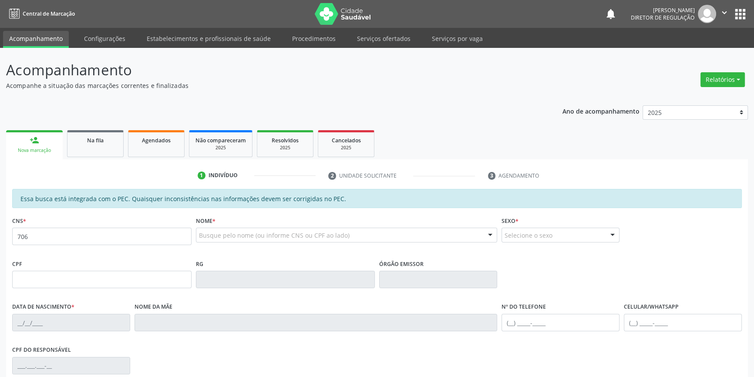
type input "706"
click at [391, 38] on link "Serviços ofertados" at bounding box center [384, 38] width 66 height 15
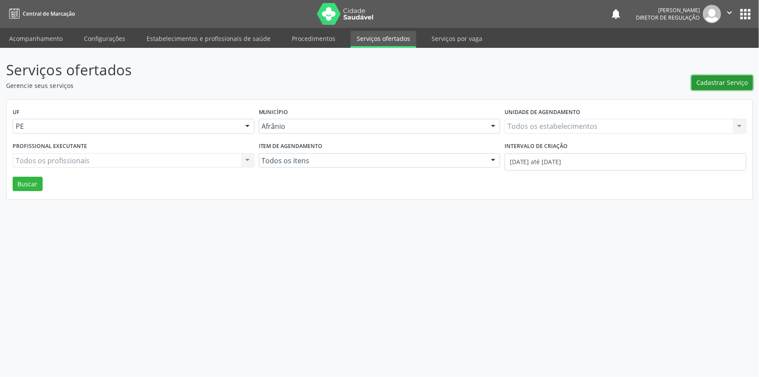
click at [694, 84] on button "Cadastrar Serviço" at bounding box center [722, 82] width 61 height 15
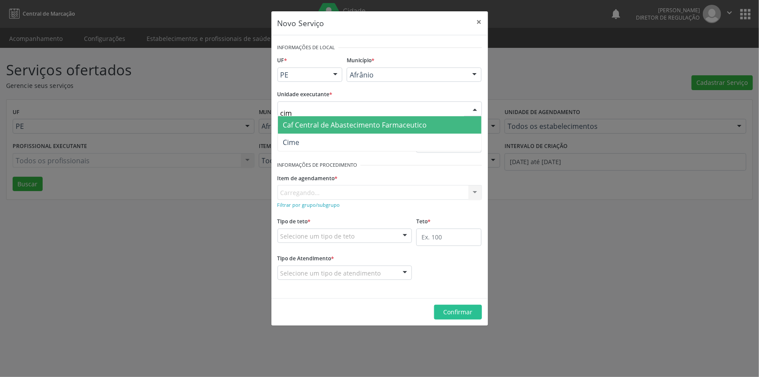
type input "cime"
click at [310, 140] on span "Cime" at bounding box center [380, 142] width 204 height 17
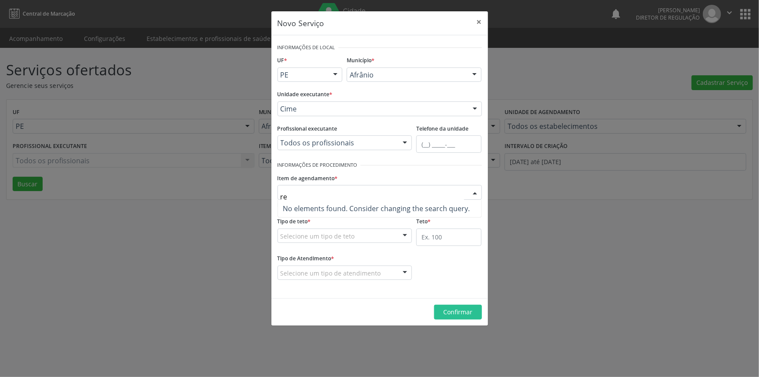
type input "r"
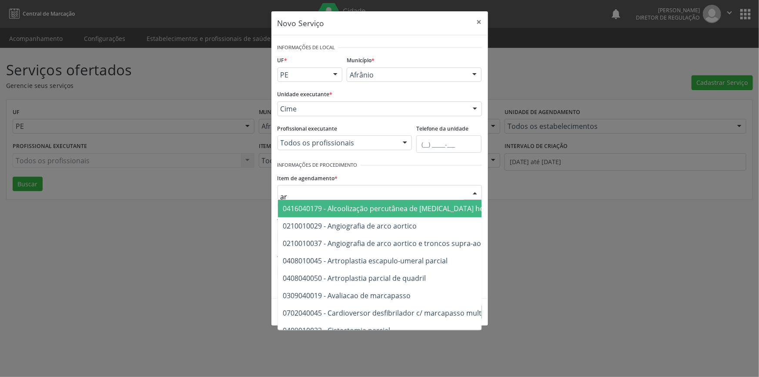
type input "a"
type input "torax"
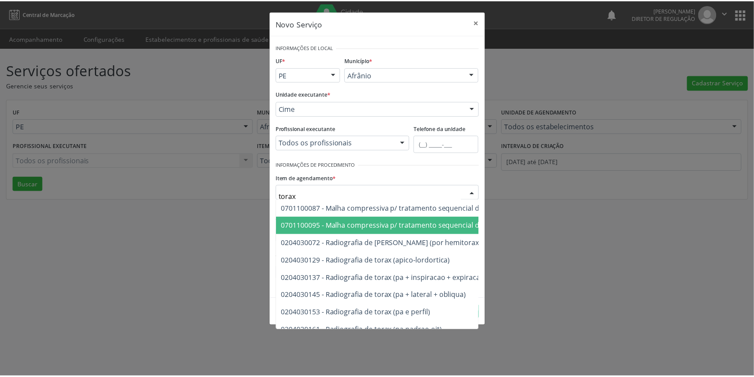
scroll to position [79, 0]
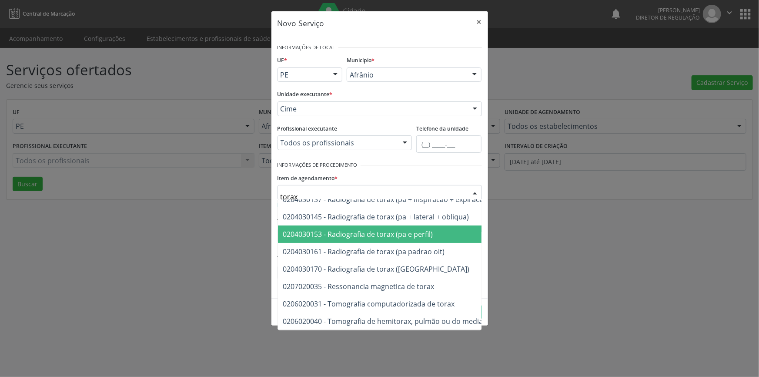
click at [376, 235] on span "0204030153 - Radiografia de torax (pa e perfil)" at bounding box center [358, 234] width 150 height 10
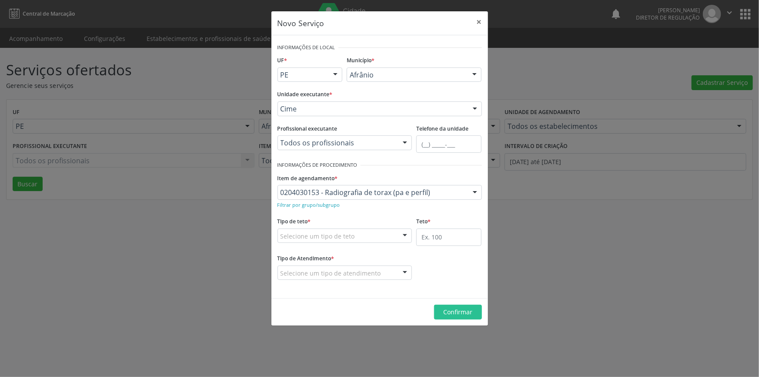
click at [352, 228] on div "Selecione um tipo de teto" at bounding box center [345, 235] width 135 height 15
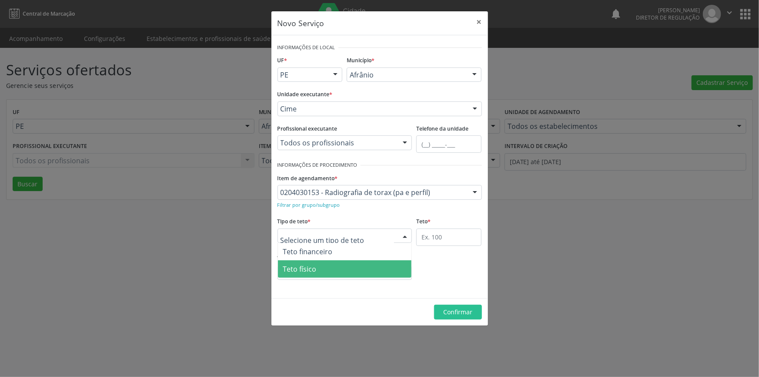
click at [319, 271] on span "Teto físico" at bounding box center [345, 268] width 134 height 17
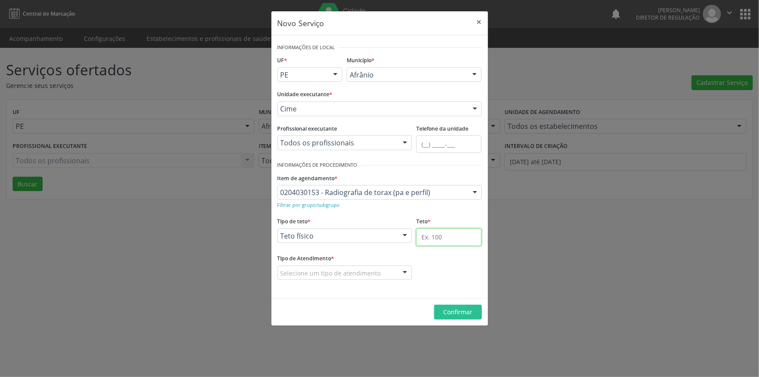
click at [456, 232] on input "text" at bounding box center [448, 236] width 65 height 17
type input "1"
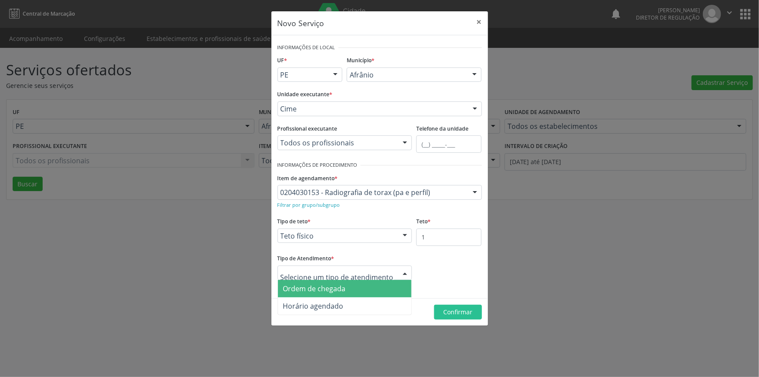
click at [371, 278] on div at bounding box center [345, 272] width 135 height 15
click at [331, 289] on span "Ordem de chegada" at bounding box center [314, 289] width 63 height 10
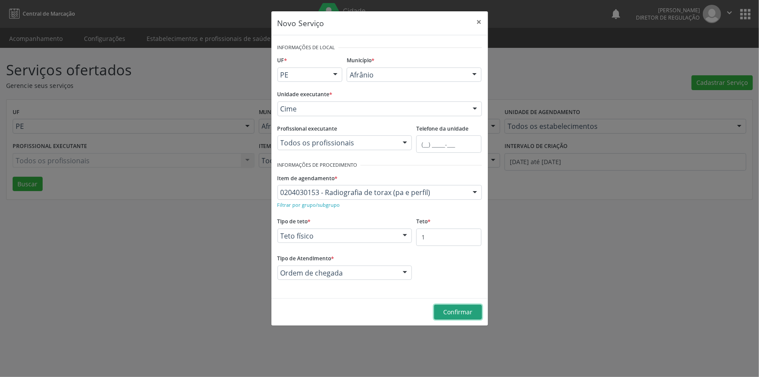
click at [469, 312] on span "Confirmar" at bounding box center [457, 312] width 29 height 8
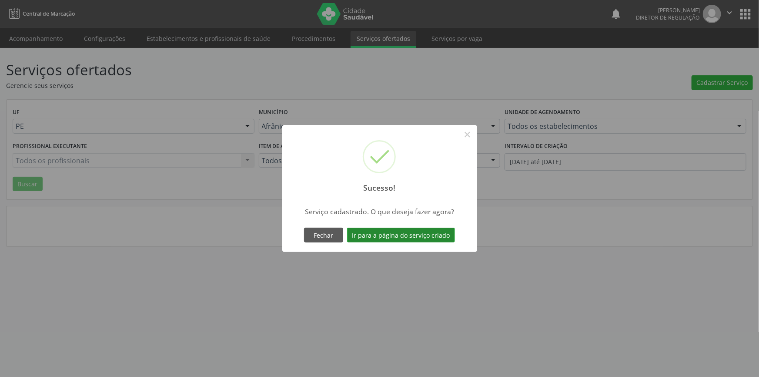
click at [413, 228] on button "Ir para a página do serviço criado" at bounding box center [401, 235] width 108 height 15
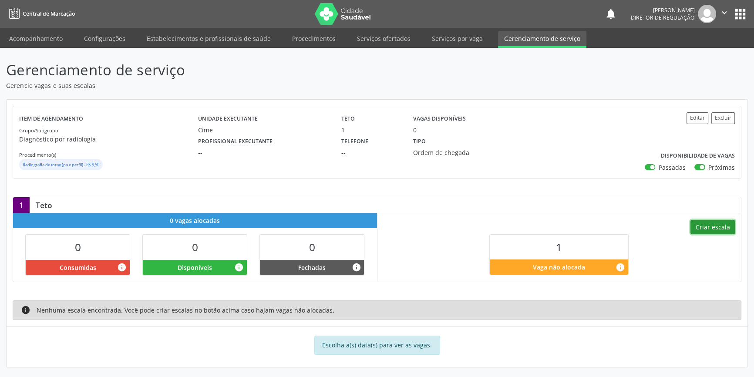
click at [704, 225] on button "Criar escala" at bounding box center [712, 227] width 44 height 15
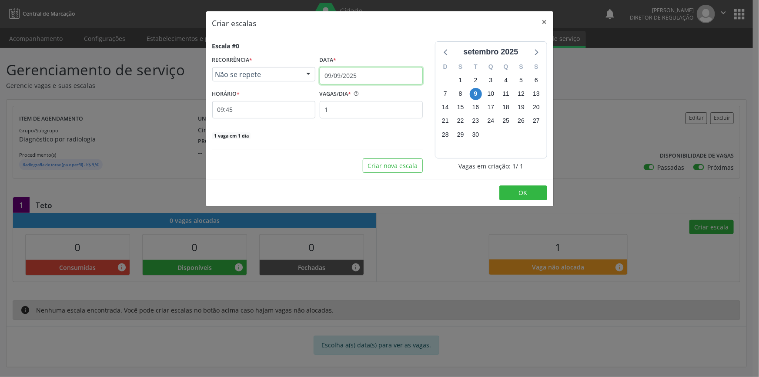
click at [339, 74] on input "09/09/2025" at bounding box center [371, 75] width 103 height 17
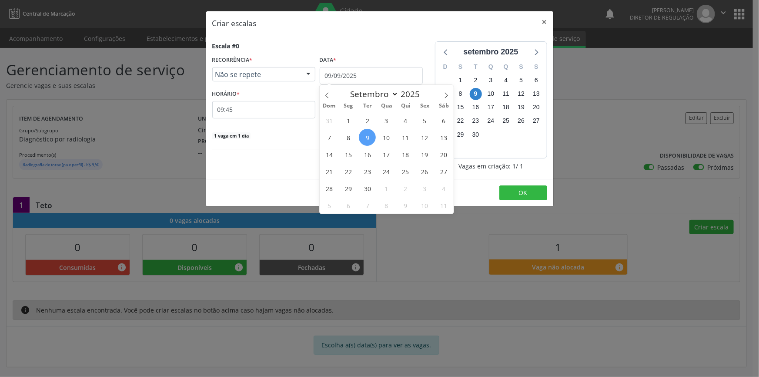
click at [370, 137] on span "9" at bounding box center [367, 137] width 17 height 17
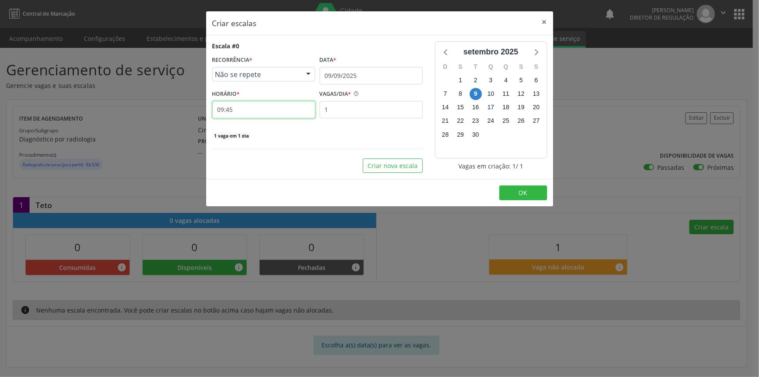
click at [266, 111] on input "09:45" at bounding box center [263, 109] width 103 height 17
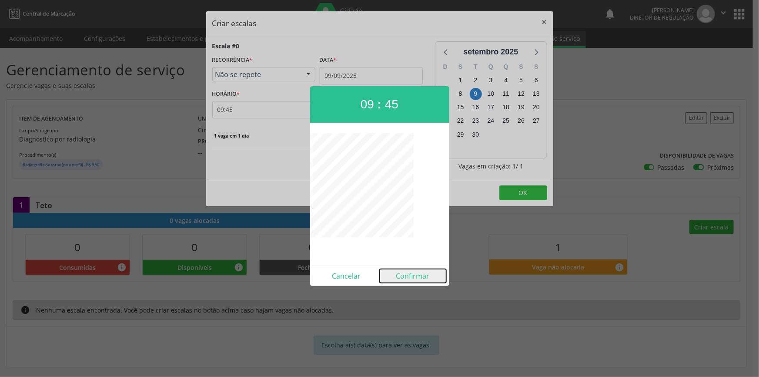
click at [415, 278] on button "Confirmar" at bounding box center [413, 276] width 67 height 14
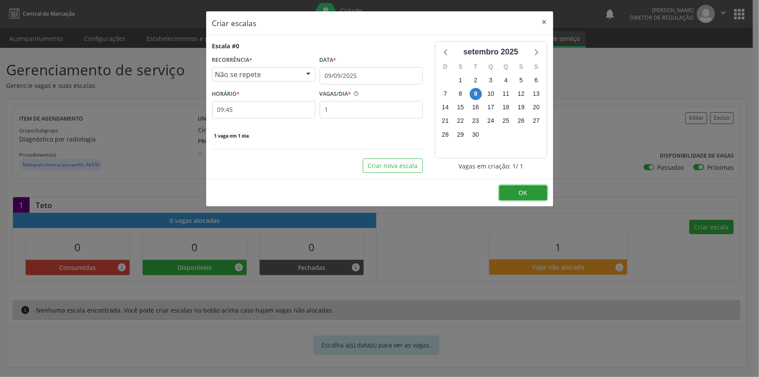
click at [526, 195] on span "OK" at bounding box center [523, 192] width 9 height 8
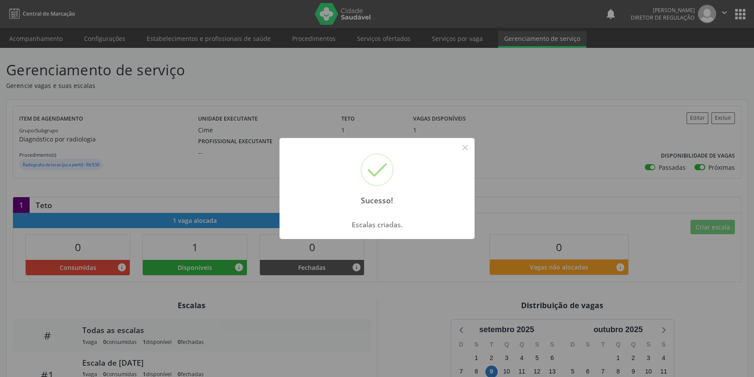
click at [152, 104] on div "Sucesso! × Escalas criadas. OK Cancel" at bounding box center [377, 188] width 754 height 377
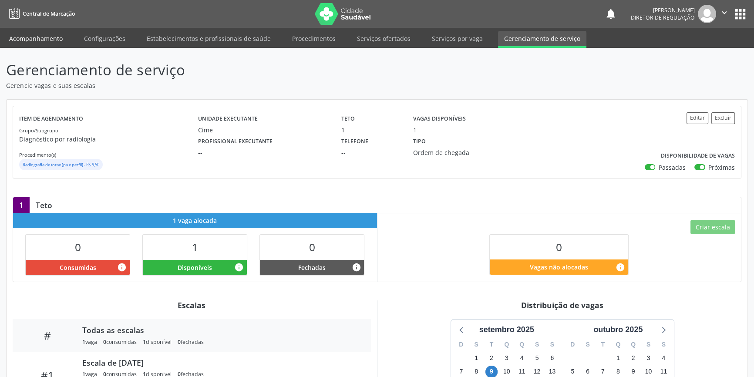
click at [39, 39] on link "Acompanhamento" at bounding box center [36, 38] width 66 height 15
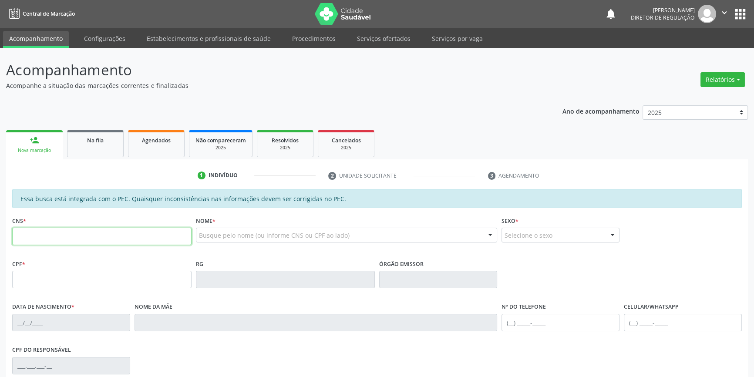
click at [98, 230] on input "text" at bounding box center [101, 236] width 179 height 17
type input "706 8092 1394 6127"
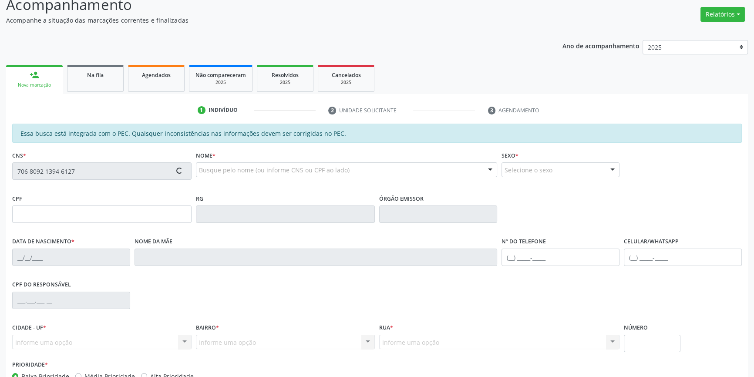
scroll to position [119, 0]
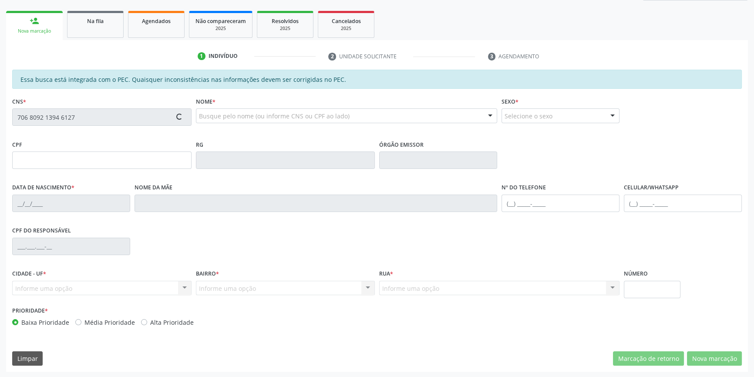
type input "371.084.988-80"
type input "13/10/1977"
type input "Dionizia Gomes Lucas"
type input "(87) 98829-2225"
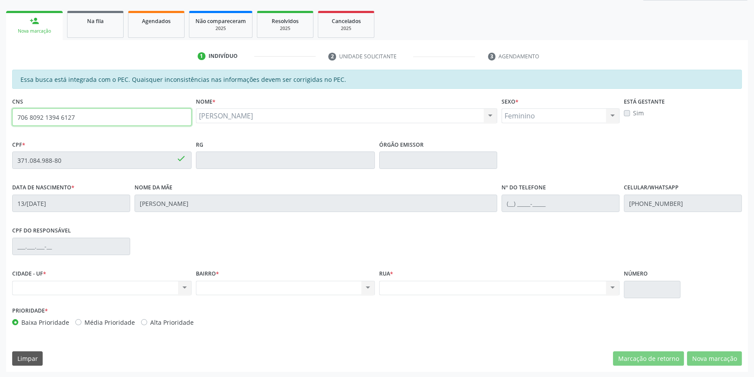
drag, startPoint x: 146, startPoint y: 124, endPoint x: 0, endPoint y: 107, distance: 147.2
click at [0, 111] on div "Acompanhamento Acompanhe a situação das marcações correntes e finalizadas Relat…" at bounding box center [377, 153] width 754 height 449
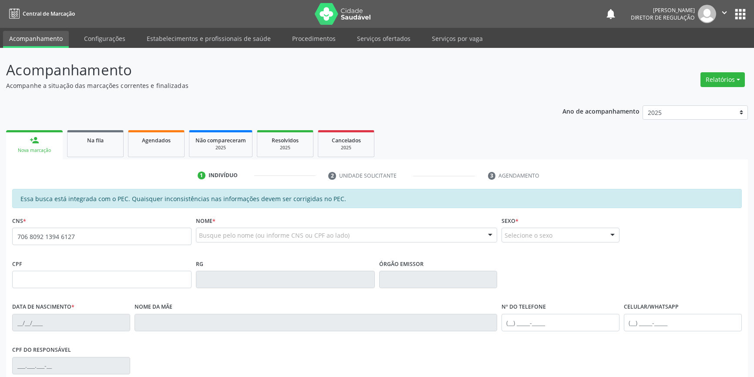
type input "706 8092 1394 6127"
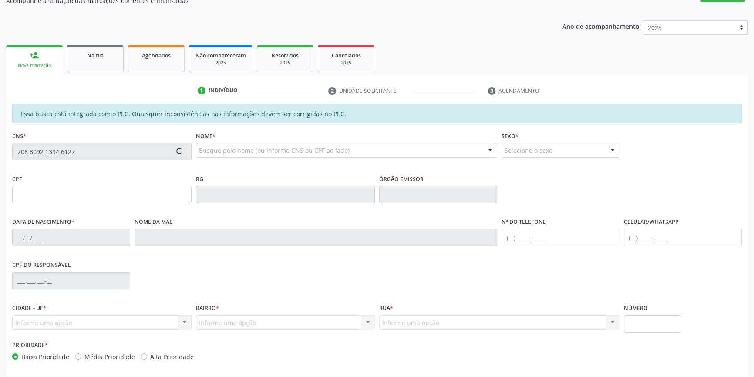
scroll to position [119, 0]
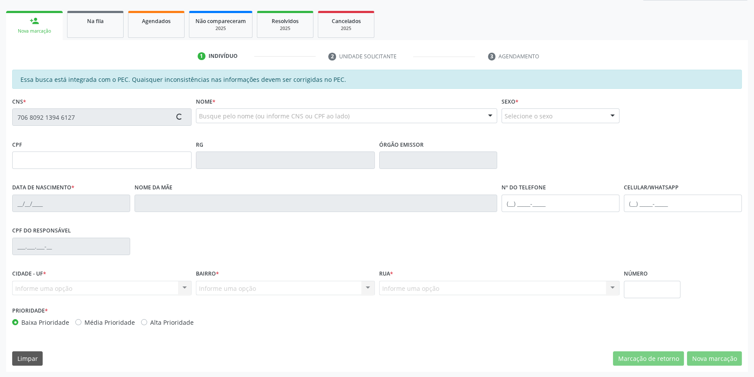
type input "371.084.988-80"
type input "[DATE]"
type input "[PERSON_NAME]"
type input "[PHONE_NUMBER]"
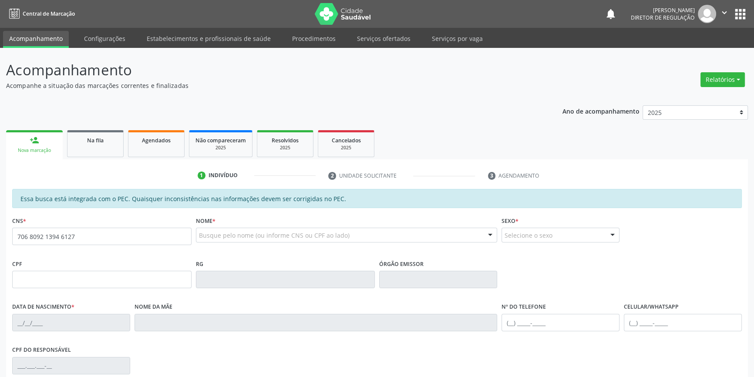
type input "706 8092 1394 6127"
type input "371.084.988-80"
type input "[DATE]"
type input "[PERSON_NAME]"
type input "[PHONE_NUMBER]"
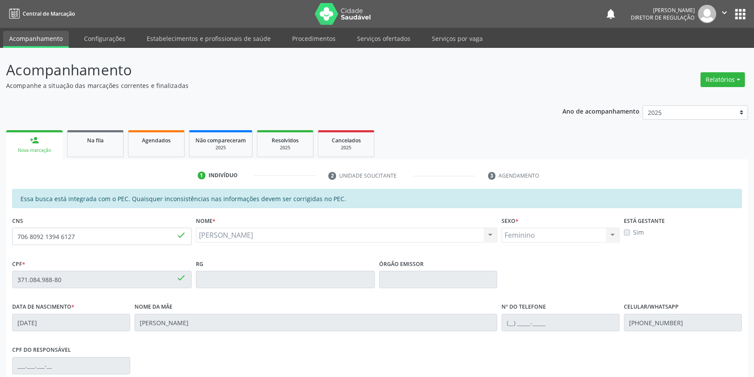
scroll to position [118, 0]
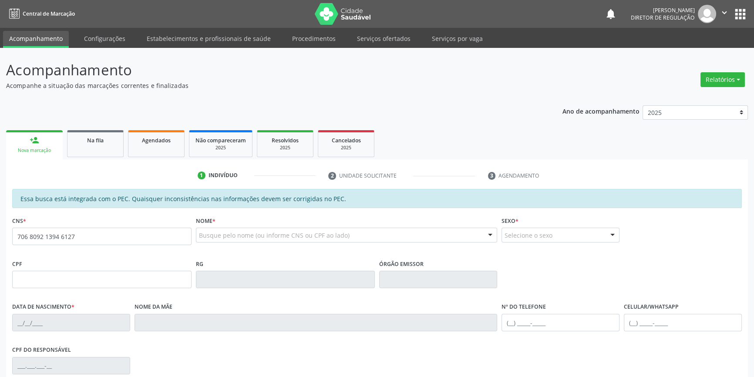
type input "706 8092 1394 6127"
type input "371.084.988-80"
type input "1[DATE]"
type input "[PERSON_NAME]"
type input "[PHONE_NUMBER]"
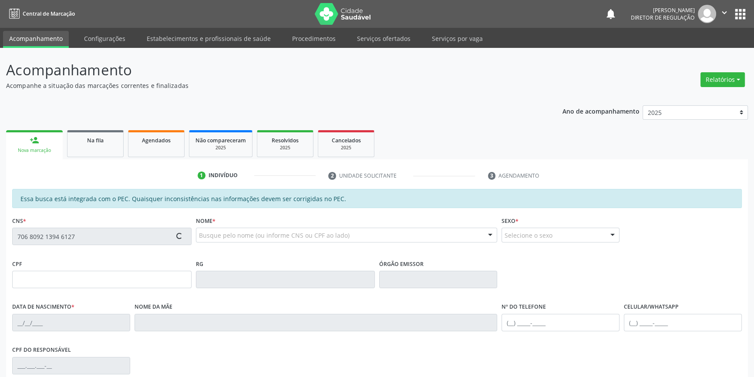
type input "S/N"
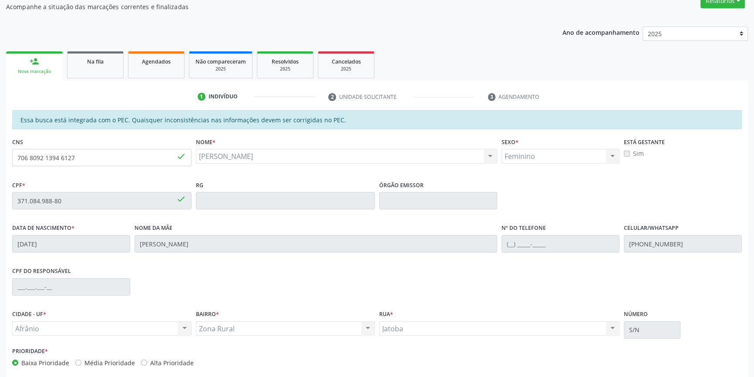
scroll to position [119, 0]
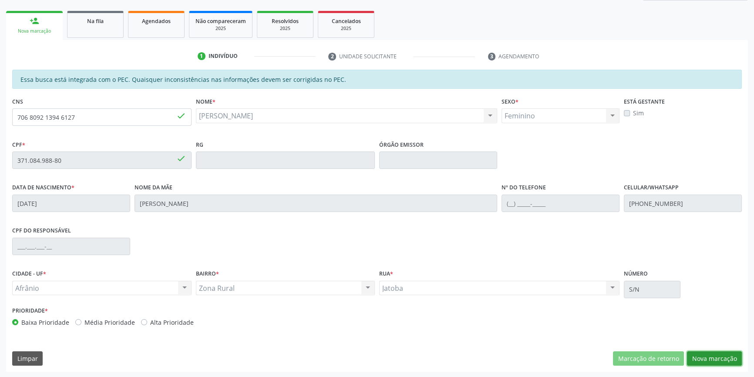
click at [724, 355] on button "Nova marcação" at bounding box center [714, 358] width 55 height 15
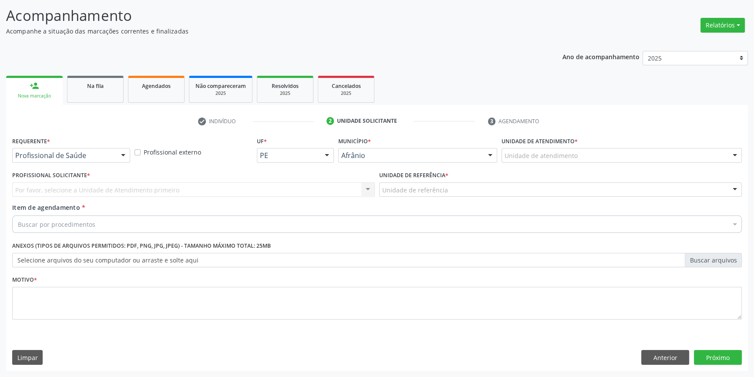
scroll to position [54, 0]
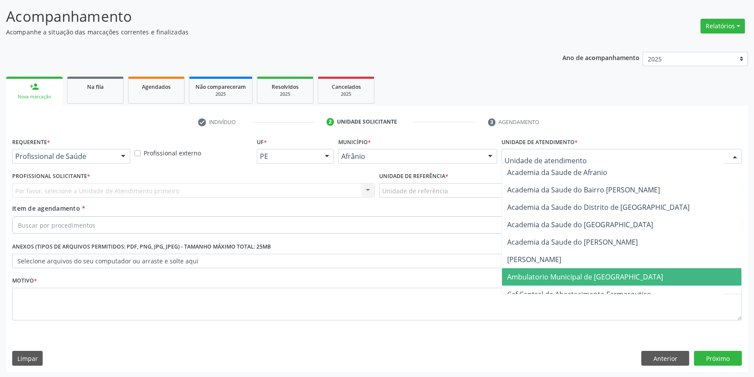
click at [541, 273] on span "Ambulatorio Municipal de [GEOGRAPHIC_DATA]" at bounding box center [585, 277] width 156 height 10
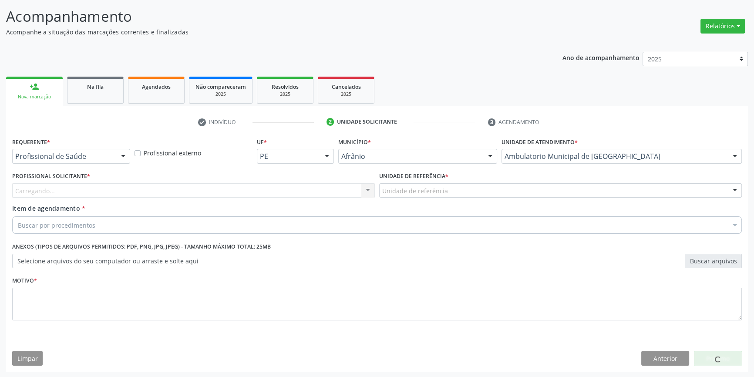
click at [457, 194] on div "Unidade de referência" at bounding box center [560, 190] width 362 height 15
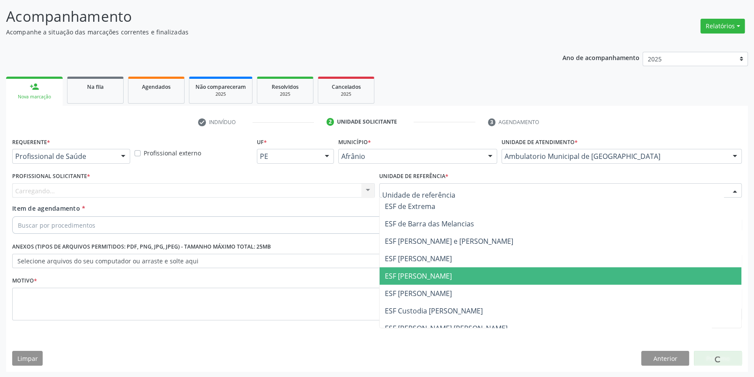
click at [417, 277] on span "ESF [PERSON_NAME]" at bounding box center [418, 276] width 67 height 10
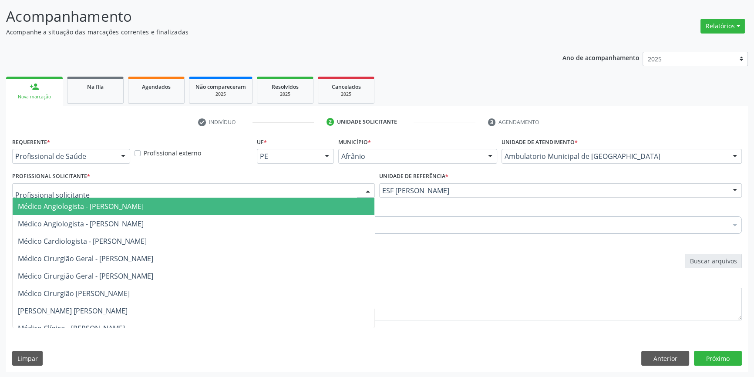
click at [205, 192] on div at bounding box center [193, 190] width 362 height 15
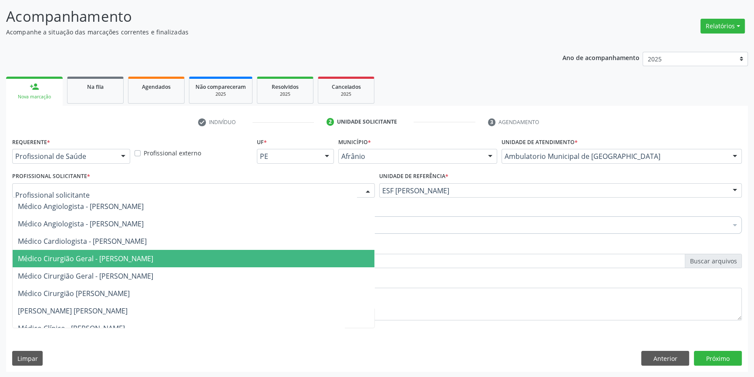
click at [153, 259] on span "Médico Cirurgião Geral - [PERSON_NAME]" at bounding box center [85, 259] width 135 height 10
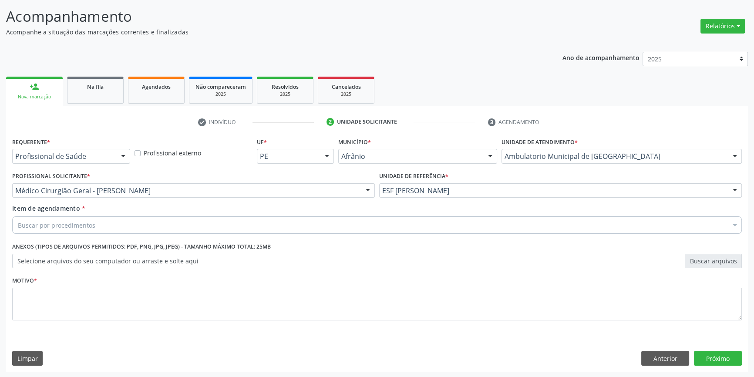
click at [105, 211] on div "Item de agendamento * Buscar por procedimentos Selecionar todos 0604320140 - Ab…" at bounding box center [376, 217] width 729 height 27
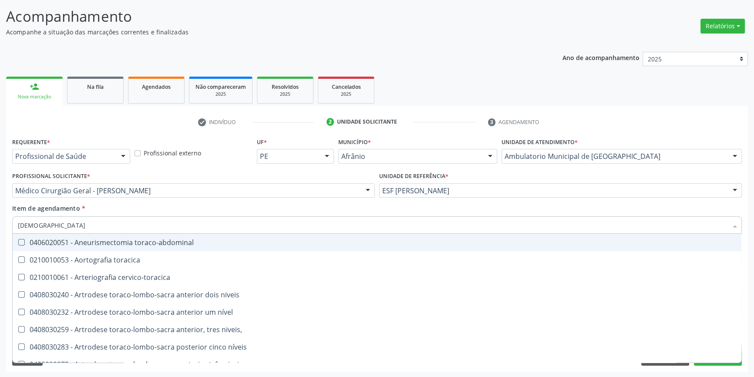
type input "torax"
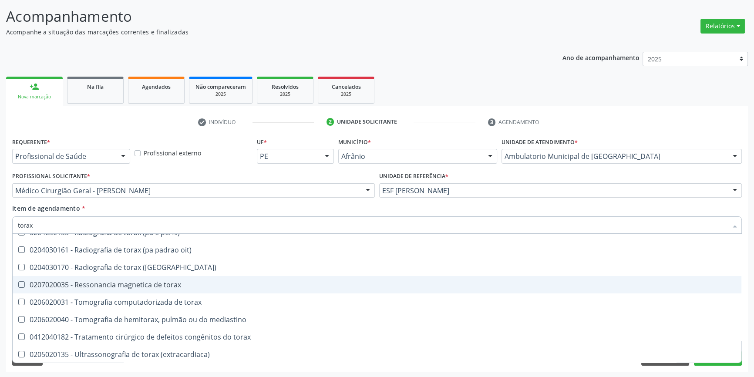
scroll to position [75, 0]
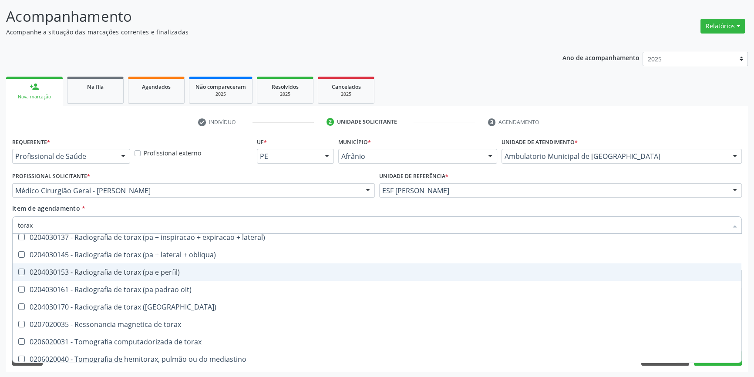
click at [170, 274] on div "0204030153 - Radiografia de torax (pa e perfil)" at bounding box center [377, 271] width 718 height 7
checkbox perfil\) "true"
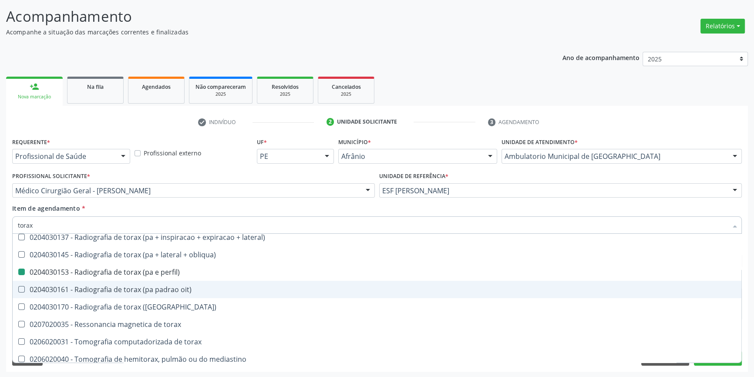
click at [0, 302] on div "Acompanhamento Acompanhe a situação das marcações correntes e finalizadas Relat…" at bounding box center [377, 185] width 754 height 383
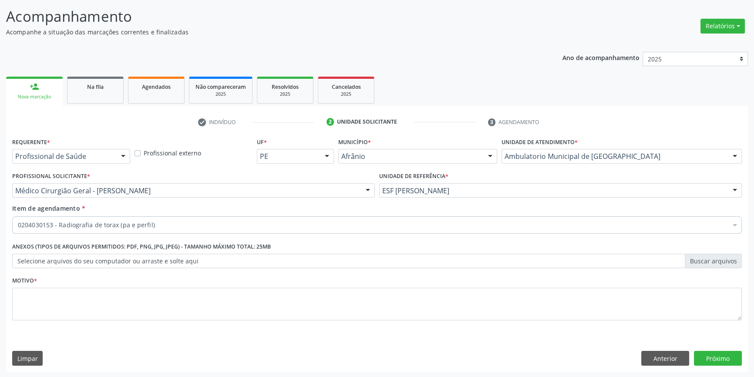
scroll to position [0, 0]
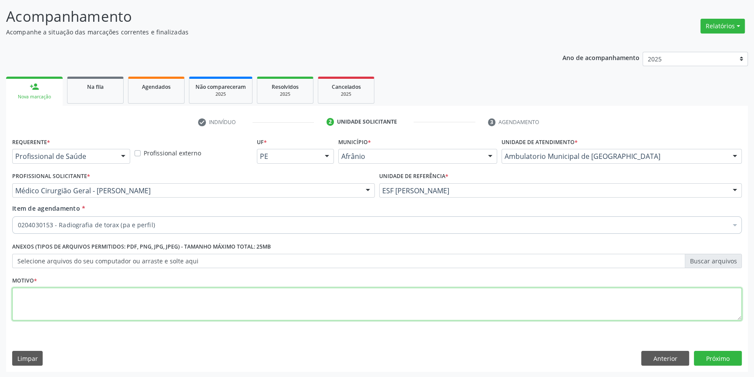
click at [71, 291] on textarea at bounding box center [376, 304] width 729 height 33
type textarea "'"
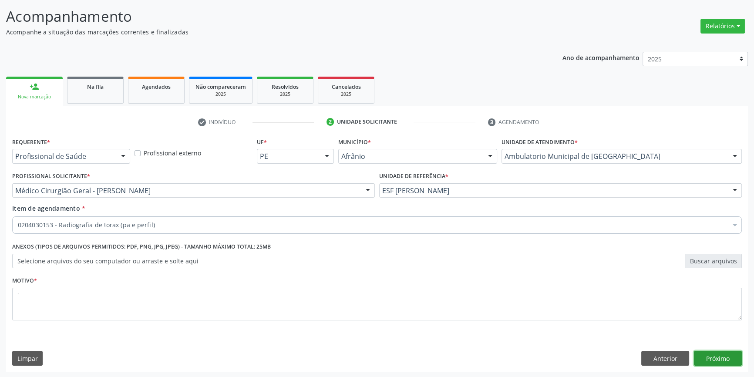
click at [710, 356] on button "Próximo" at bounding box center [717, 358] width 48 height 15
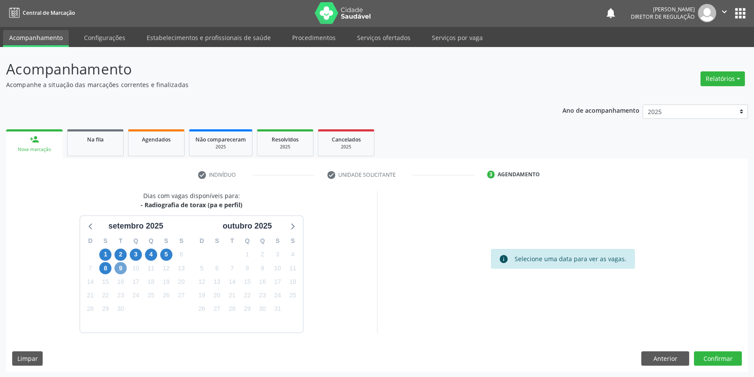
click at [122, 267] on span "9" at bounding box center [120, 268] width 12 height 12
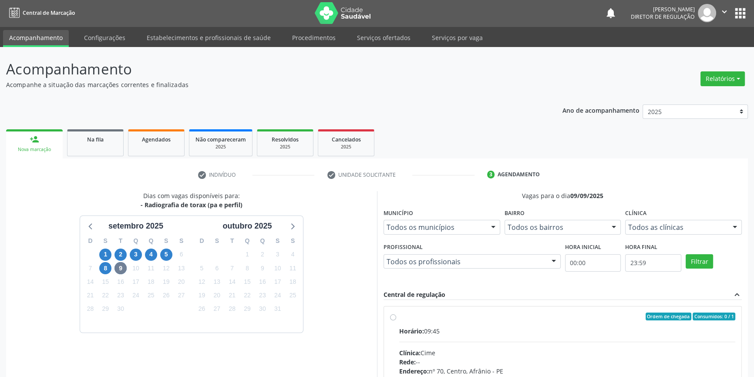
click at [412, 334] on div "Horário: 09:45" at bounding box center [567, 330] width 336 height 9
click at [396, 320] on input "Ordem de chegada Consumidos: 0 / 1 Horário: 09:45 Clínica: Cime Rede: -- Endere…" at bounding box center [393, 316] width 6 height 8
radio input "true"
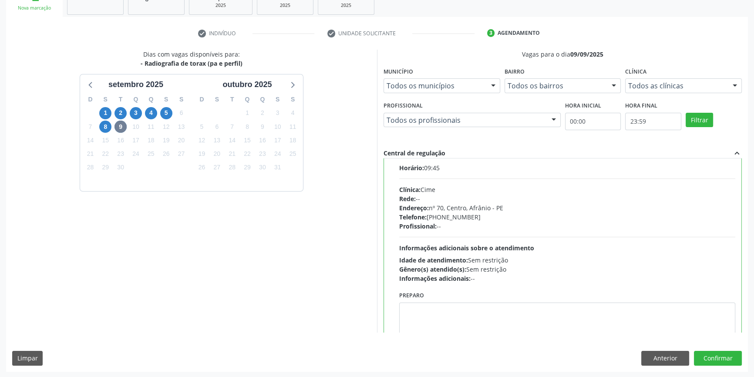
scroll to position [43, 0]
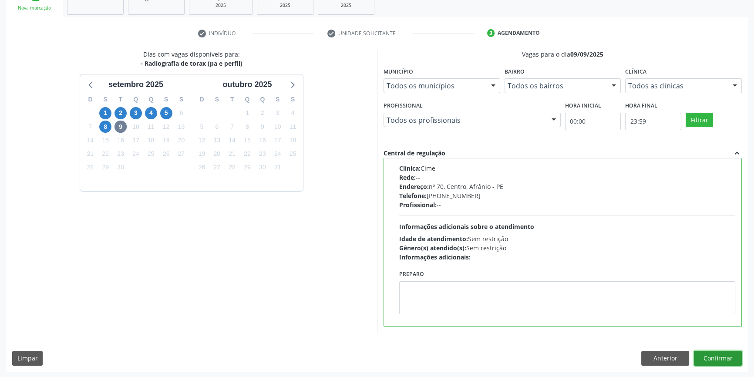
click at [738, 360] on button "Confirmar" at bounding box center [717, 358] width 48 height 15
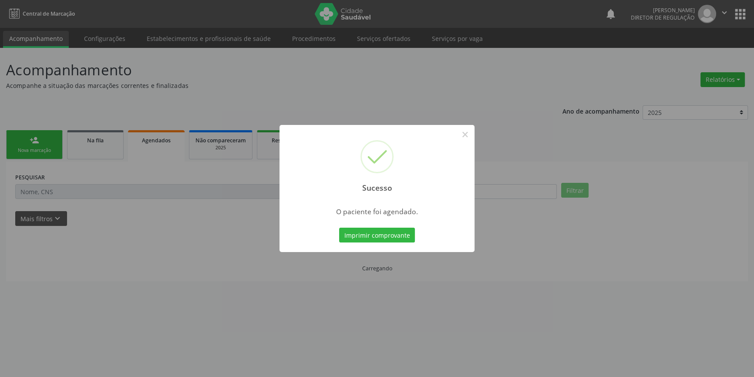
scroll to position [0, 0]
click at [377, 238] on button "Imprimir comprovante" at bounding box center [380, 235] width 76 height 15
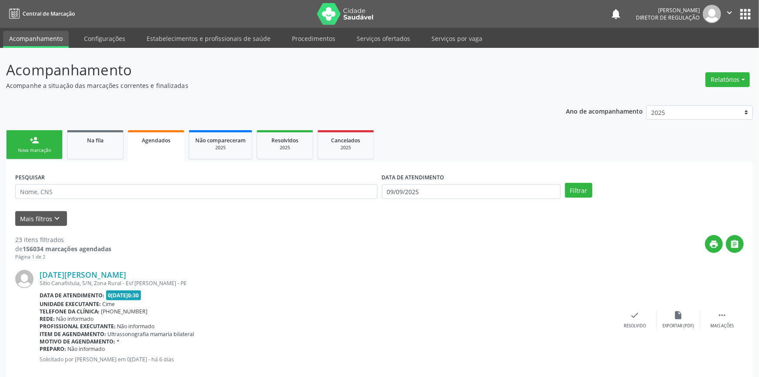
click at [37, 151] on div "Nova marcação" at bounding box center [35, 150] width 44 height 7
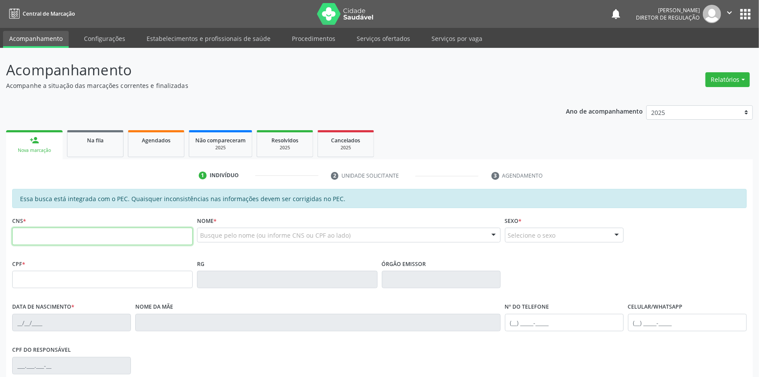
click at [83, 231] on input "text" at bounding box center [102, 236] width 181 height 17
type input "700 2094 2229 4129"
type input "1[DATE]"
type input "[PERSON_NAME]"
type input "[PHONE_NUMBER]"
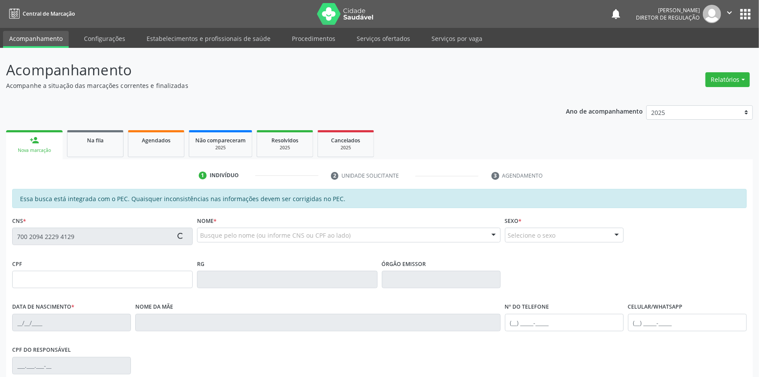
type input "[PHONE_NUMBER]"
type input "170"
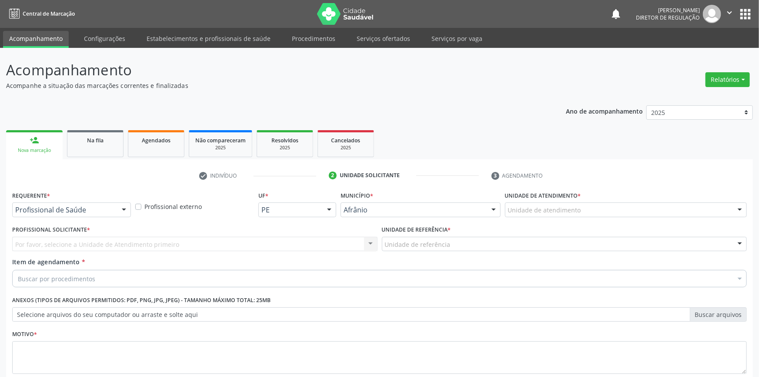
click at [551, 202] on div "Unidade de atendimento" at bounding box center [626, 209] width 242 height 15
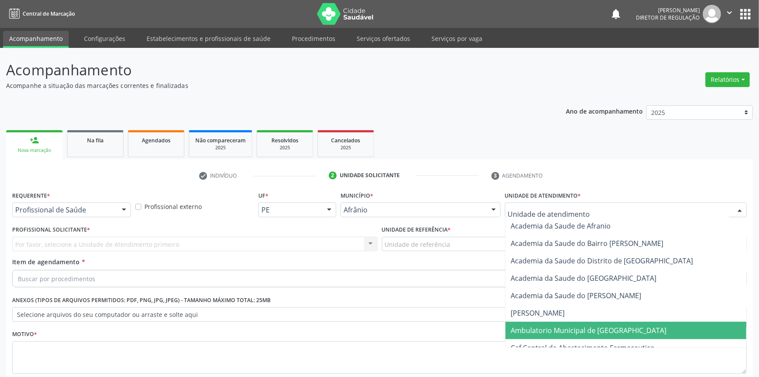
click at [553, 325] on span "Ambulatorio Municipal de [GEOGRAPHIC_DATA]" at bounding box center [589, 330] width 156 height 10
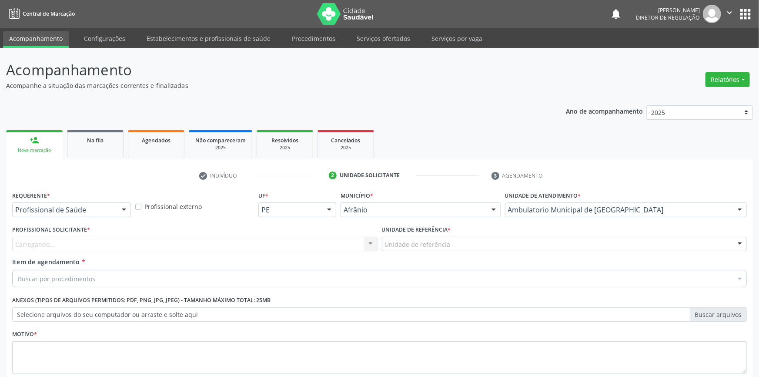
click at [450, 237] on div "Unidade de referência ESF de Extrema ESF de Barra das Melancias ESF [PERSON_NAM…" at bounding box center [564, 244] width 365 height 15
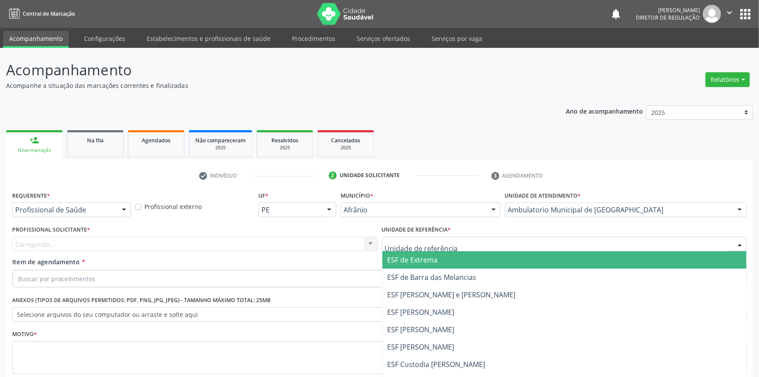
click at [445, 240] on input "text" at bounding box center [557, 248] width 345 height 17
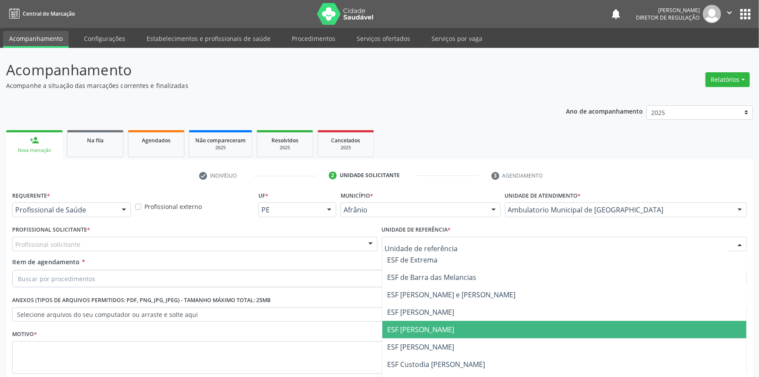
click at [436, 321] on span "ESF [PERSON_NAME]" at bounding box center [564, 329] width 365 height 17
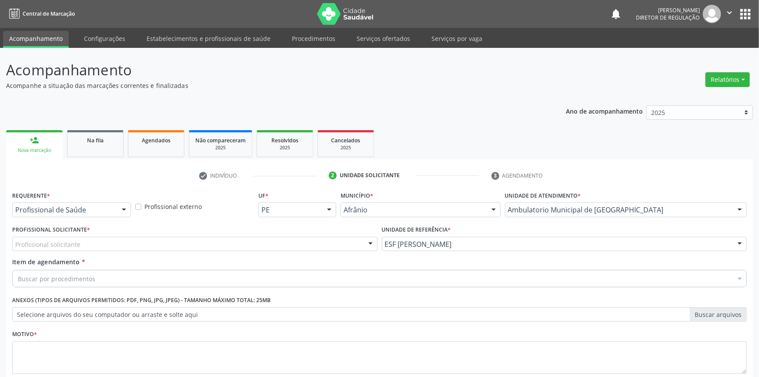
click at [199, 237] on div "Profissional solicitante" at bounding box center [194, 244] width 365 height 15
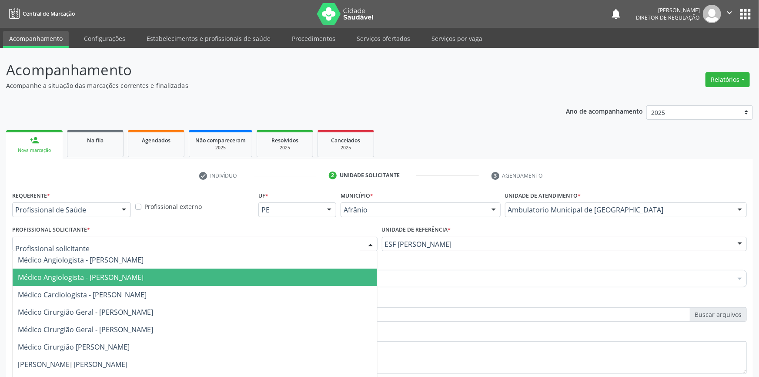
click at [105, 268] on span "Médico Angiologista - [PERSON_NAME]" at bounding box center [195, 276] width 365 height 17
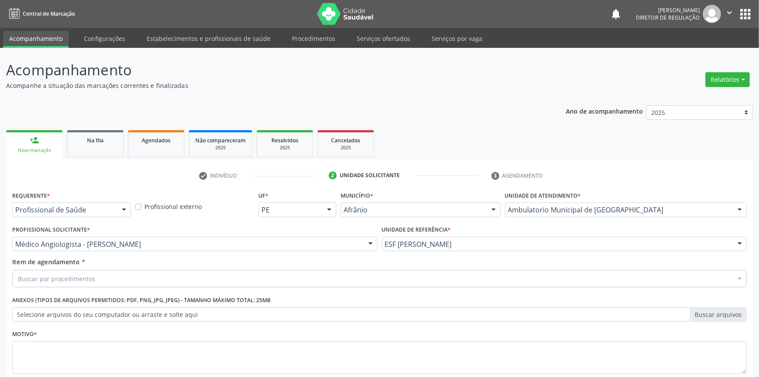
click at [102, 270] on div "Buscar por procedimentos" at bounding box center [379, 278] width 735 height 17
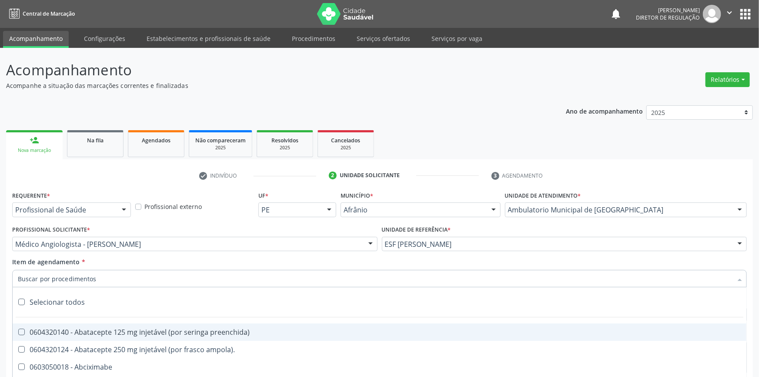
type input "c"
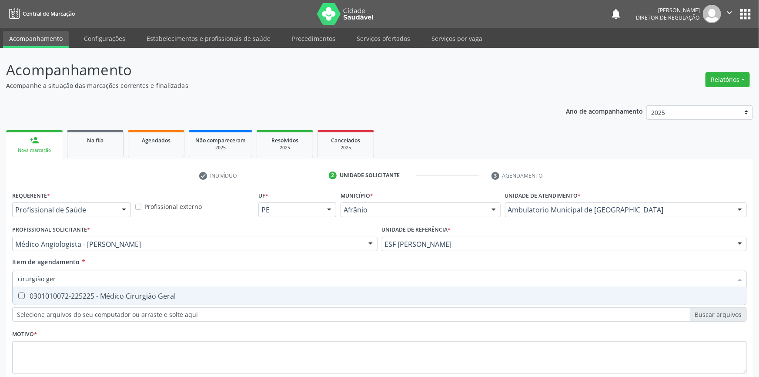
click at [106, 292] on div "0301010072-225225 - Médico Cirurgião Geral" at bounding box center [379, 295] width 723 height 7
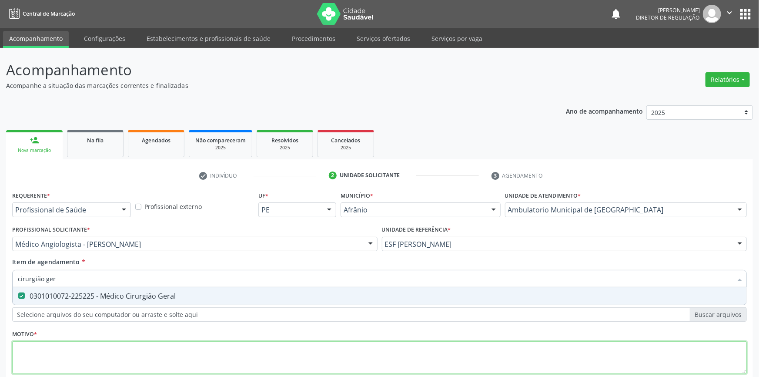
click at [97, 305] on div "Requerente * Profissional de Saúde Profissional de Saúde Paciente Nenhum result…" at bounding box center [379, 287] width 735 height 197
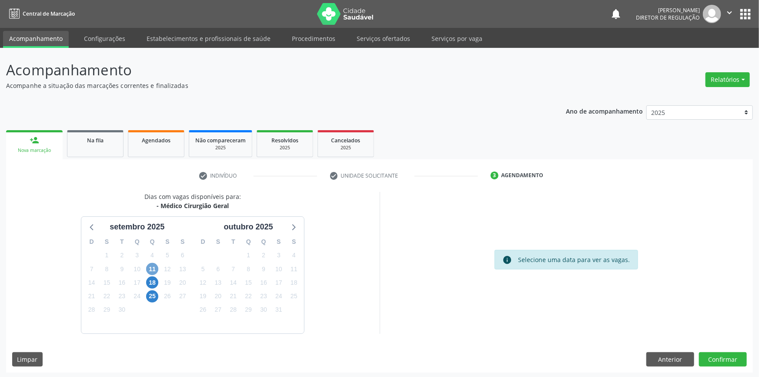
click at [149, 267] on span "11" at bounding box center [152, 269] width 12 height 12
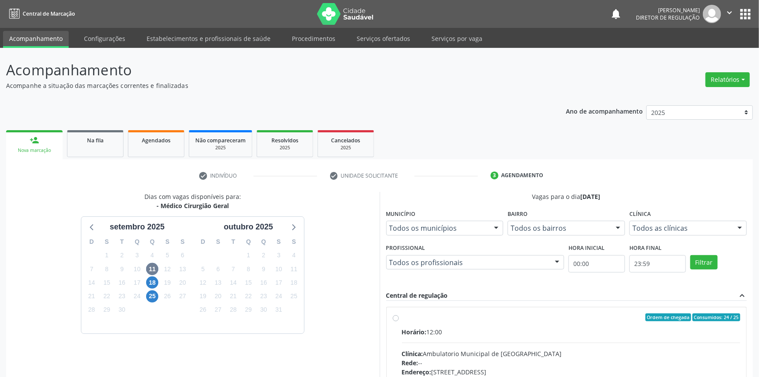
click at [409, 328] on span "Horário:" at bounding box center [414, 332] width 25 height 8
click at [399, 313] on input "Ordem de chegada Consumidos: 24 / 25 Horário: 12:00 Clínica: Ambulatorio Munici…" at bounding box center [396, 317] width 6 height 8
radio input "true"
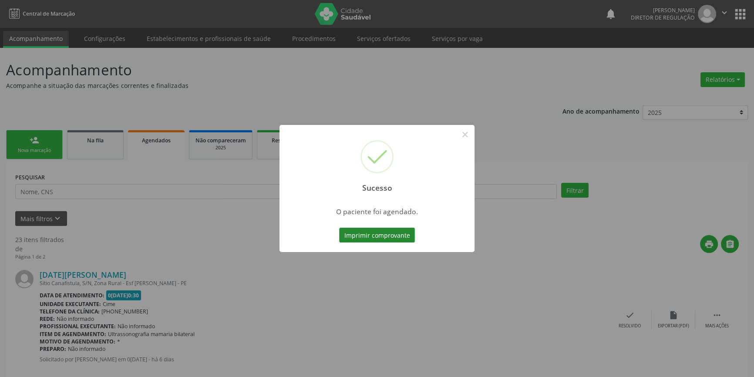
click at [409, 232] on button "Imprimir comprovante" at bounding box center [377, 235] width 76 height 15
